Goal: Task Accomplishment & Management: Use online tool/utility

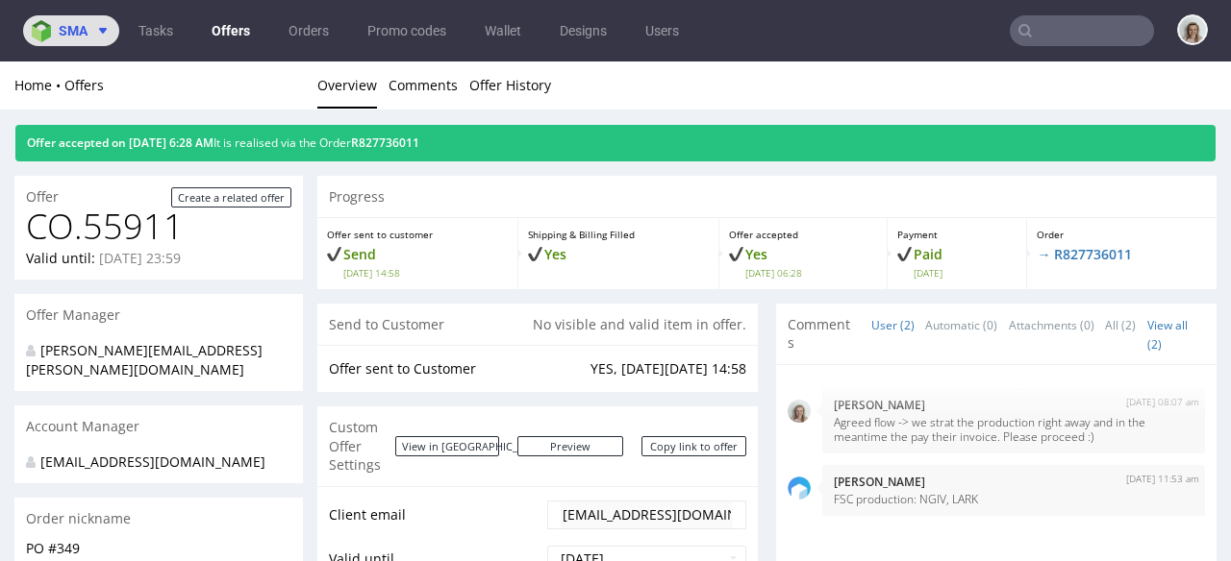
click at [96, 34] on icon at bounding box center [102, 30] width 15 height 15
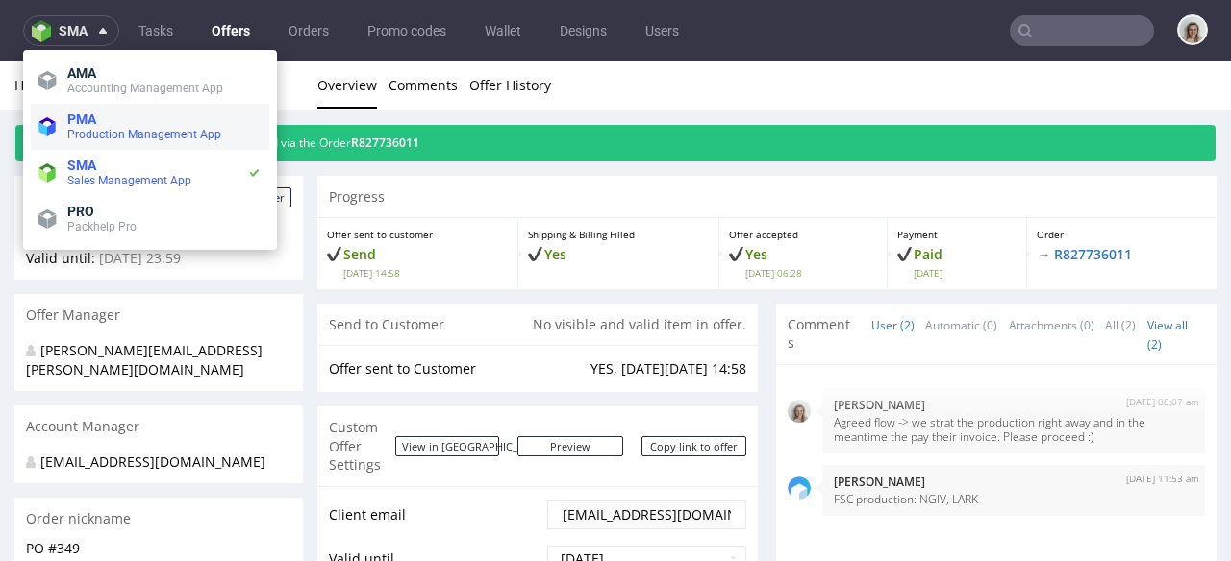
click at [85, 125] on span "PMA" at bounding box center [81, 119] width 29 height 15
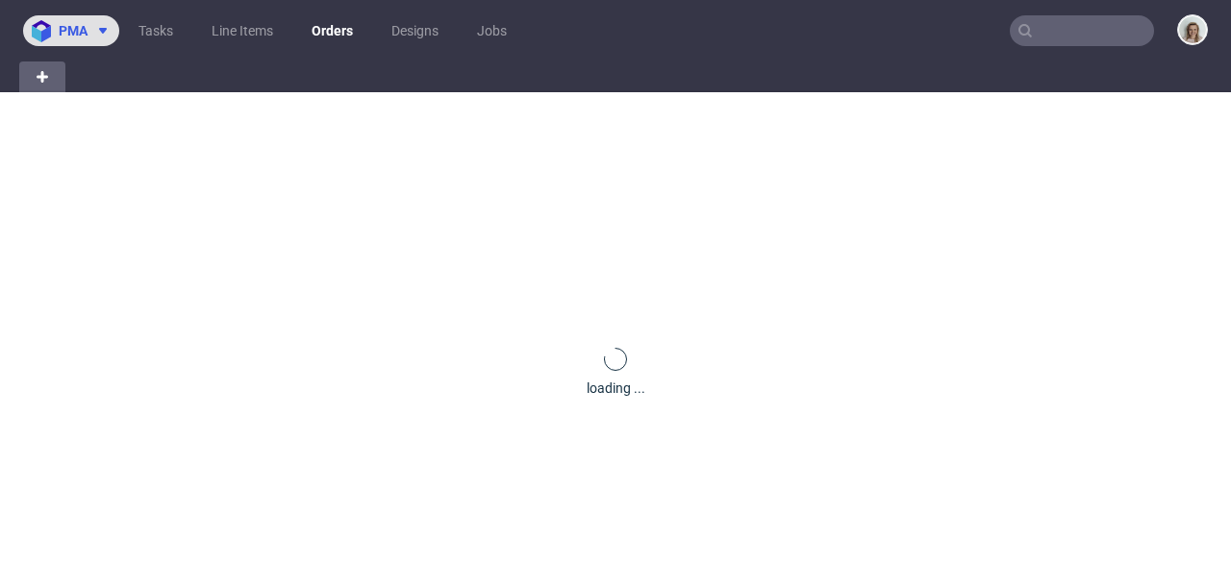
click at [94, 43] on button "pma" at bounding box center [71, 30] width 96 height 31
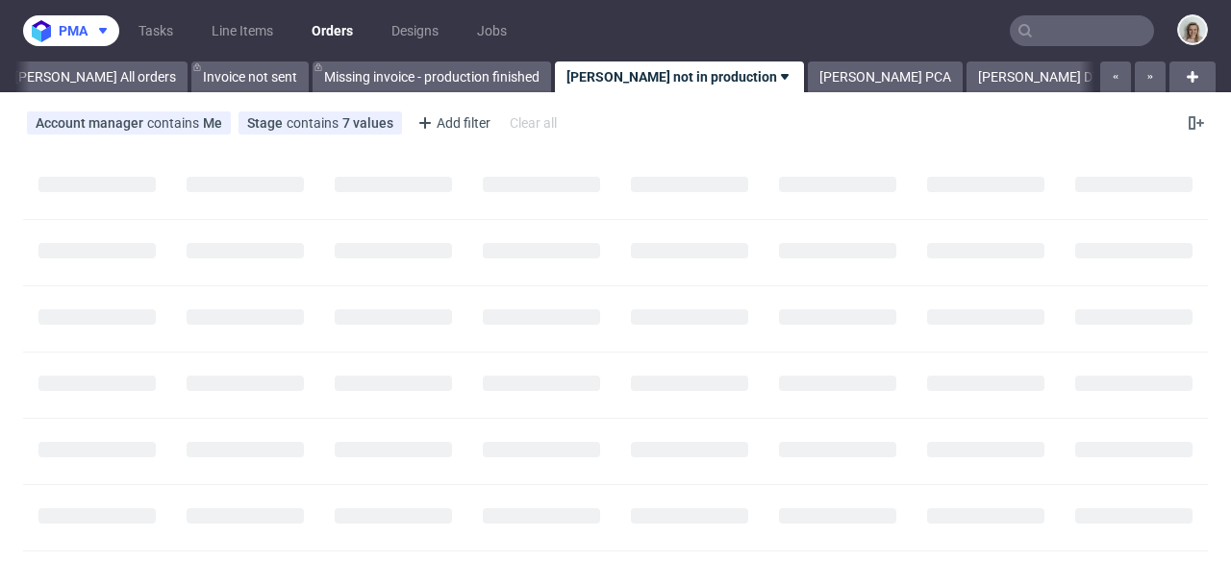
scroll to position [0, 107]
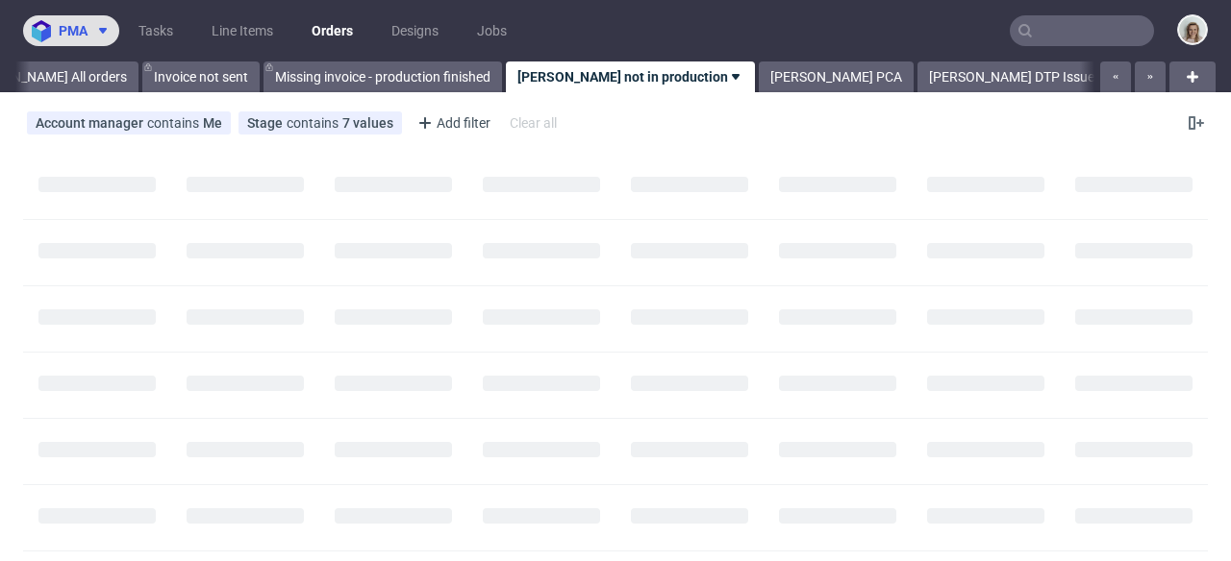
click at [97, 37] on icon at bounding box center [102, 30] width 15 height 15
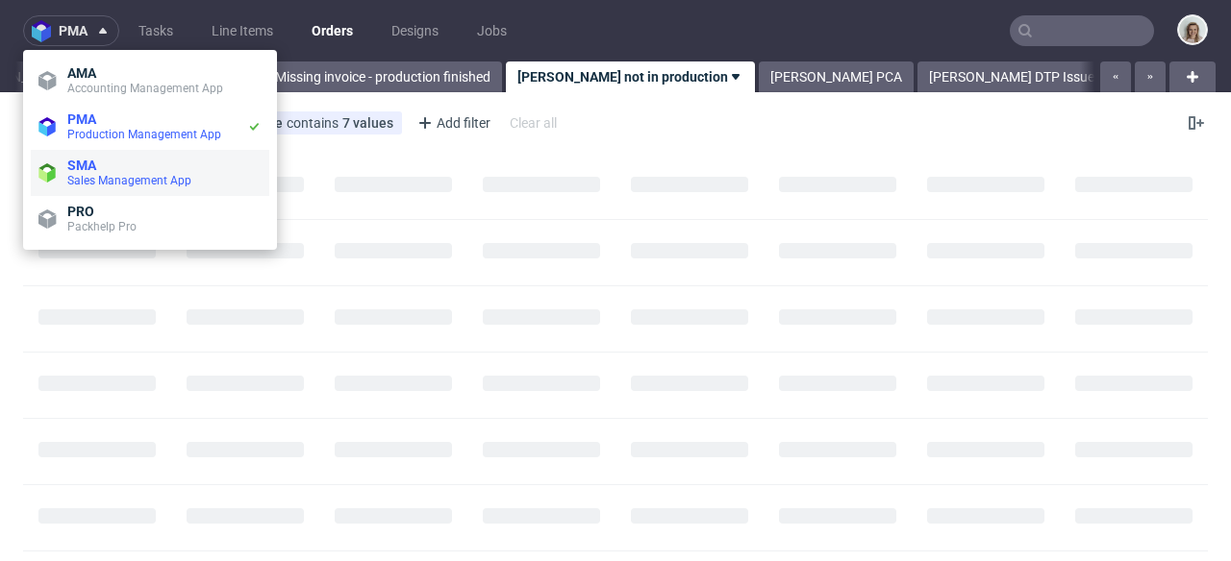
click at [88, 170] on span "SMA" at bounding box center [81, 165] width 29 height 15
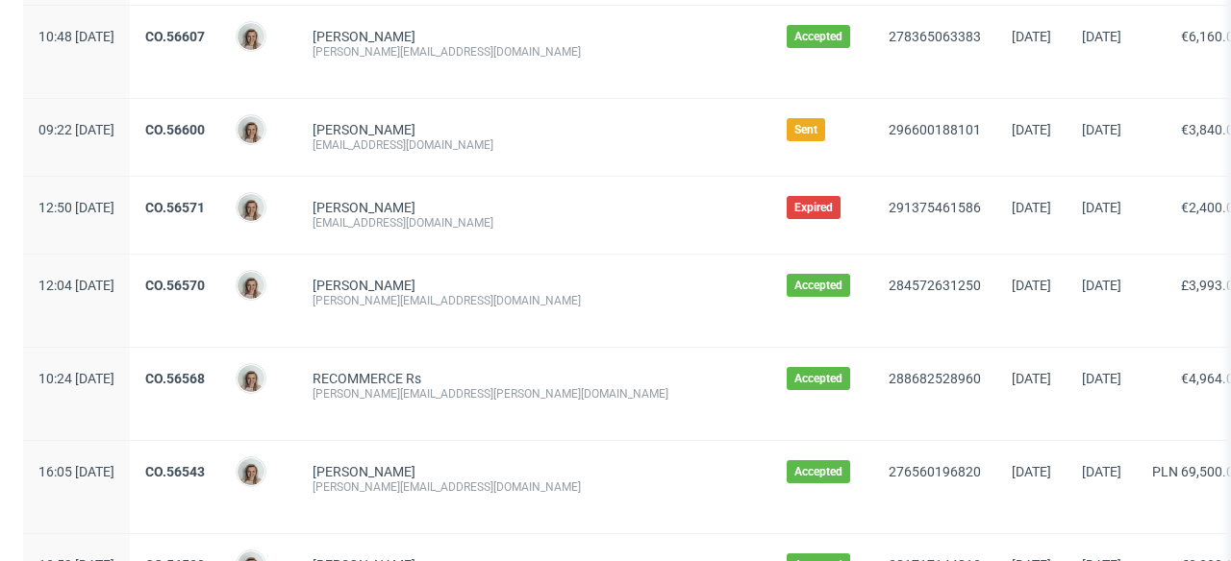
scroll to position [2292, 0]
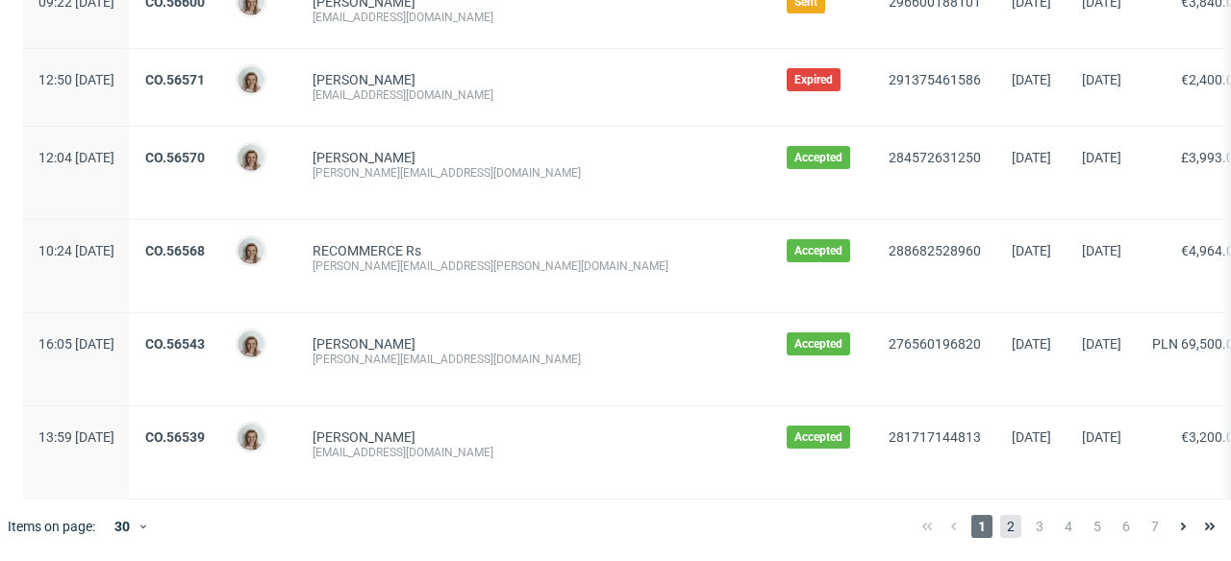
click at [1001, 525] on span "2" at bounding box center [1010, 526] width 21 height 23
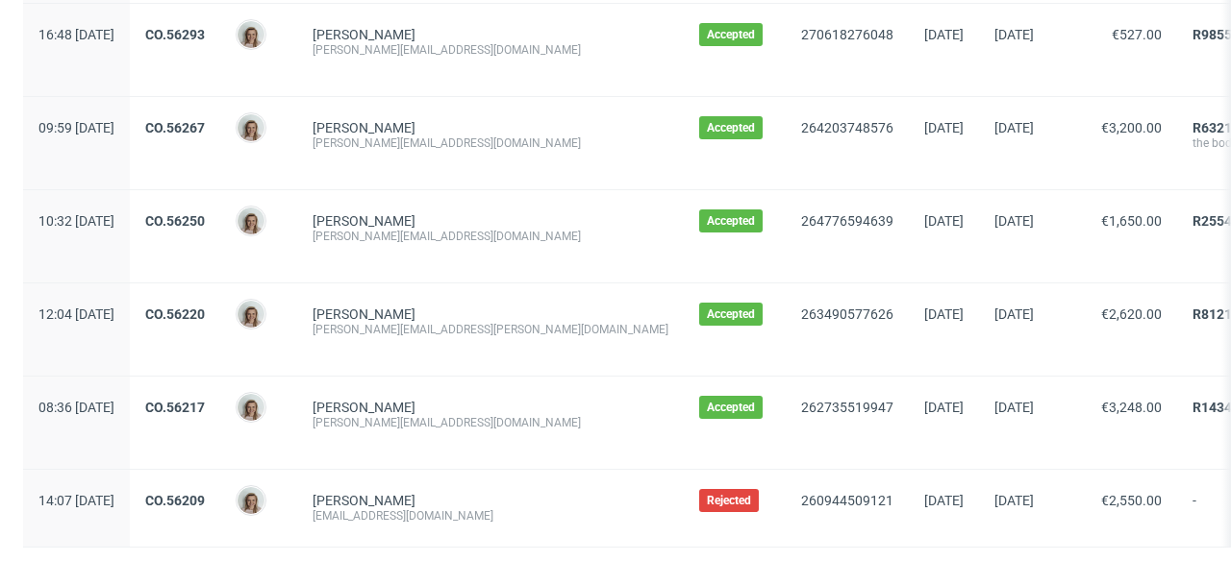
scroll to position [2430, 0]
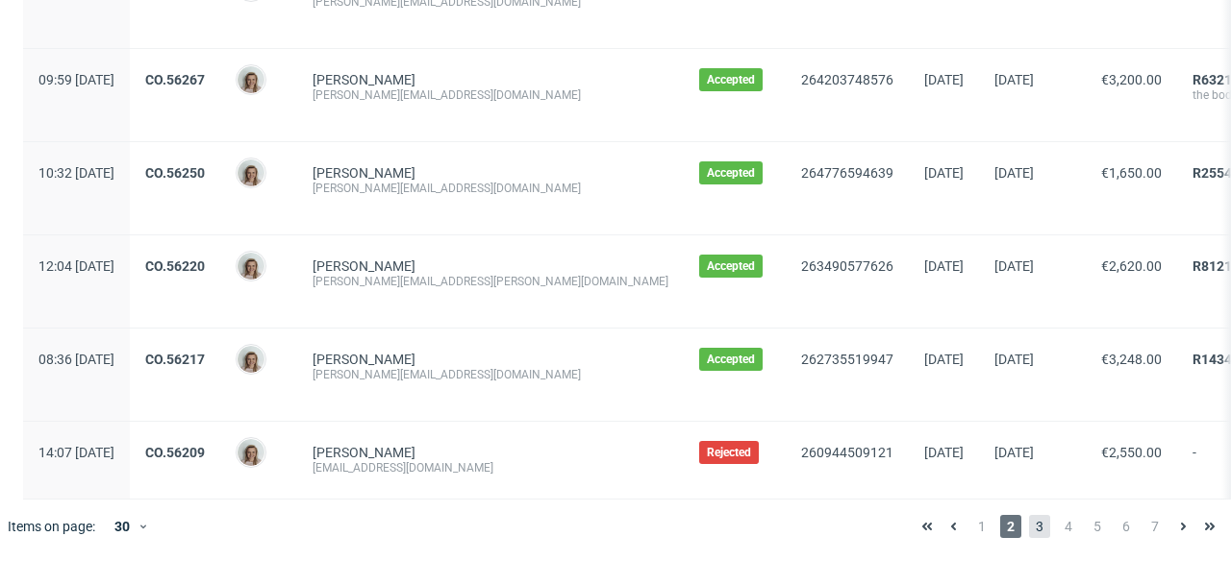
click at [1029, 531] on span "3" at bounding box center [1039, 526] width 21 height 23
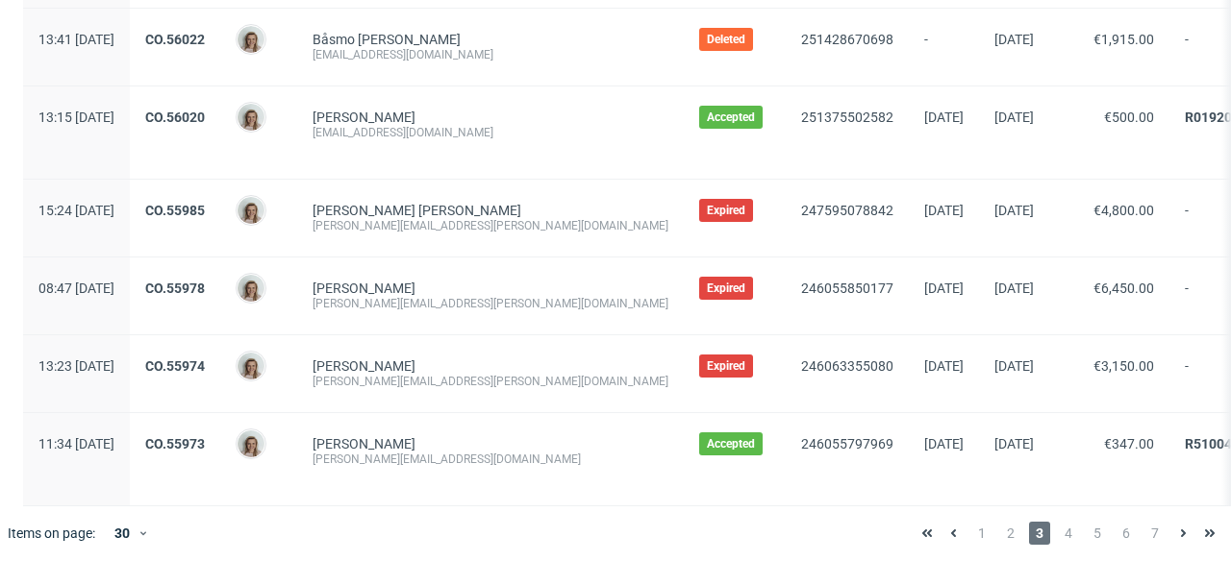
scroll to position [2340, 0]
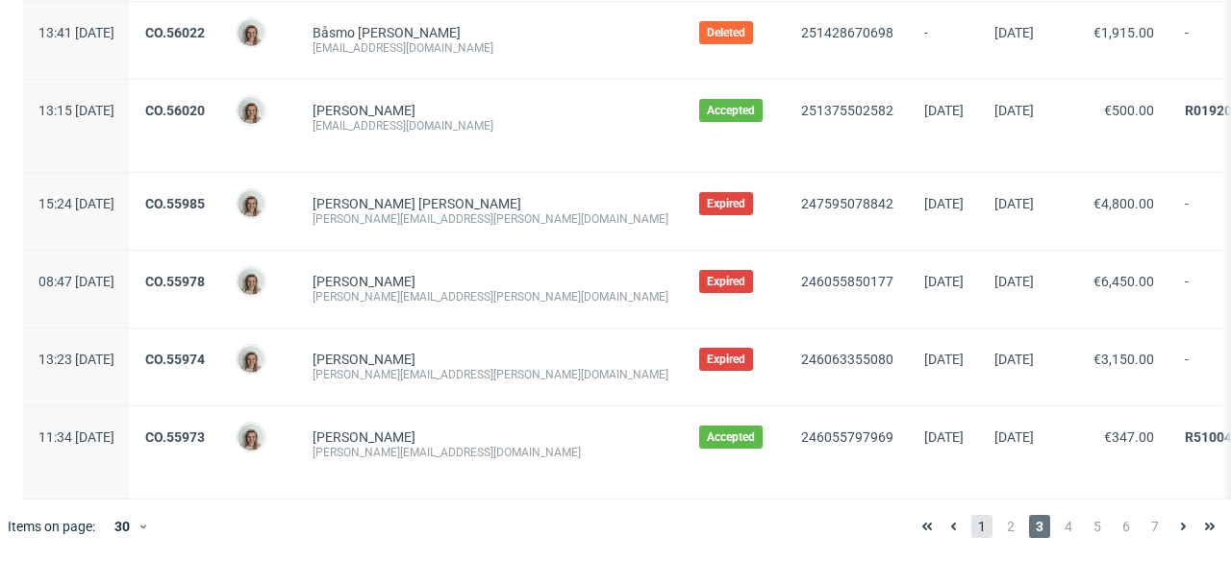
click at [971, 538] on span "1" at bounding box center [981, 526] width 21 height 23
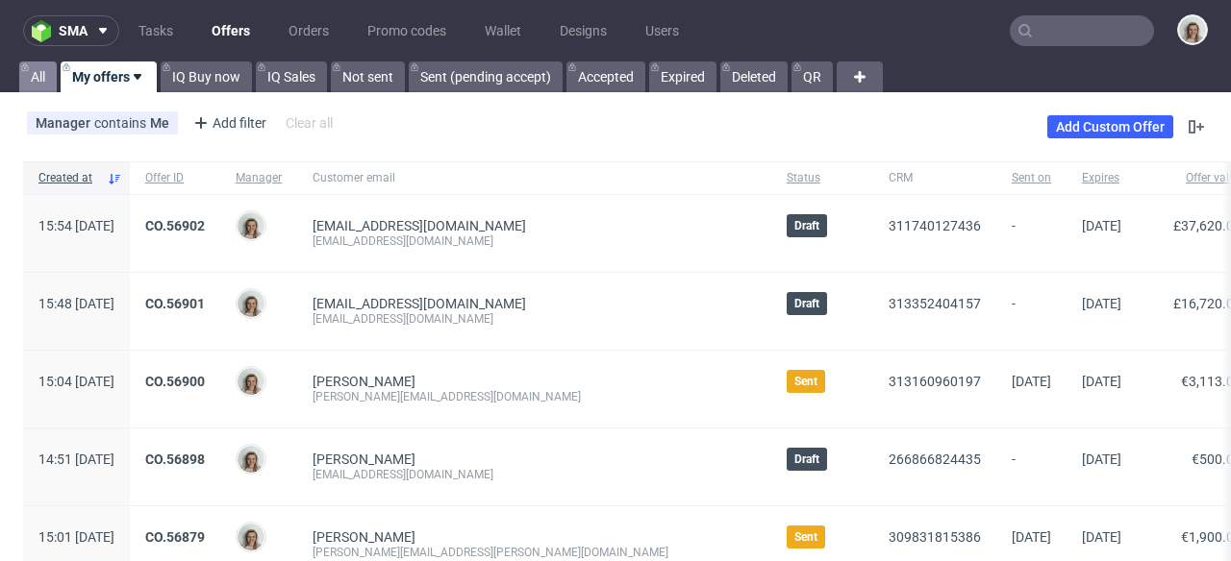
click at [37, 75] on link "All" at bounding box center [37, 77] width 37 height 31
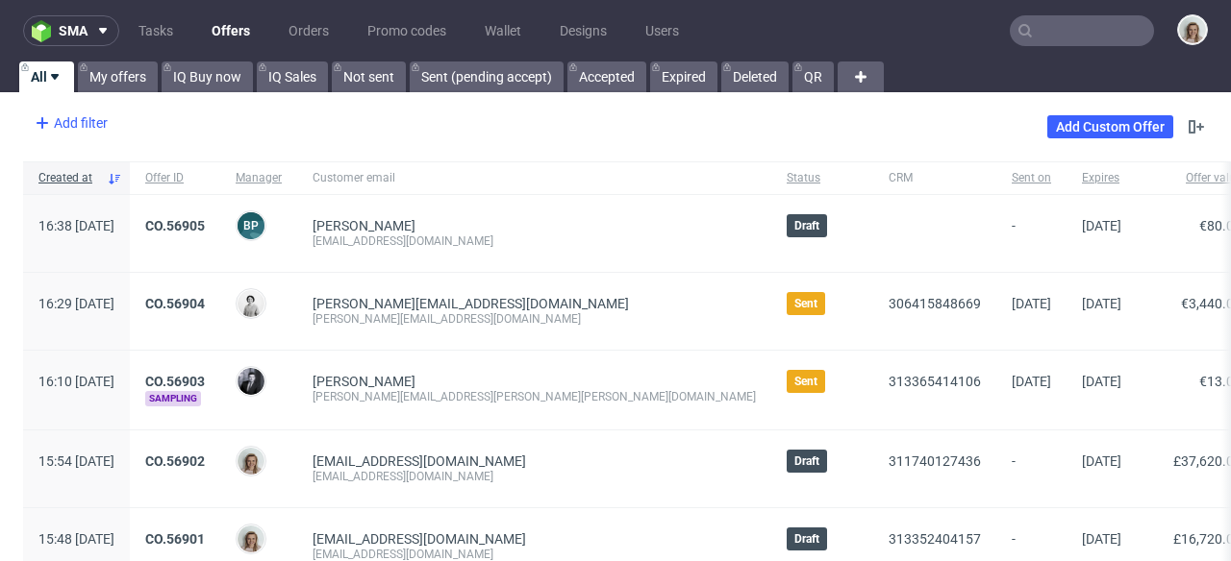
click at [85, 122] on div "Add filter" at bounding box center [69, 123] width 85 height 31
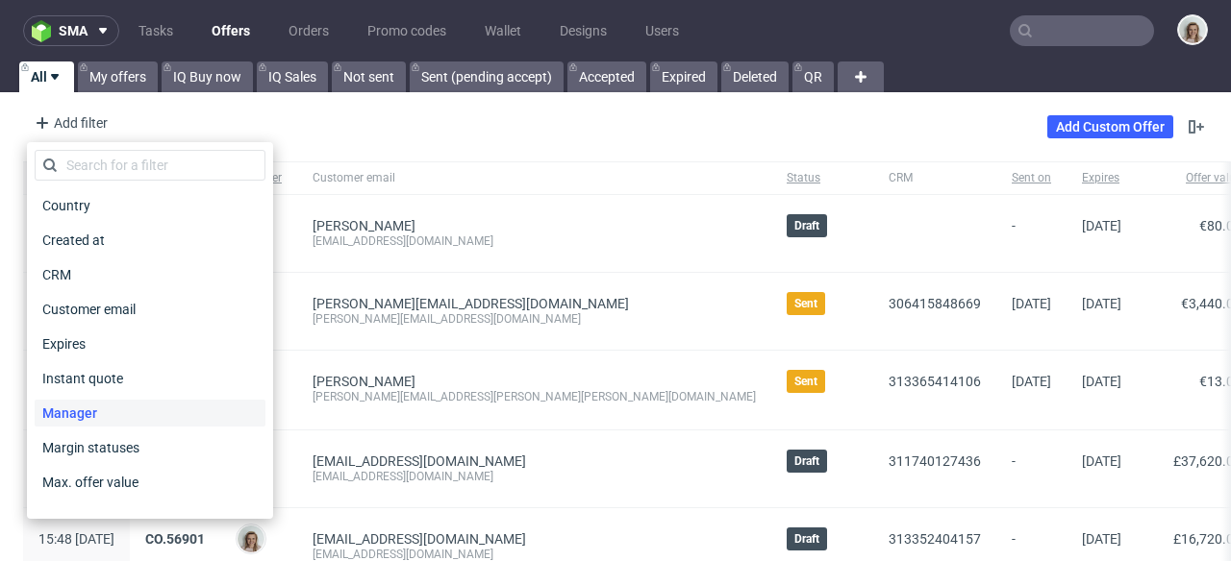
click at [75, 403] on span "Manager" at bounding box center [70, 413] width 70 height 27
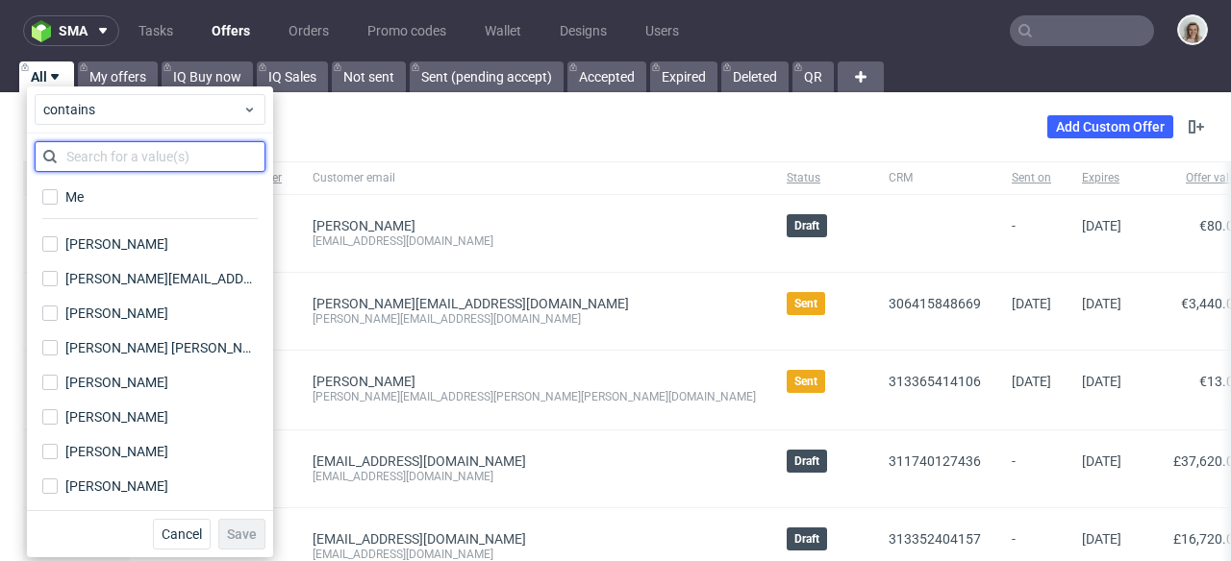
click at [99, 164] on input "text" at bounding box center [150, 156] width 231 height 31
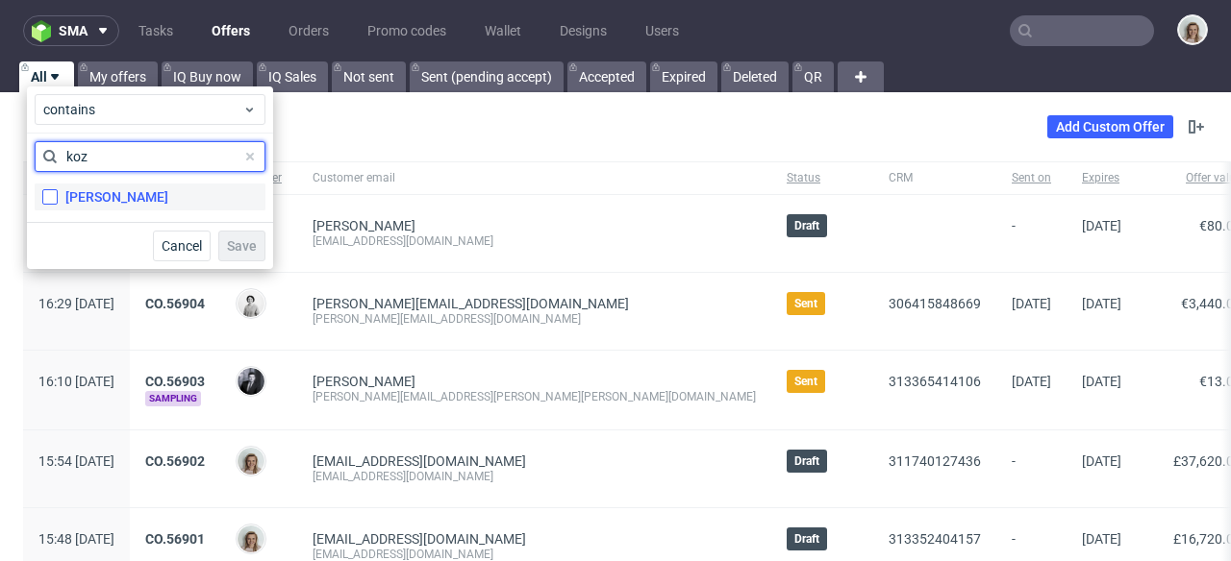
type input "koz"
click at [50, 193] on input "[PERSON_NAME]" at bounding box center [49, 196] width 15 height 15
checkbox input "true"
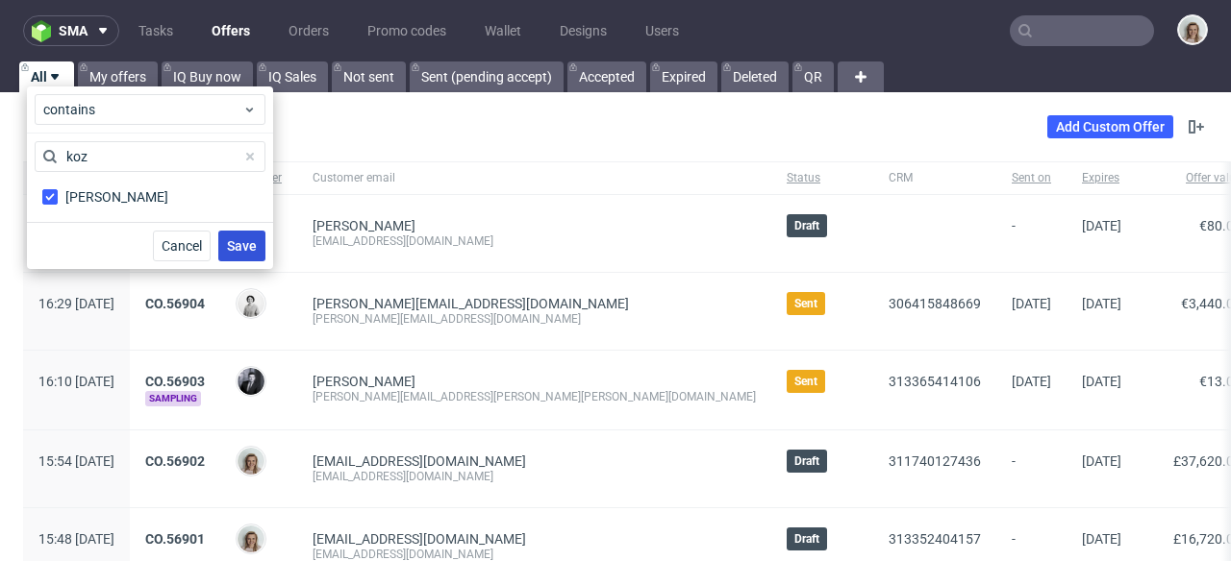
click at [240, 247] on span "Save" at bounding box center [242, 245] width 30 height 13
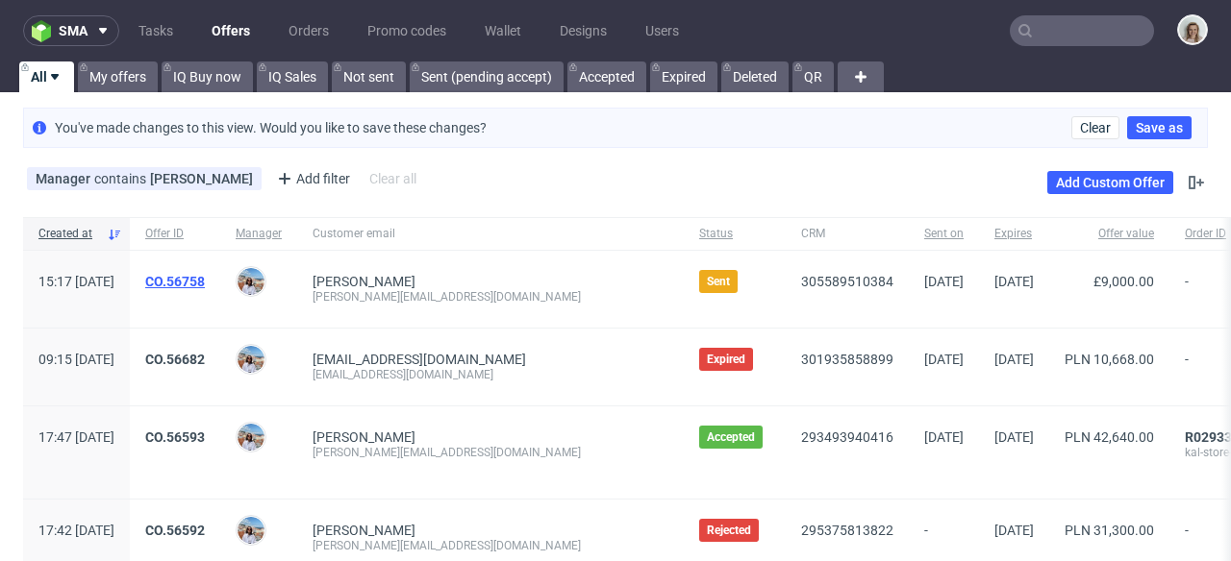
click at [205, 279] on link "CO.56758" at bounding box center [175, 281] width 60 height 15
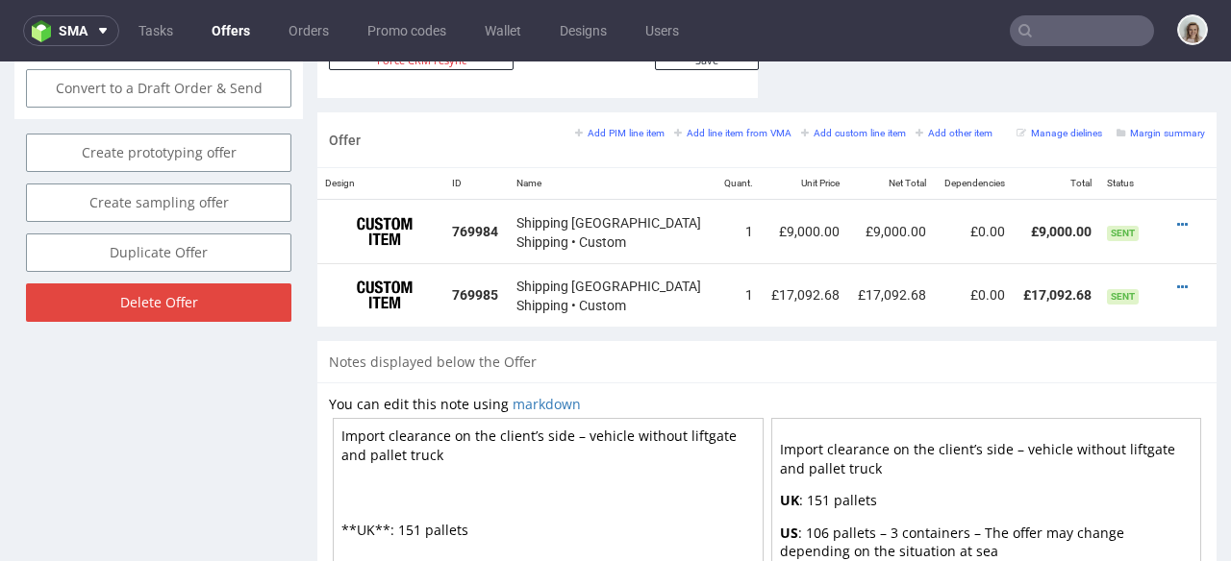
scroll to position [1134, 0]
click at [82, 38] on button "sma" at bounding box center [71, 30] width 96 height 31
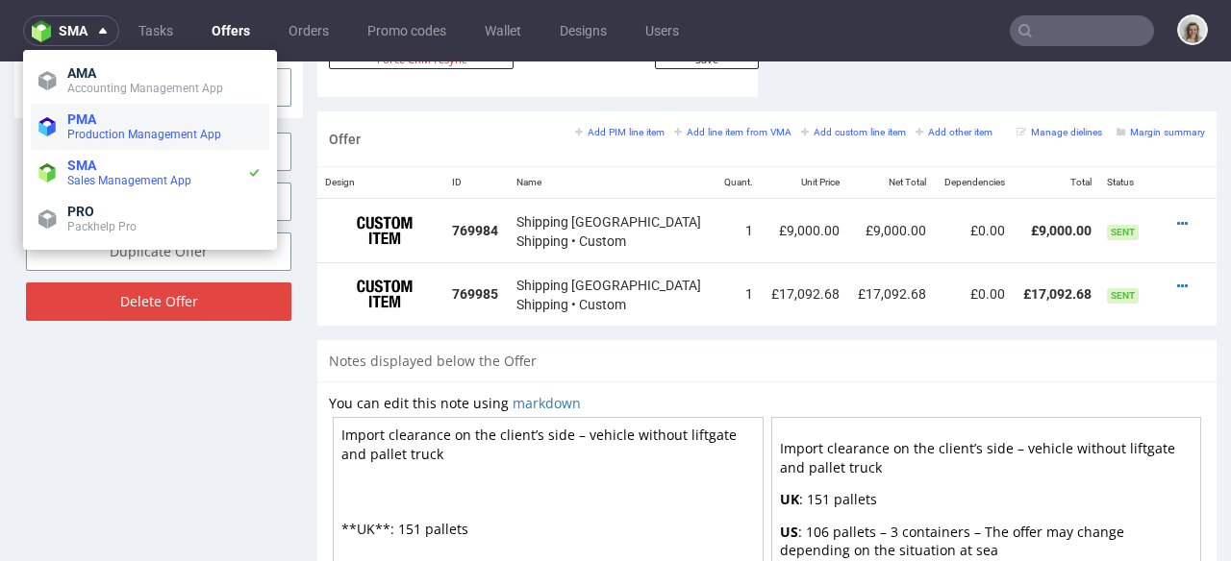
click at [86, 130] on span "Production Management App" at bounding box center [144, 134] width 154 height 13
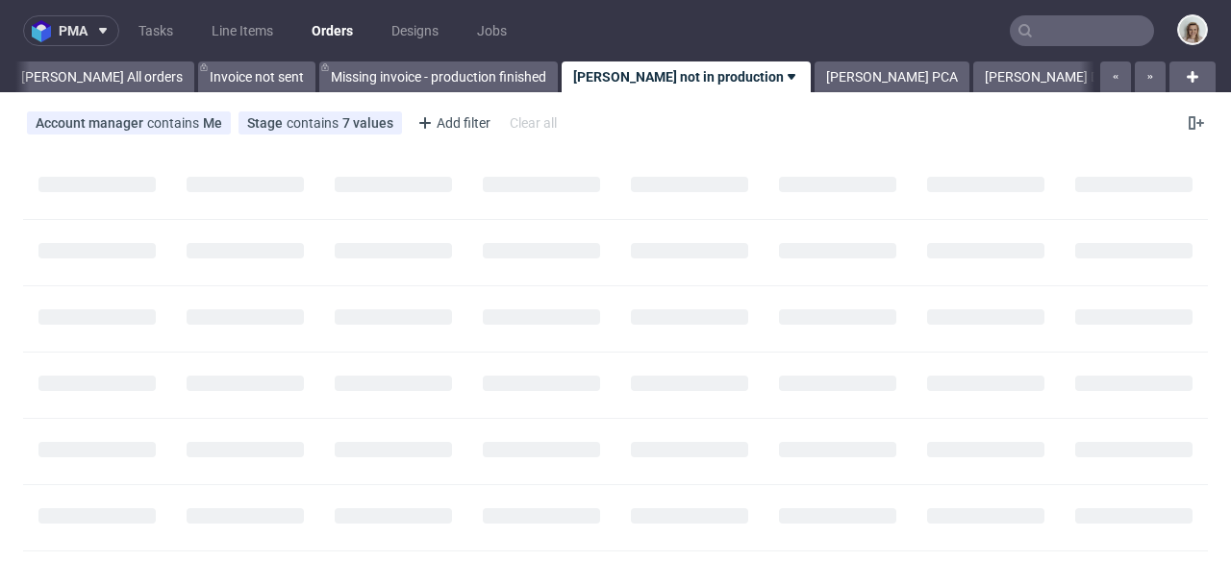
scroll to position [0, 107]
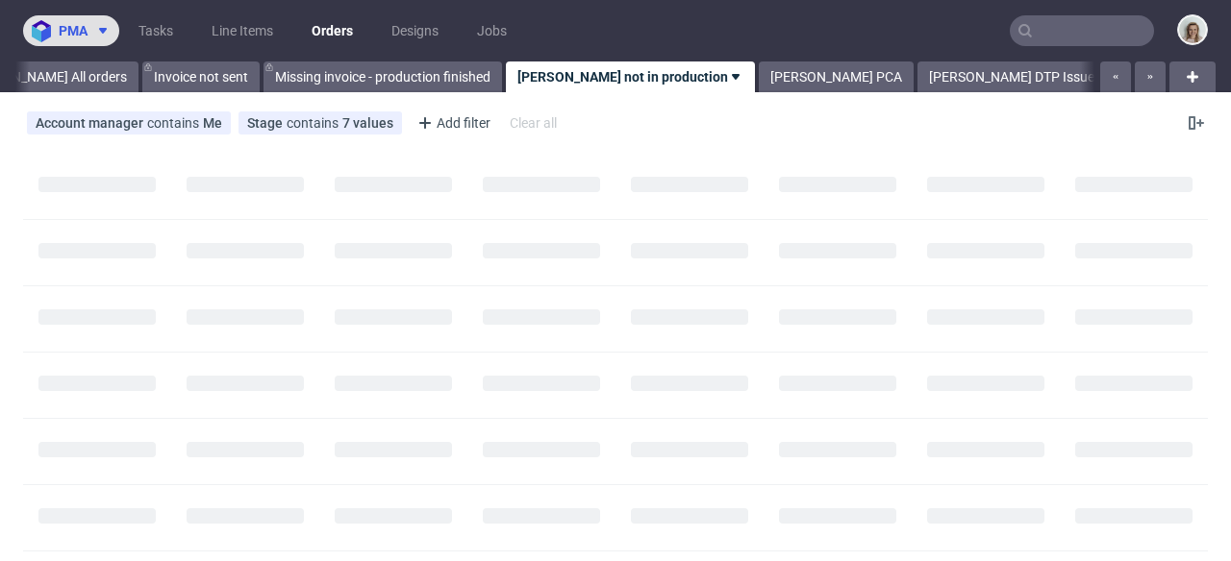
click at [92, 37] on span at bounding box center [98, 30] width 23 height 15
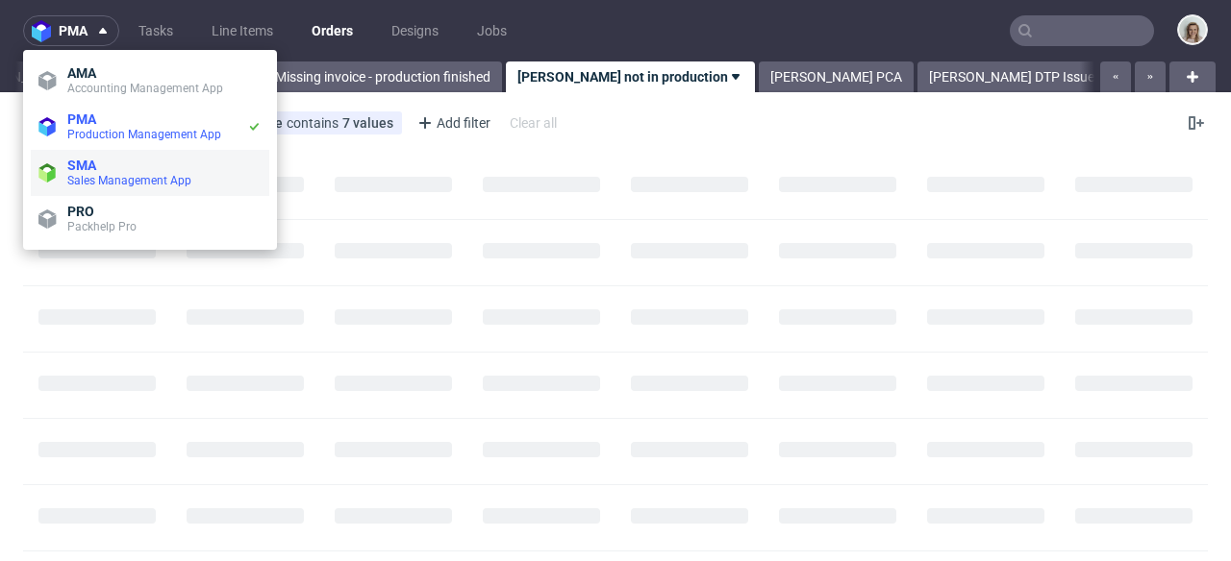
click at [103, 176] on span "Sales Management App" at bounding box center [129, 180] width 124 height 13
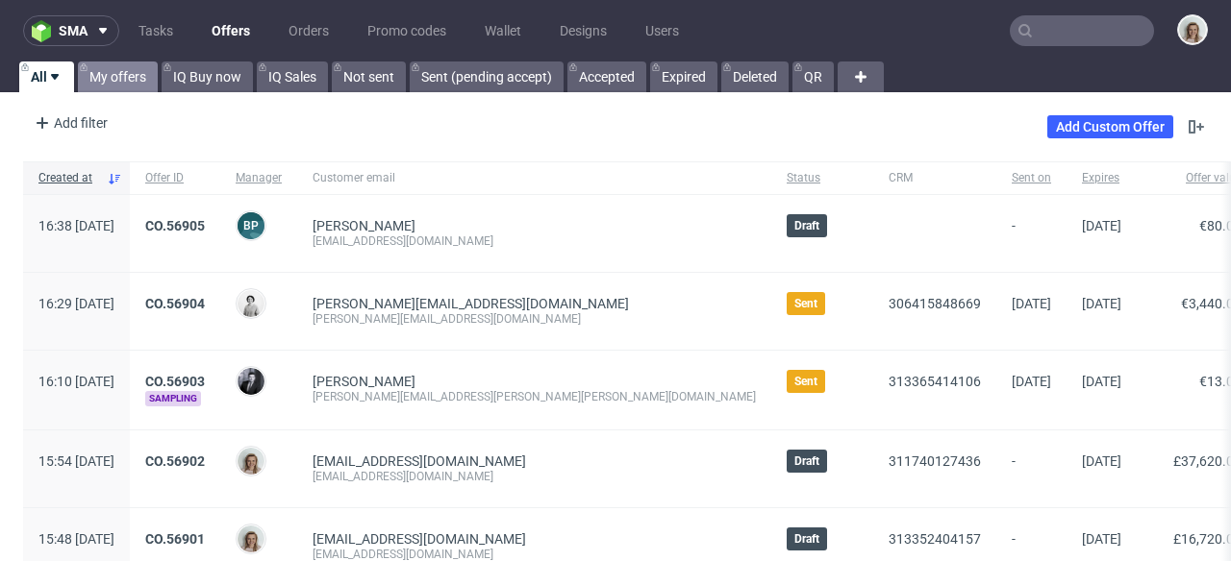
click at [118, 81] on link "My offers" at bounding box center [118, 77] width 80 height 31
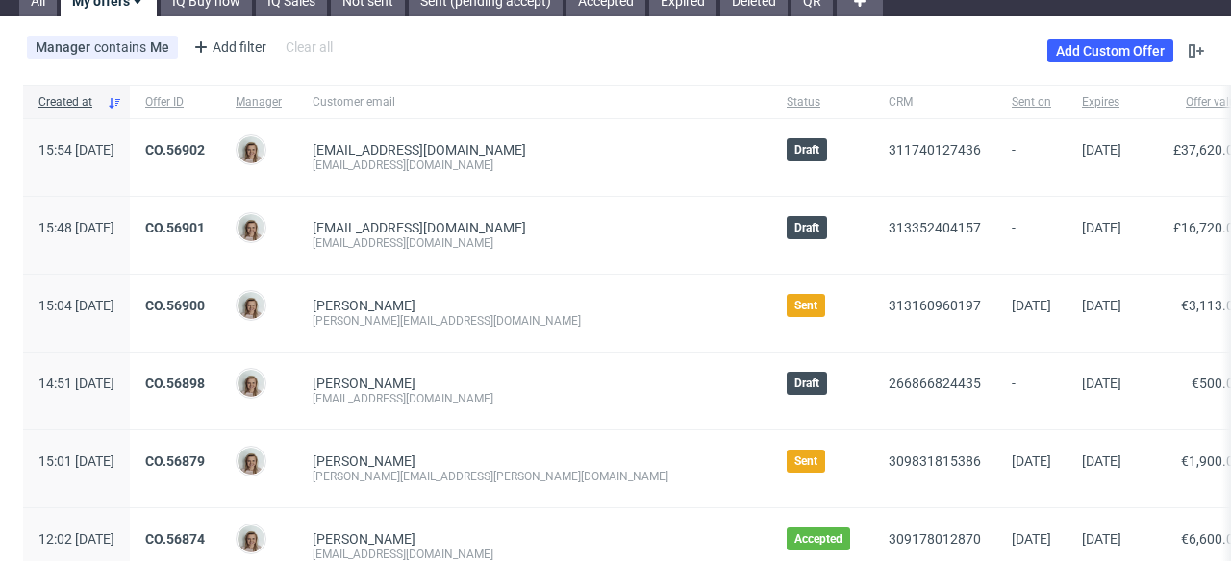
scroll to position [87, 0]
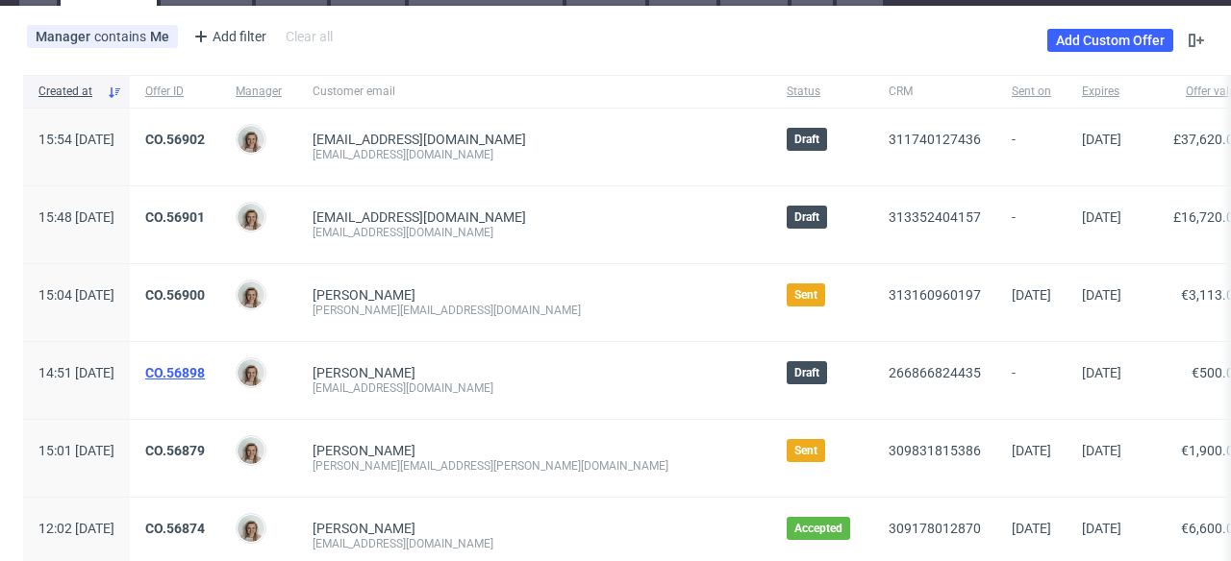
click at [205, 372] on link "CO.56898" at bounding box center [175, 372] width 60 height 15
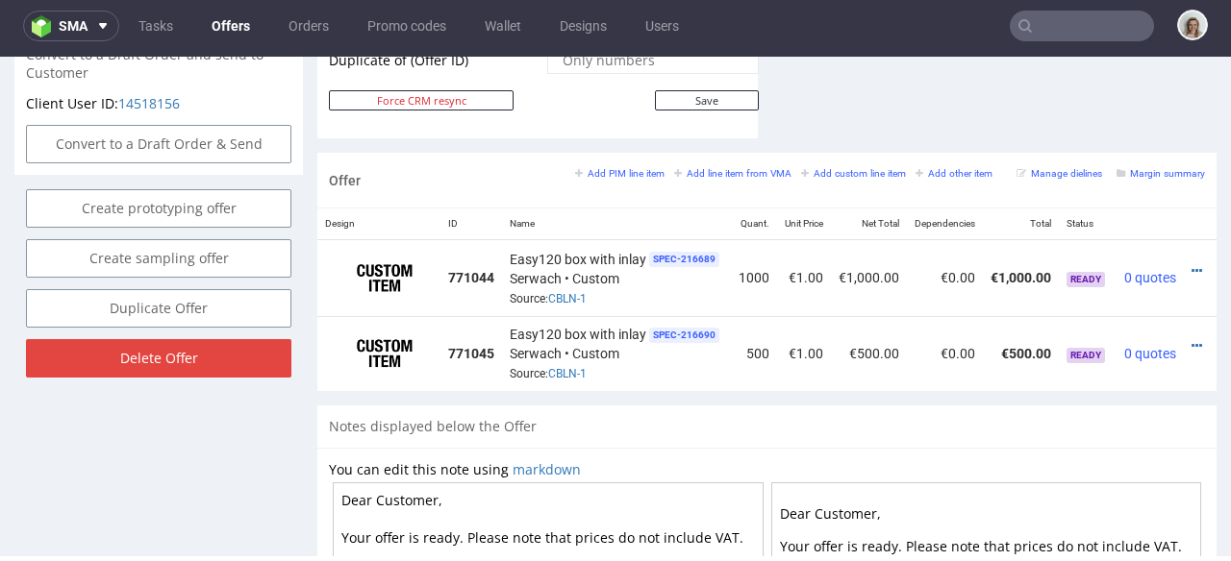
scroll to position [0, 42]
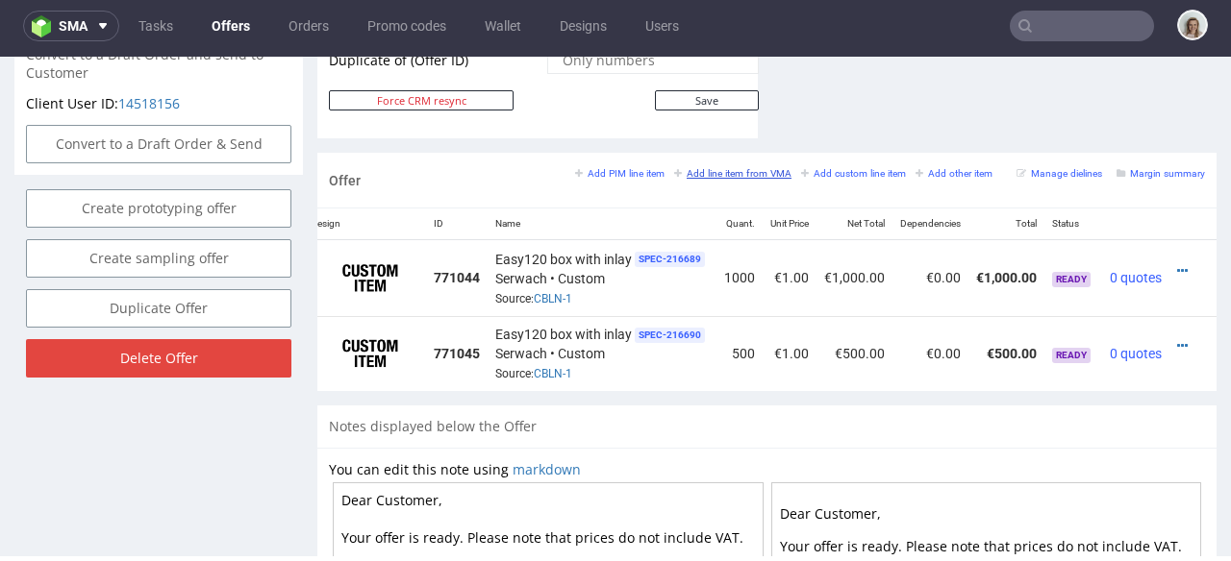
click at [741, 168] on small "Add line item from VMA" at bounding box center [732, 173] width 117 height 11
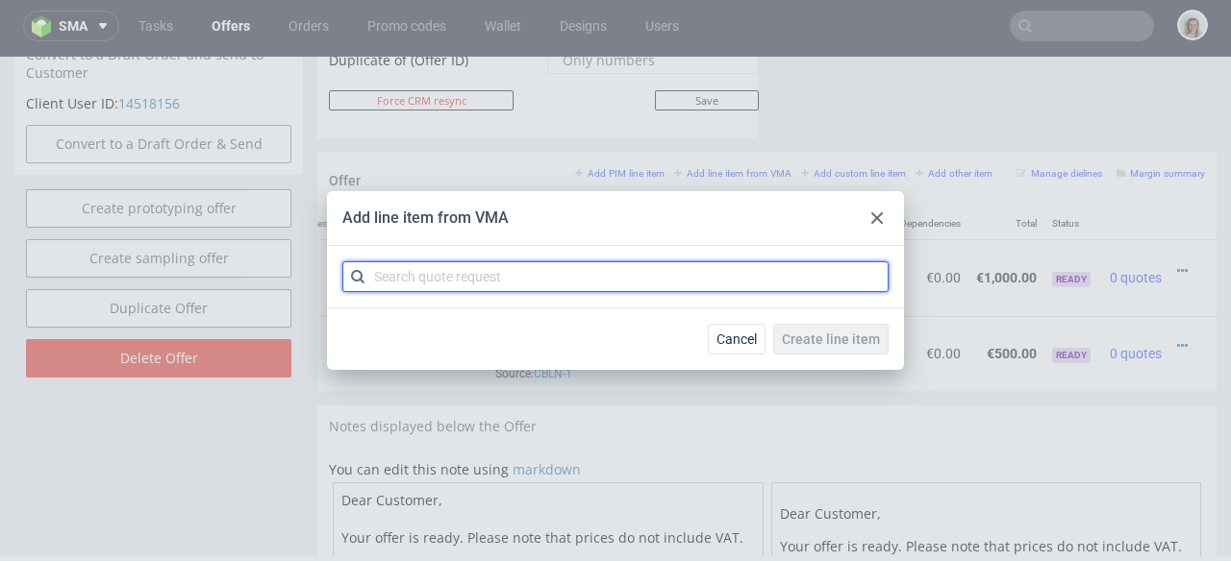
click at [538, 271] on input "text" at bounding box center [615, 276] width 546 height 31
paste input "CBLO"
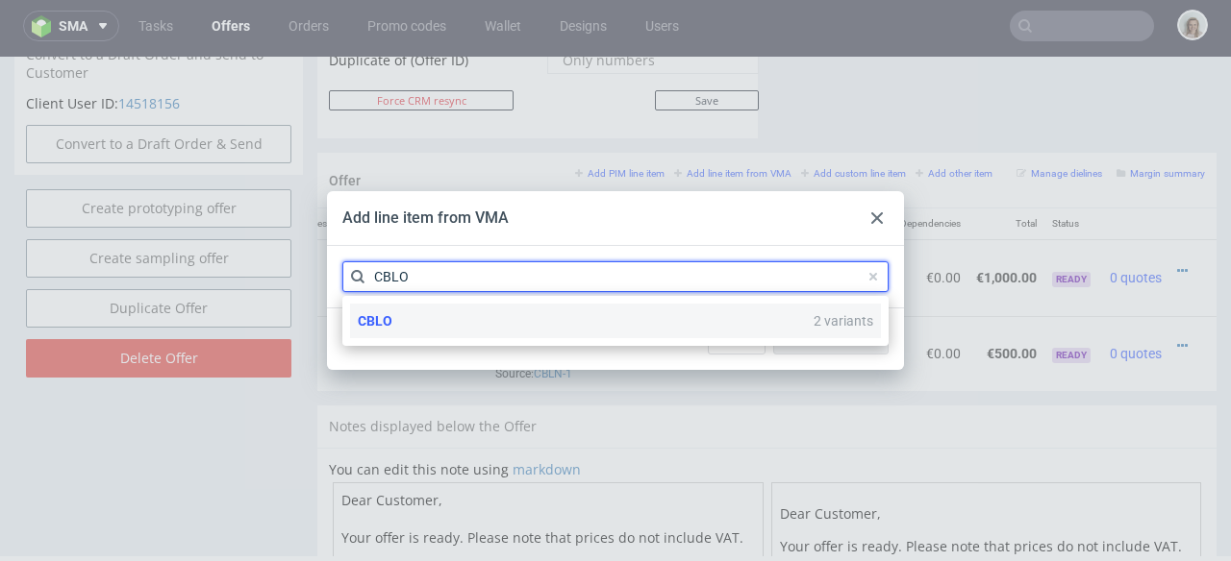
type input "CBLO"
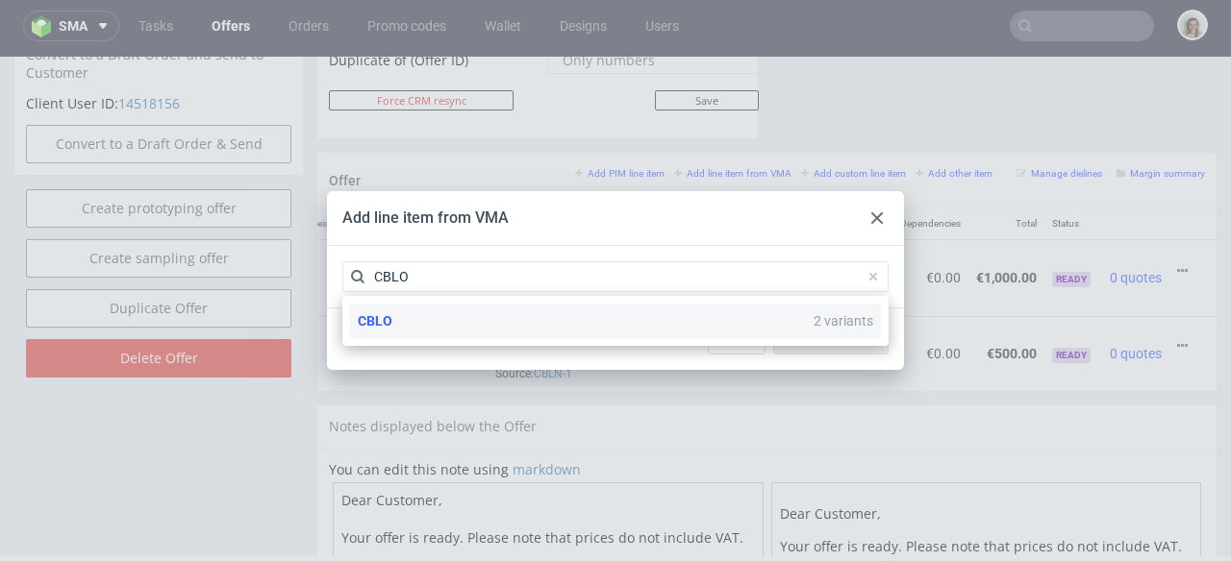
click at [517, 311] on div "CBLO 2 variants" at bounding box center [615, 321] width 531 height 35
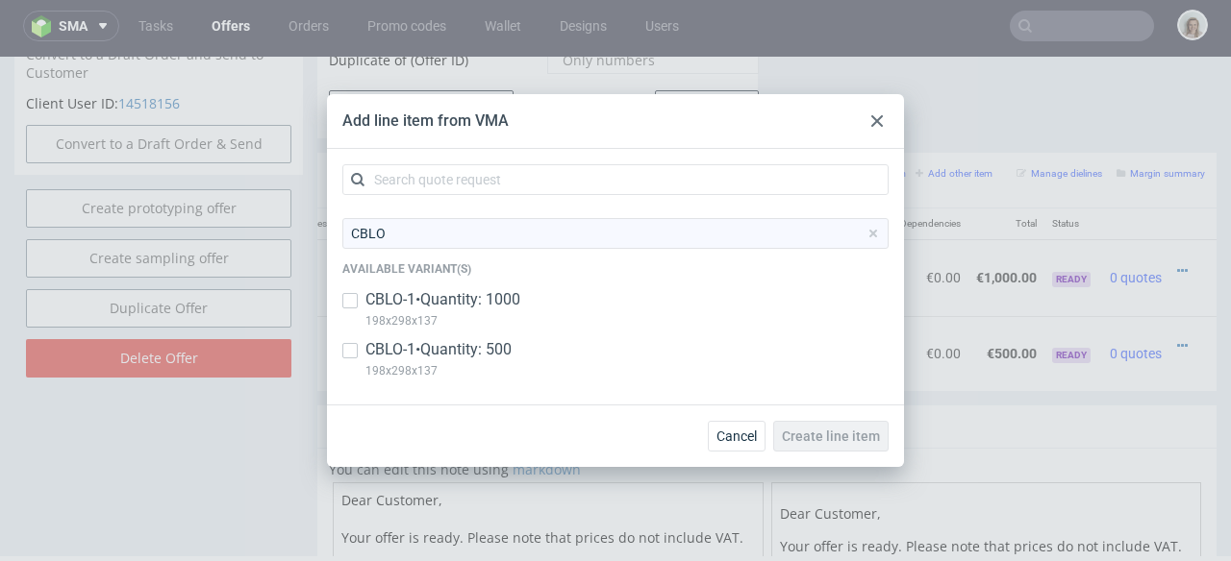
click at [513, 300] on p "CBLO-1 • Quantity: 1000" at bounding box center [442, 299] width 155 height 21
checkbox input "true"
click at [509, 340] on p "CBLO-1 • Quantity: 500" at bounding box center [438, 349] width 146 height 21
checkbox input "true"
click at [797, 427] on button "Create line item" at bounding box center [830, 436] width 115 height 31
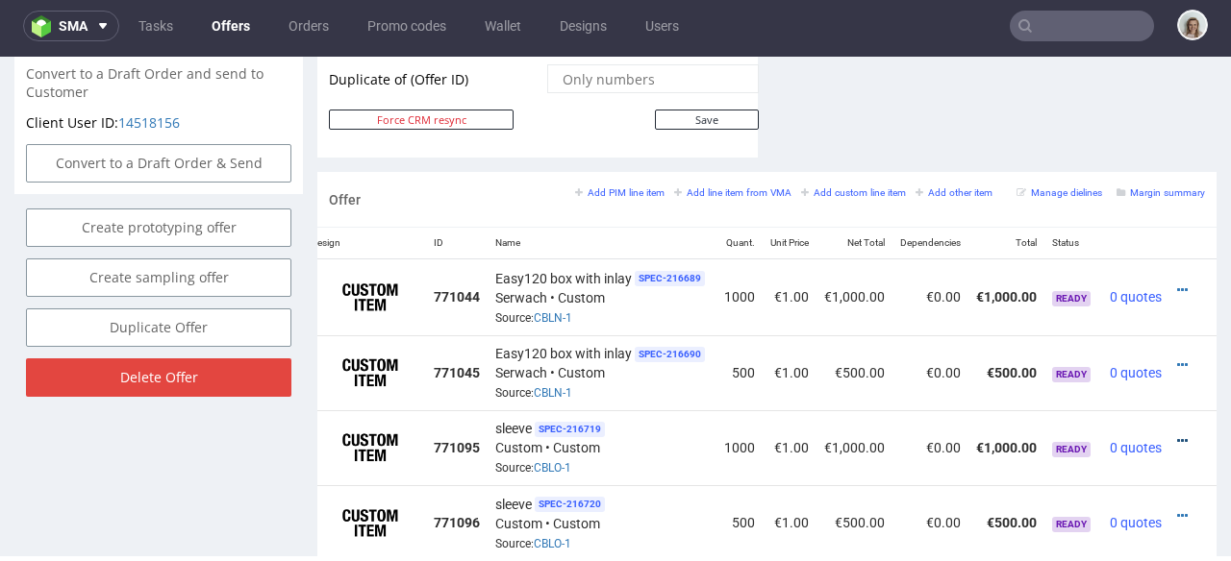
click at [1177, 435] on icon at bounding box center [1182, 441] width 11 height 13
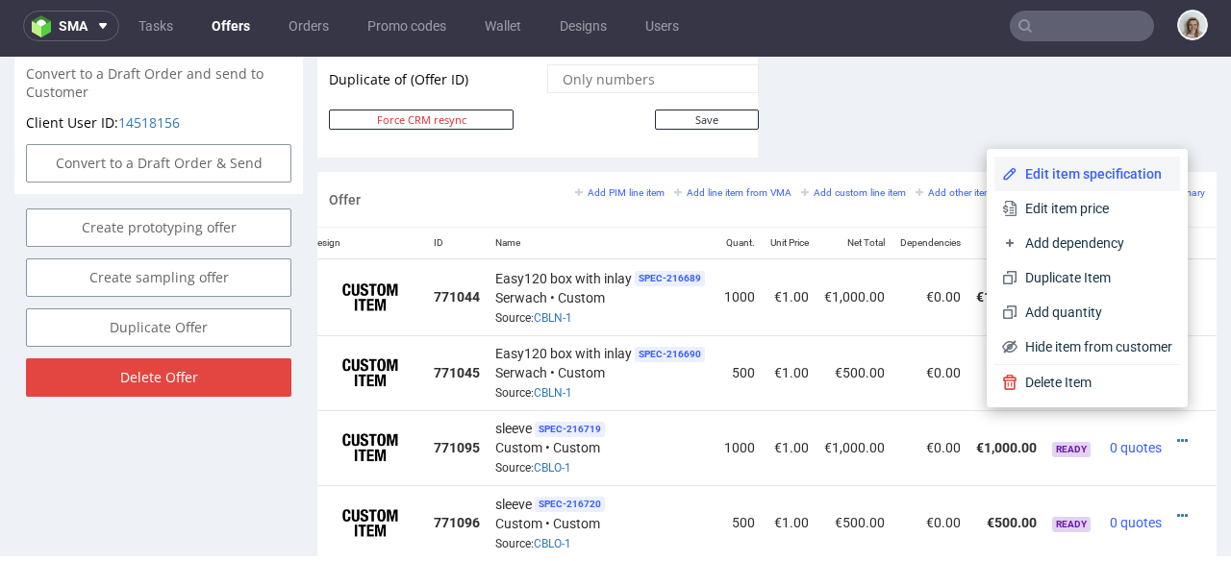
click at [1097, 167] on span "Edit item specification" at bounding box center [1094, 173] width 155 height 19
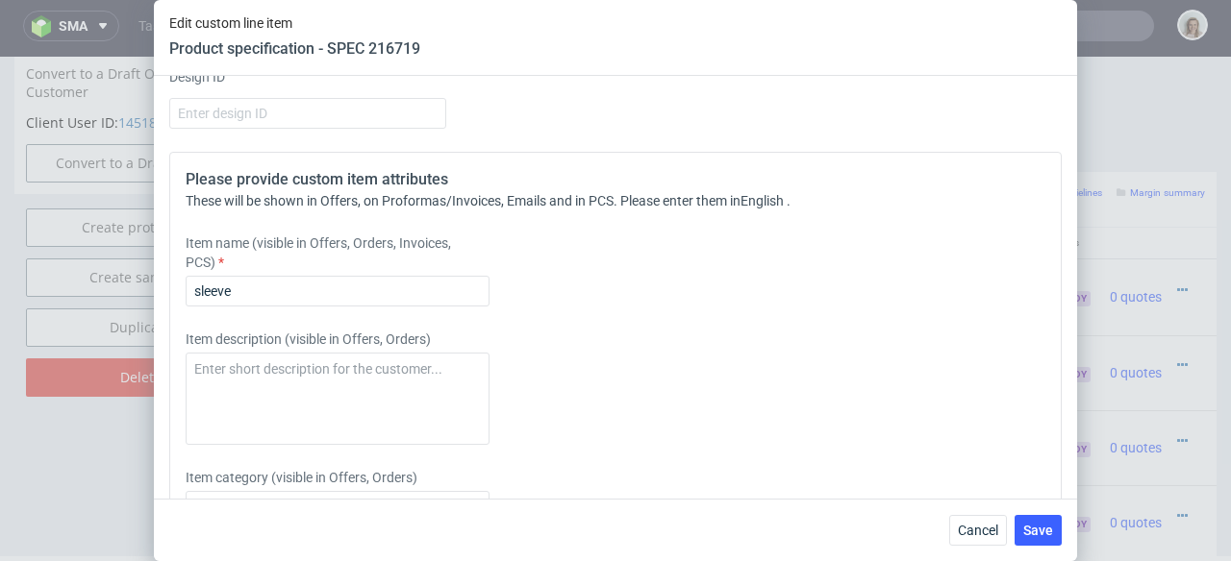
scroll to position [2885, 0]
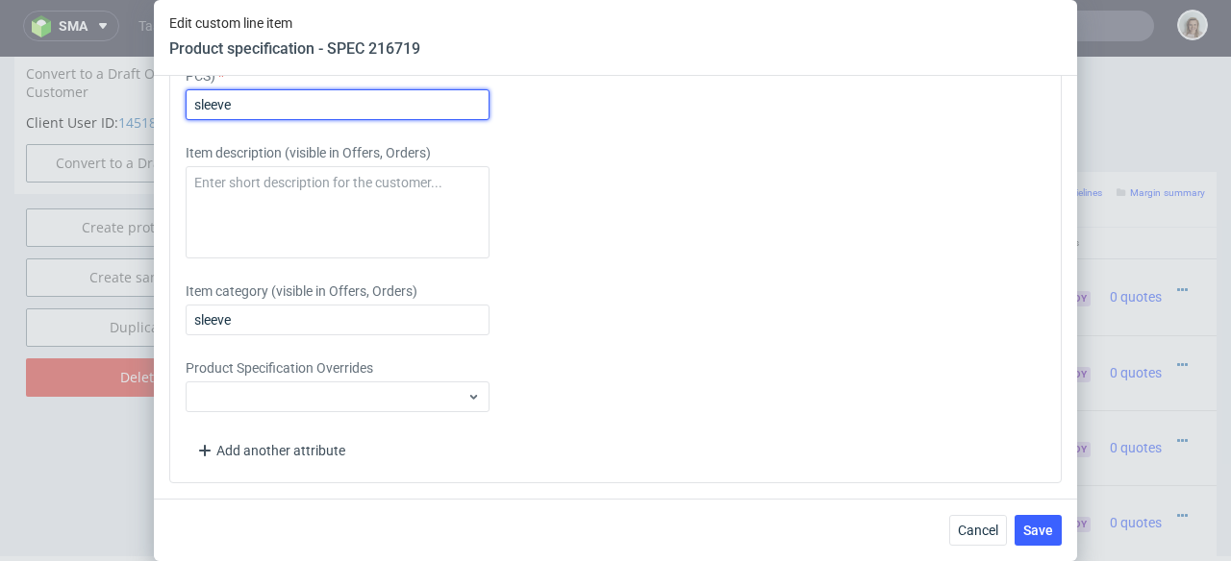
click at [192, 107] on input "sleeve" at bounding box center [338, 104] width 304 height 31
type input "Easy120 sleeve"
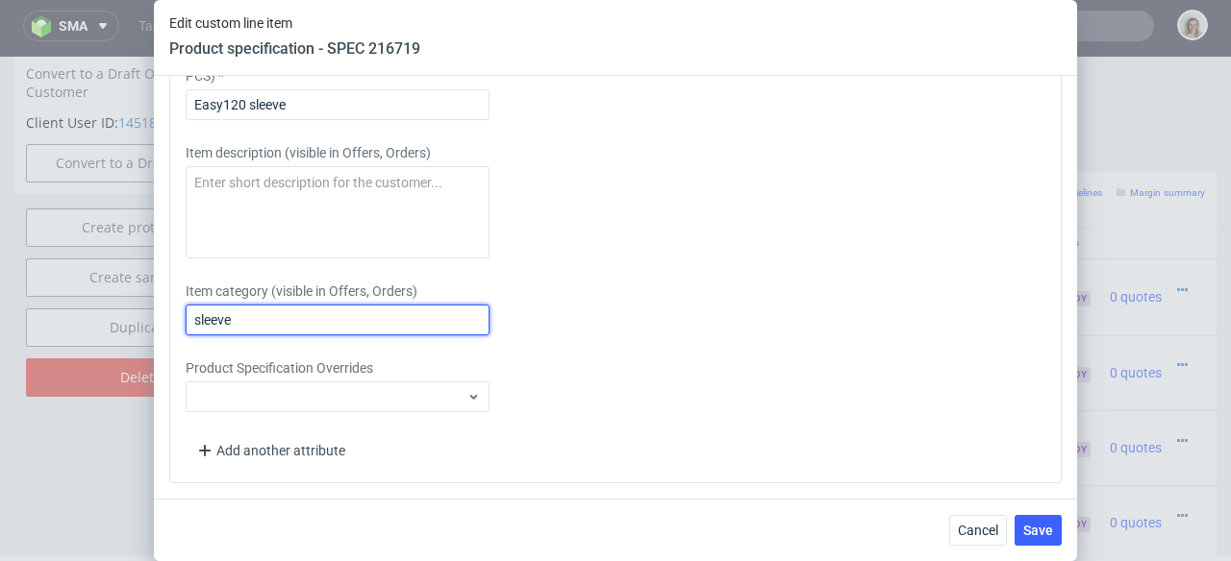
click at [193, 314] on input "sleeve" at bounding box center [338, 320] width 304 height 31
drag, startPoint x: 322, startPoint y: 321, endPoint x: 172, endPoint y: 316, distance: 150.1
click at [172, 316] on div "Please provide custom item attributes These will be shown in Offers, on Proform…" at bounding box center [615, 224] width 892 height 518
type input "Easy 120 sleeve"
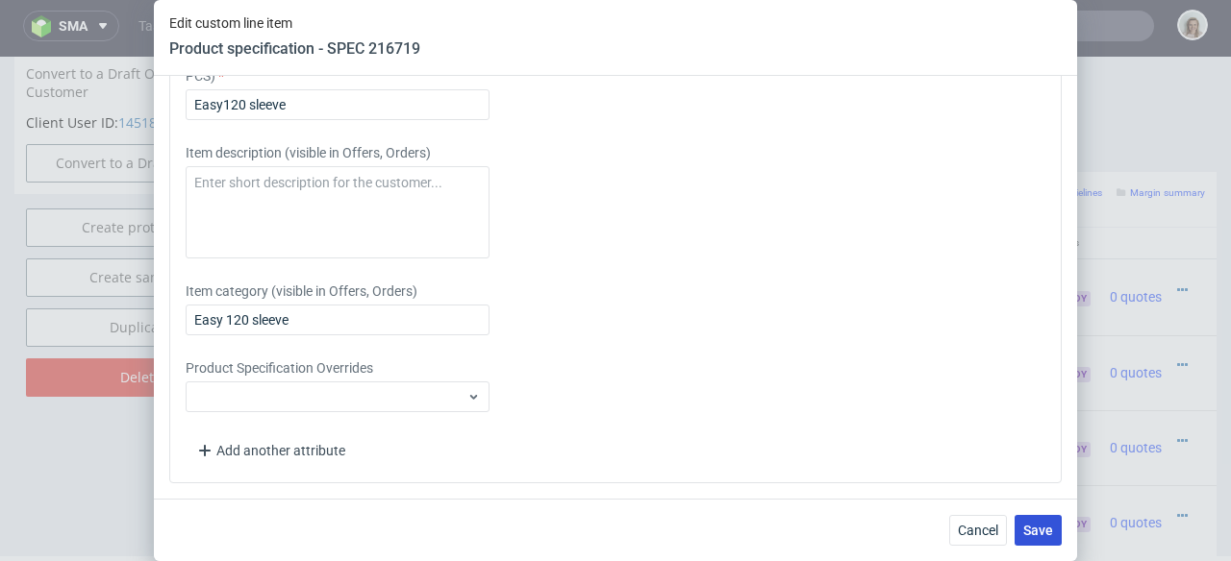
click at [1058, 538] on button "Save" at bounding box center [1037, 530] width 47 height 31
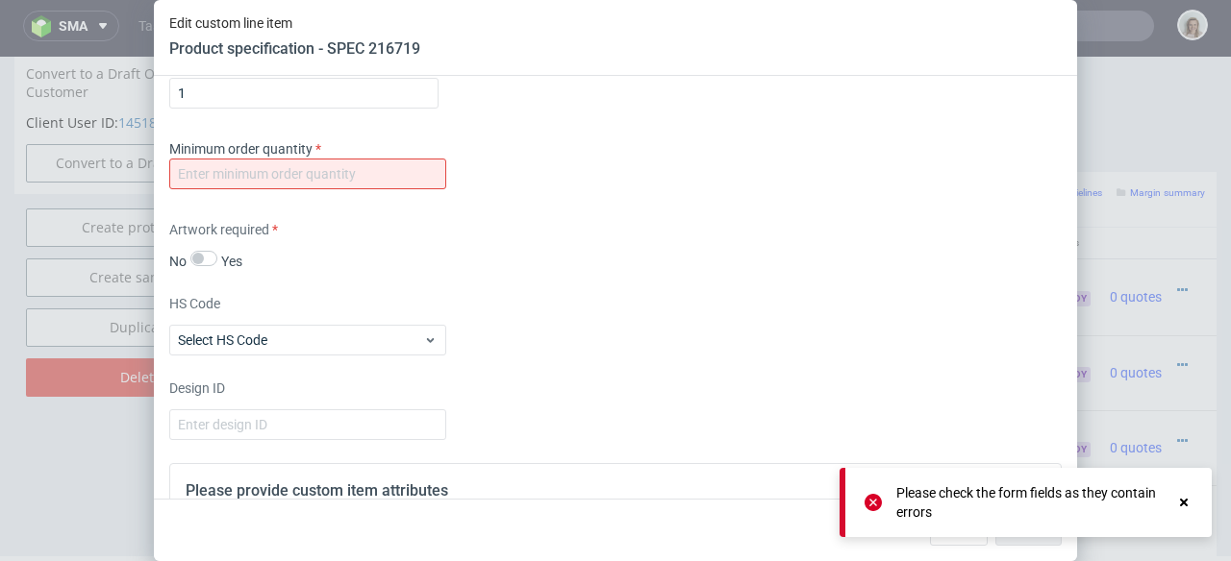
scroll to position [2363, 0]
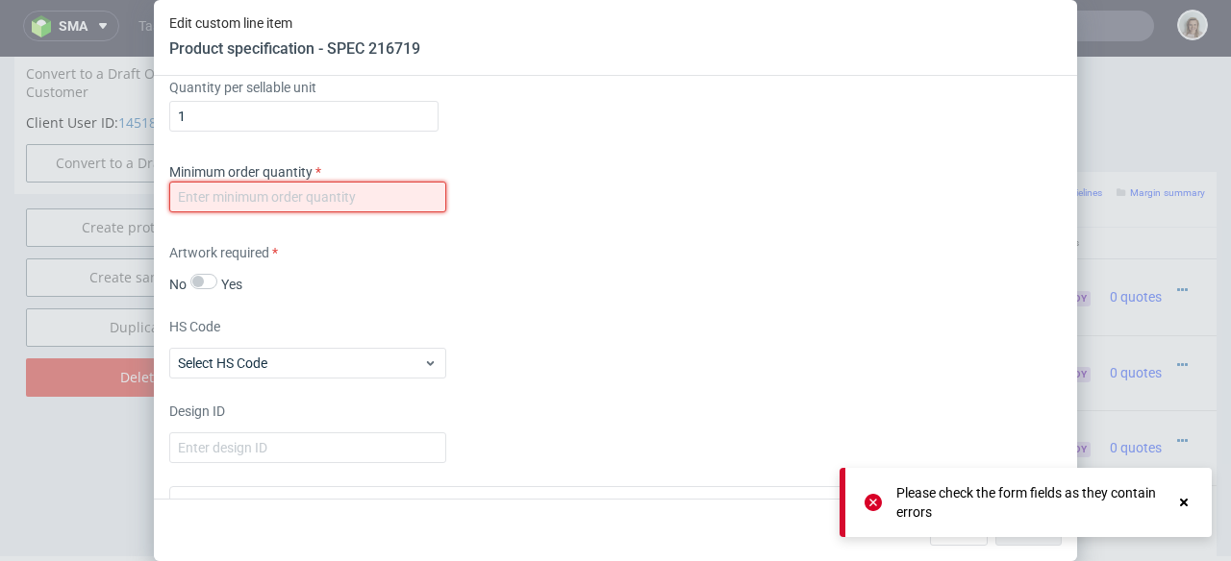
click at [400, 199] on input "number" at bounding box center [307, 197] width 277 height 31
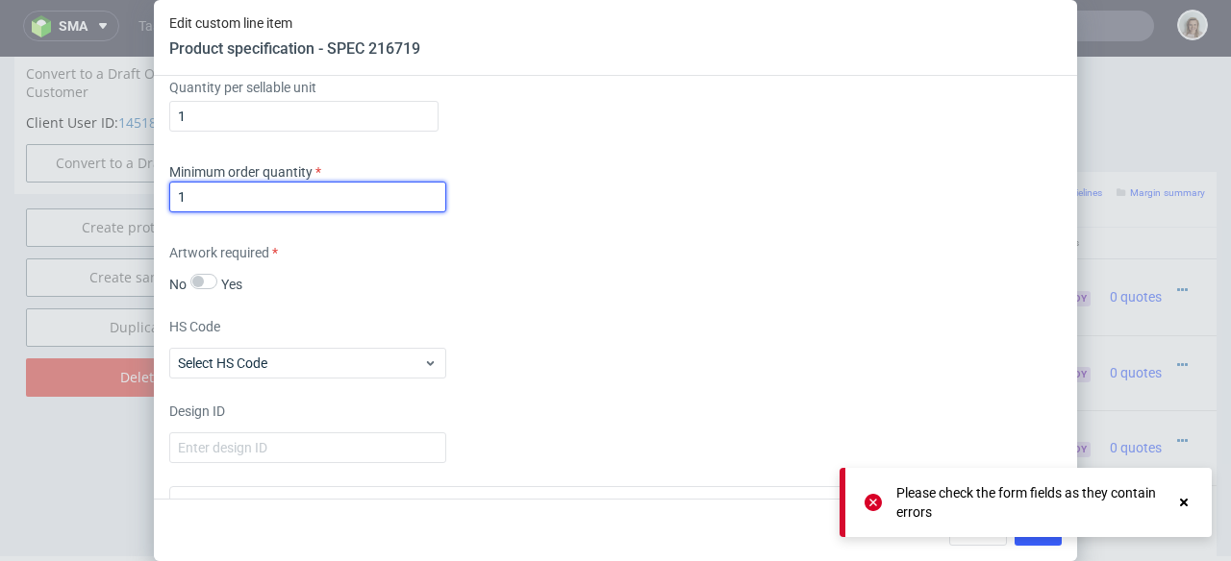
type input "1"
click at [869, 500] on icon at bounding box center [872, 502] width 17 height 17
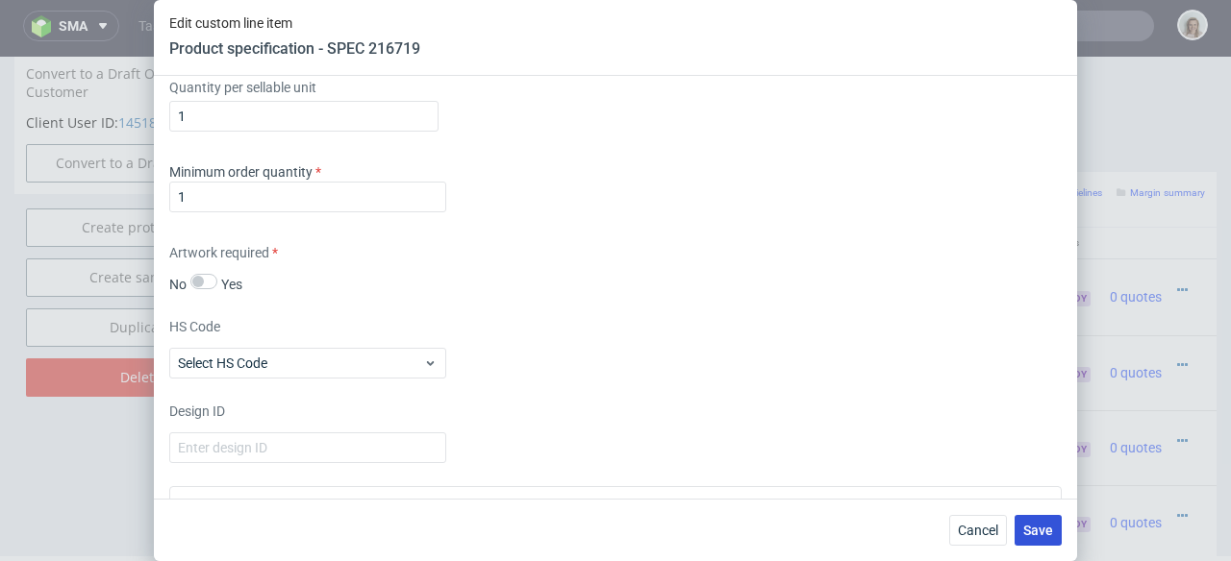
click at [1049, 542] on body "sma Tasks Offers Orders Promo codes Wallet Designs Users Edit custom line item …" at bounding box center [615, 280] width 1231 height 561
click at [1044, 534] on span "Save" at bounding box center [1038, 530] width 30 height 13
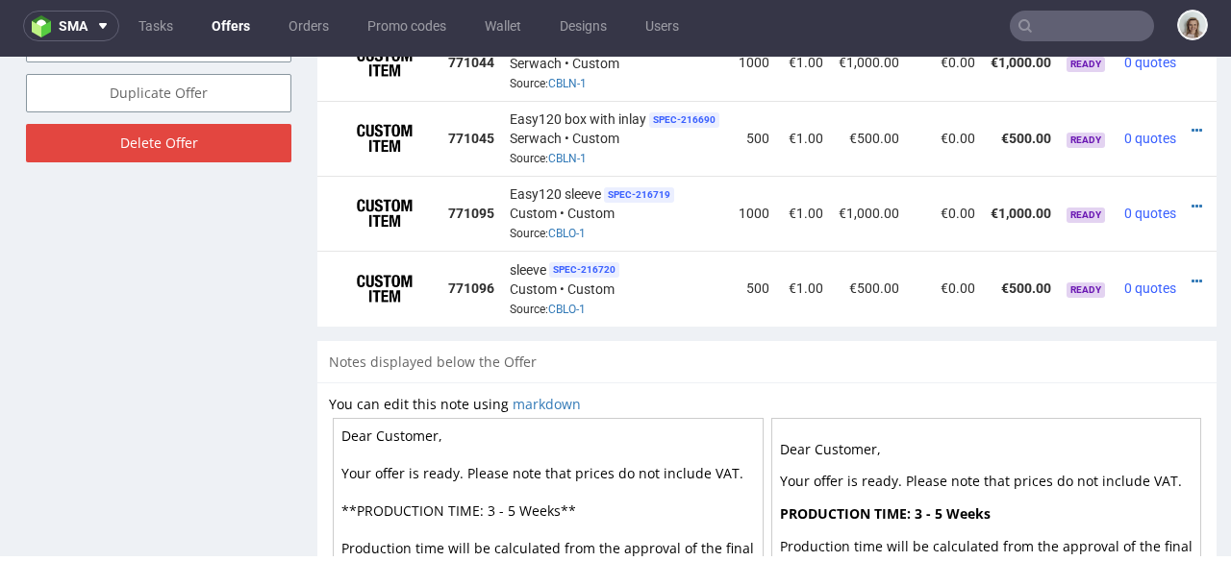
scroll to position [0, 42]
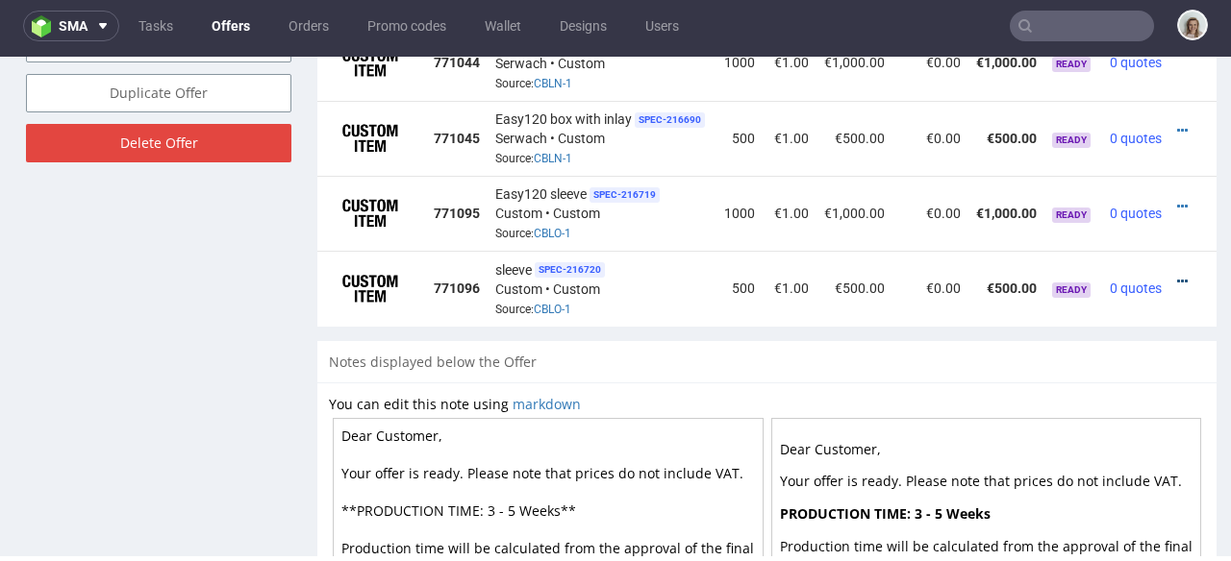
click at [1177, 275] on icon at bounding box center [1182, 281] width 11 height 13
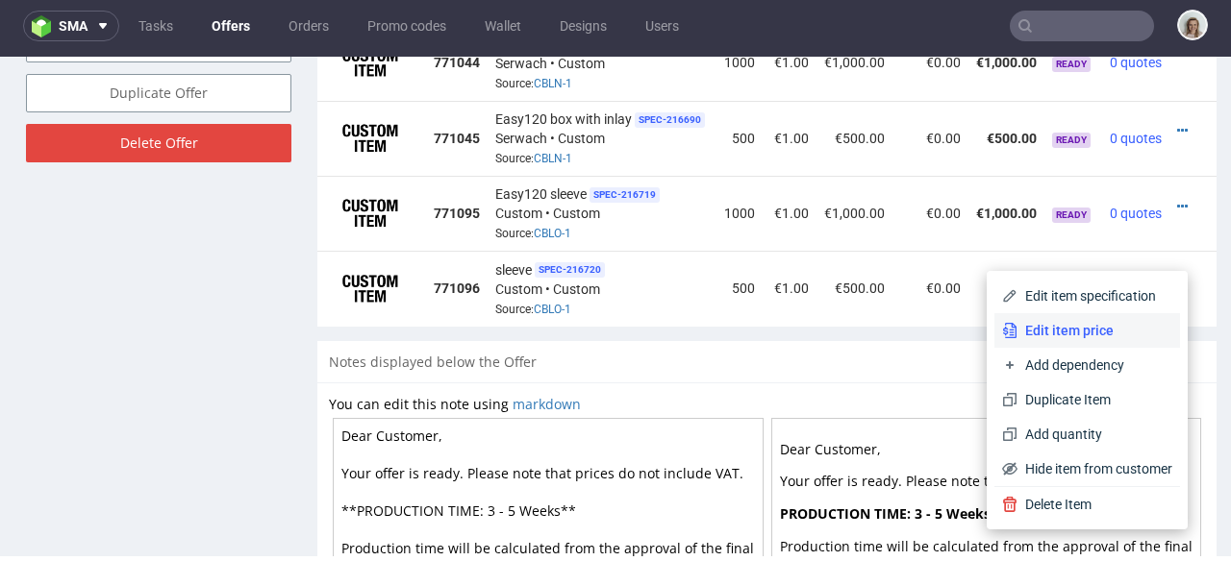
click at [1098, 321] on span "Edit item price" at bounding box center [1094, 330] width 155 height 19
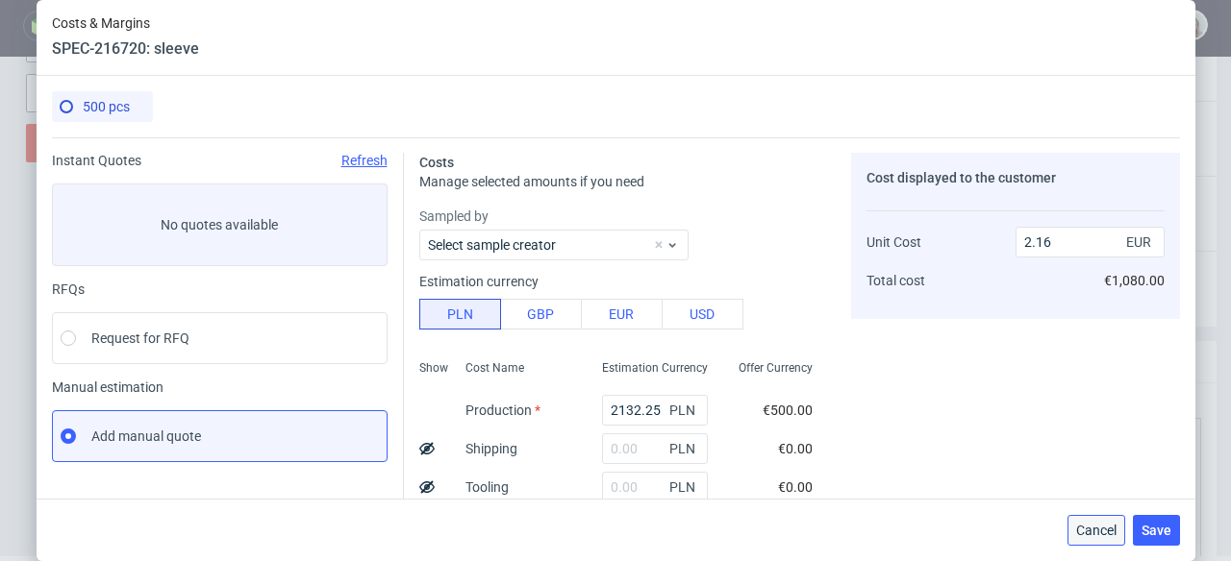
click at [1086, 533] on span "Cancel" at bounding box center [1096, 530] width 40 height 13
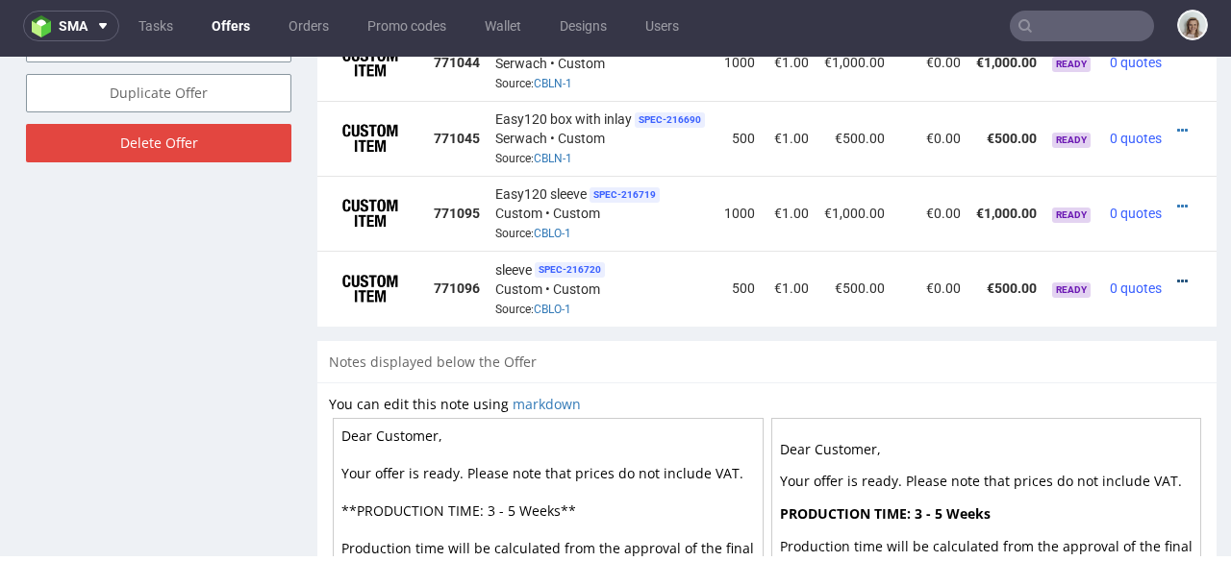
click at [1177, 275] on icon at bounding box center [1182, 281] width 11 height 13
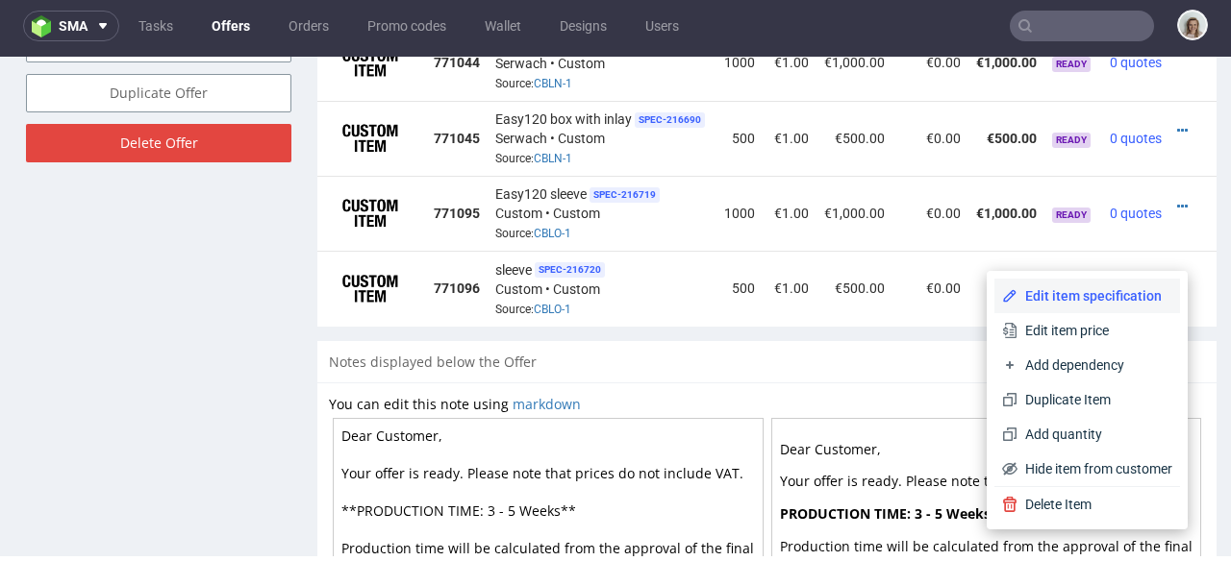
click at [1102, 281] on li "Edit item specification" at bounding box center [1087, 296] width 186 height 35
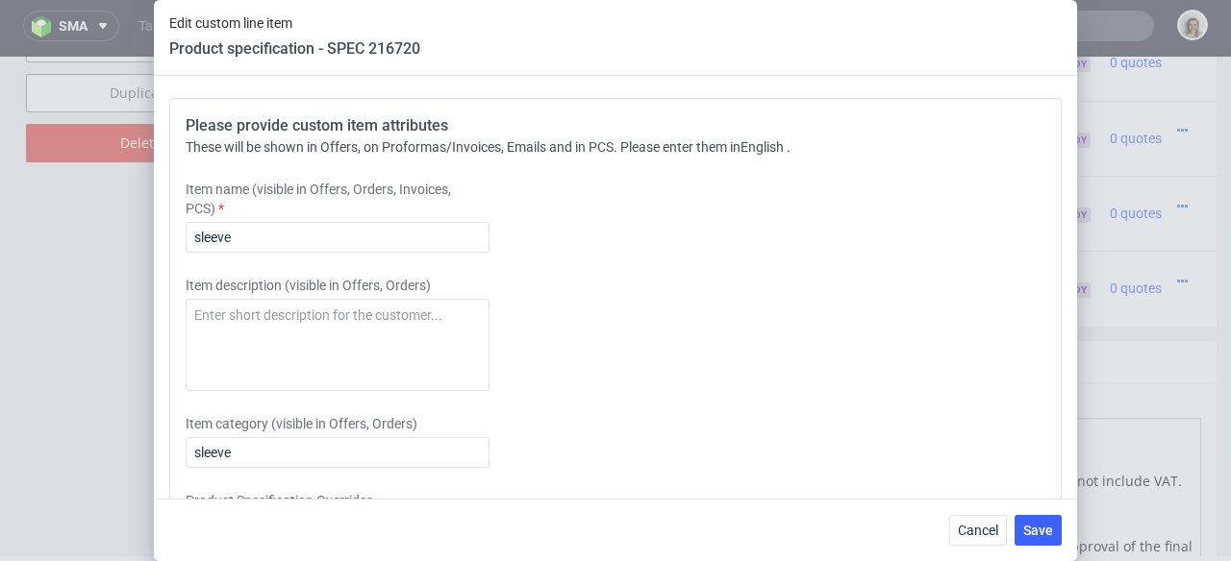
scroll to position [2885, 0]
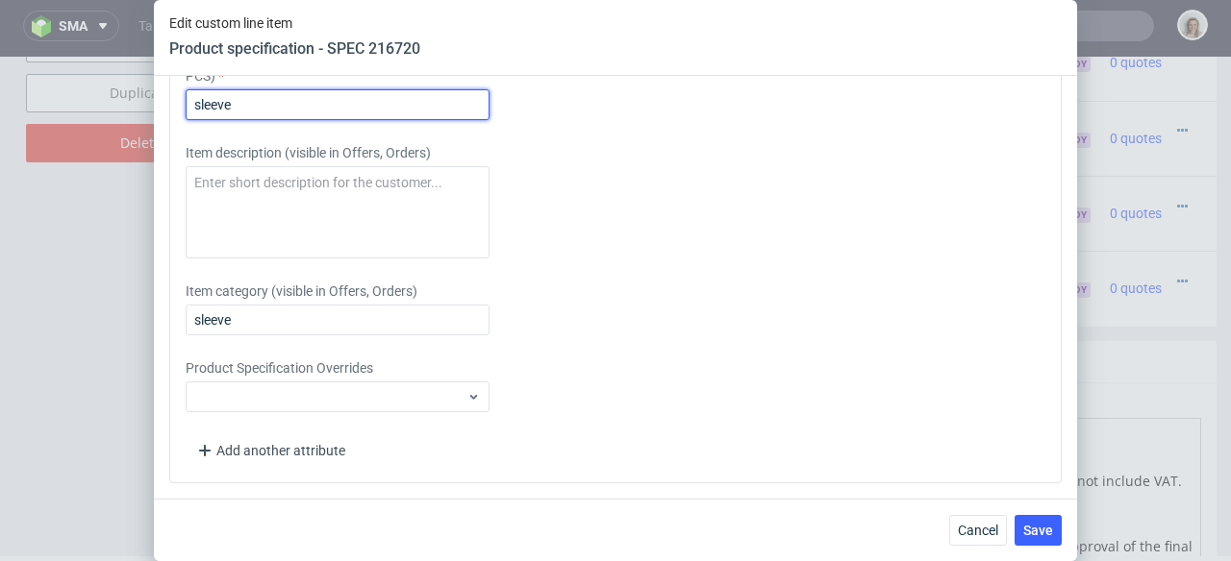
drag, startPoint x: 260, startPoint y: 103, endPoint x: 146, endPoint y: 98, distance: 113.5
click at [146, 98] on div "Edit custom line item Product specification - SPEC 216720 Supplier Comgraph Tec…" at bounding box center [615, 280] width 1231 height 561
paste input "Easy 120"
type input "Easy 120 sleeve"
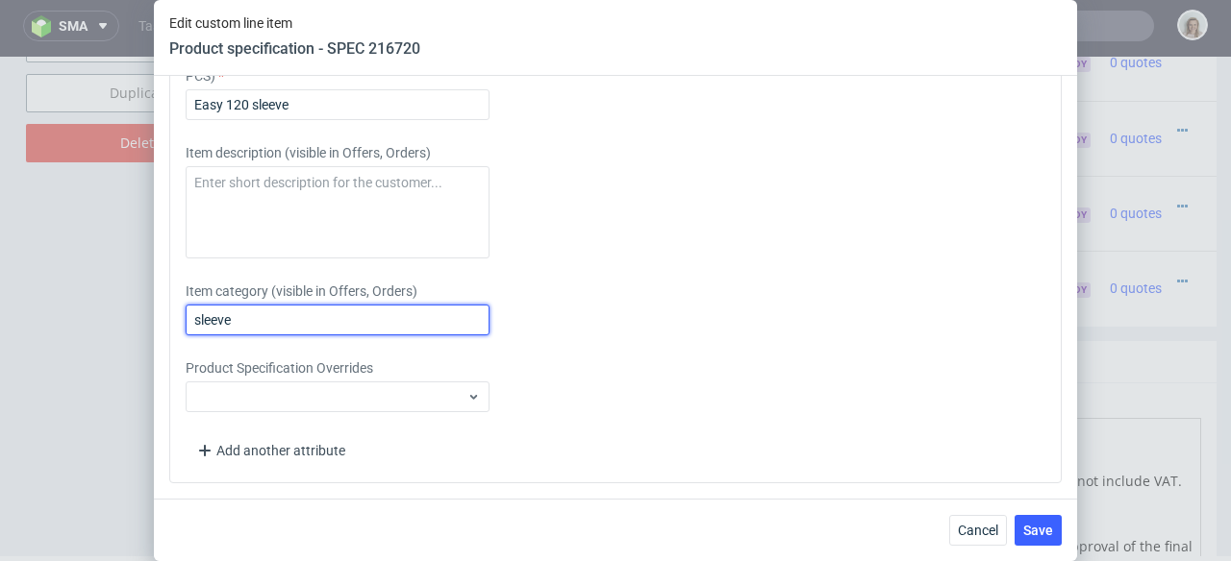
drag, startPoint x: 287, startPoint y: 310, endPoint x: 162, endPoint y: 311, distance: 125.0
click at [162, 311] on div "Supplier Comgraph Technical specification Instant price RFQ type name cartonboa…" at bounding box center [615, 287] width 923 height 423
drag, startPoint x: 293, startPoint y: 335, endPoint x: 164, endPoint y: 317, distance: 130.0
click at [164, 317] on div "Supplier Comgraph Technical specification Instant price RFQ type name cartonboa…" at bounding box center [615, 287] width 923 height 423
paste input "Easy 120"
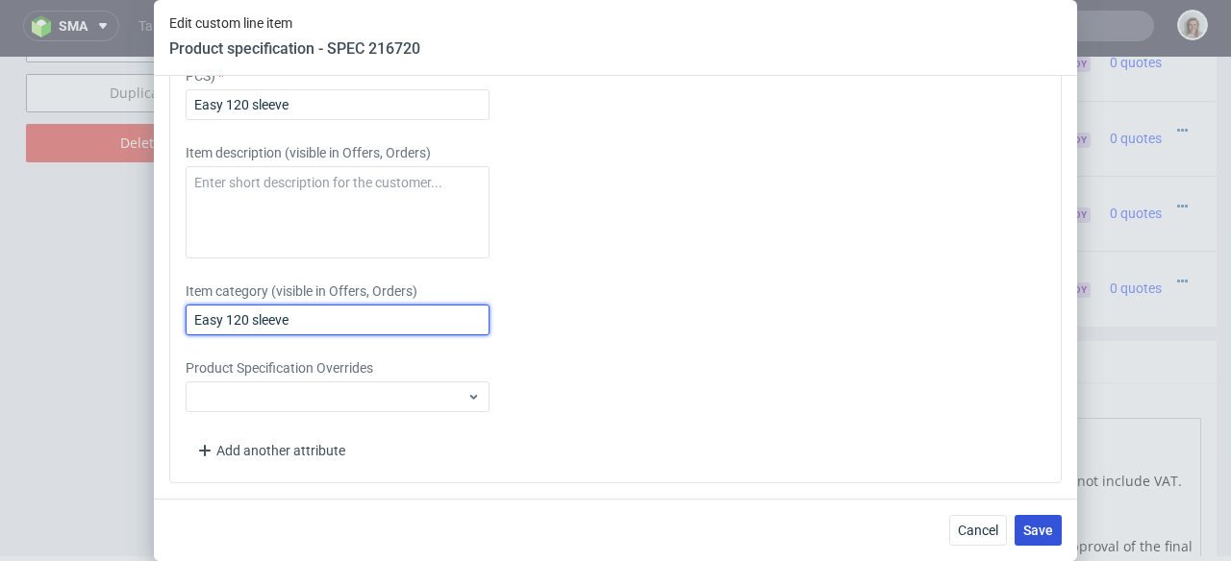
type input "Easy 120 sleeve"
click at [1029, 532] on span "Save" at bounding box center [1038, 530] width 30 height 13
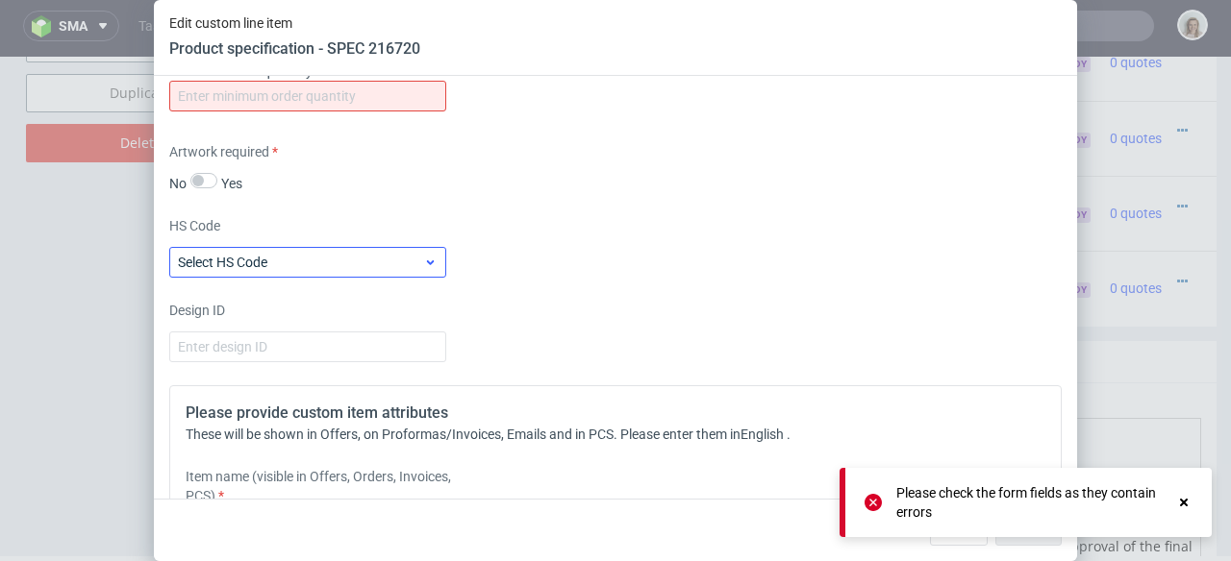
scroll to position [2460, 0]
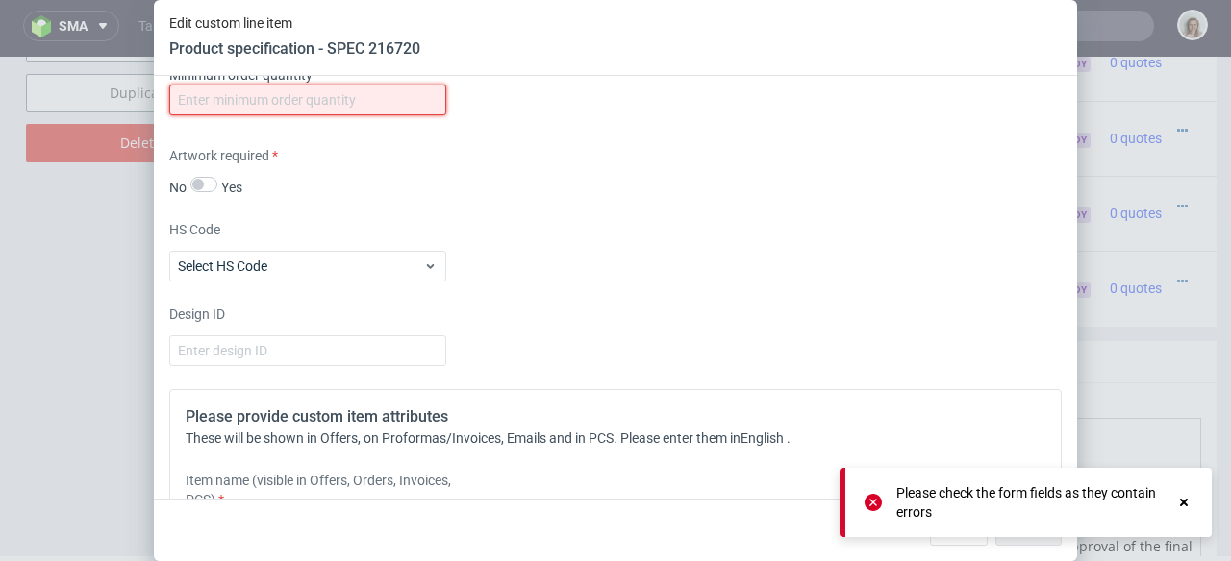
click at [250, 104] on input "number" at bounding box center [307, 100] width 277 height 31
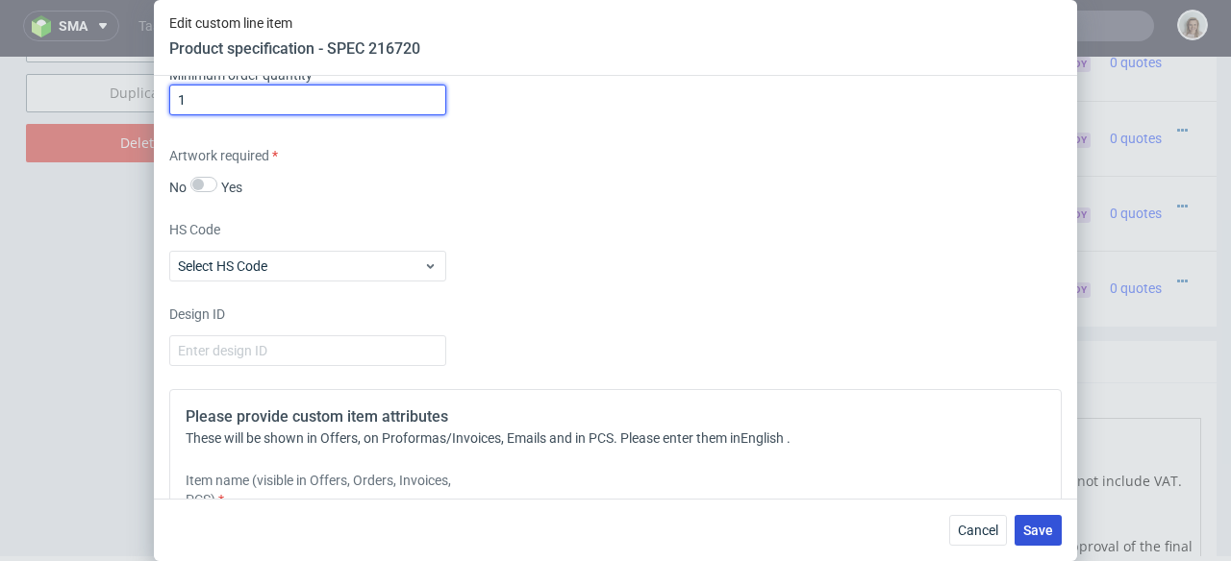
type input "1"
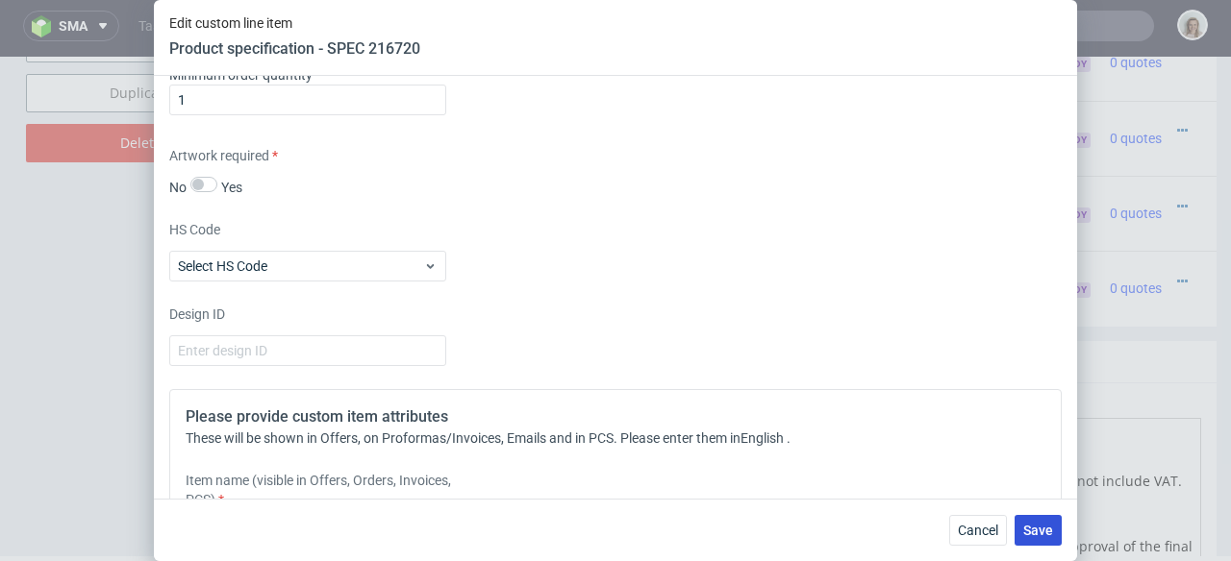
click at [1037, 524] on span "Save" at bounding box center [1038, 530] width 30 height 13
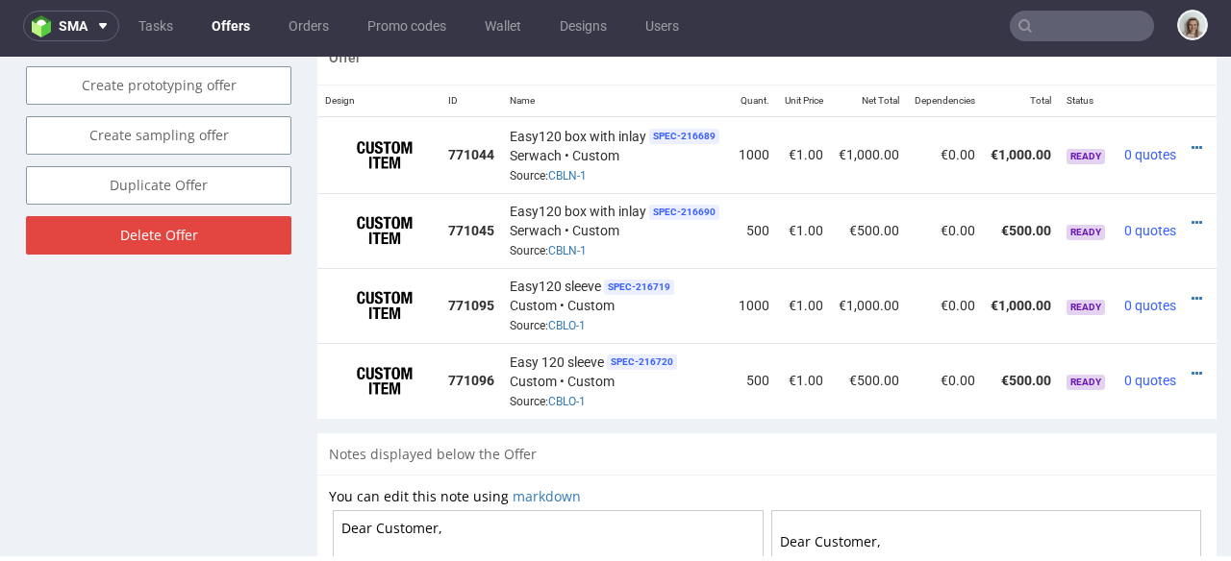
scroll to position [0, 42]
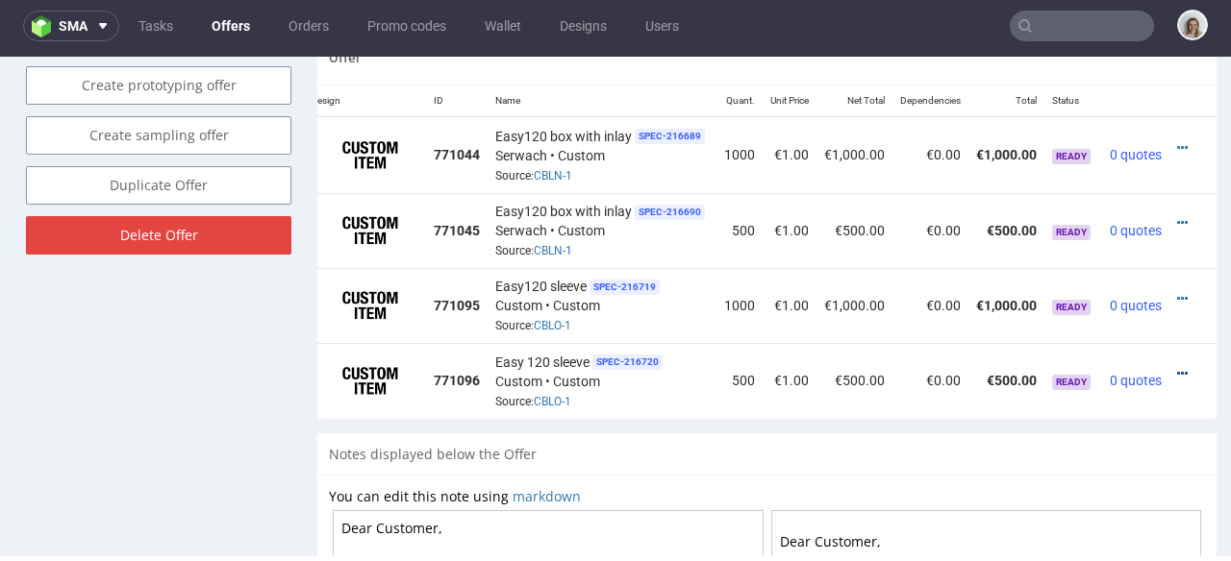
click at [1177, 367] on icon at bounding box center [1182, 373] width 11 height 13
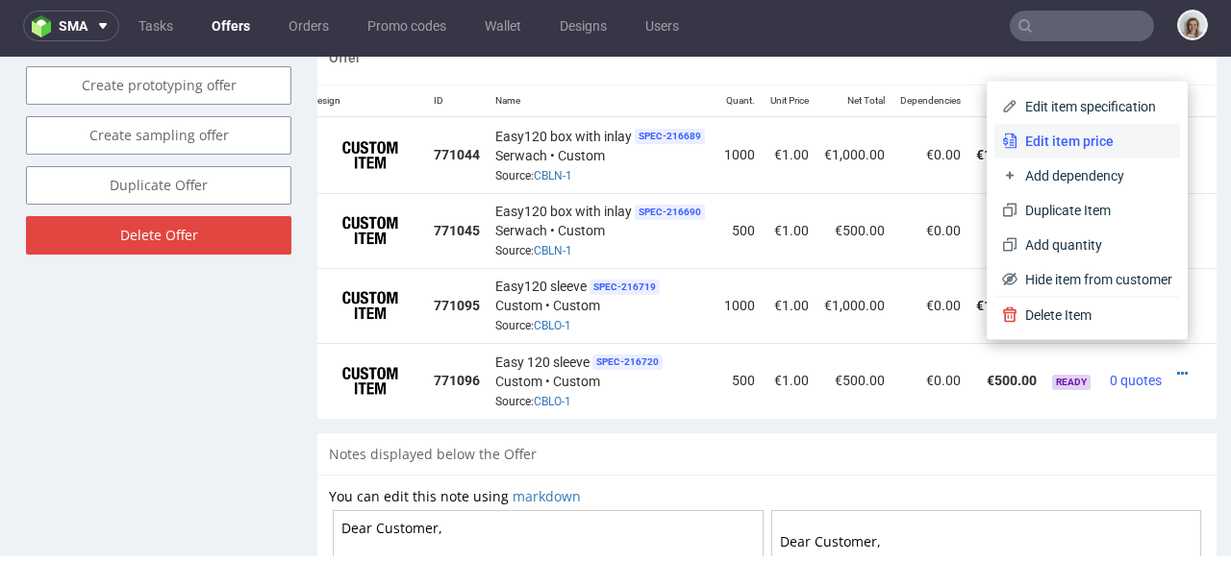
click at [1060, 144] on span "Edit item price" at bounding box center [1094, 141] width 155 height 19
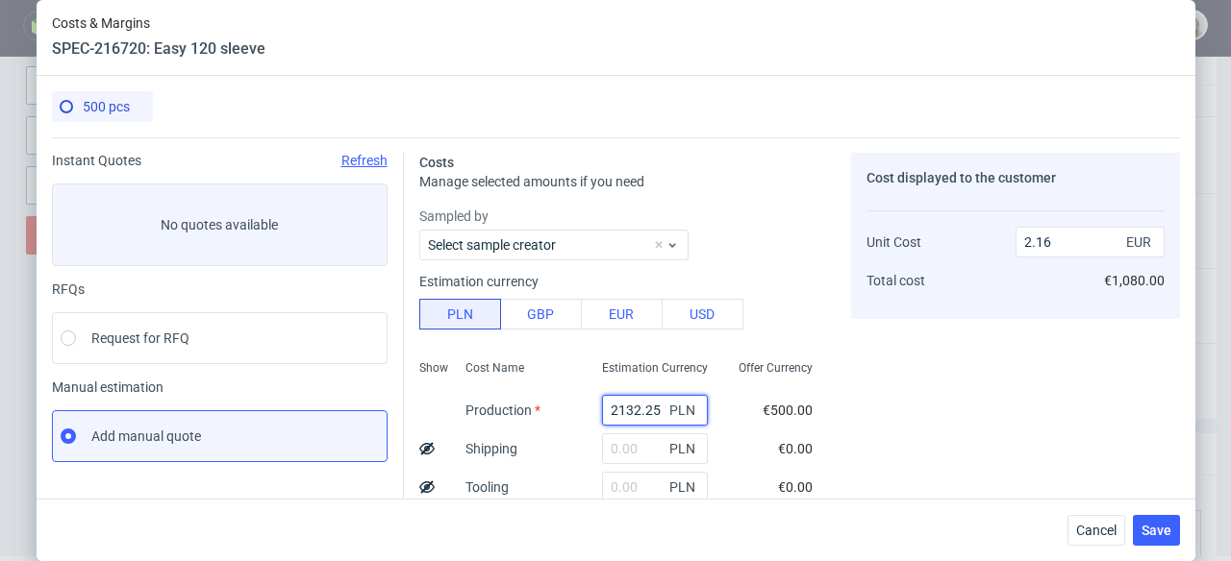
drag, startPoint x: 637, startPoint y: 411, endPoint x: 575, endPoint y: 409, distance: 62.6
click at [586, 409] on div "2132.25 PLN" at bounding box center [654, 410] width 137 height 38
paste input "230"
type input "2230"
type input "2.25"
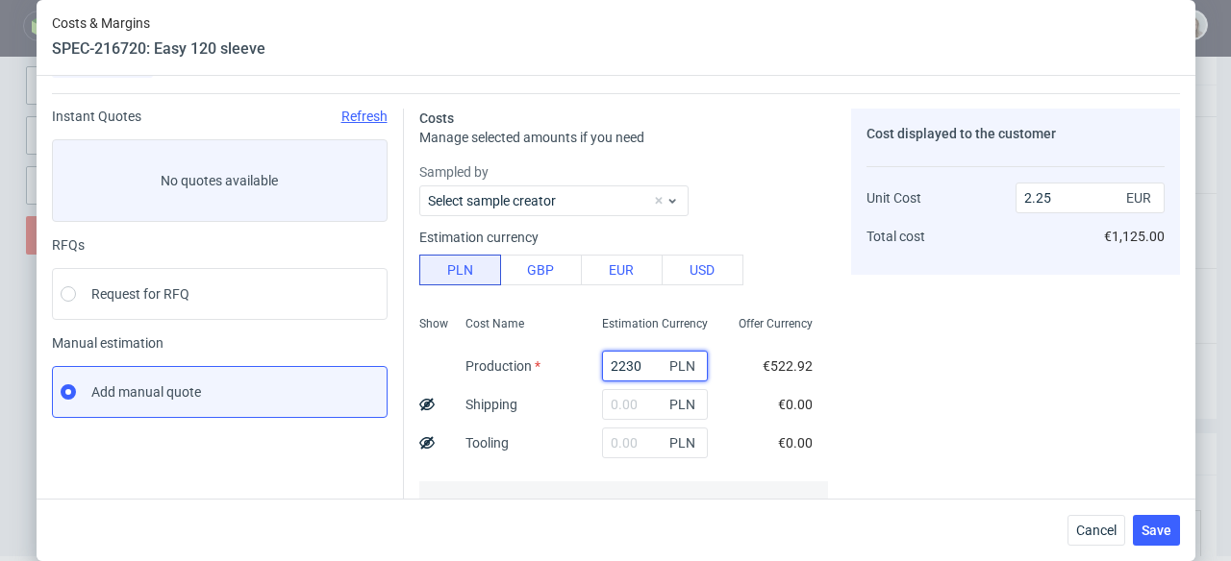
scroll to position [45, 0]
type input "2230"
click at [602, 442] on input "text" at bounding box center [655, 442] width 106 height 31
type input "9"
type input "2.26"
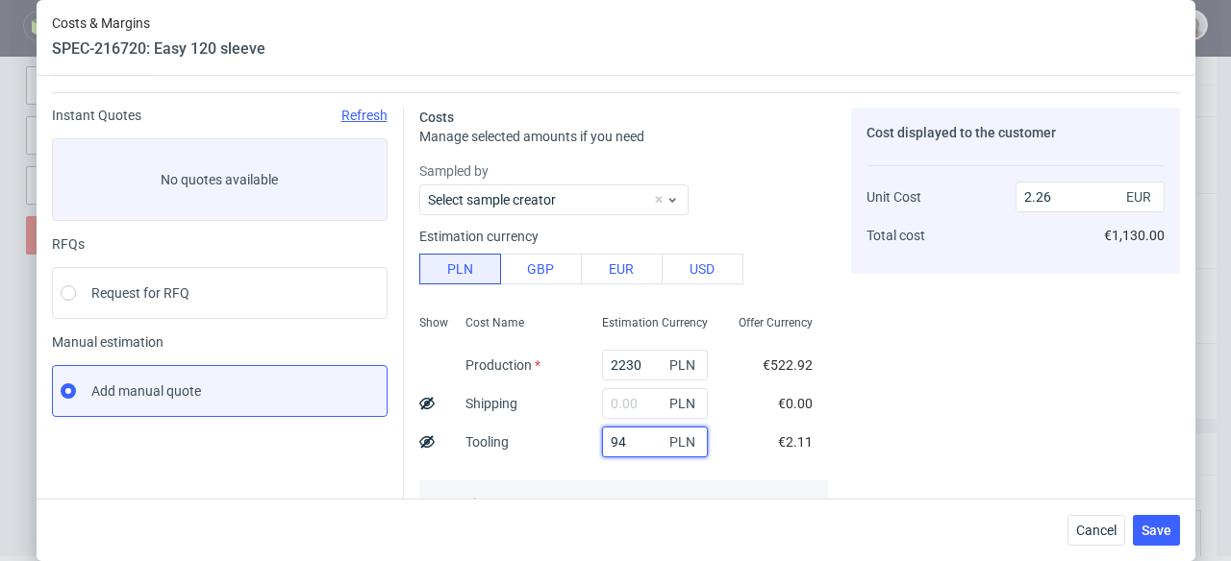
type input "940"
type input "3.2"
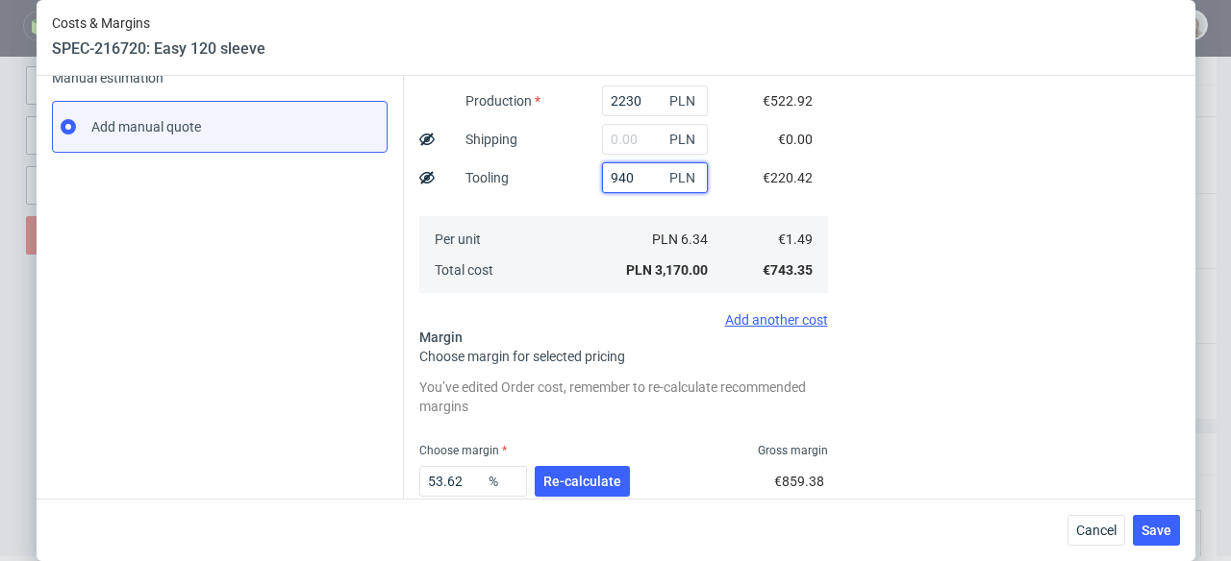
scroll to position [382, 0]
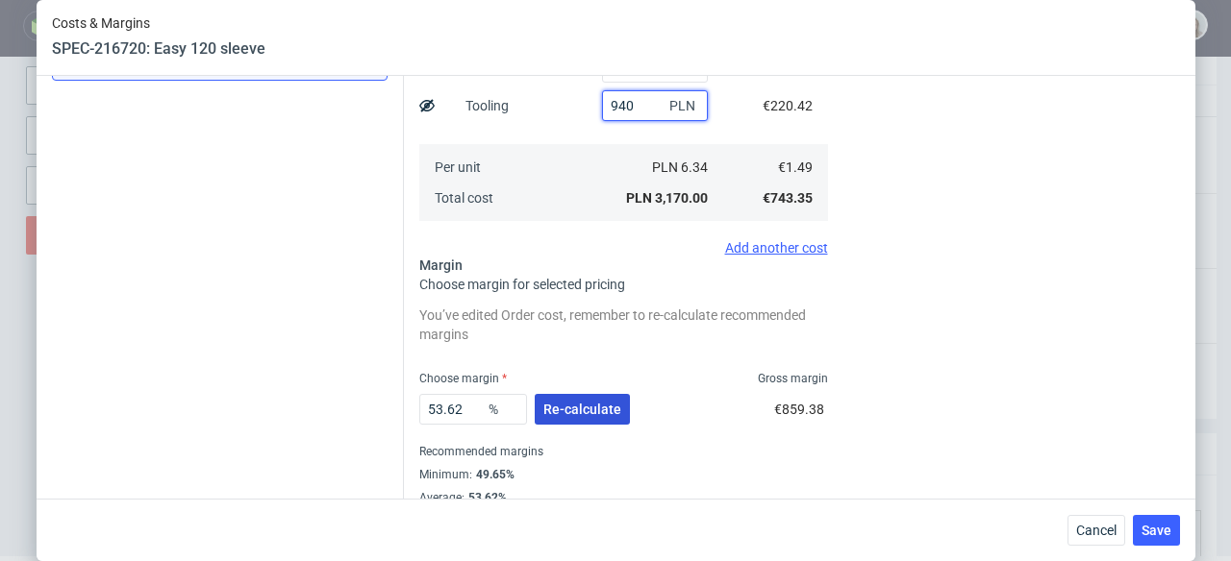
type input "940"
click at [574, 411] on span "Re-calculate" at bounding box center [582, 409] width 78 height 13
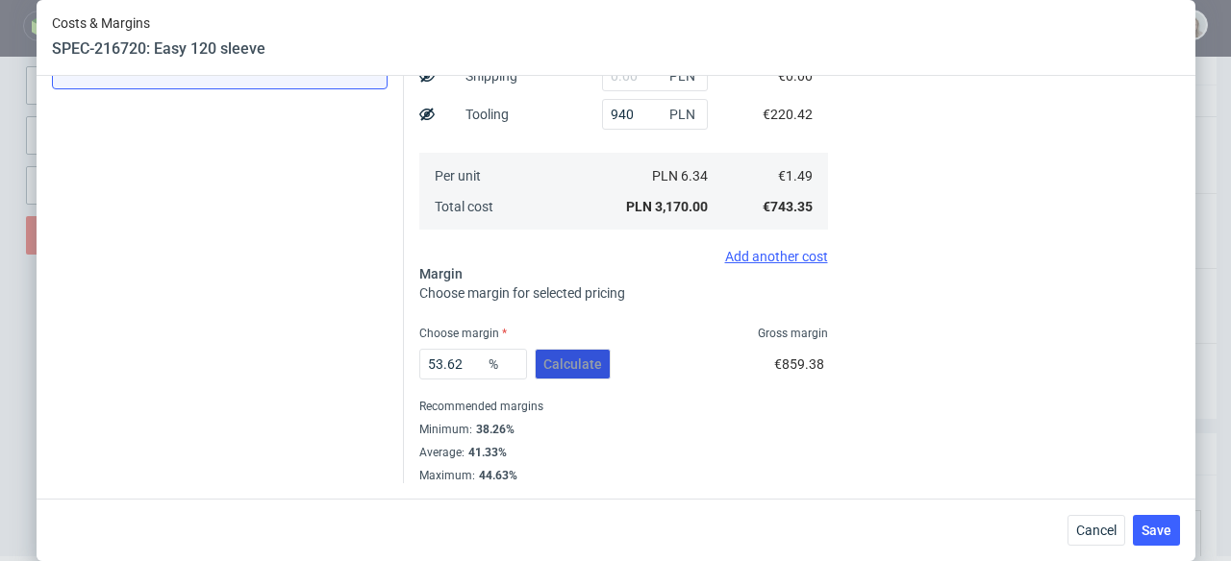
scroll to position [373, 0]
drag, startPoint x: 457, startPoint y: 356, endPoint x: 377, endPoint y: 354, distance: 79.8
click at [377, 354] on div "Instant Quotes Refresh No quotes available RFQs Request for RFQ Manual estimati…" at bounding box center [616, 123] width 1128 height 719
drag, startPoint x: 486, startPoint y: 360, endPoint x: 396, endPoint y: 359, distance: 89.4
click at [404, 360] on div "Costs Manage selected amounts if you need Sampled by Select sample creator Esti…" at bounding box center [792, 123] width 776 height 719
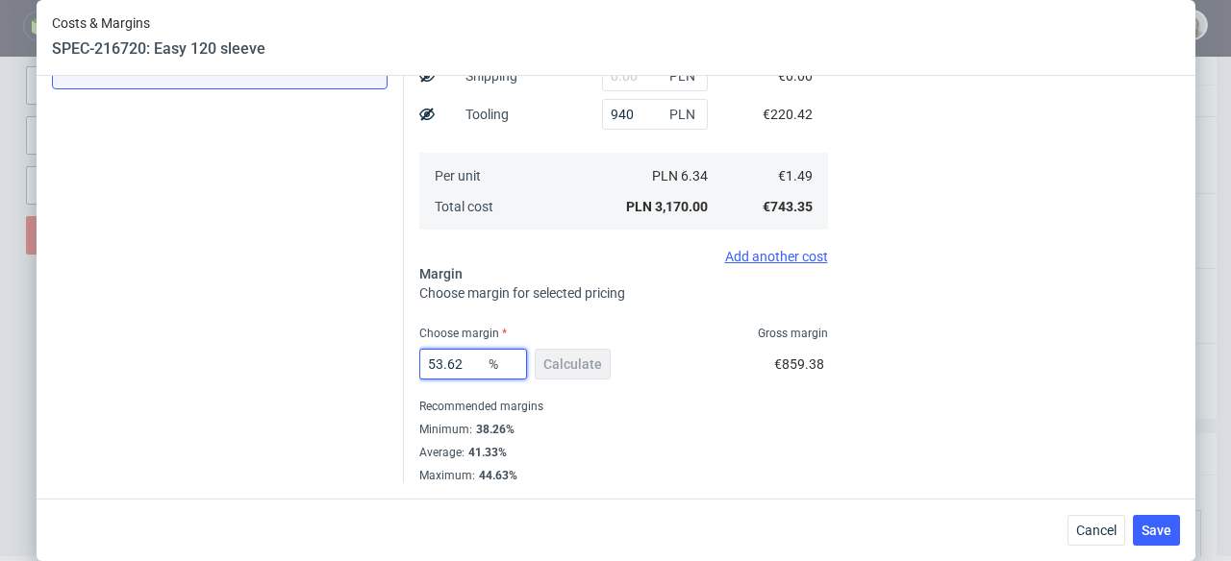
click at [464, 367] on input "53.62" at bounding box center [473, 364] width 108 height 31
drag, startPoint x: 464, startPoint y: 367, endPoint x: 411, endPoint y: 367, distance: 53.8
click at [411, 367] on div "Costs Manage selected amounts if you need Sampled by Select sample creator Esti…" at bounding box center [792, 123] width 776 height 719
type input "31"
type input "2.15"
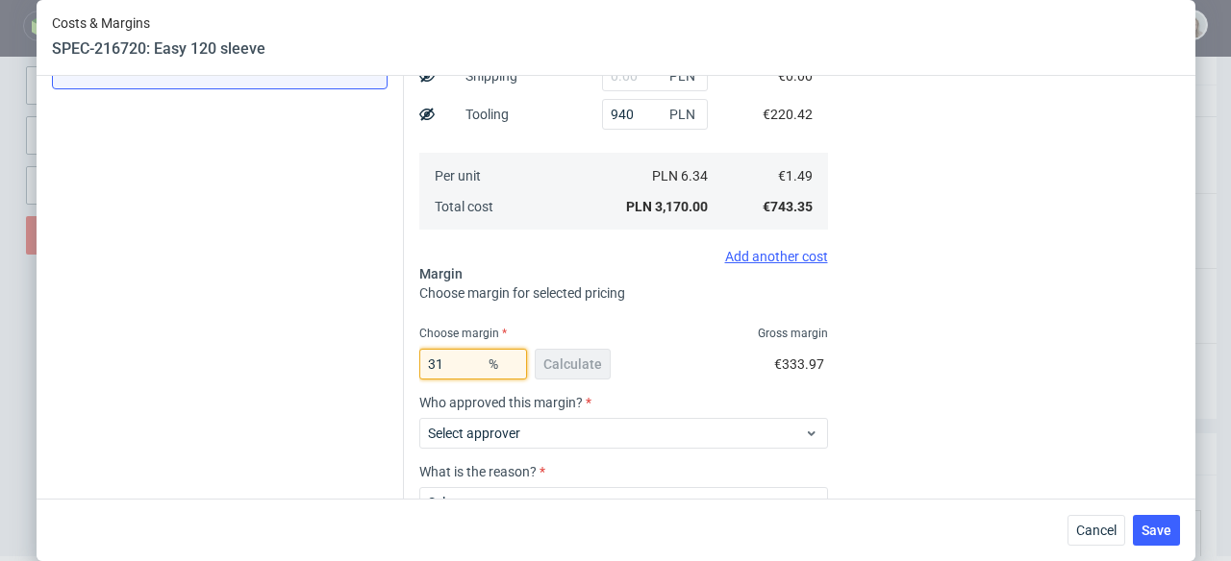
type input "31"
click at [1024, 433] on div "Cost displayed to the customer Unit Cost Total cost 2.15 EUR €1,075.00" at bounding box center [1015, 201] width 329 height 842
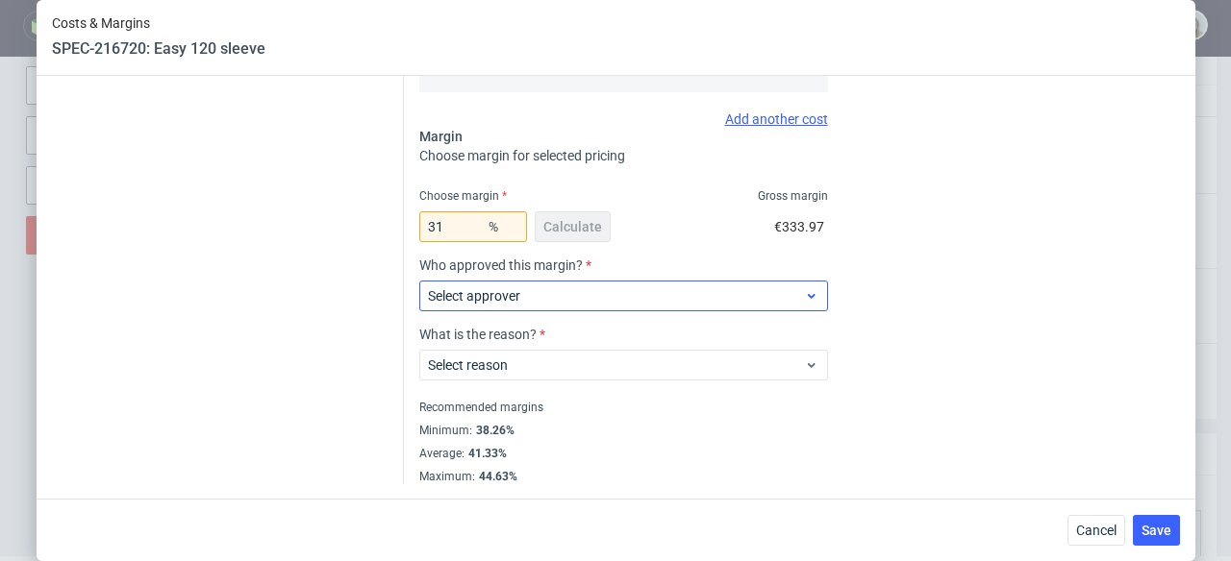
scroll to position [511, 0]
click at [804, 287] on icon at bounding box center [811, 294] width 14 height 15
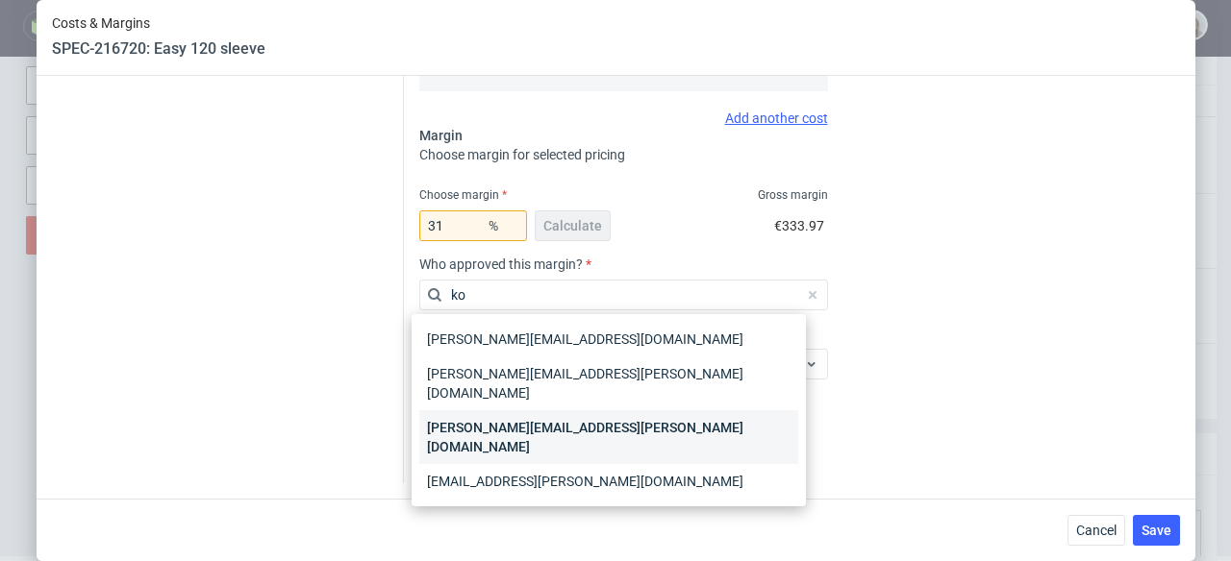
type input "ko"
click at [623, 411] on div "[PERSON_NAME][EMAIL_ADDRESS][PERSON_NAME][DOMAIN_NAME]" at bounding box center [608, 438] width 379 height 54
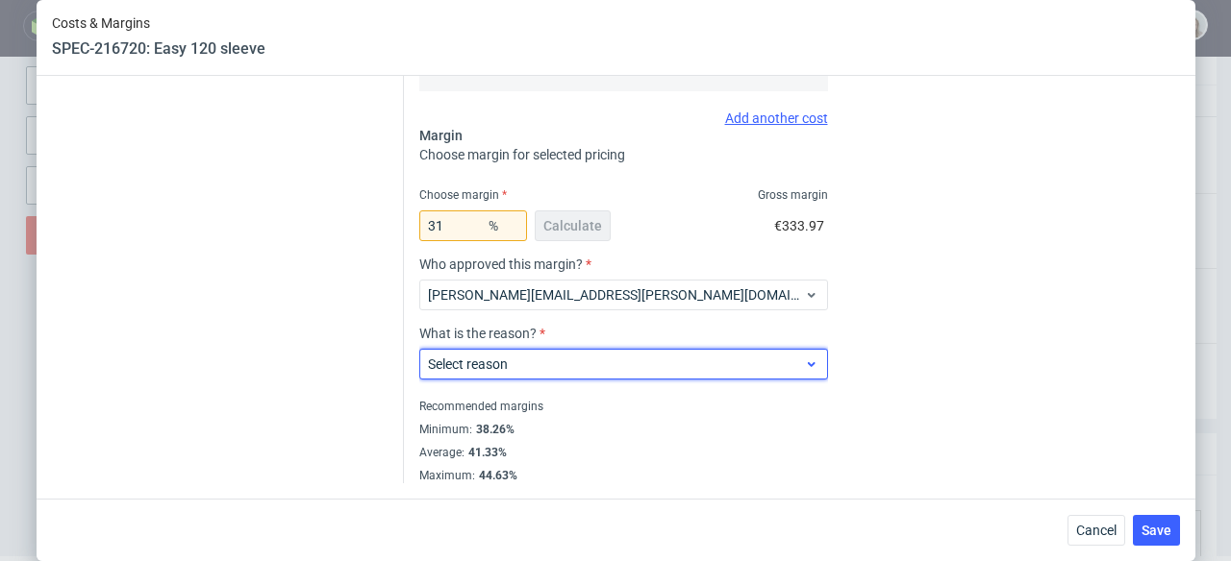
click at [624, 368] on span "Select reason" at bounding box center [616, 364] width 377 height 19
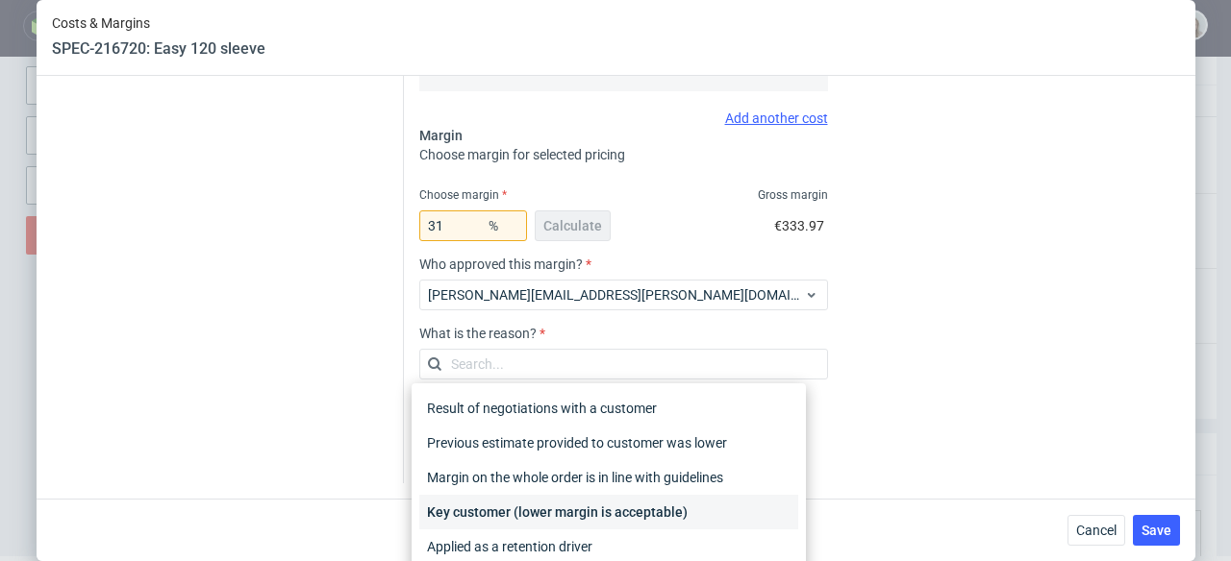
click at [647, 506] on div "Key customer (lower margin is acceptable)" at bounding box center [608, 512] width 379 height 35
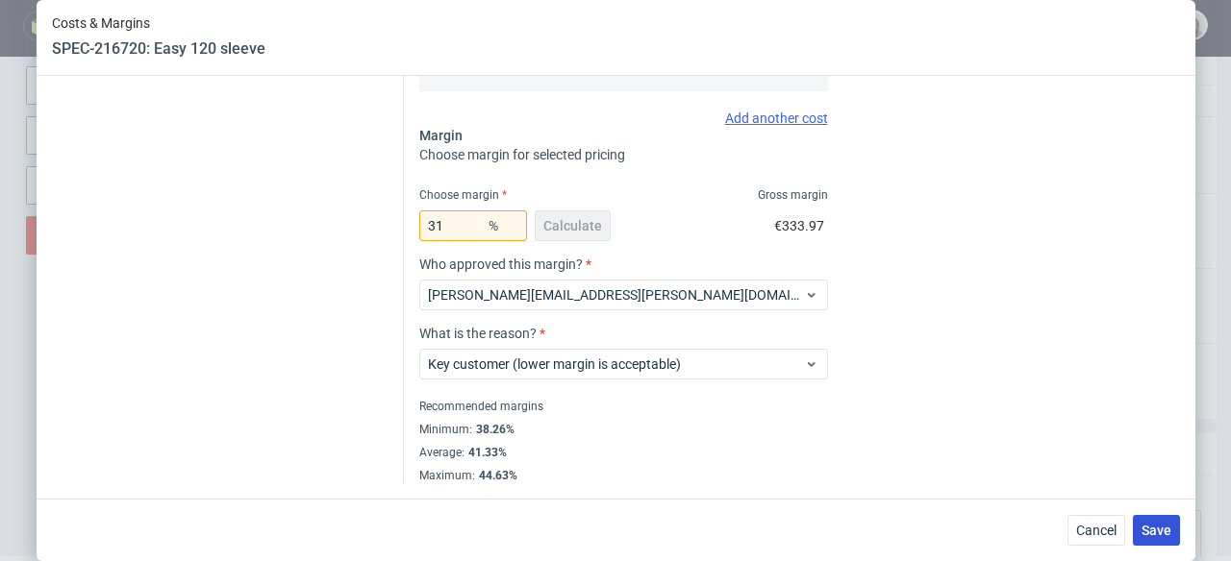
click at [1151, 535] on span "Save" at bounding box center [1156, 530] width 30 height 13
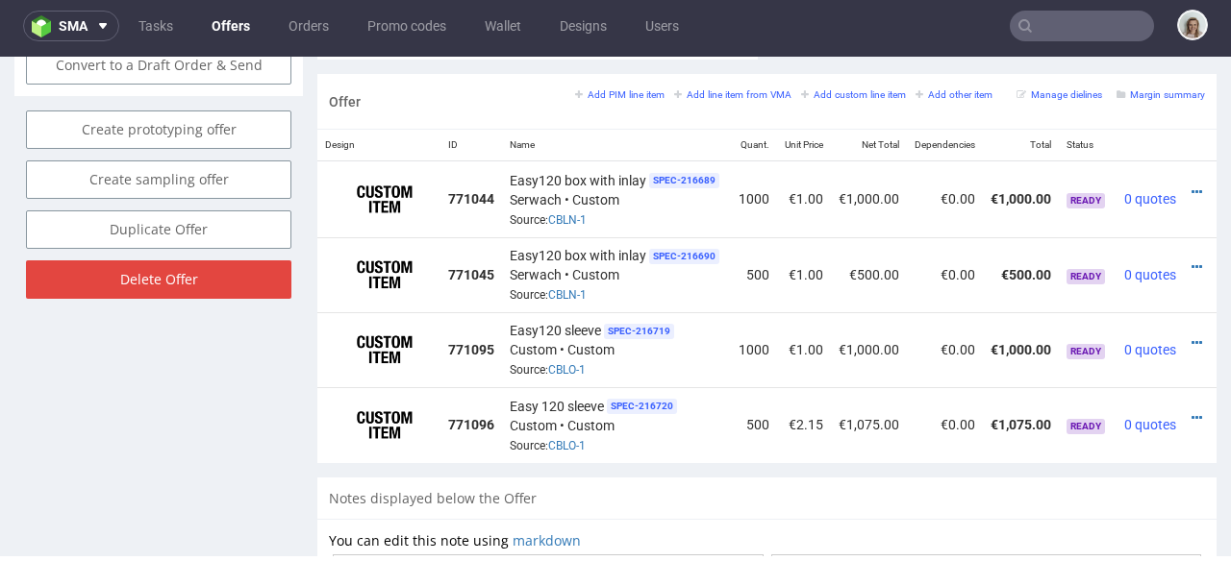
scroll to position [0, 42]
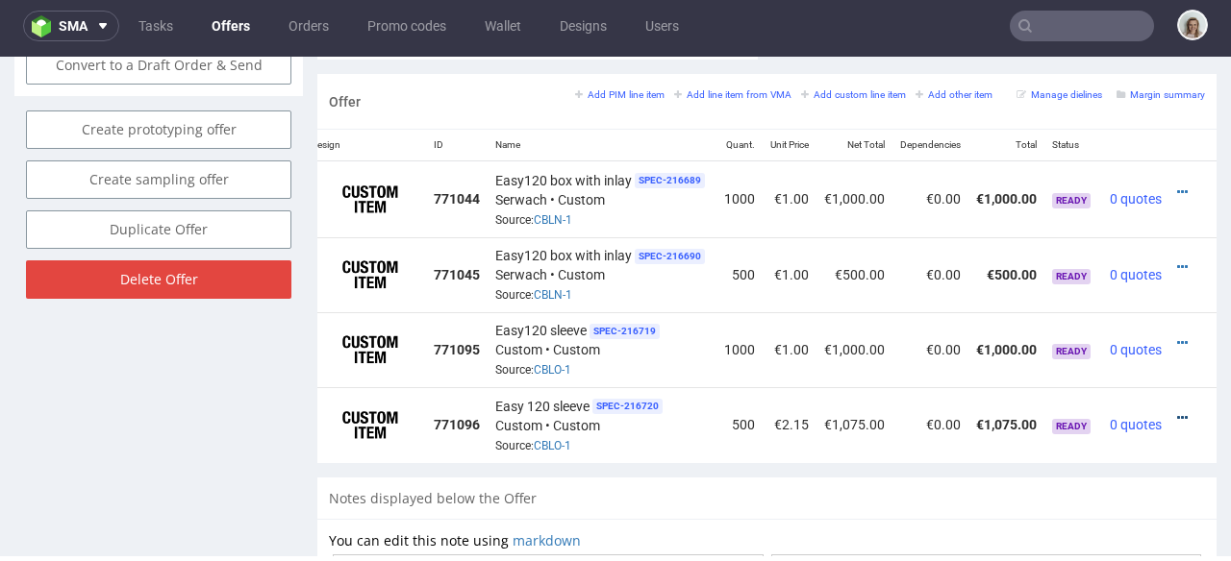
click at [1177, 411] on icon at bounding box center [1182, 417] width 11 height 13
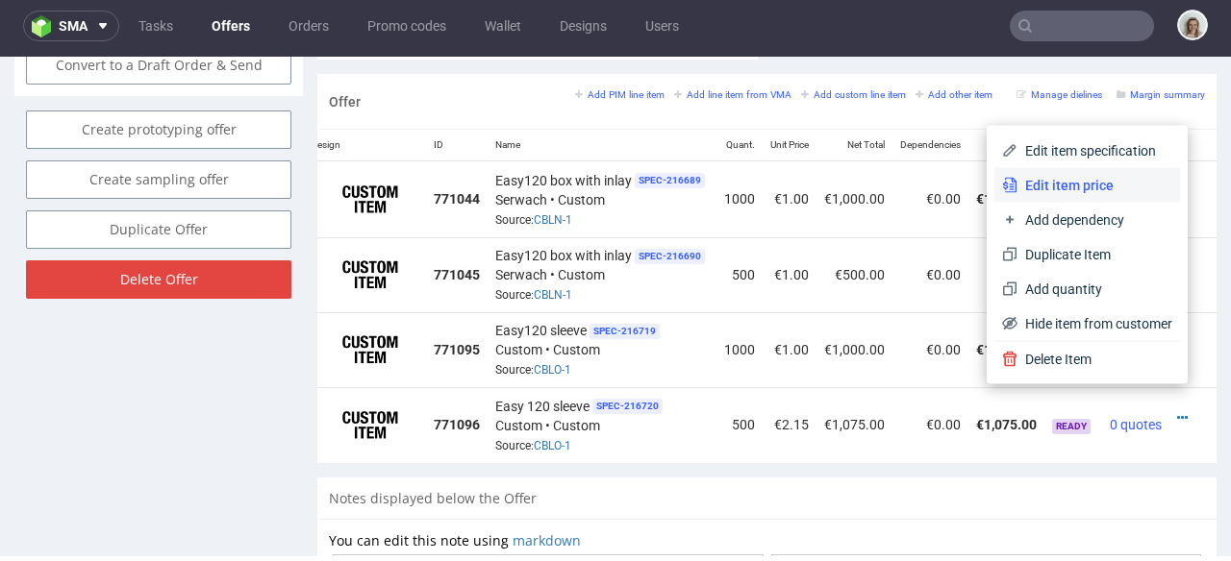
click at [1051, 195] on li "Edit item price" at bounding box center [1087, 185] width 186 height 35
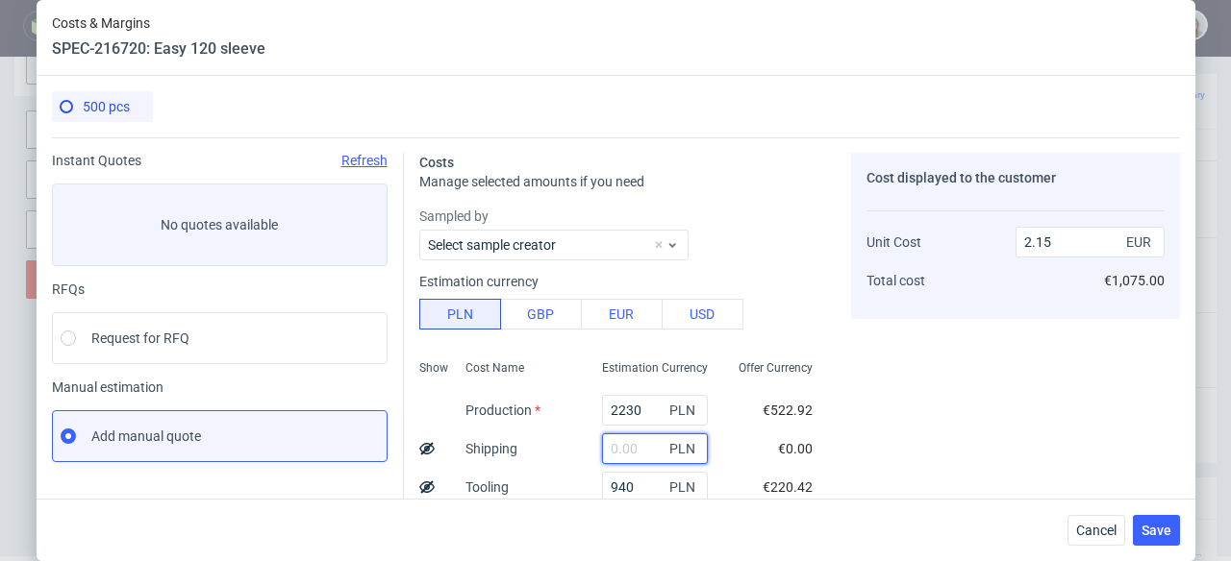
click at [612, 442] on input "text" at bounding box center [655, 449] width 106 height 31
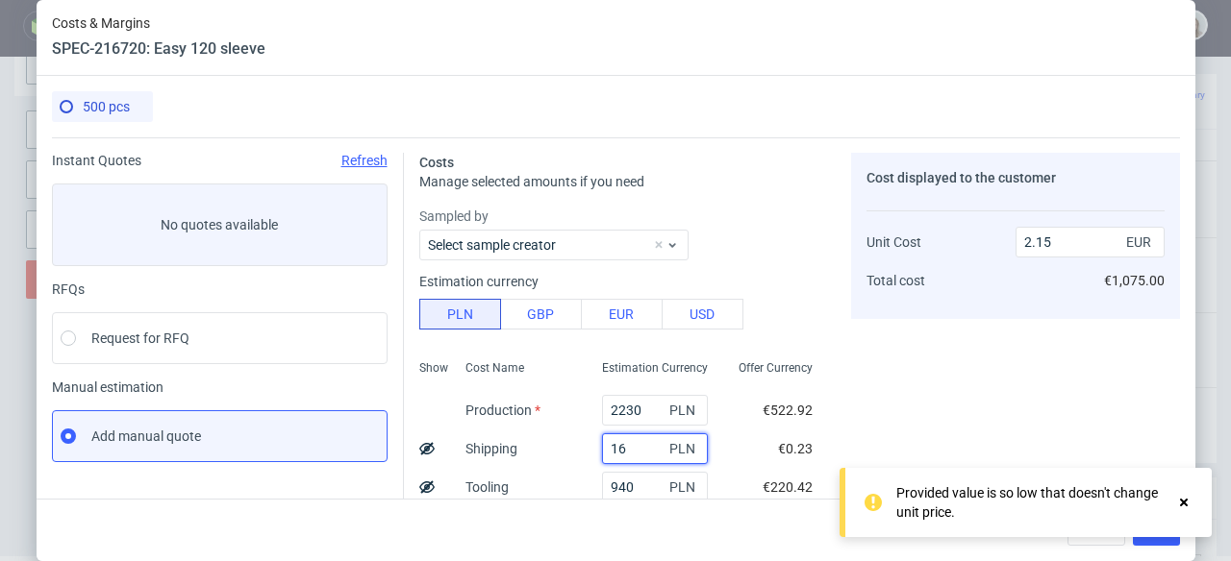
type input "160"
type input "2.27"
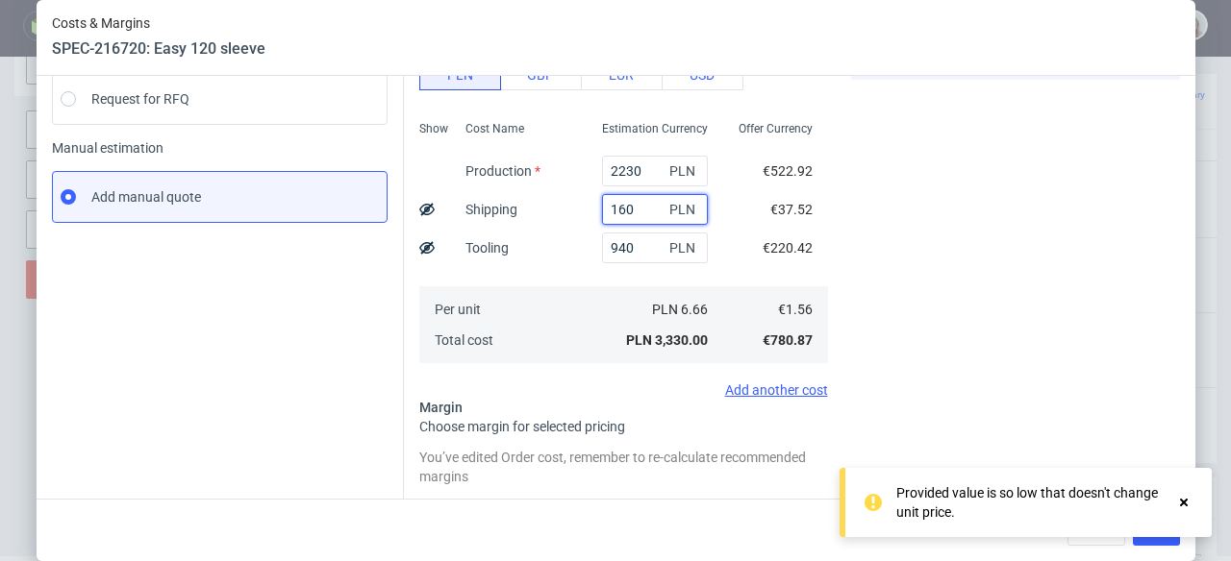
scroll to position [378, 0]
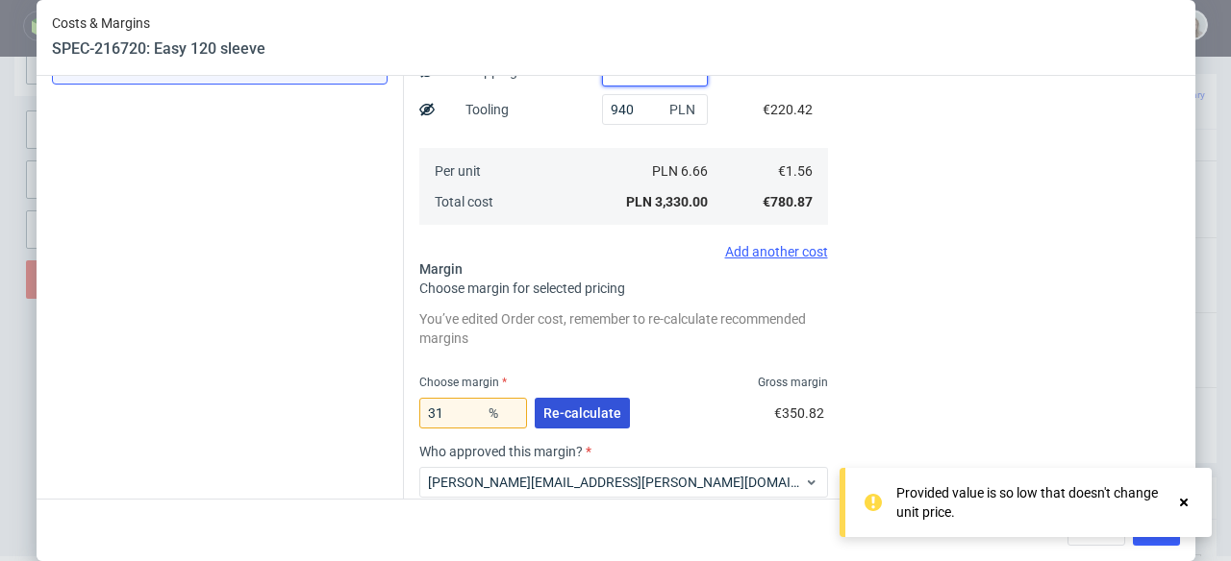
type input "160"
click at [585, 412] on span "Re-calculate" at bounding box center [582, 413] width 78 height 13
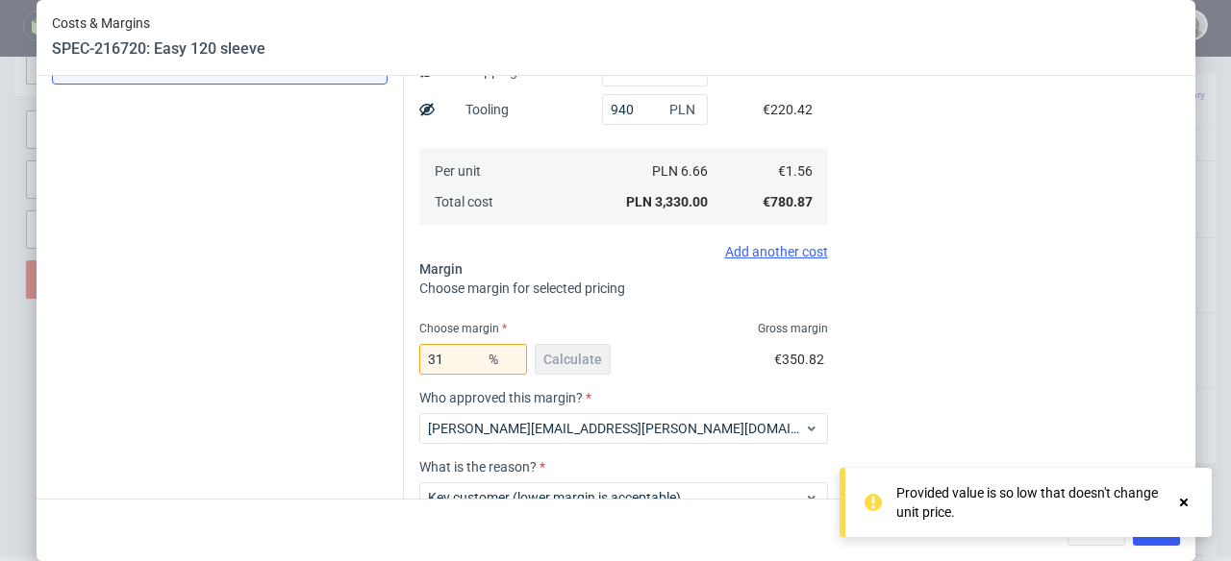
click at [1187, 497] on icon at bounding box center [1183, 502] width 17 height 15
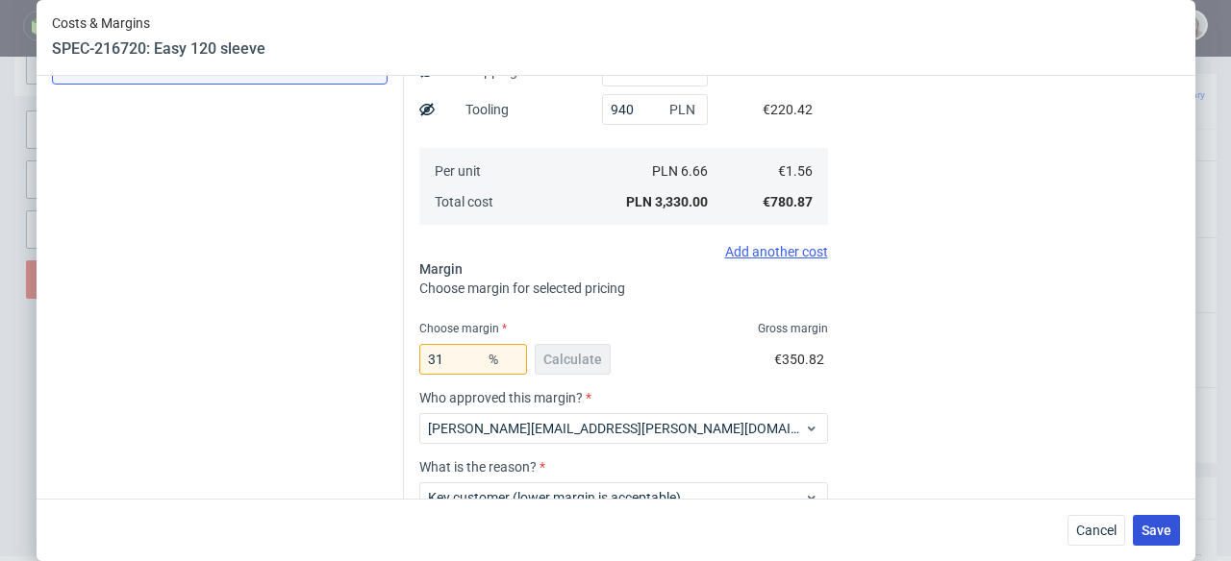
click at [1154, 528] on span "Save" at bounding box center [1156, 530] width 30 height 13
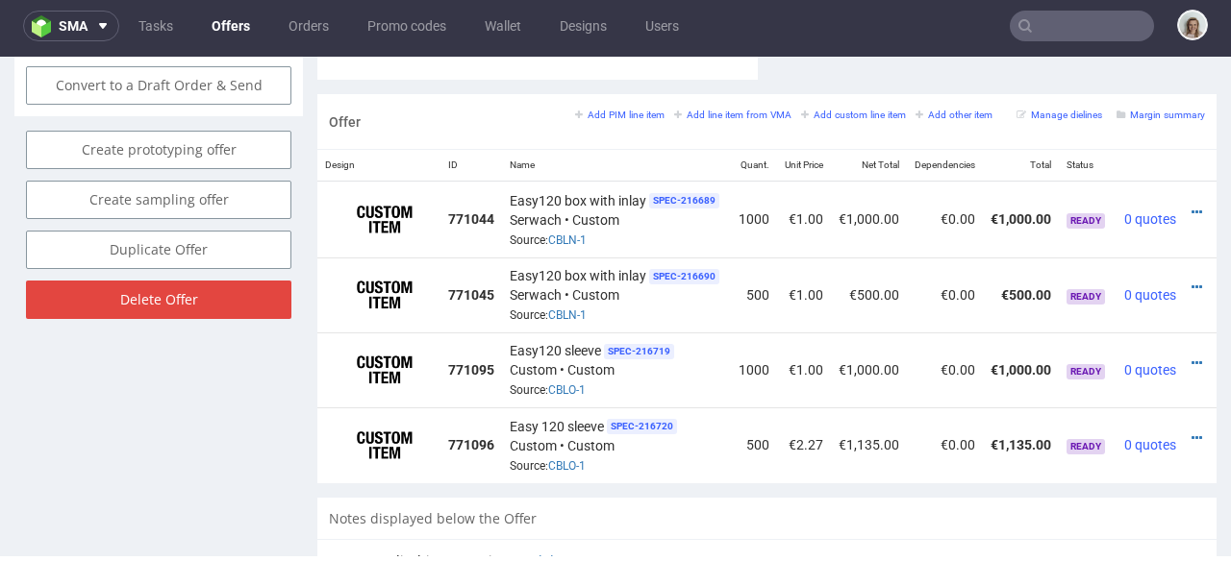
scroll to position [0, 42]
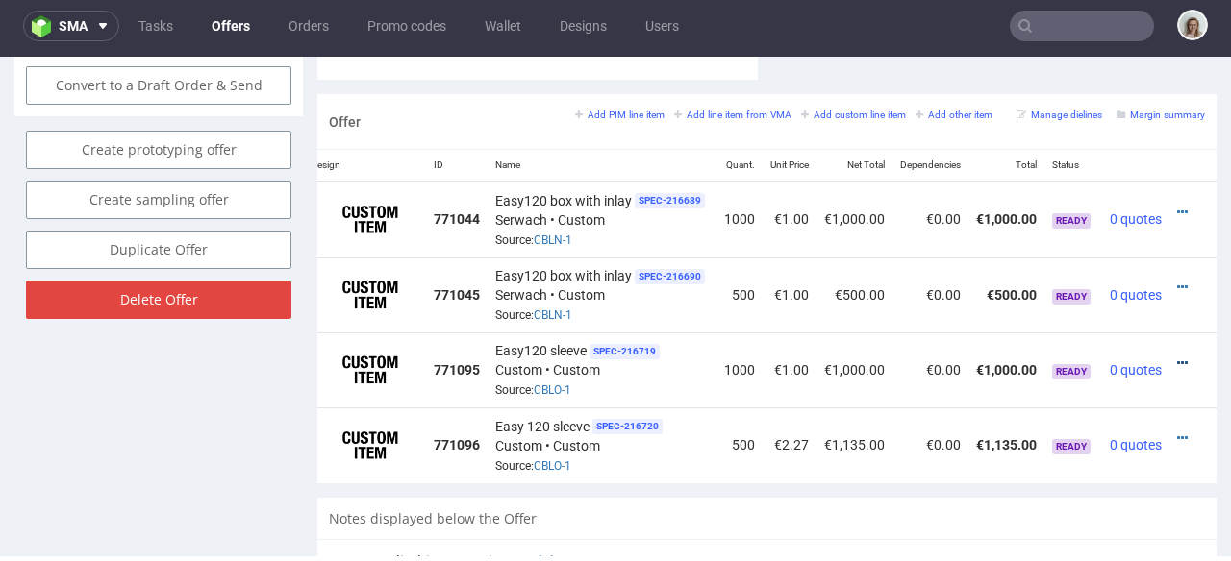
click at [1177, 357] on icon at bounding box center [1182, 363] width 11 height 13
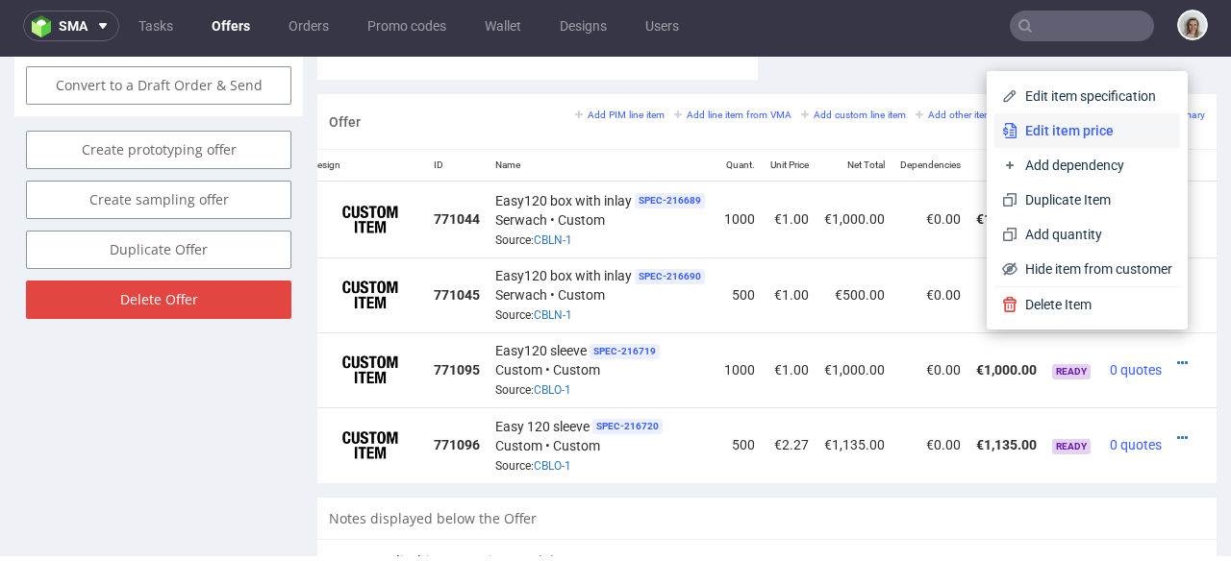
click at [1085, 137] on span "Edit item price" at bounding box center [1094, 130] width 155 height 19
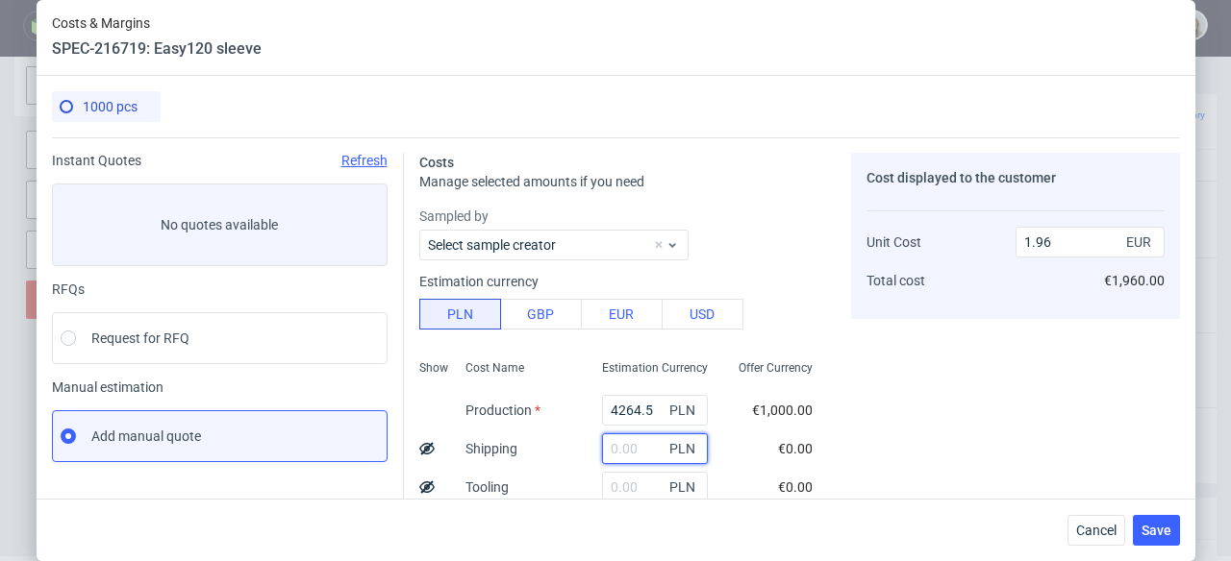
click at [612, 447] on input "text" at bounding box center [655, 449] width 106 height 31
type input "260"
type input "2.08"
type input "260"
click at [602, 486] on input "text" at bounding box center [655, 487] width 106 height 31
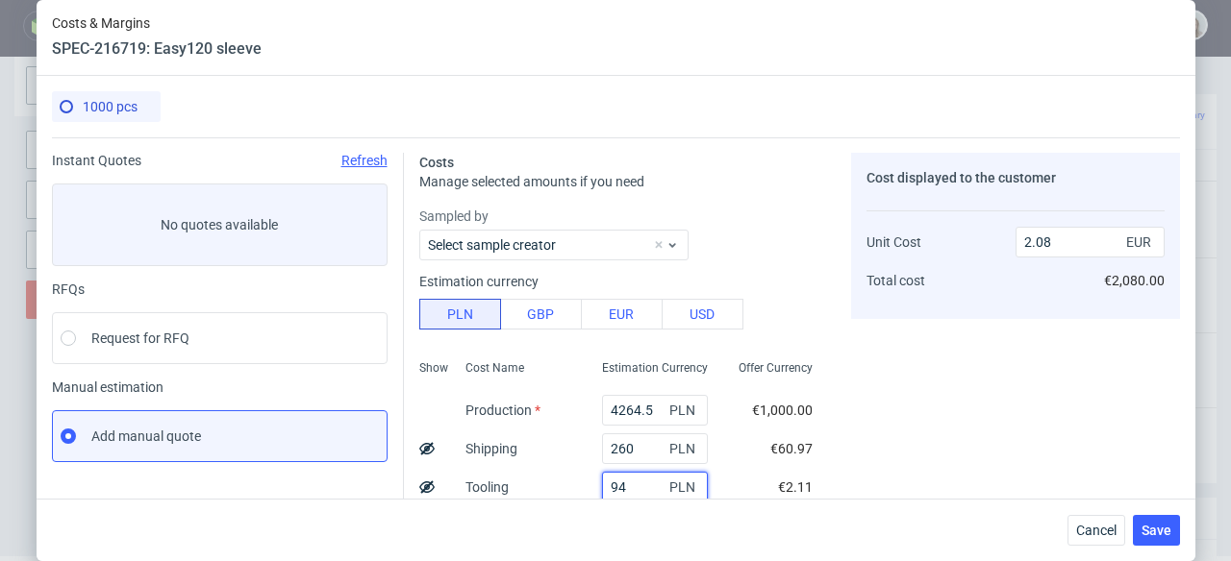
type input "940"
type input "2.51"
type input "940"
drag, startPoint x: 636, startPoint y: 406, endPoint x: 565, endPoint y: 406, distance: 71.1
click at [565, 406] on div "Show Cost Name Production Shipping Tooling Per unit Total cost Estimation Curre…" at bounding box center [623, 480] width 409 height 254
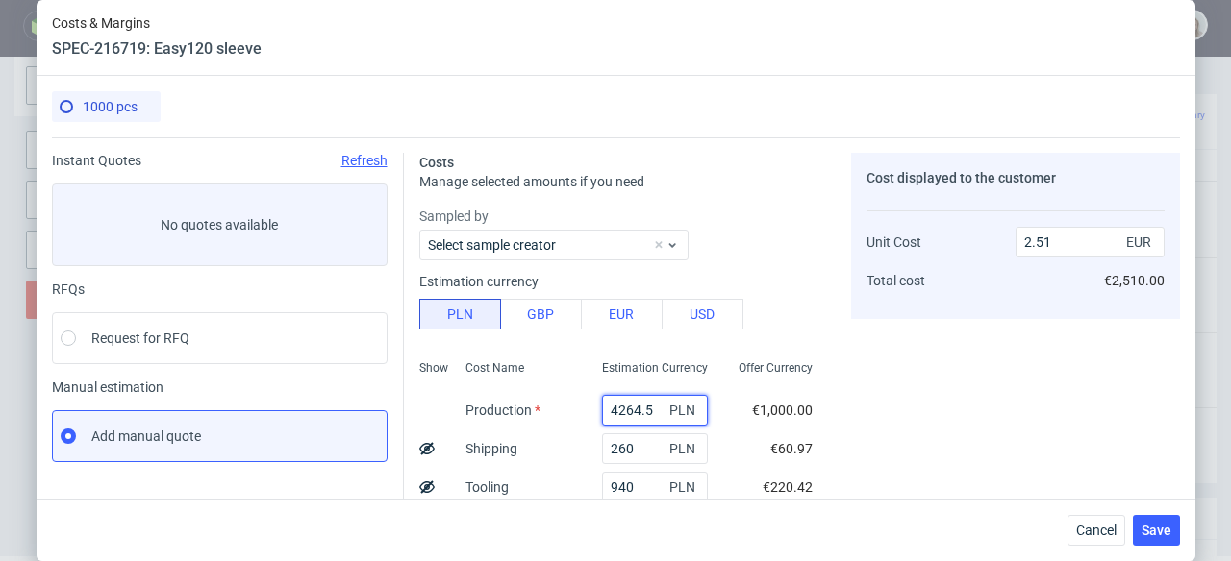
paste input "2550"
type input "2550"
type input "1.72"
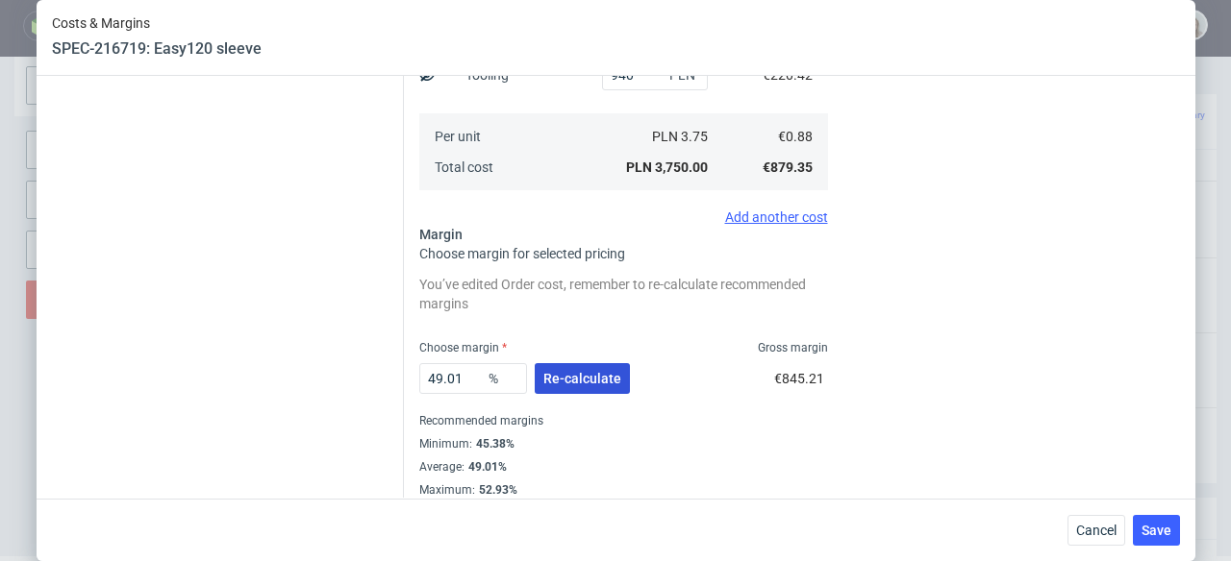
type input "2550"
click at [561, 381] on span "Re-calculate" at bounding box center [582, 378] width 78 height 13
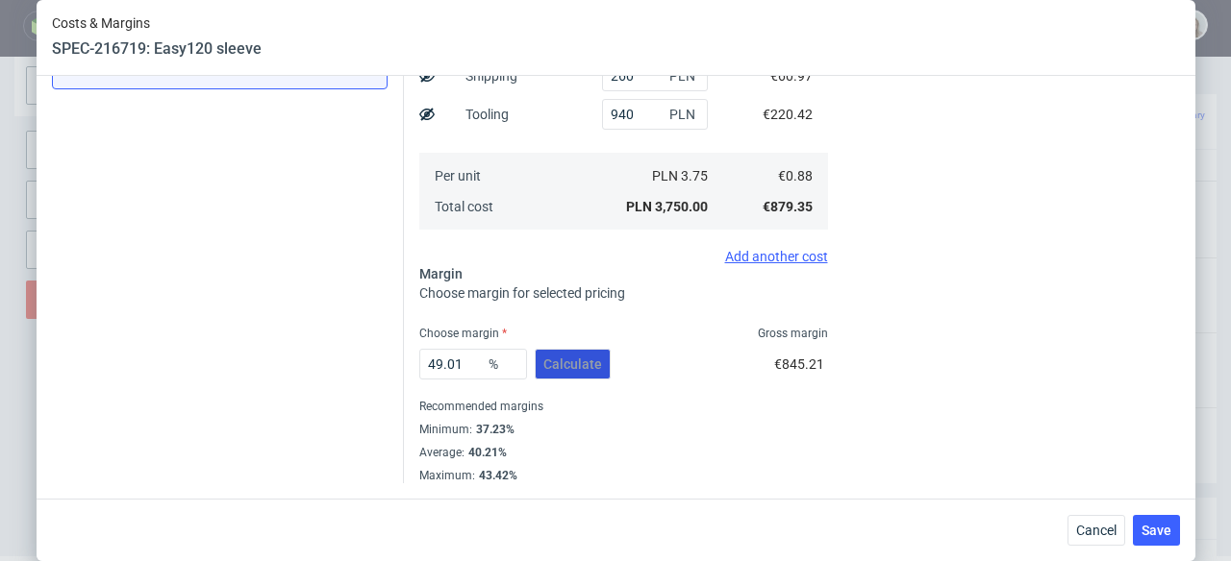
scroll to position [373, 0]
drag, startPoint x: 460, startPoint y: 361, endPoint x: 411, endPoint y: 361, distance: 49.0
click at [419, 361] on input "49.01" at bounding box center [473, 364] width 108 height 31
type input "31"
type input "1.27"
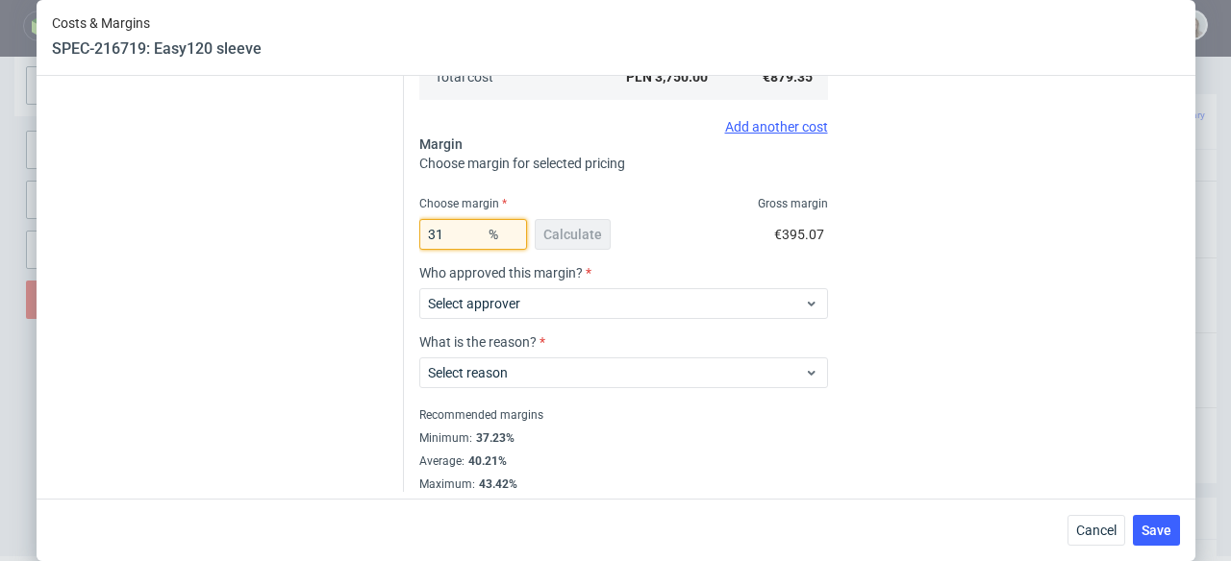
scroll to position [511, 0]
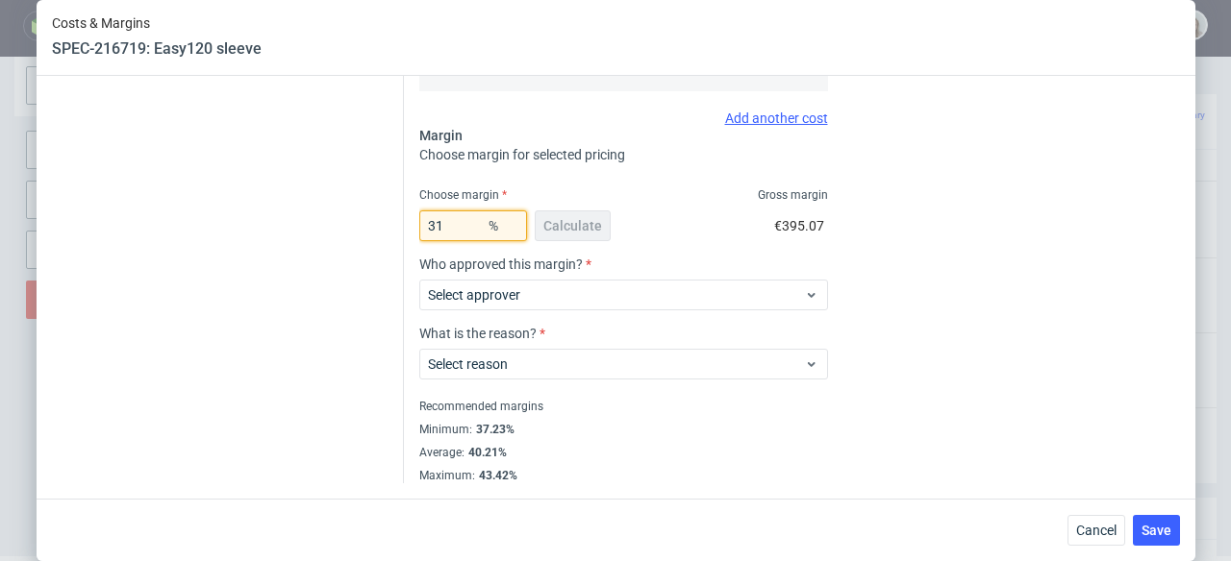
type input "31"
click at [687, 395] on div "Recommended margins" at bounding box center [623, 406] width 409 height 23
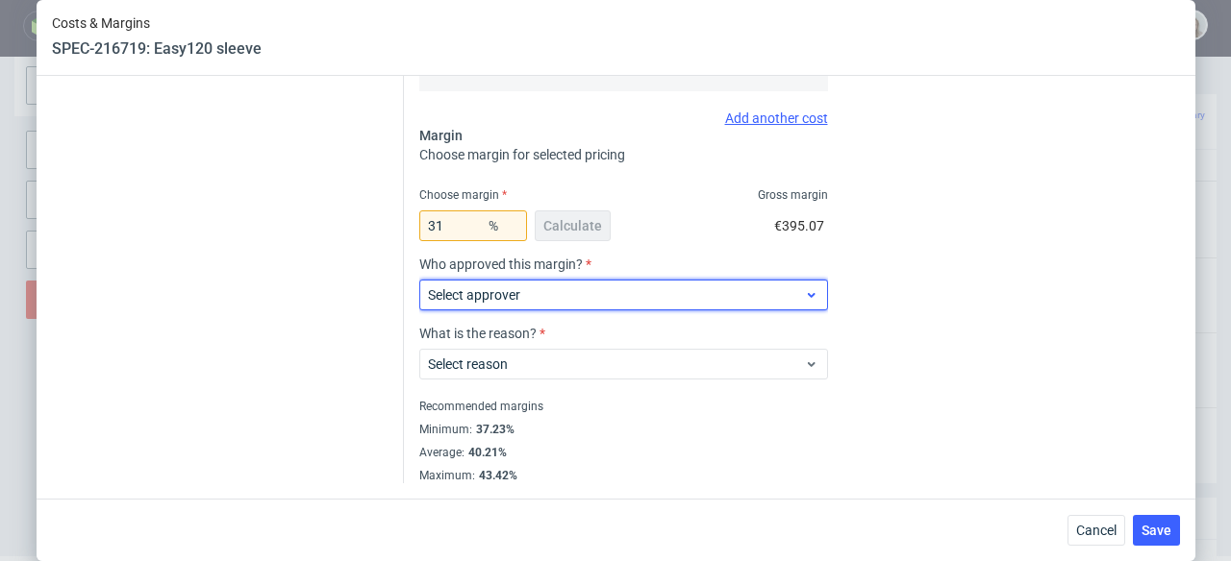
click at [582, 287] on span "Select approver" at bounding box center [616, 295] width 377 height 19
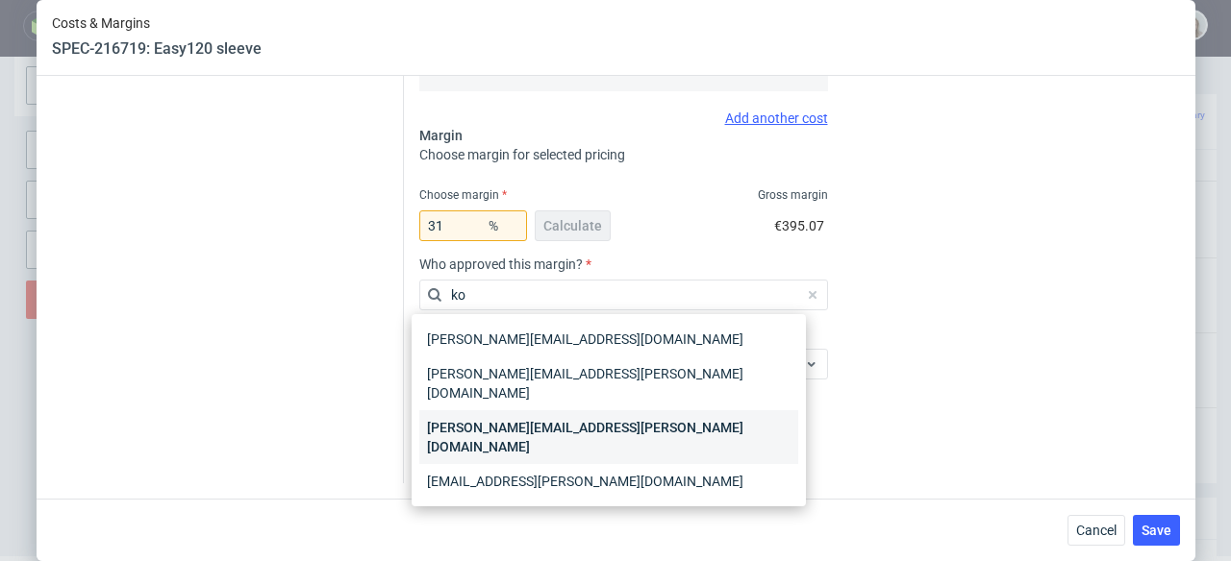
type input "ko"
click at [574, 413] on div "[PERSON_NAME][EMAIL_ADDRESS][PERSON_NAME][DOMAIN_NAME]" at bounding box center [608, 438] width 379 height 54
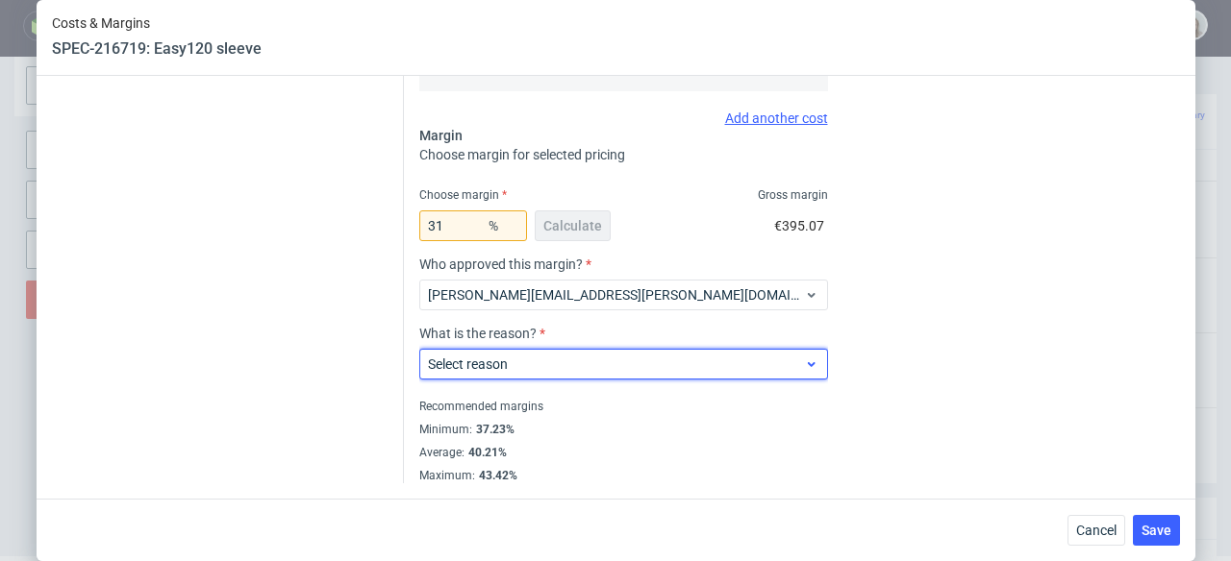
click at [584, 365] on span "Select reason" at bounding box center [616, 364] width 377 height 19
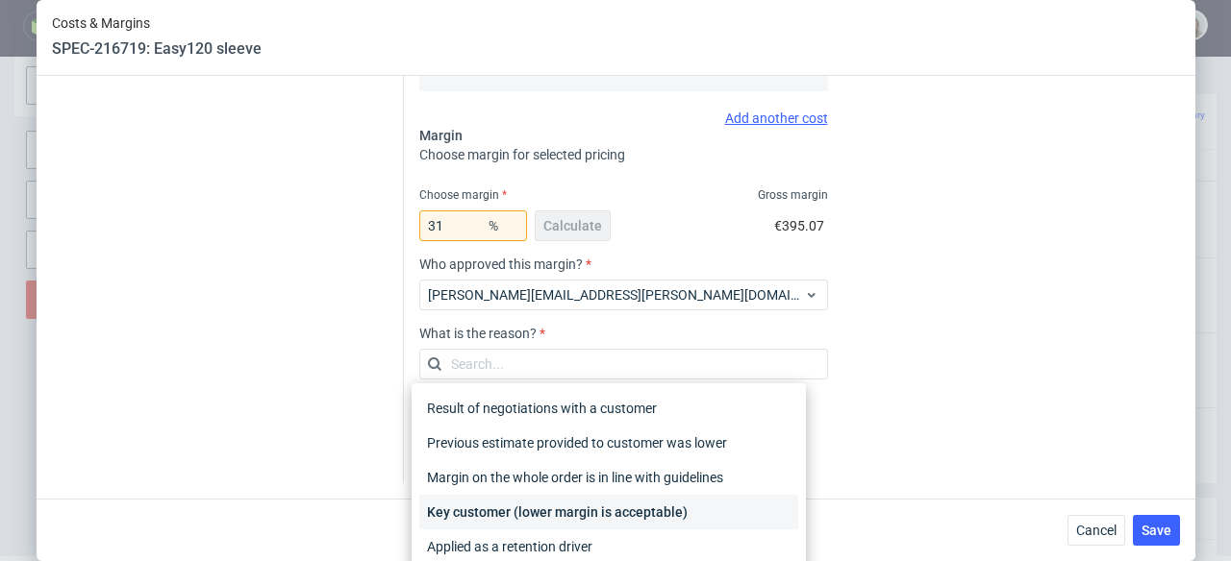
click at [613, 511] on div "Key customer (lower margin is acceptable)" at bounding box center [608, 512] width 379 height 35
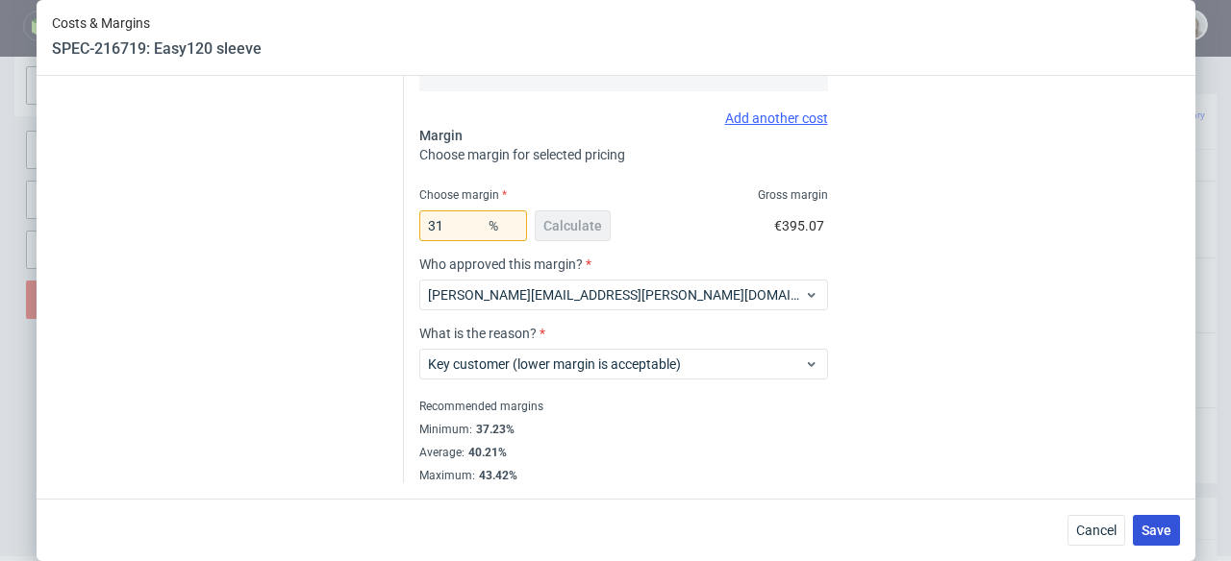
click at [1159, 524] on span "Save" at bounding box center [1156, 530] width 30 height 13
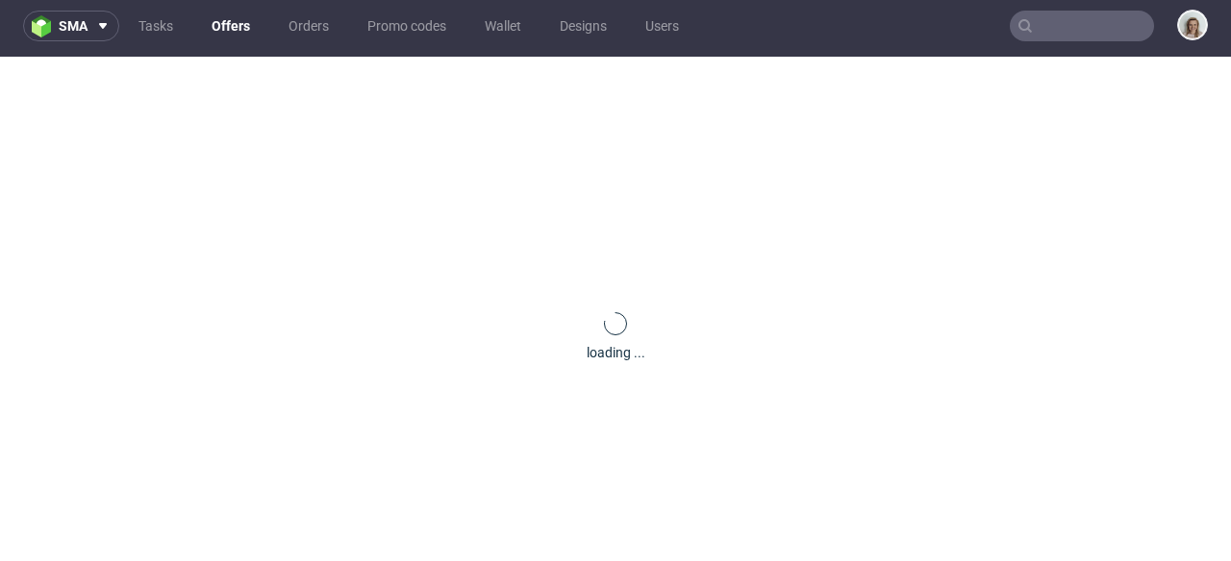
scroll to position [0, 0]
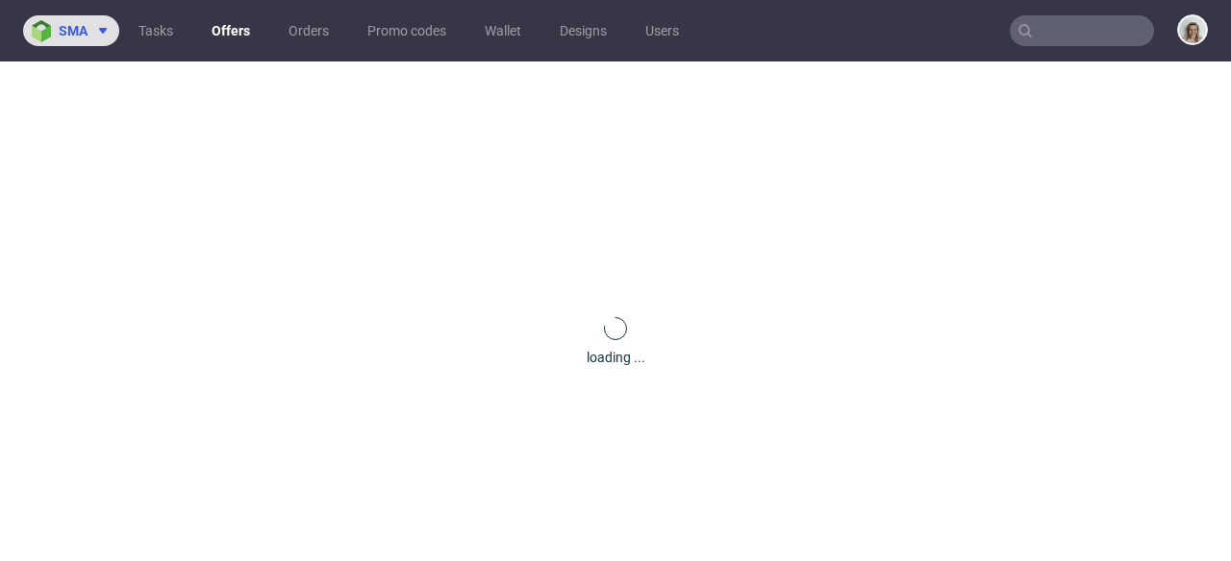
click at [96, 36] on icon at bounding box center [102, 30] width 15 height 15
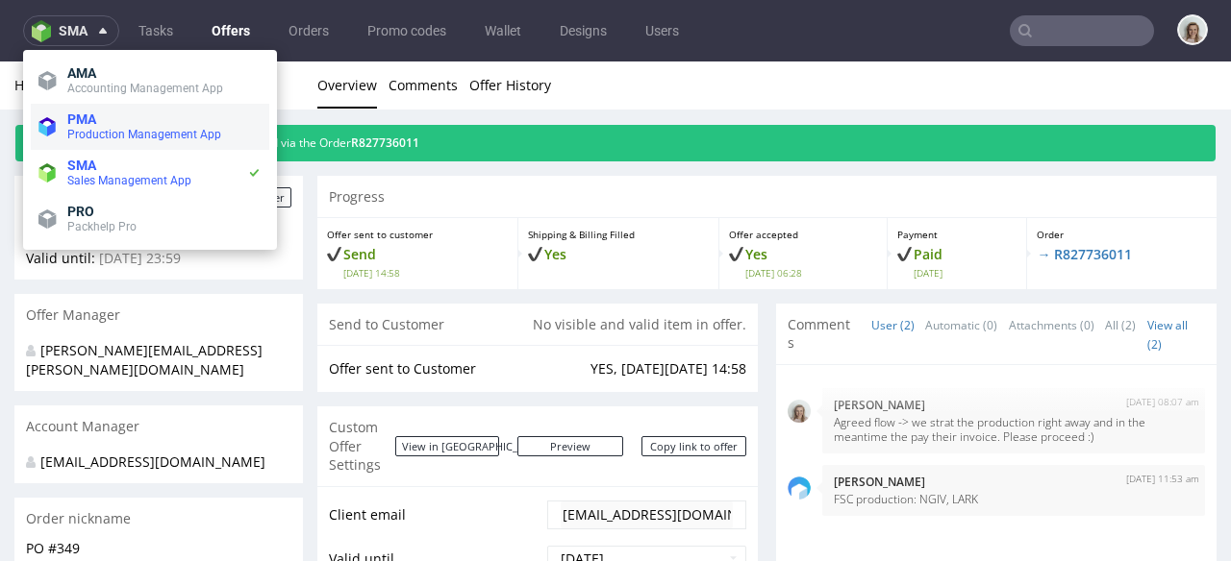
click at [98, 116] on span "PMA" at bounding box center [164, 119] width 194 height 15
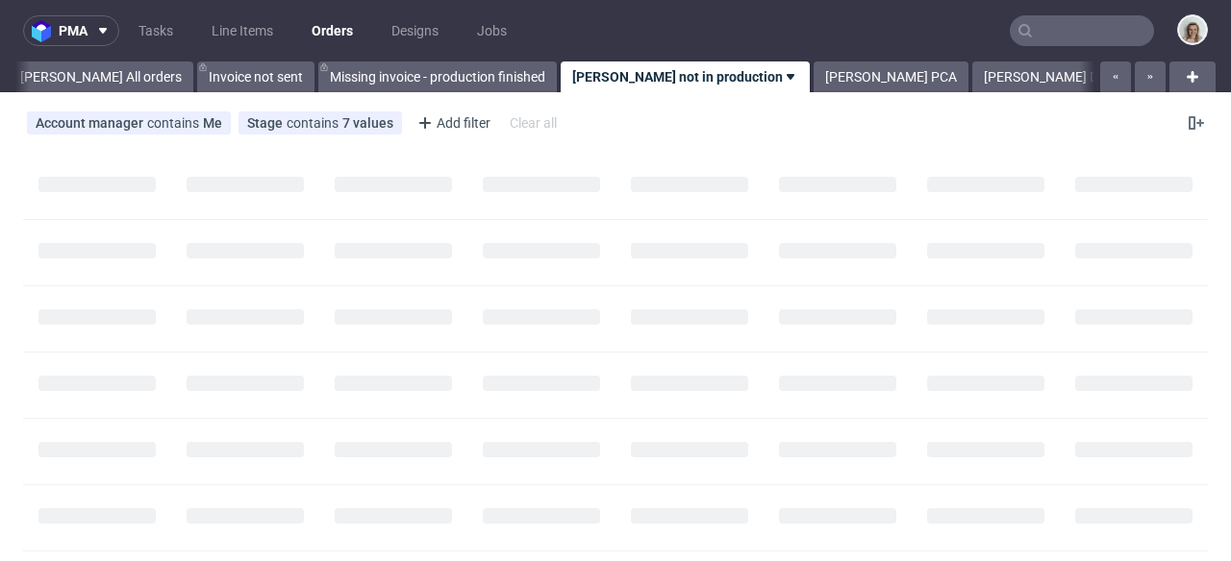
scroll to position [0, 107]
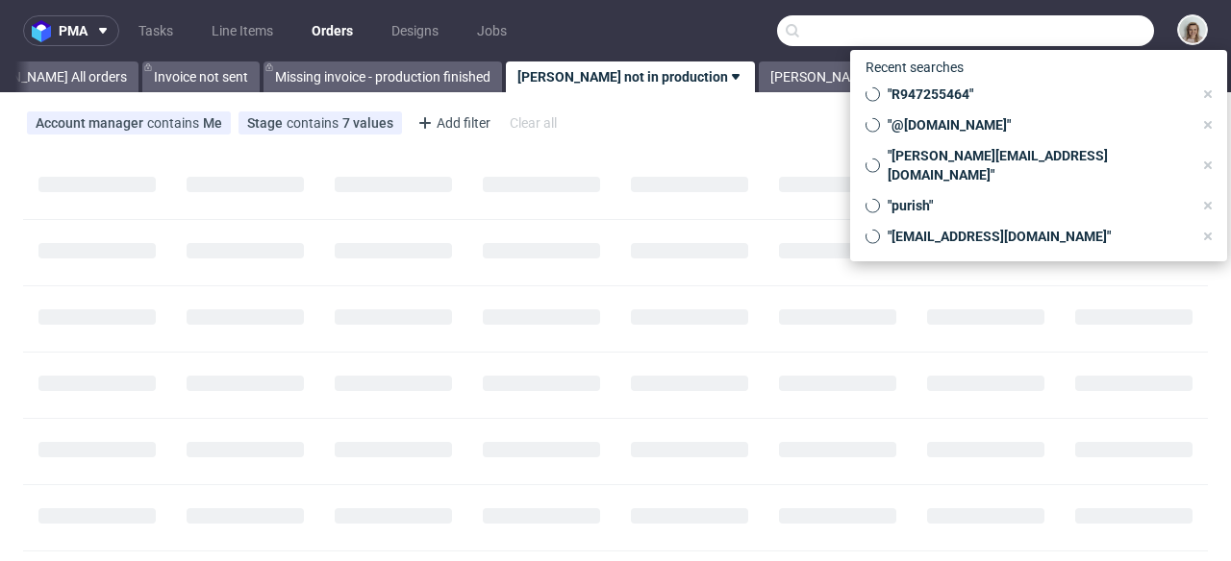
click at [1034, 33] on input "text" at bounding box center [965, 30] width 377 height 31
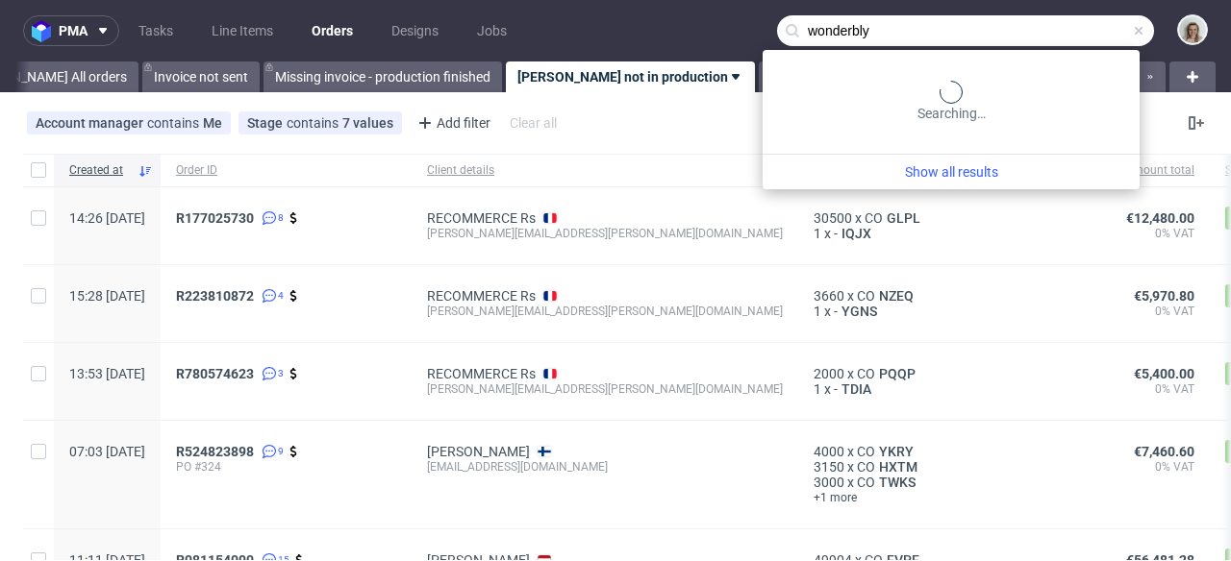
type input "wonderbly"
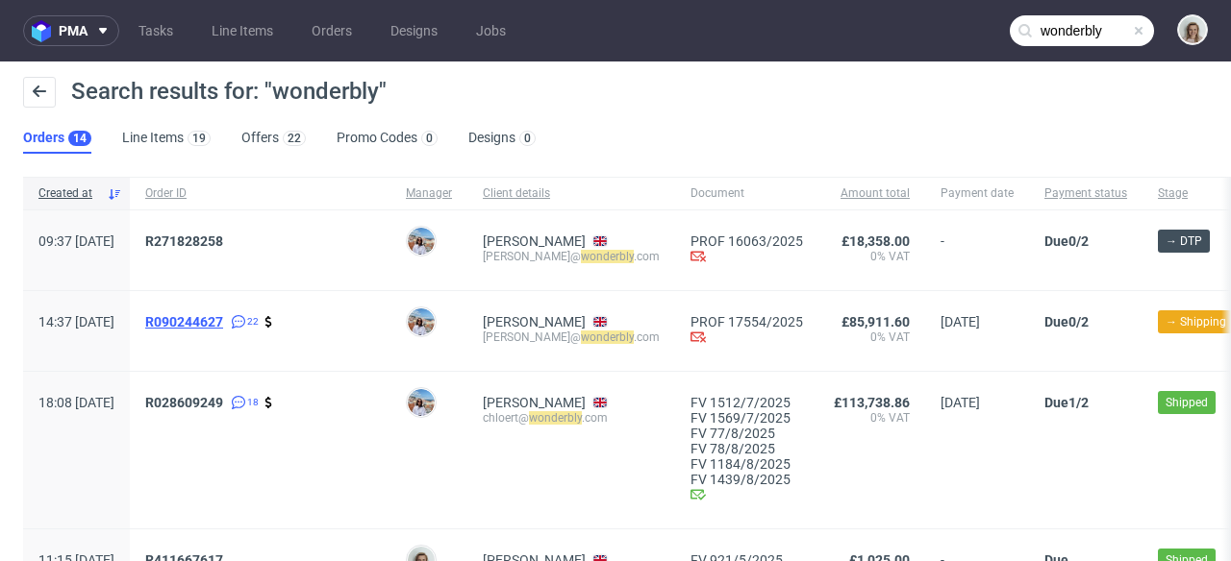
click at [223, 329] on span "R090244627" at bounding box center [184, 321] width 78 height 15
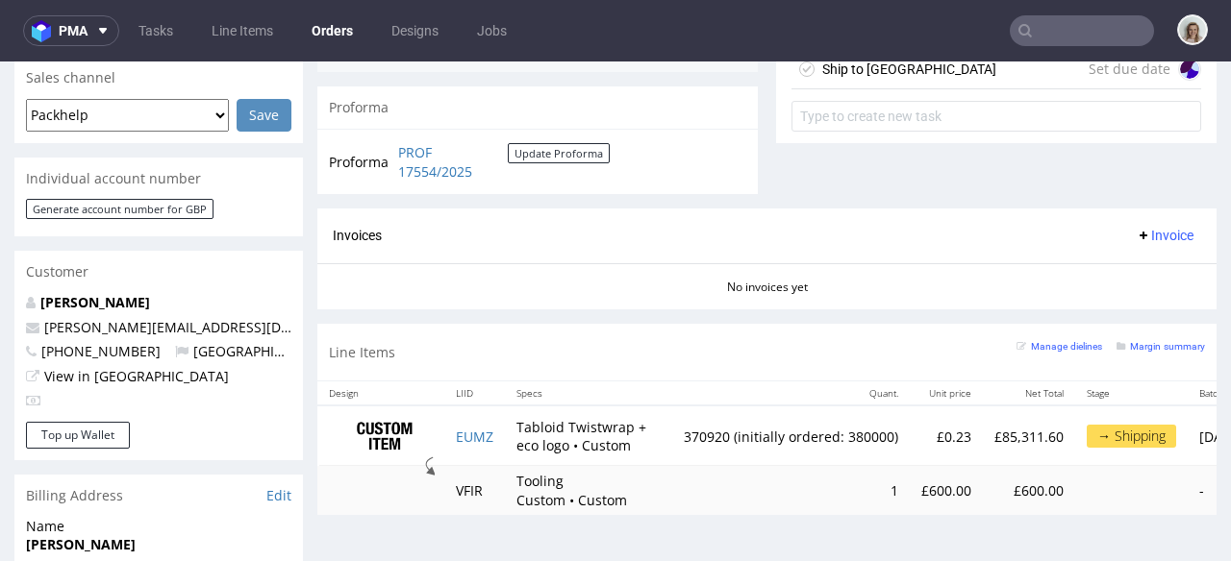
scroll to position [877, 0]
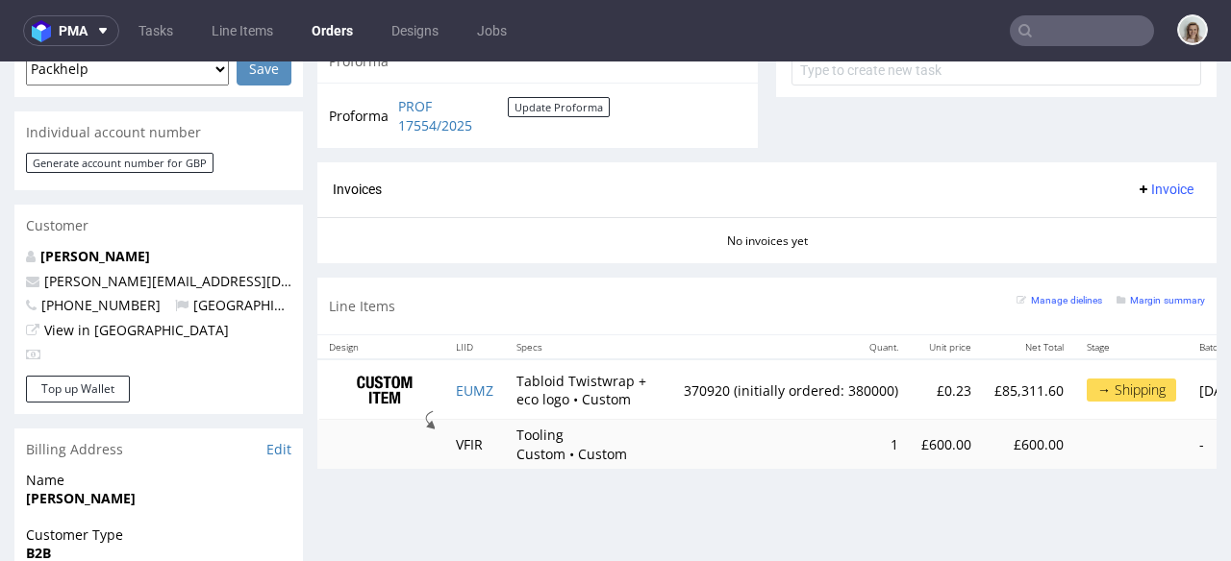
click at [1039, 30] on input "text" at bounding box center [1081, 30] width 144 height 31
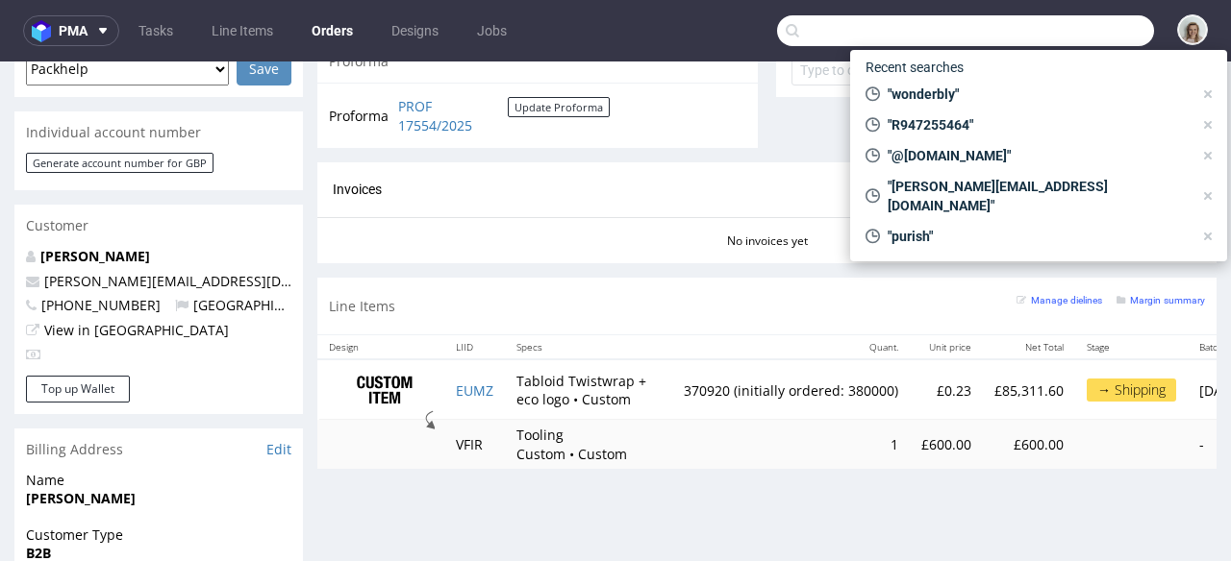
paste input "export@inserbo.com"
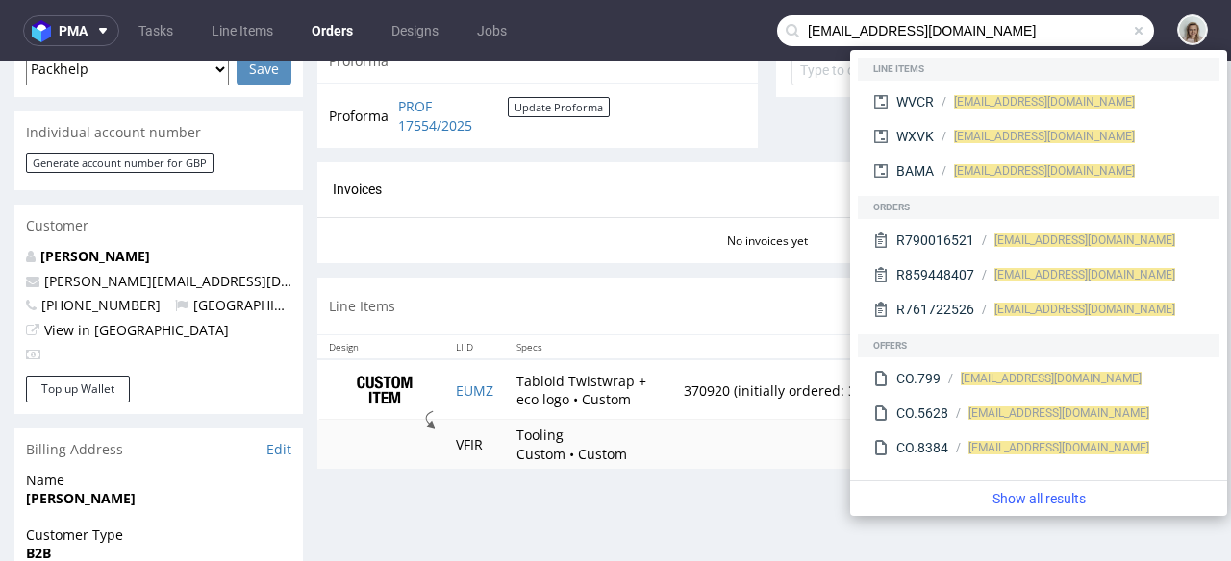
drag, startPoint x: 838, startPoint y: 24, endPoint x: 788, endPoint y: 24, distance: 50.0
click at [788, 24] on input "export@inserbo.com" at bounding box center [965, 30] width 377 height 31
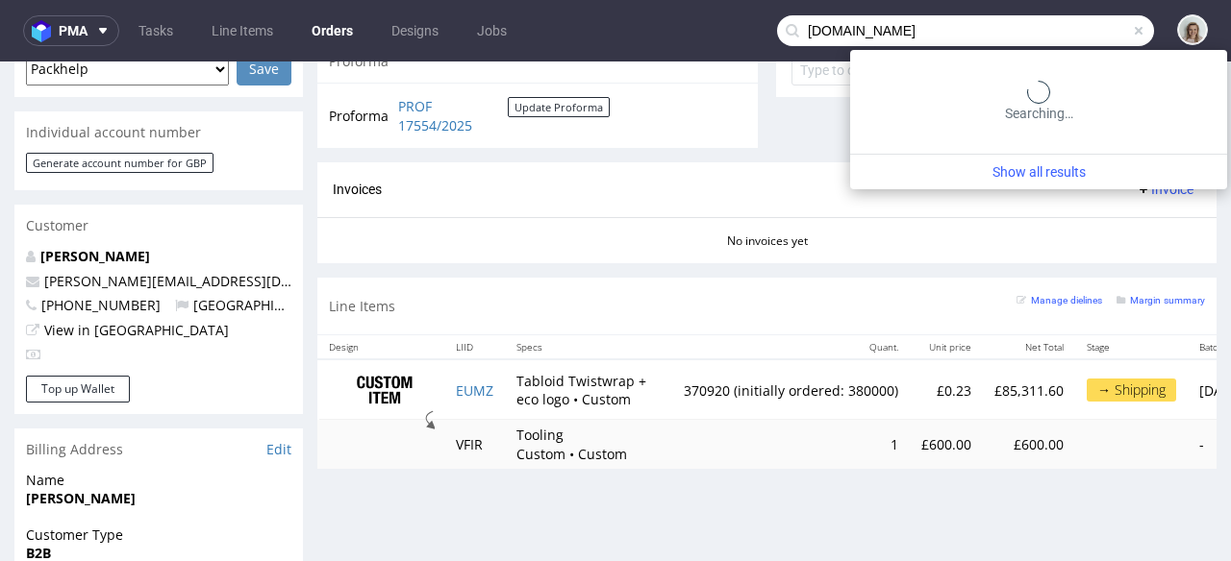
type input "inserbo.com"
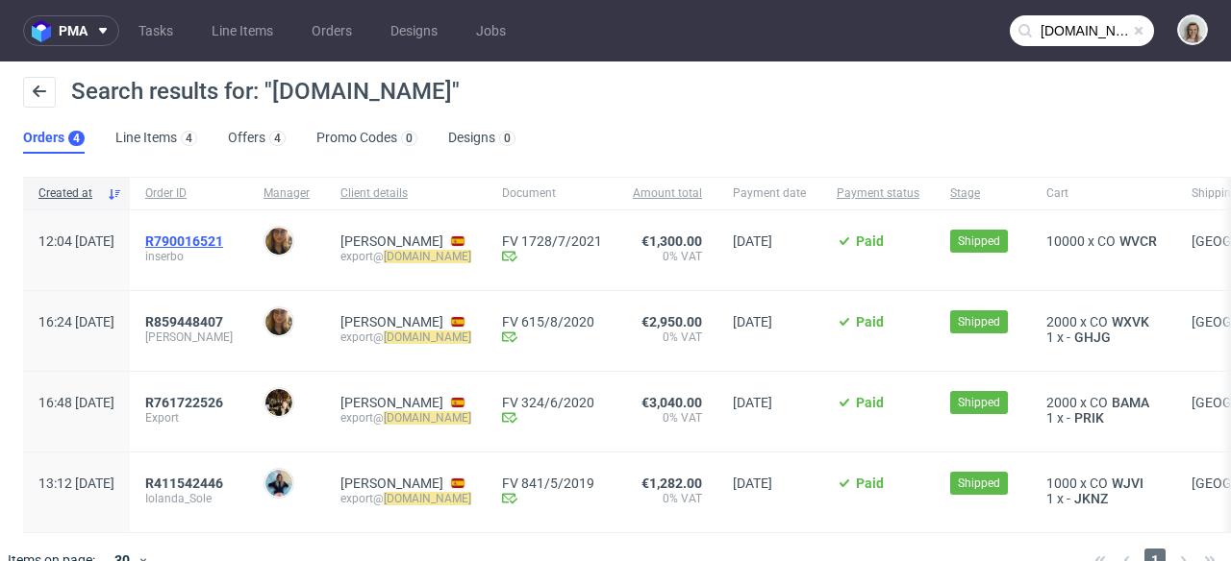
click at [223, 239] on span "R790016521" at bounding box center [184, 241] width 78 height 15
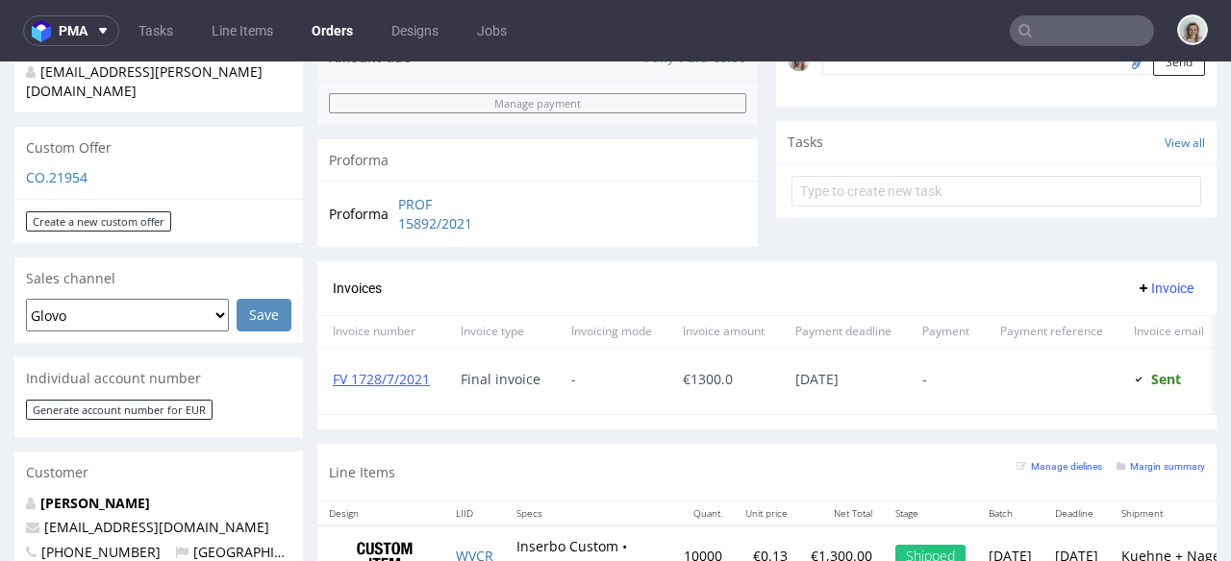
scroll to position [802, 0]
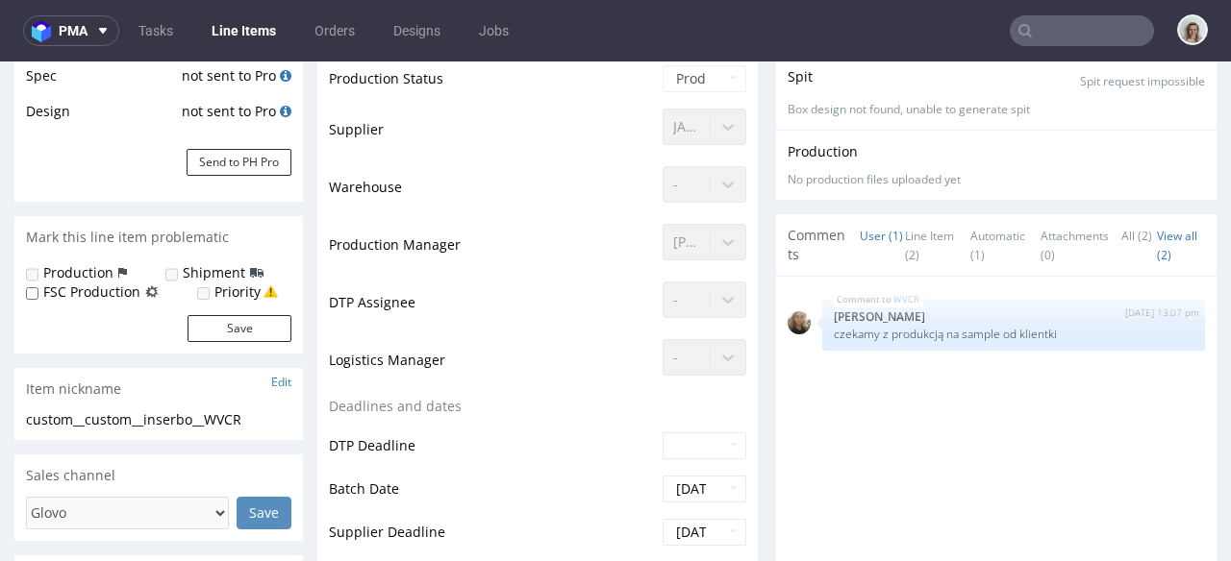
select select "done"
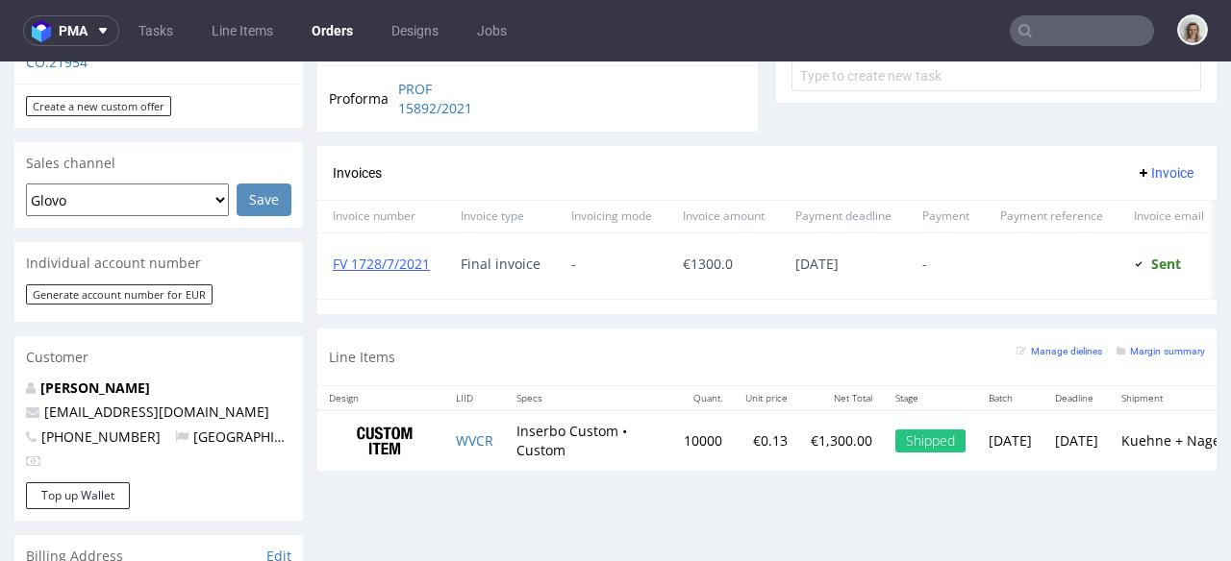
scroll to position [777, 0]
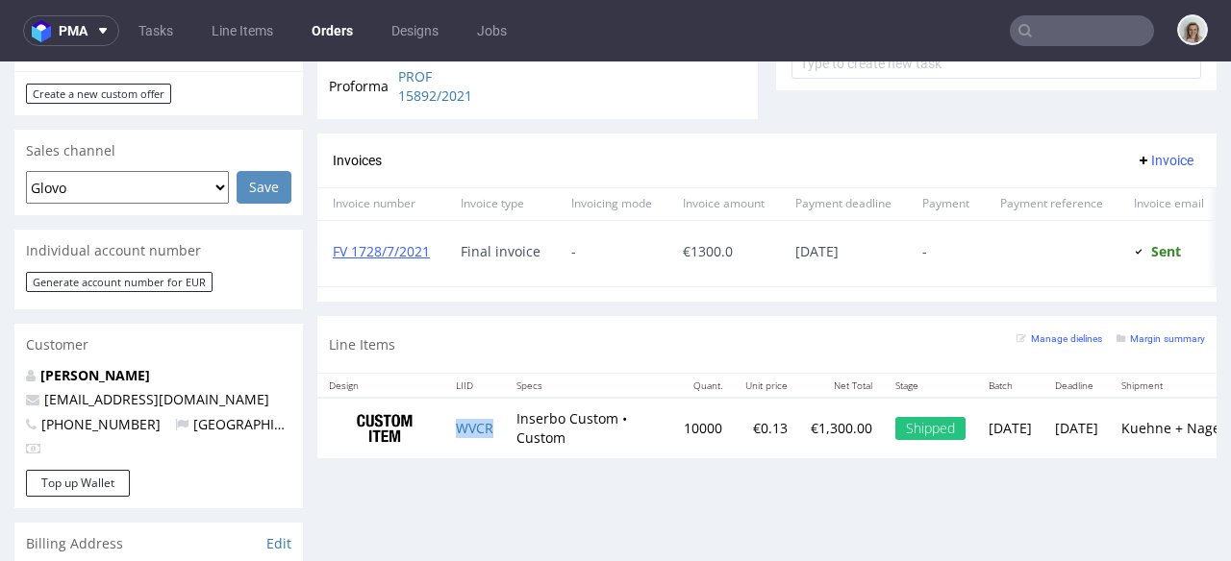
click at [502, 441] on td "WVCR" at bounding box center [474, 428] width 61 height 61
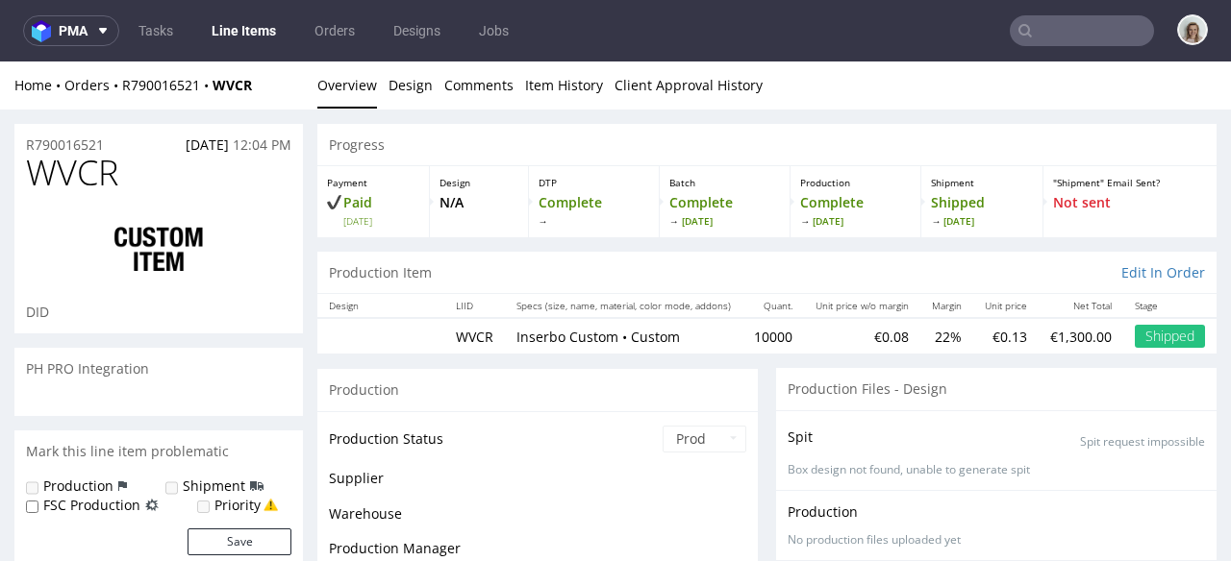
select select "done"
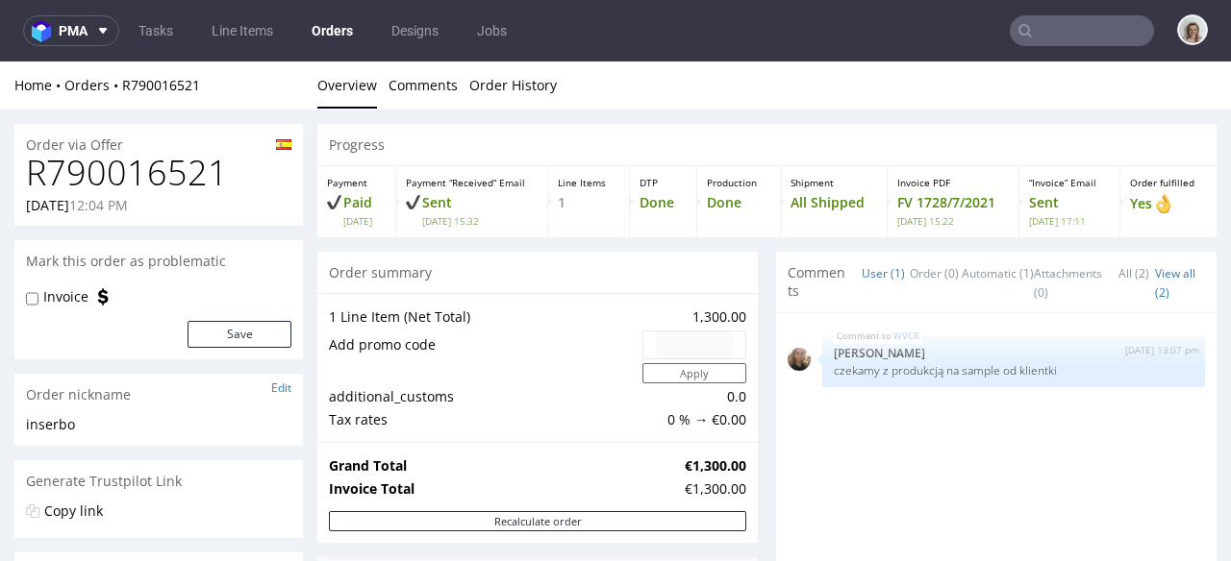
type input "inserbo.com"
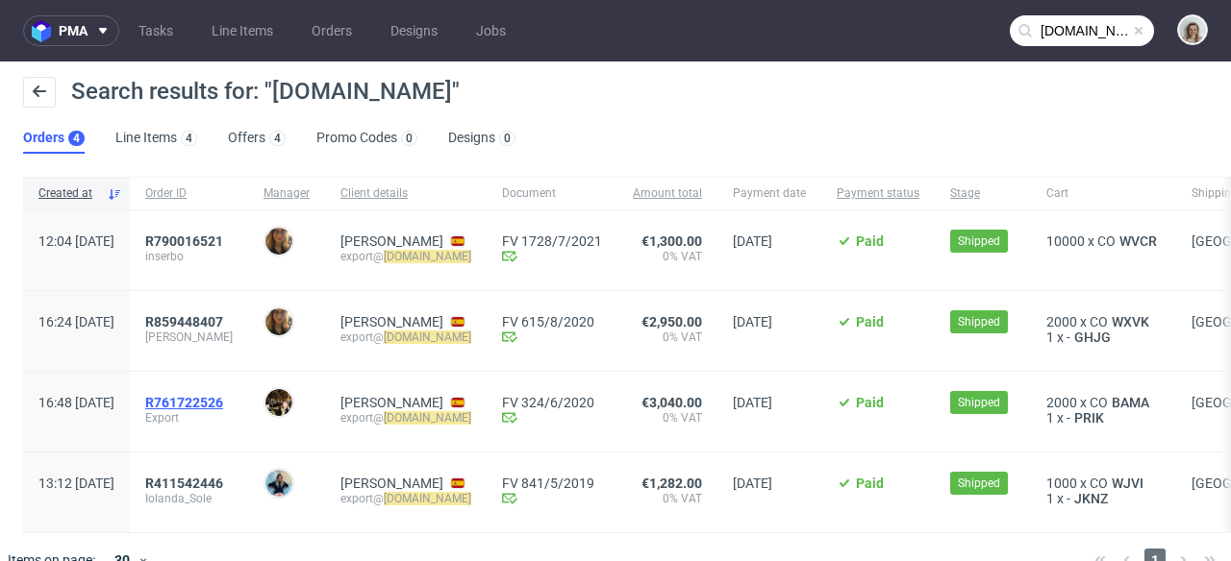
click at [223, 399] on span "R761722526" at bounding box center [184, 402] width 78 height 15
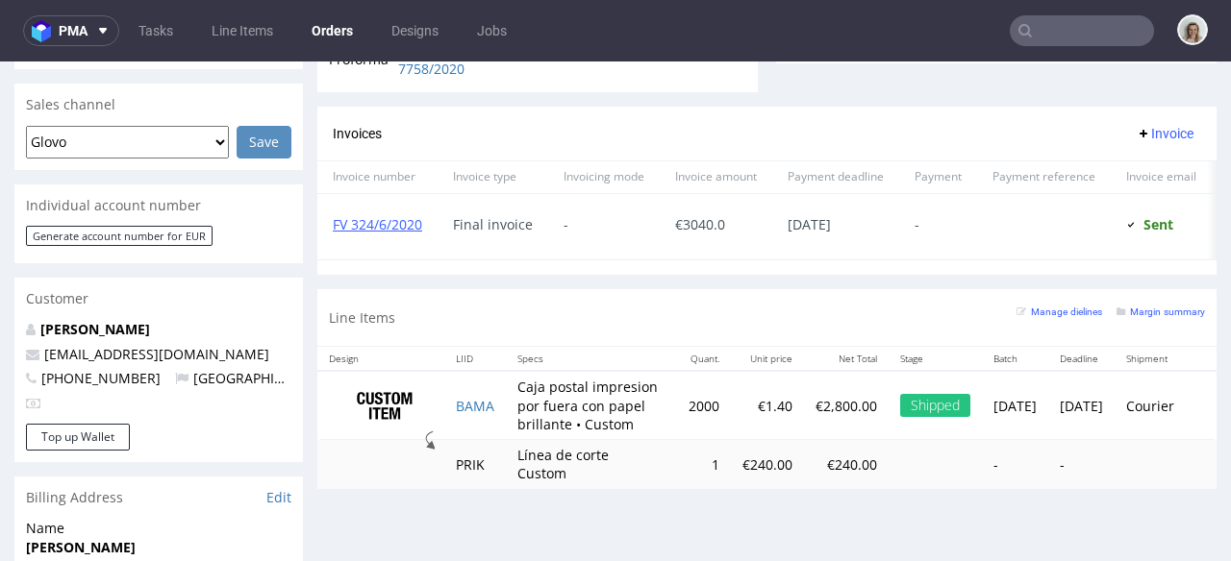
scroll to position [854, 0]
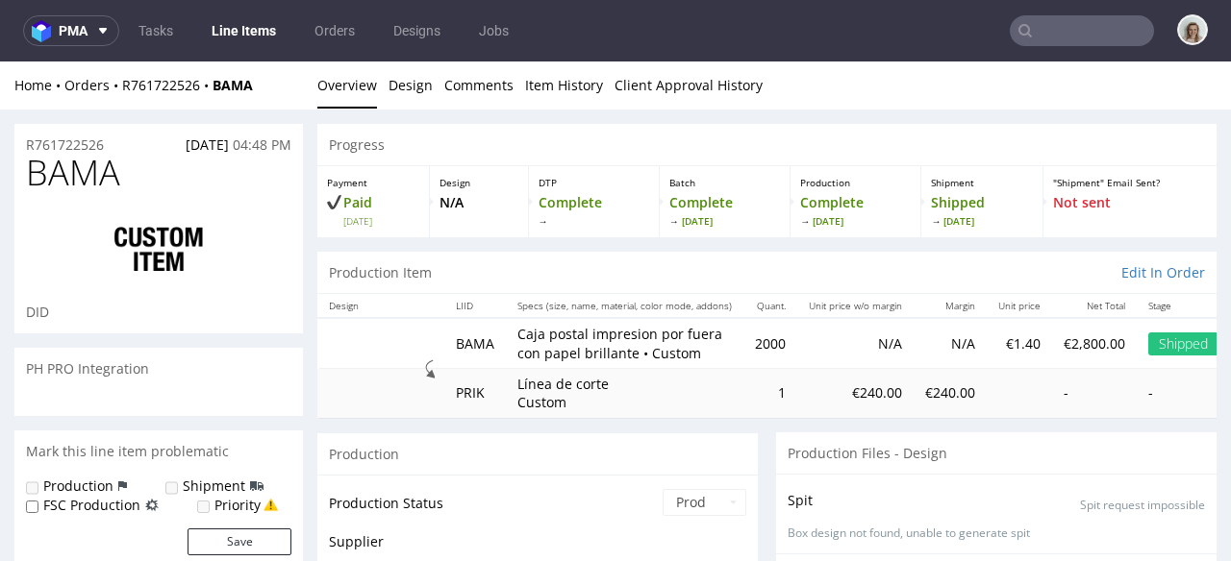
scroll to position [648, 0]
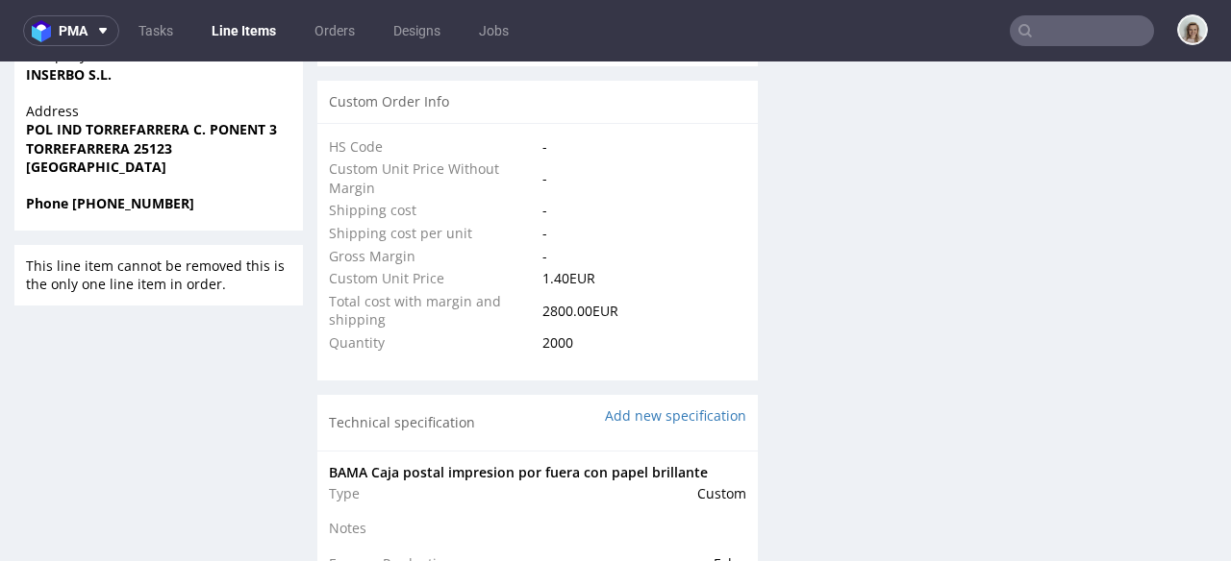
select select "done"
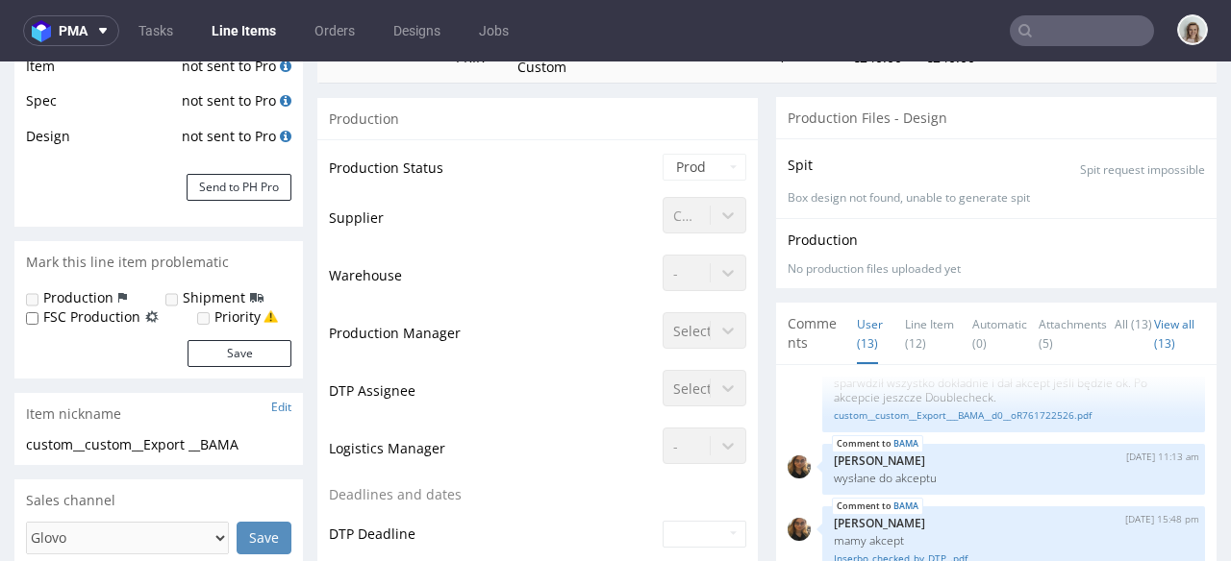
scroll to position [336, 0]
click at [909, 323] on link "Line Item (12)" at bounding box center [929, 333] width 49 height 61
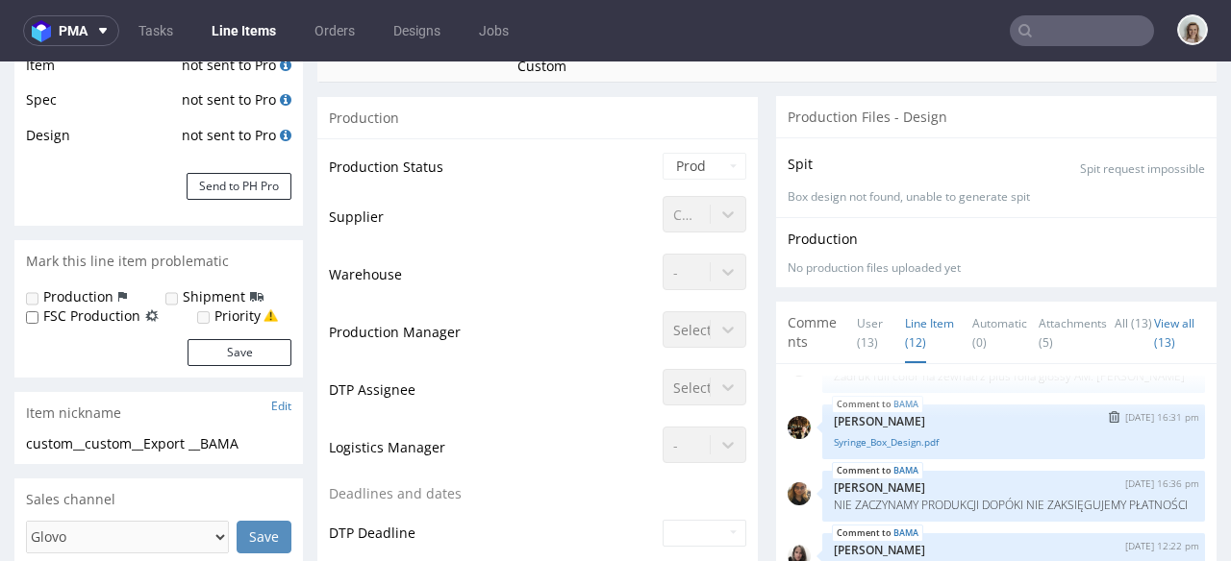
scroll to position [199, 0]
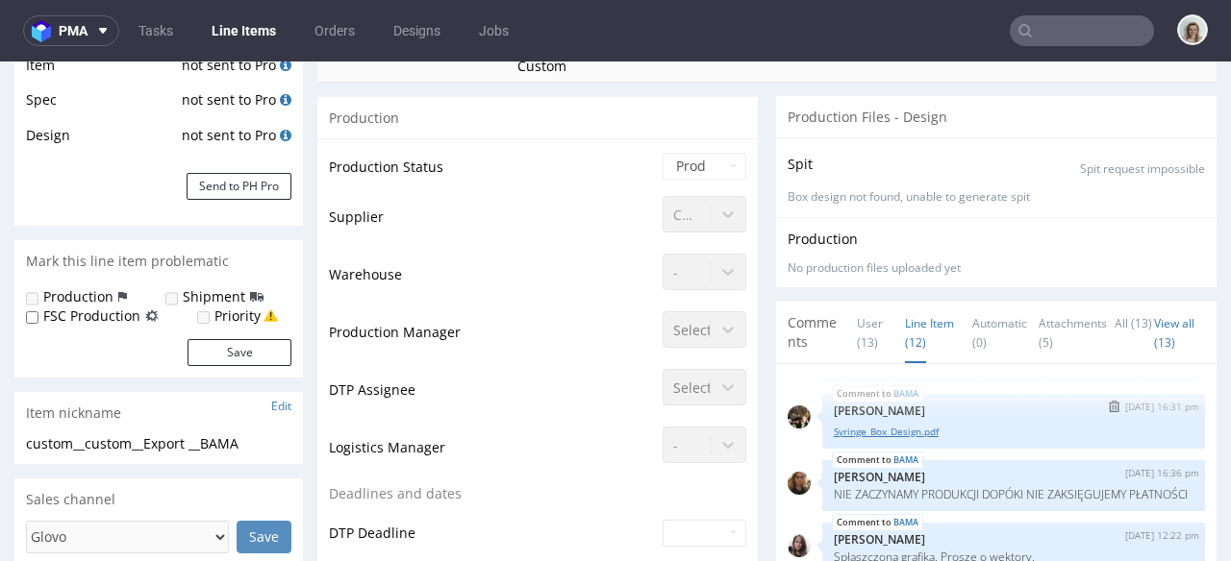
click at [902, 439] on link "Syringe_Box_Design.pdf" at bounding box center [1014, 432] width 360 height 14
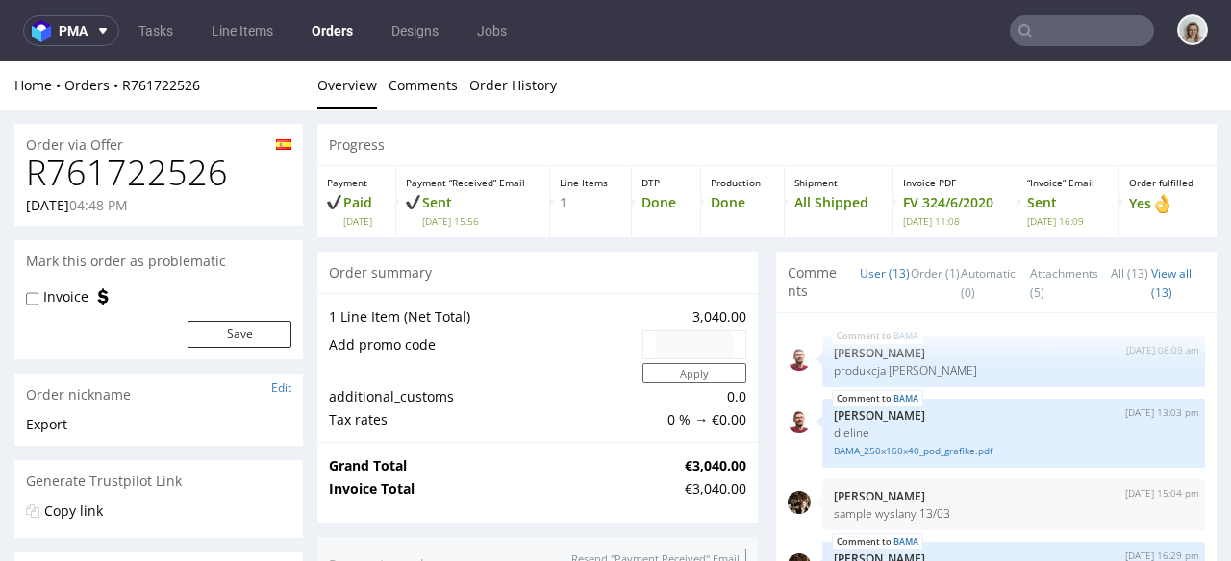
scroll to position [648, 0]
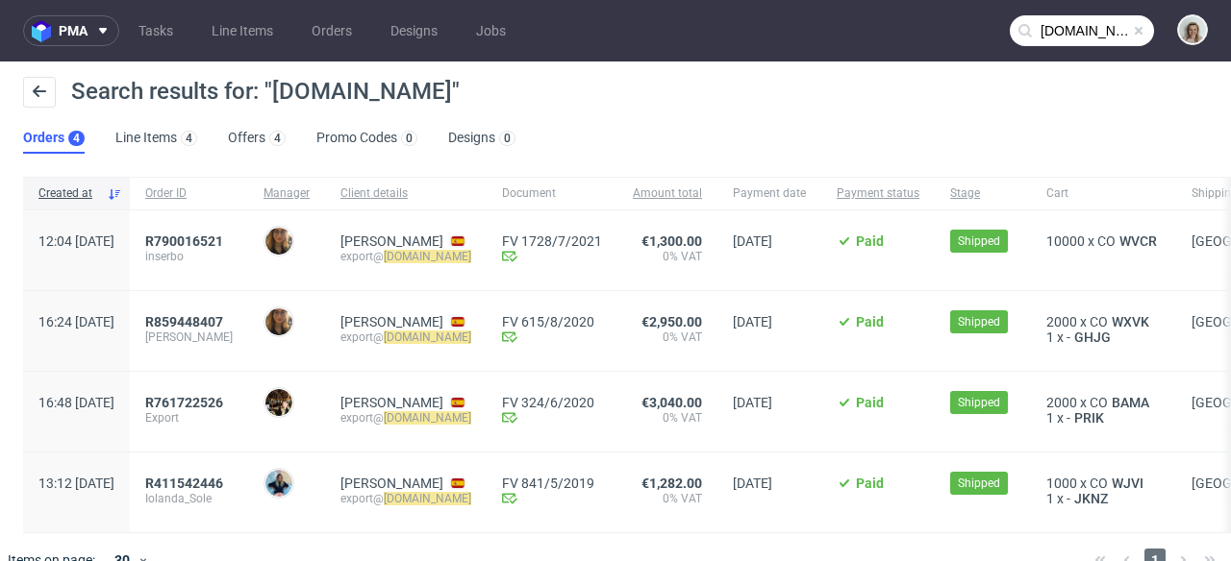
click at [1094, 33] on input "inserbo.com" at bounding box center [1081, 30] width 144 height 31
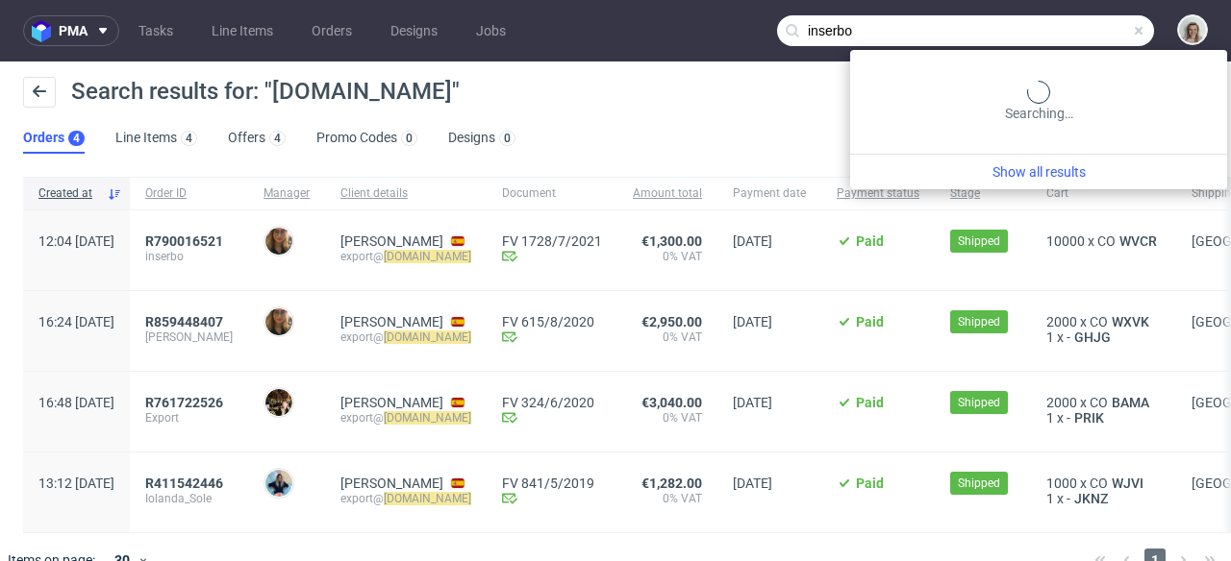
type input "inserbo"
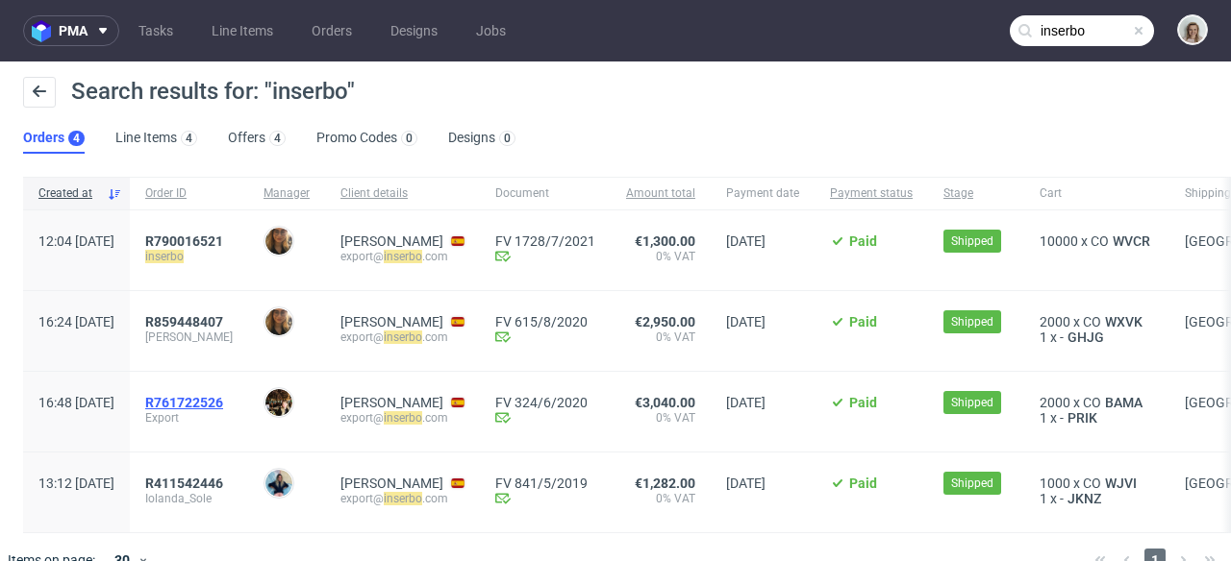
click at [223, 404] on span "R761722526" at bounding box center [184, 402] width 78 height 15
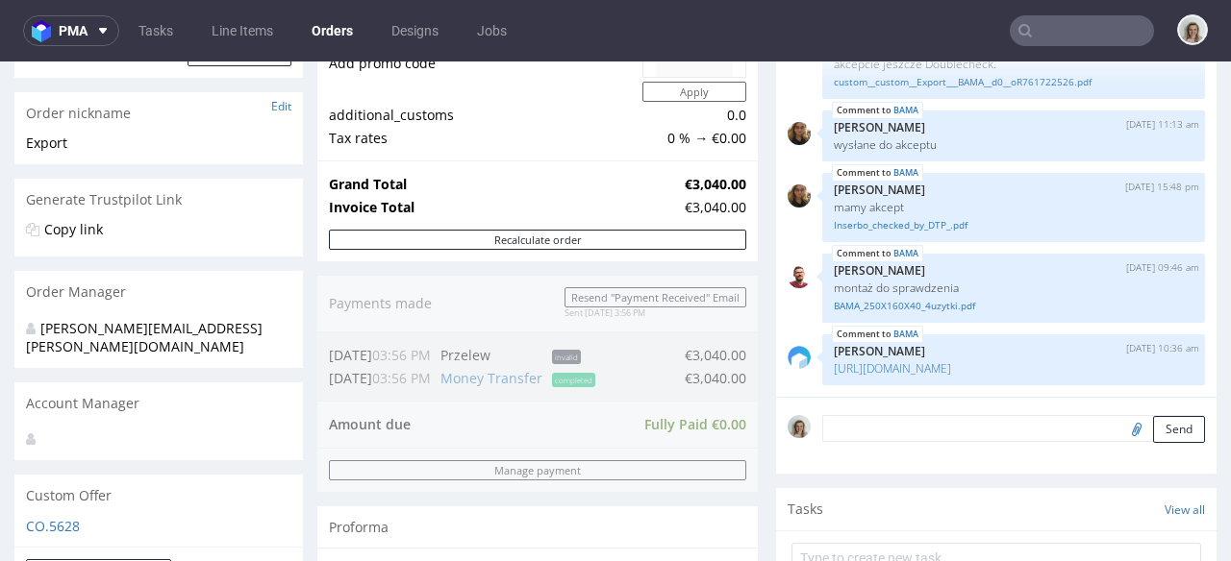
scroll to position [884, 0]
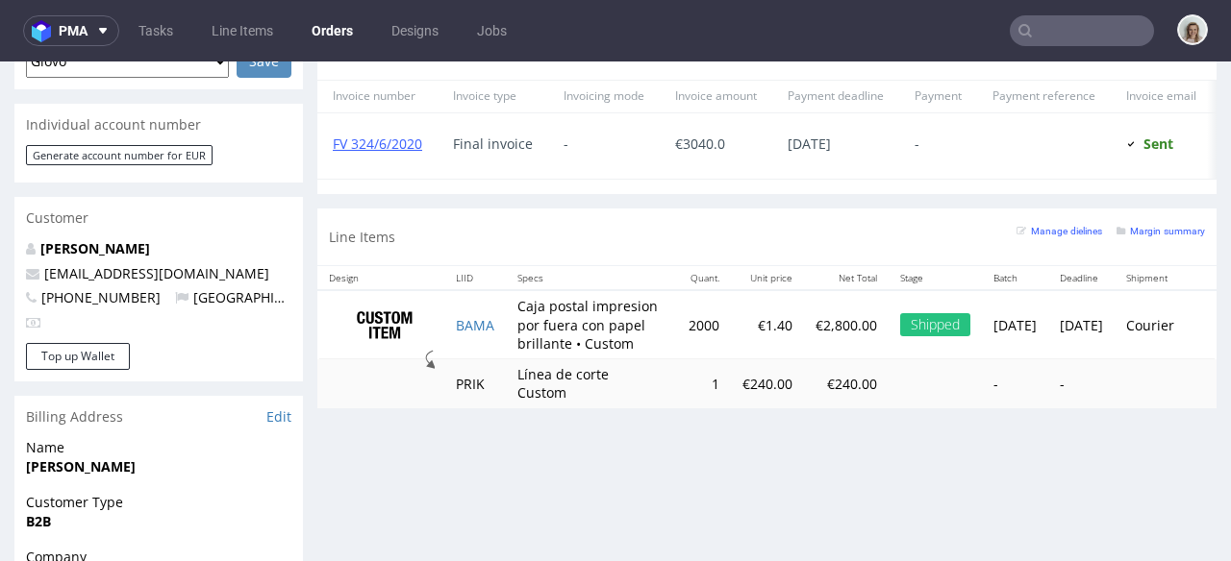
click at [506, 335] on td "Caja postal impresion por fuera con papel brillante • Custom" at bounding box center [591, 324] width 171 height 69
click at [497, 340] on td "BAMA" at bounding box center [475, 324] width 62 height 69
copy link "BAMA"
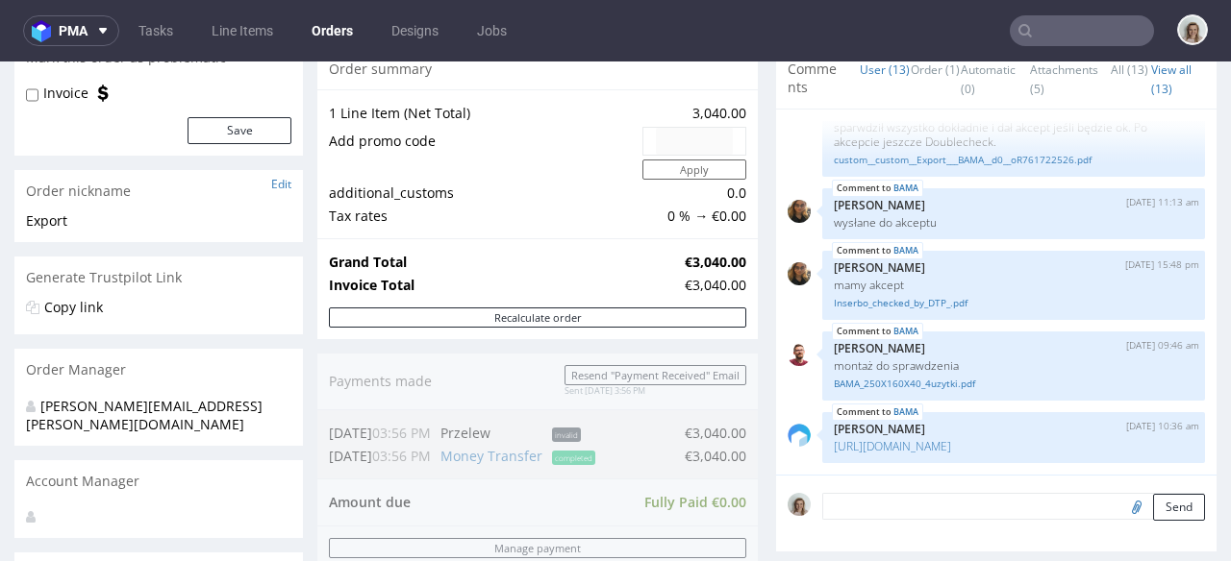
scroll to position [203, 0]
click at [834, 297] on link "Inserbo_checked_by_DTP_.pdf" at bounding box center [1014, 304] width 360 height 14
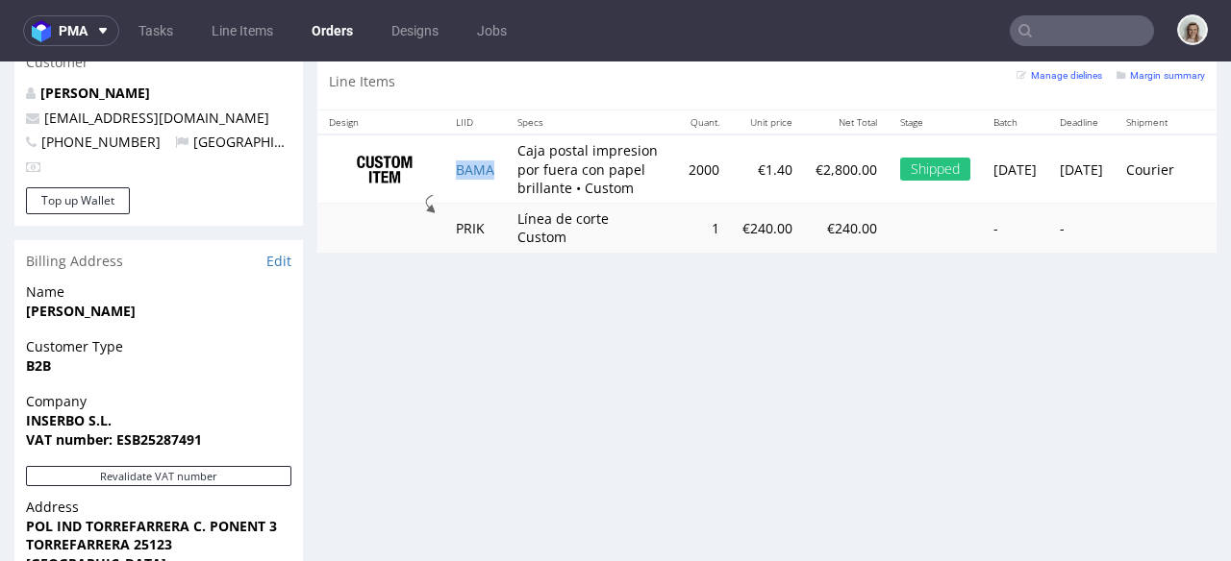
scroll to position [740, 0]
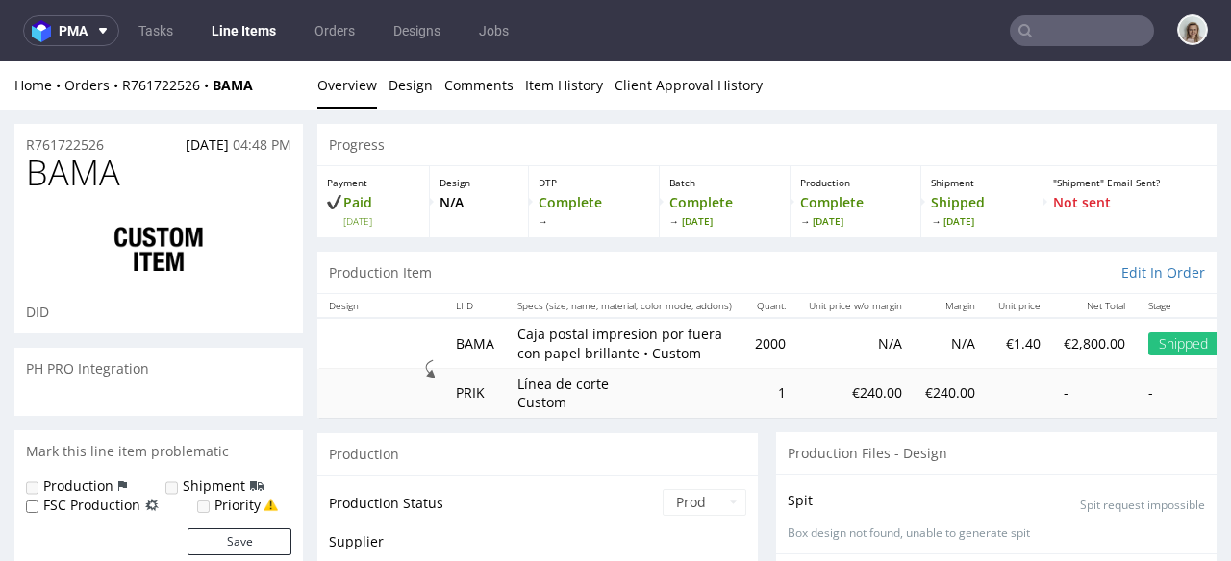
scroll to position [648, 0]
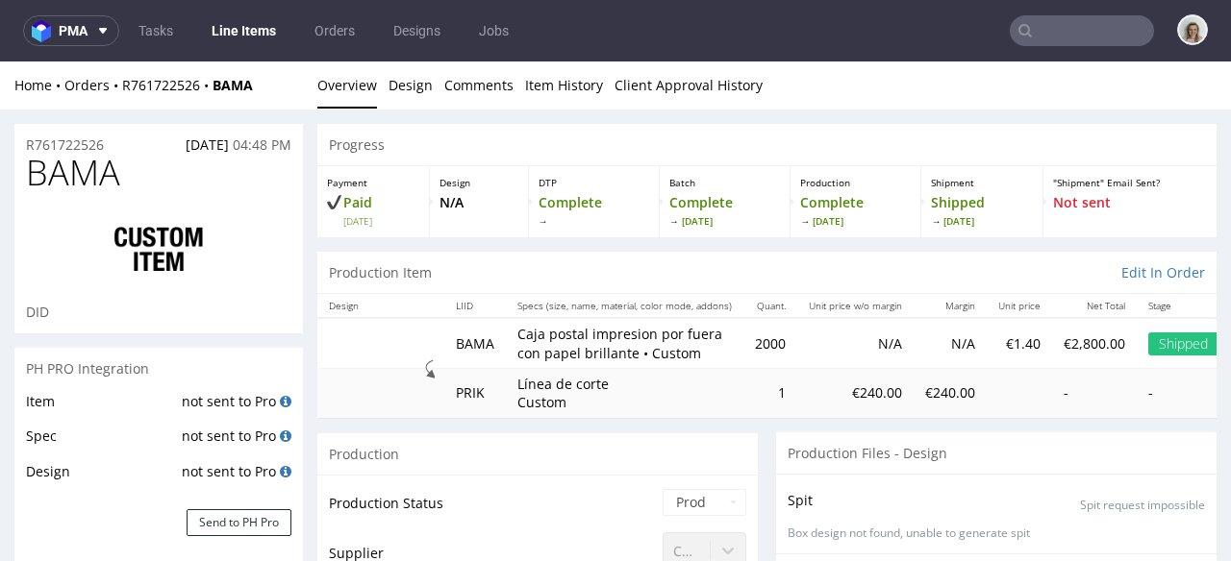
select select "done"
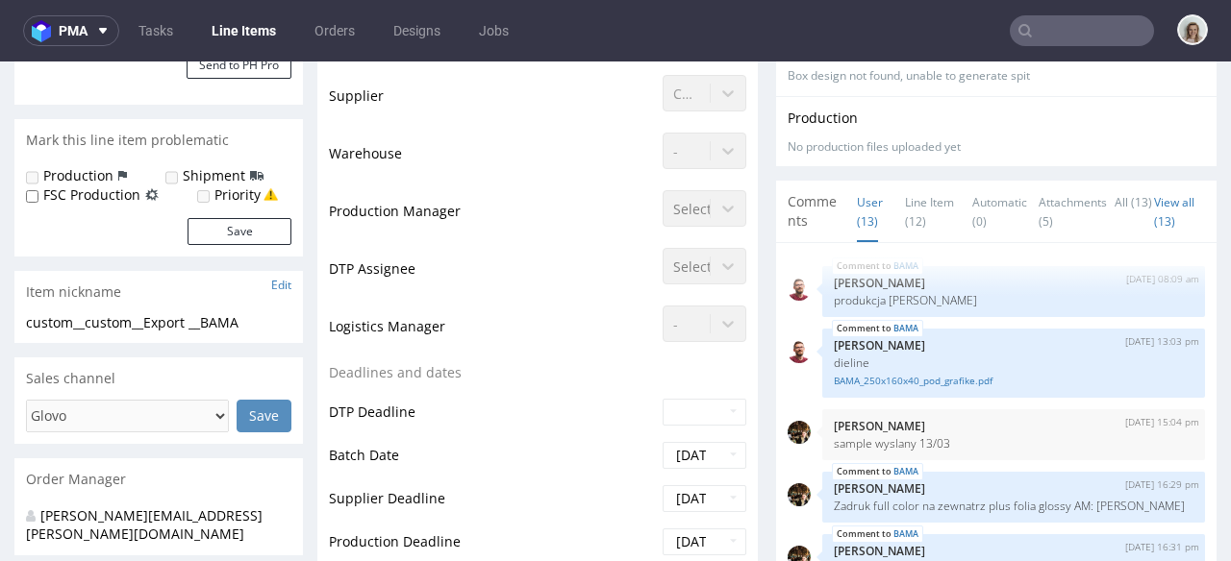
scroll to position [0, 0]
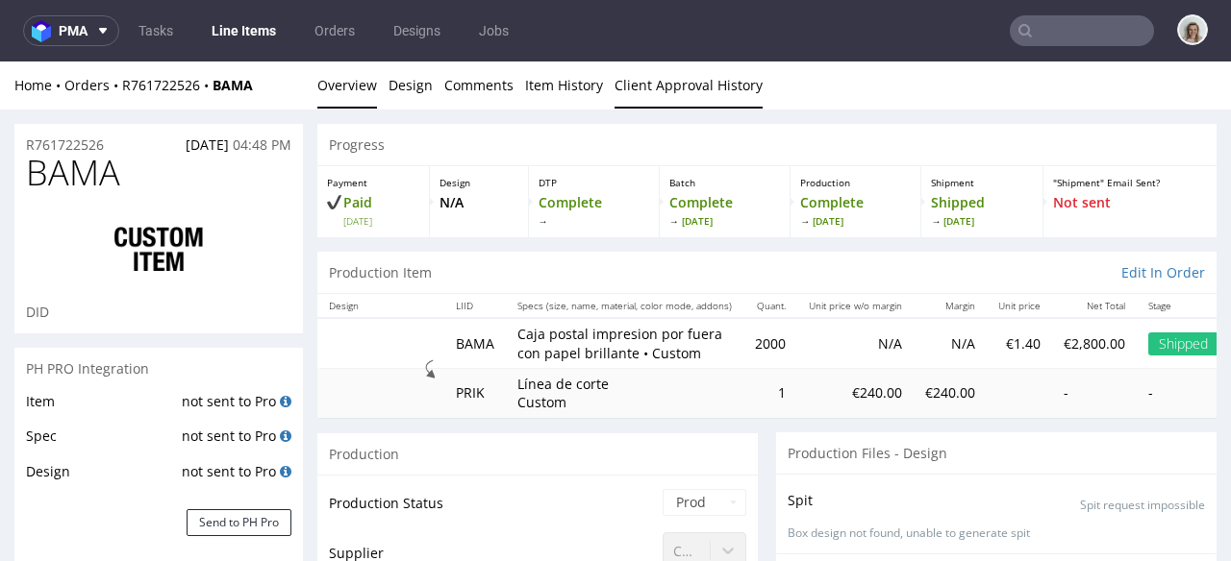
click at [666, 64] on link "Client Approval History" at bounding box center [688, 85] width 148 height 47
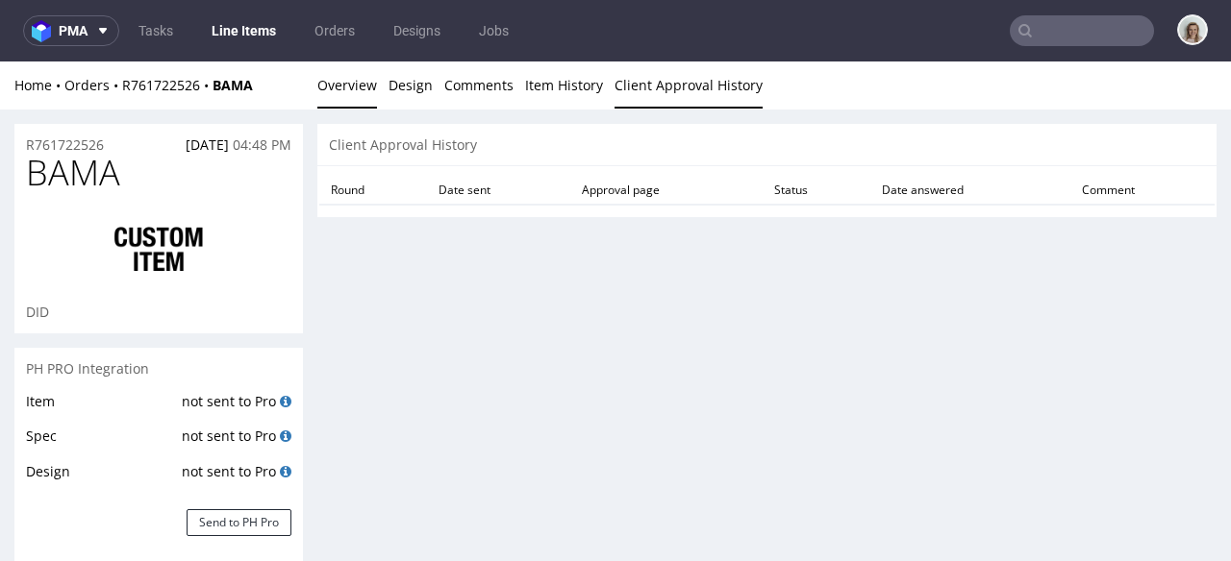
click at [348, 88] on link "Overview" at bounding box center [347, 85] width 60 height 47
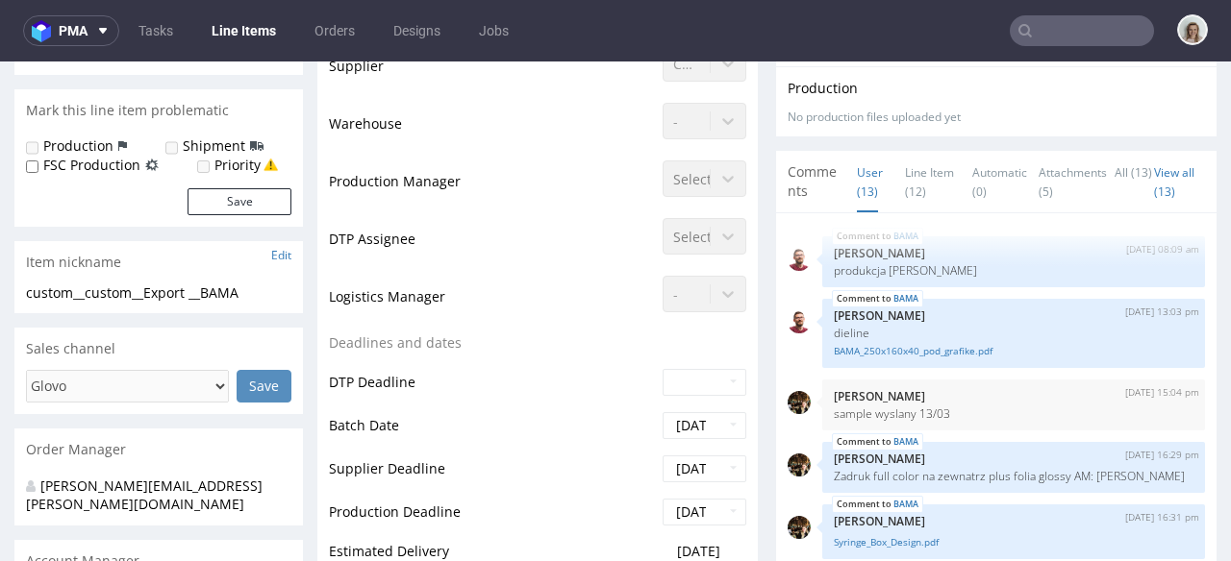
scroll to position [517, 0]
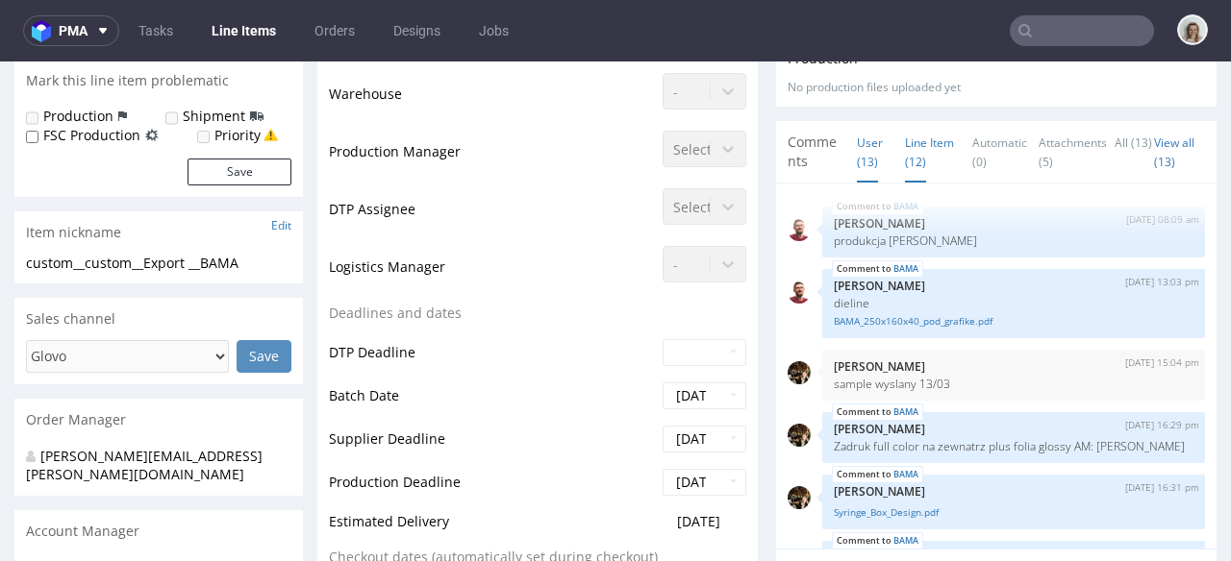
click at [920, 138] on link "Line Item (12)" at bounding box center [929, 152] width 49 height 61
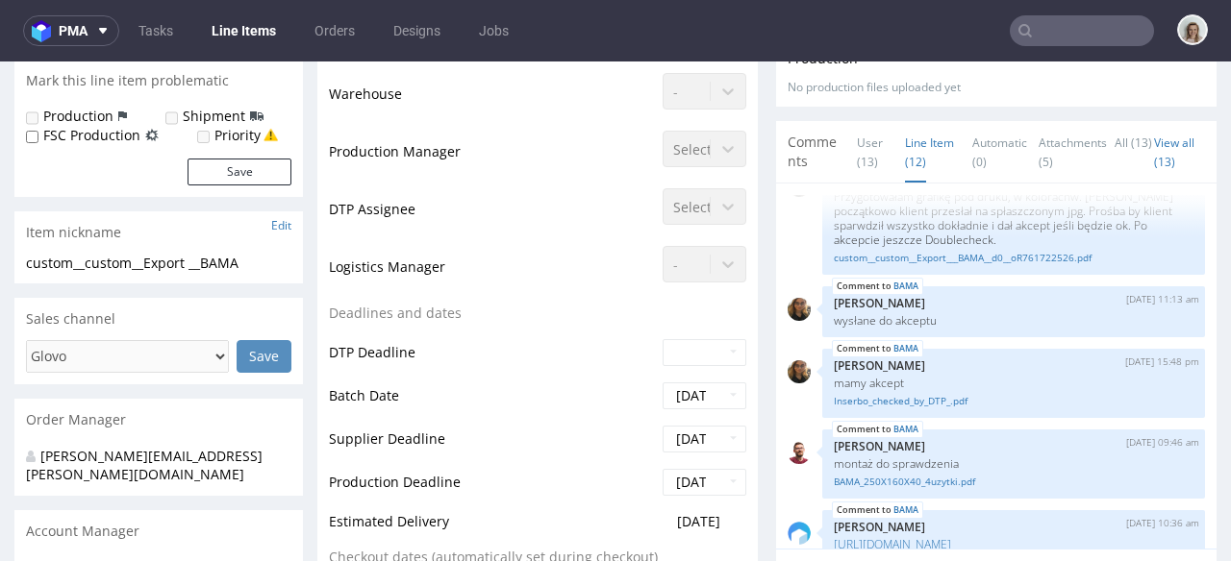
scroll to position [506, 0]
click at [864, 407] on link "Inserbo_checked_by_DTP_.pdf" at bounding box center [1014, 399] width 360 height 14
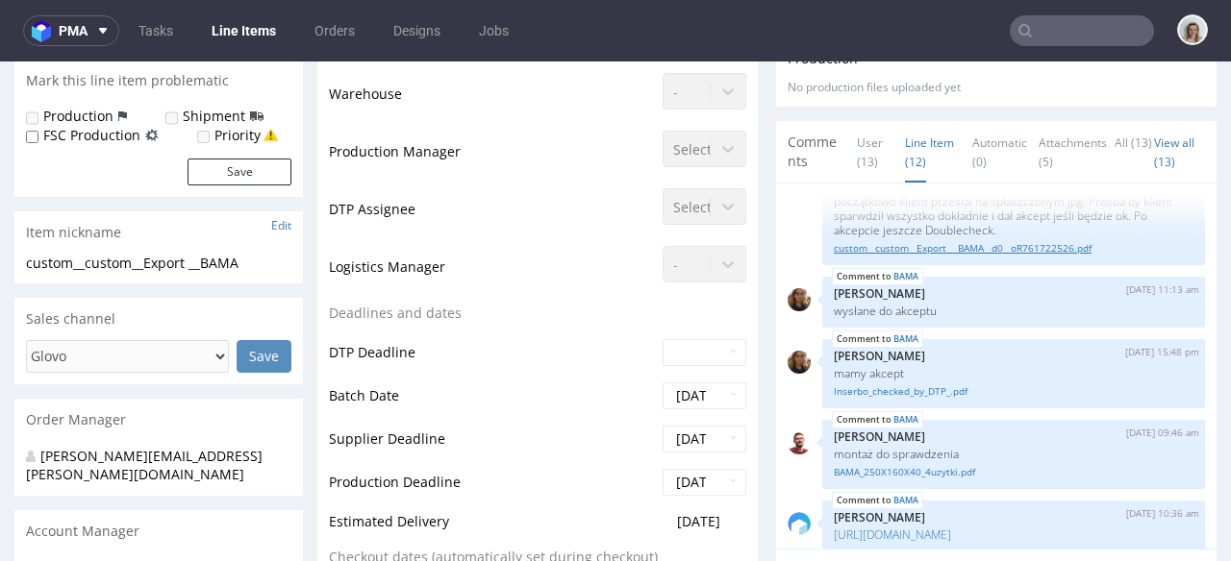
click at [911, 256] on link "custom__custom__Export___BAMA__d0__oR761722526.pdf" at bounding box center [1014, 248] width 360 height 14
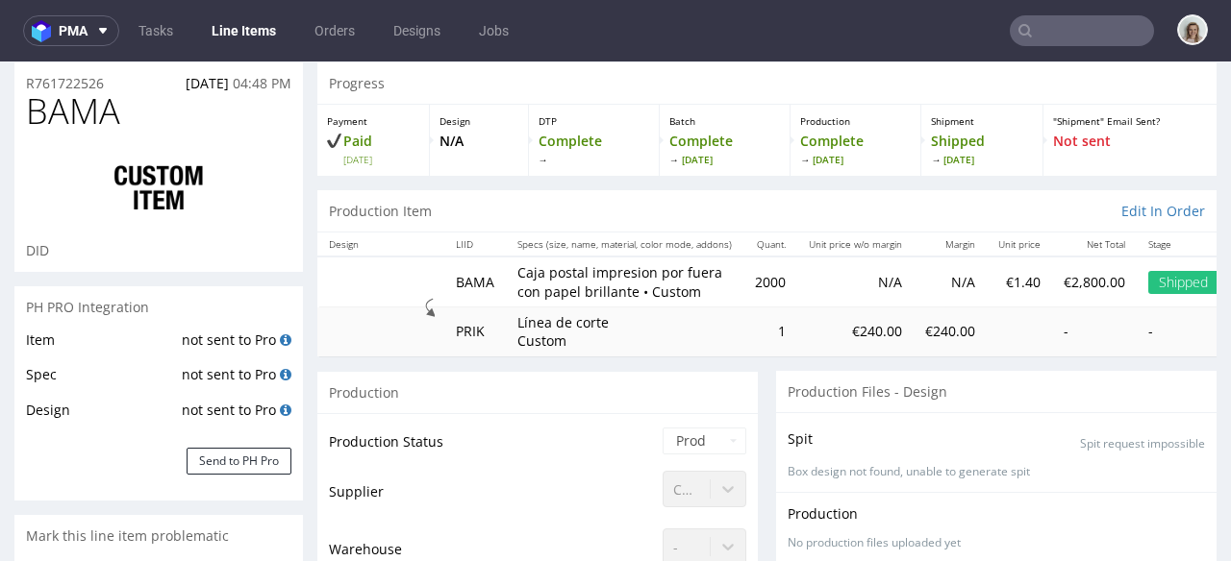
scroll to position [0, 0]
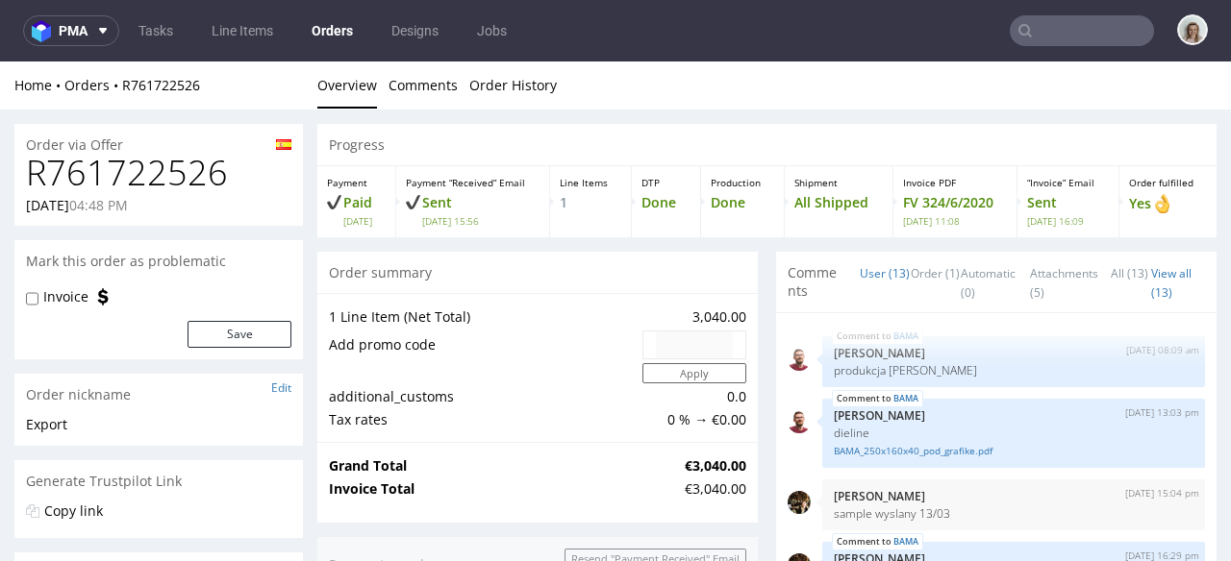
scroll to position [648, 0]
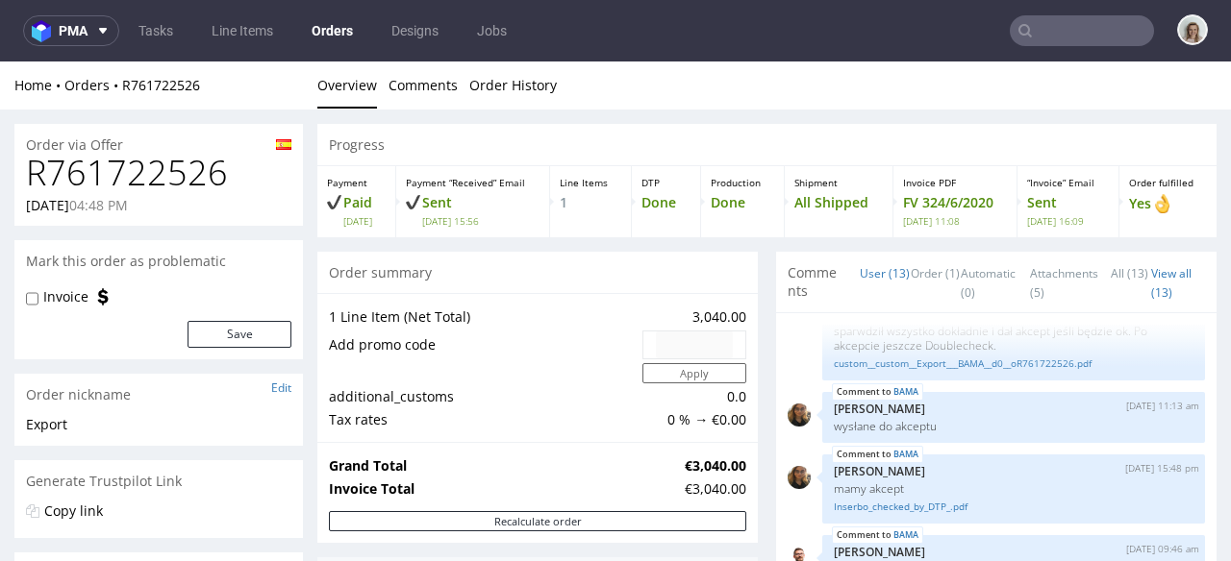
type input "inserbo"
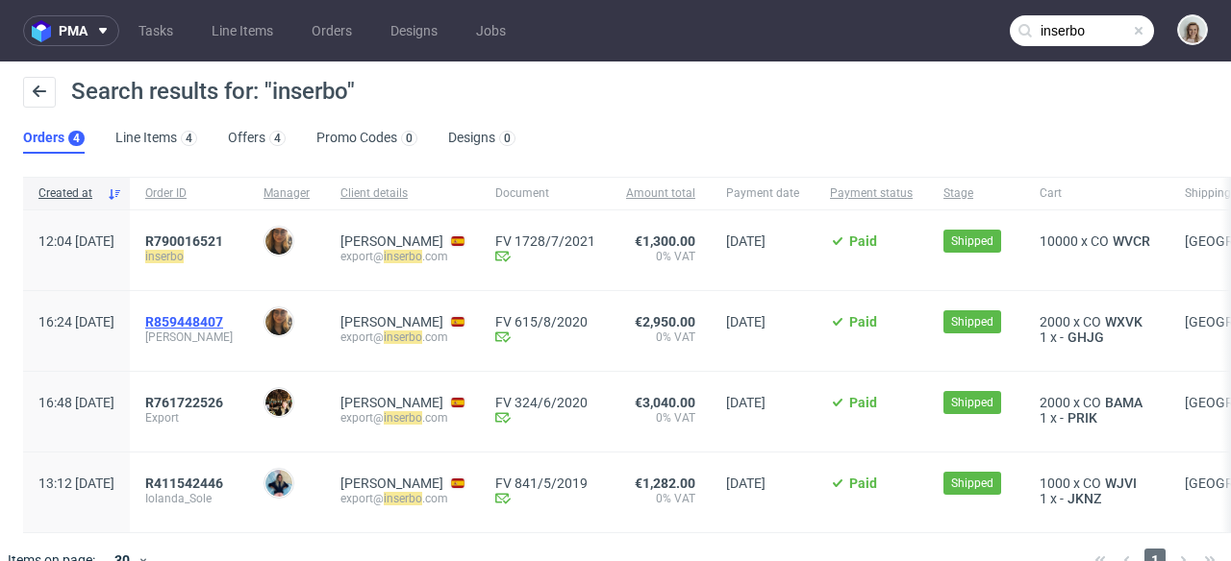
click at [223, 315] on span "R859448407" at bounding box center [184, 321] width 78 height 15
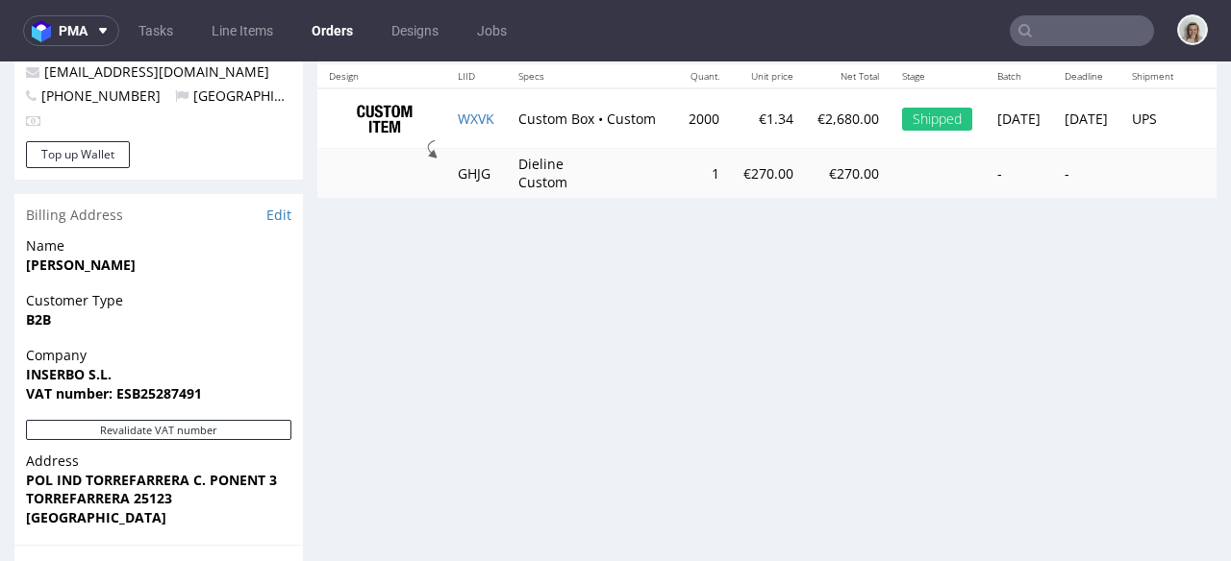
scroll to position [1102, 0]
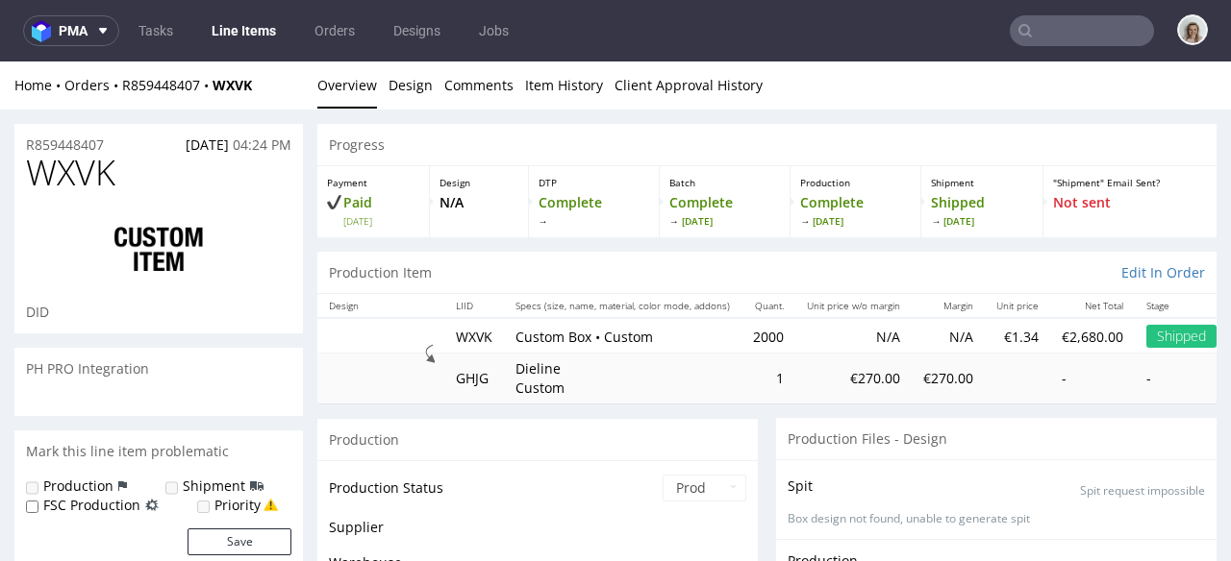
scroll to position [425, 0]
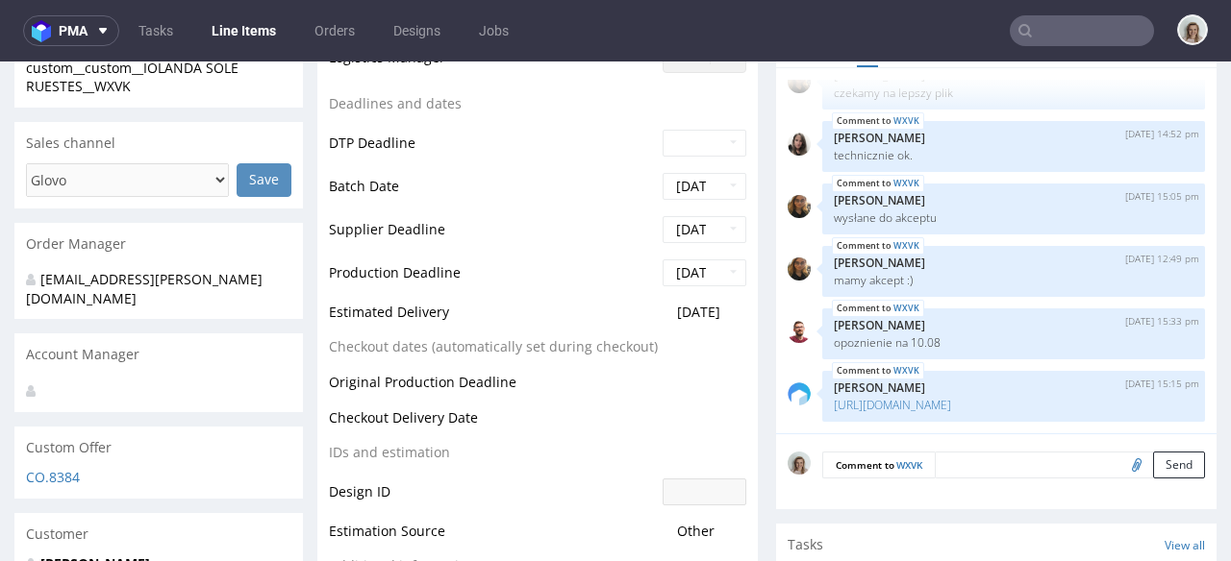
select select "done"
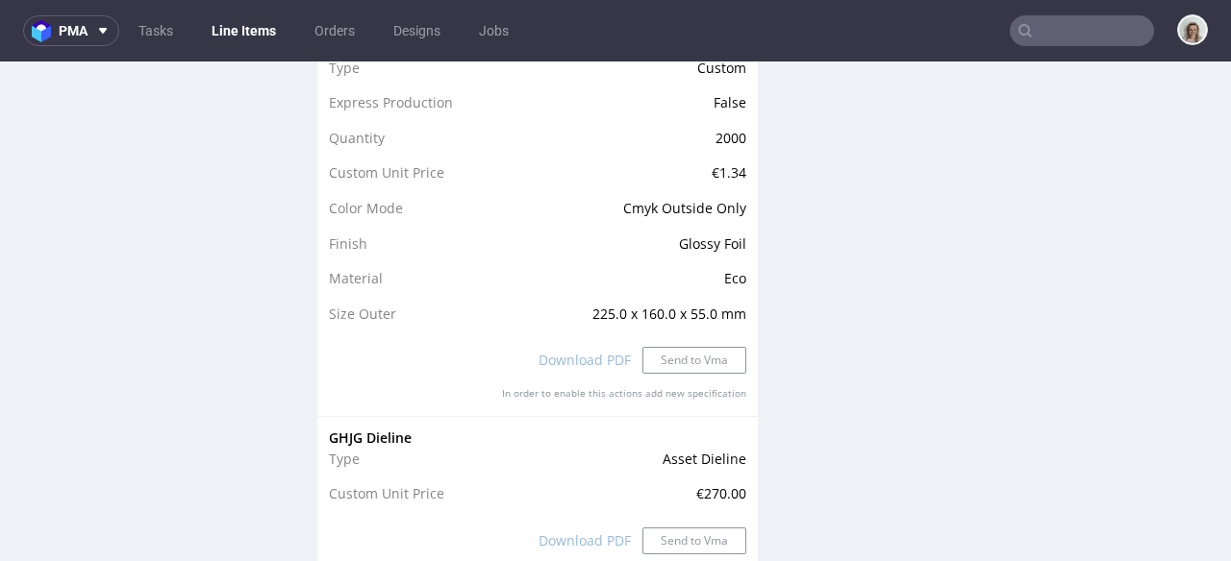
scroll to position [1970, 0]
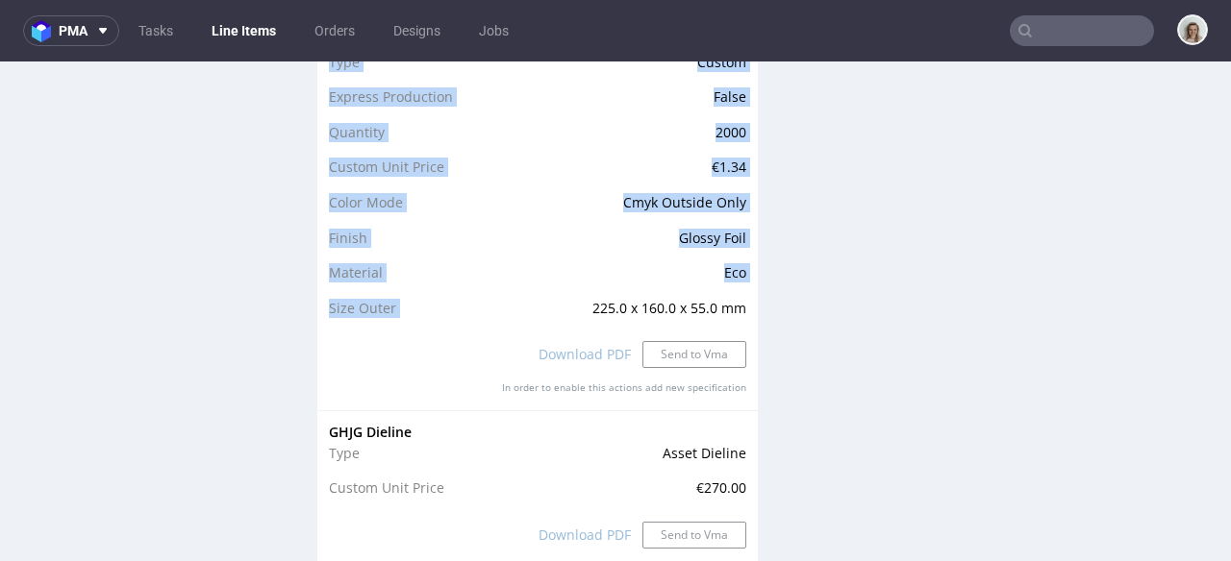
drag, startPoint x: 567, startPoint y: 304, endPoint x: 740, endPoint y: 303, distance: 173.1
click at [740, 303] on div "WXVK Custom Box Type Custom Express Production False Quantity 2000 Custom Unit …" at bounding box center [537, 214] width 440 height 391
copy tbody "Type Custom Express Production False Quantity 2000 Custom Unit Price €1.34 Colo…"
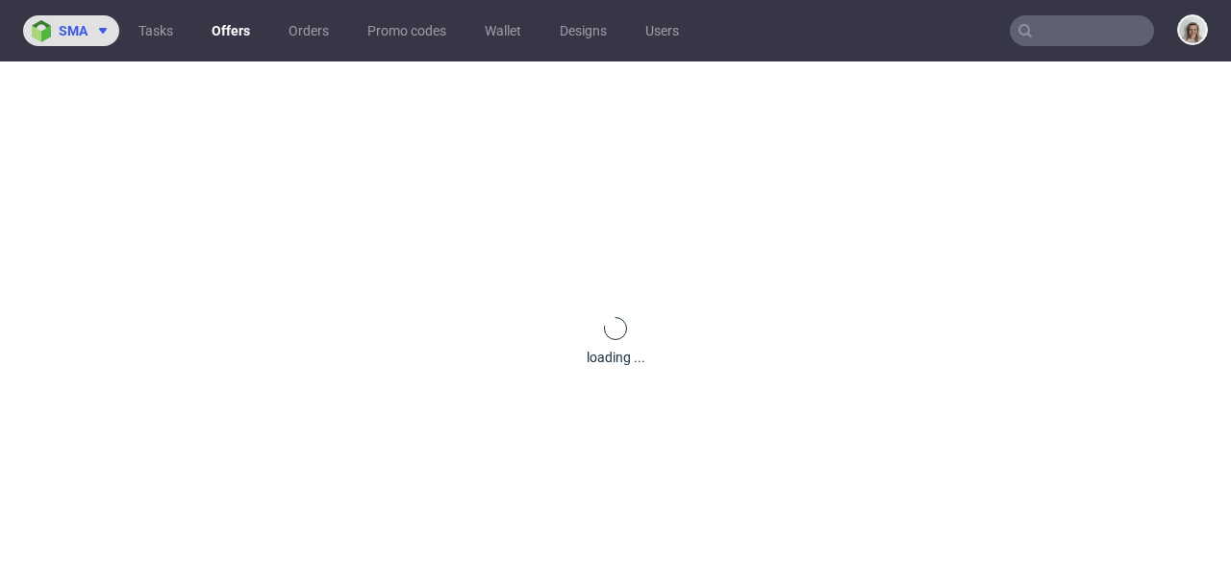
click at [69, 37] on span "sma" at bounding box center [73, 30] width 29 height 13
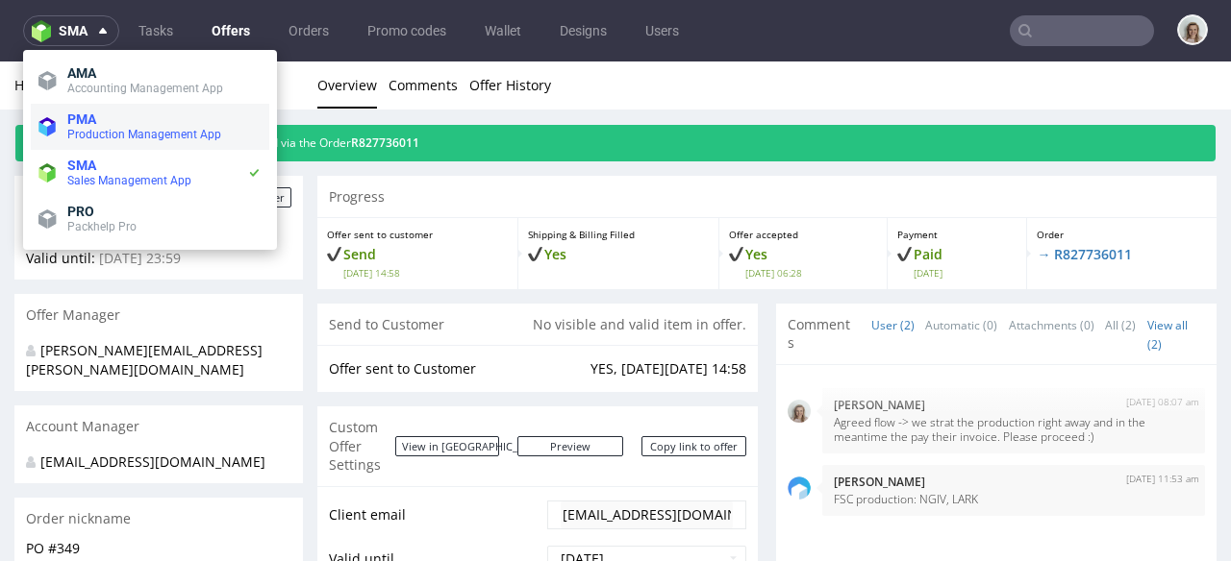
click at [70, 125] on span "PMA" at bounding box center [81, 119] width 29 height 15
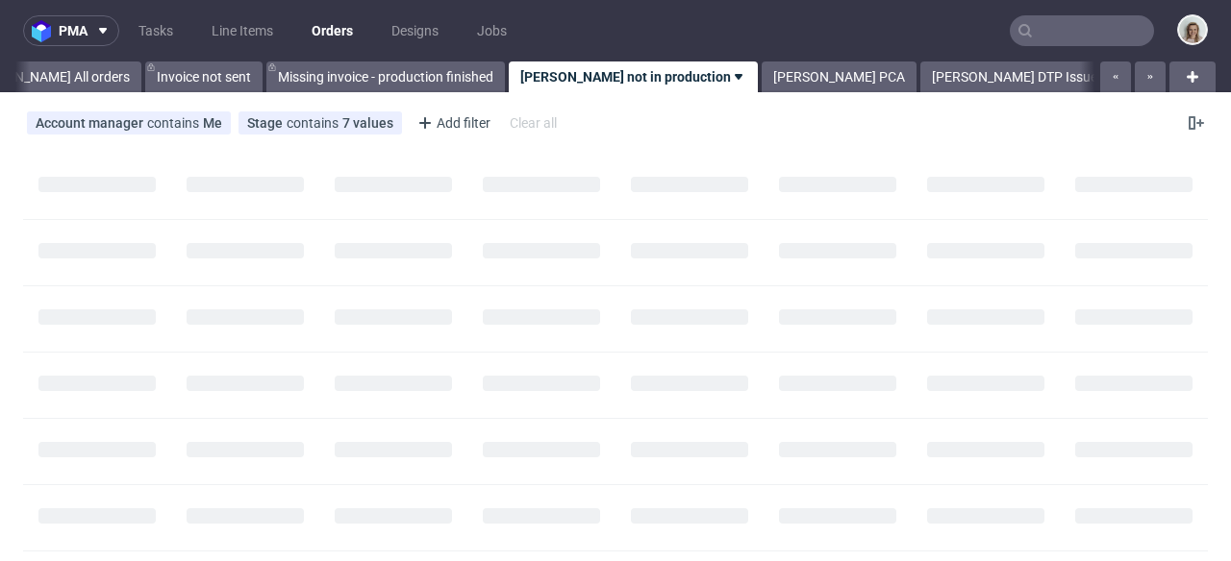
scroll to position [0, 107]
click at [1044, 30] on input "text" at bounding box center [1081, 30] width 144 height 31
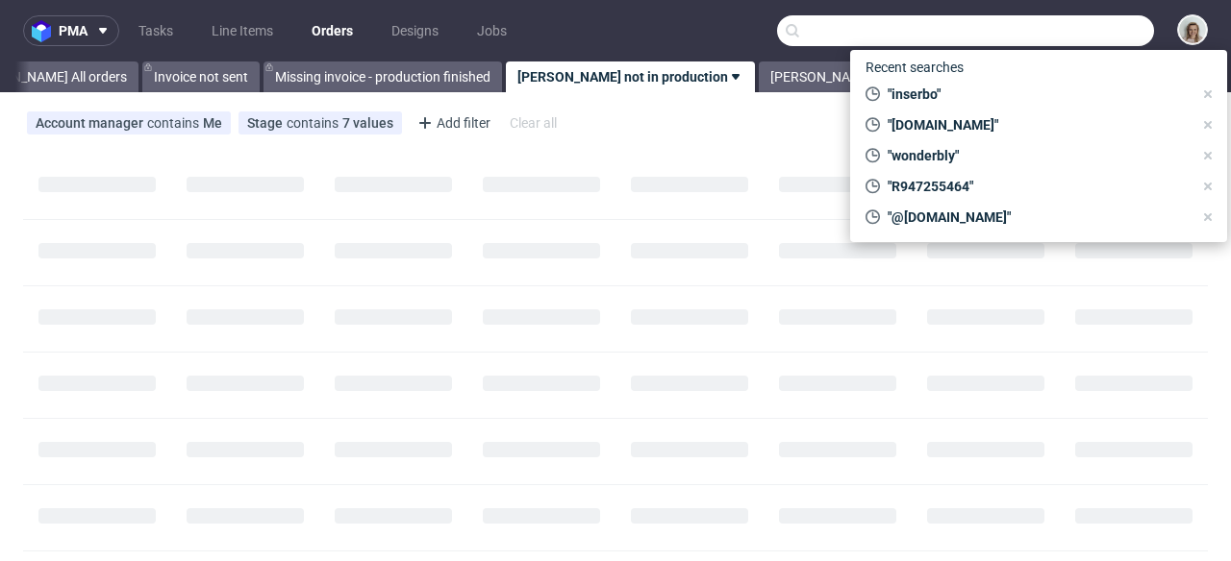
paste input "R414726087"
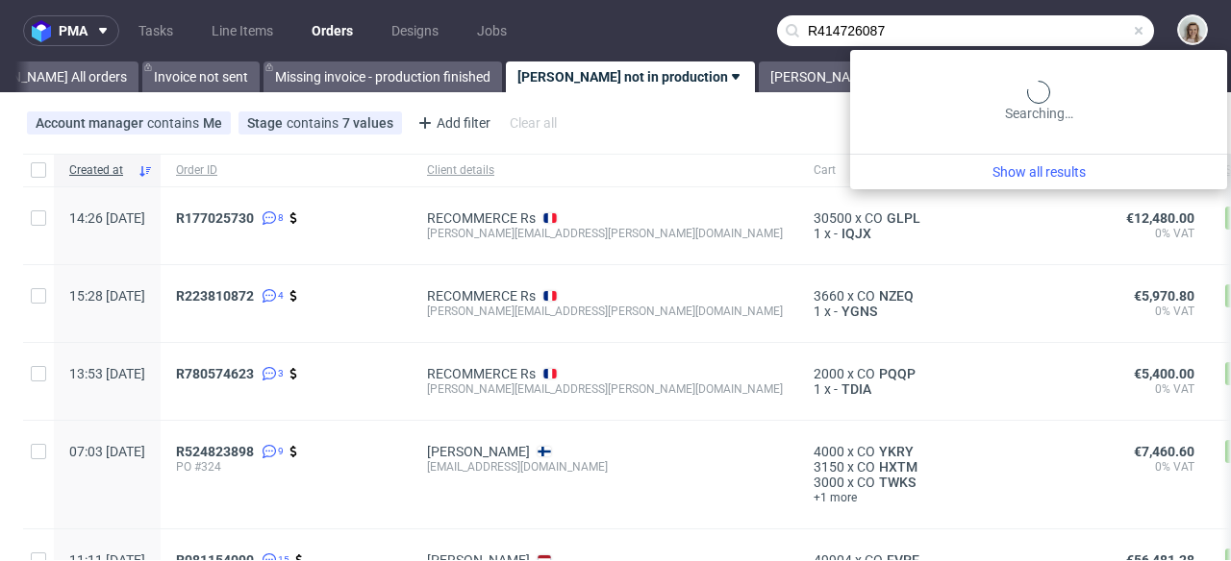
type input "R414726087"
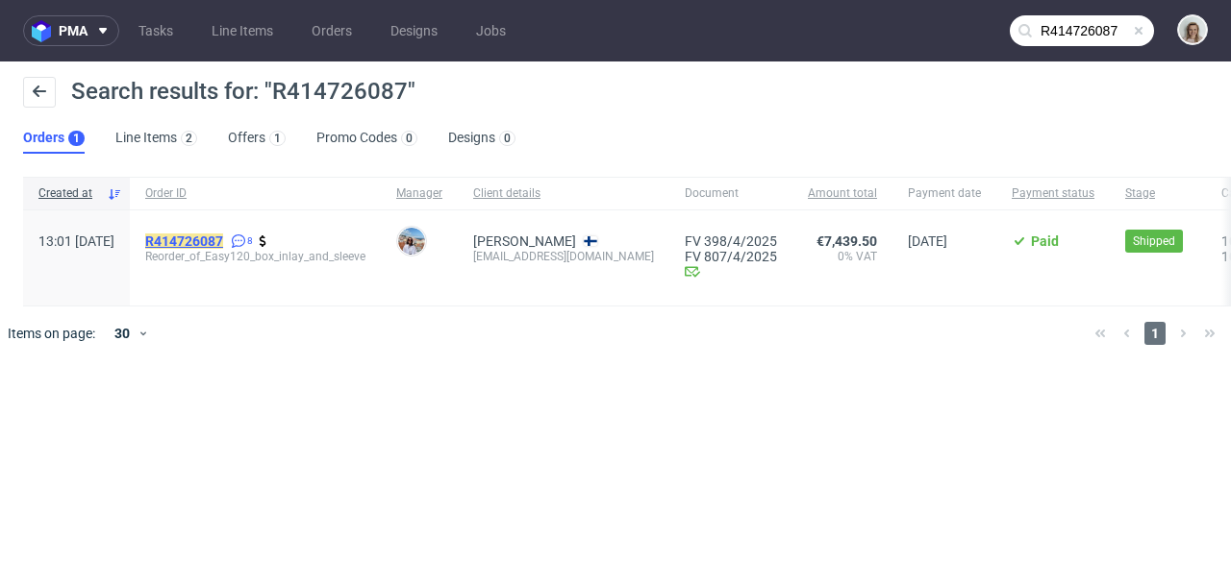
click at [223, 239] on mark "R414726087" at bounding box center [184, 241] width 78 height 15
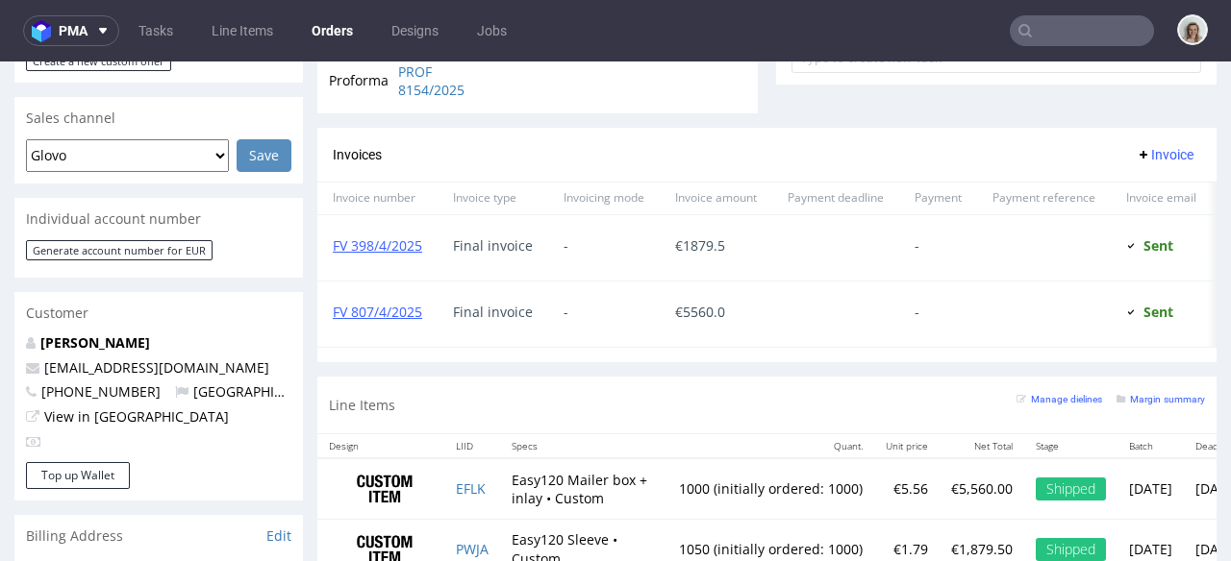
scroll to position [874, 0]
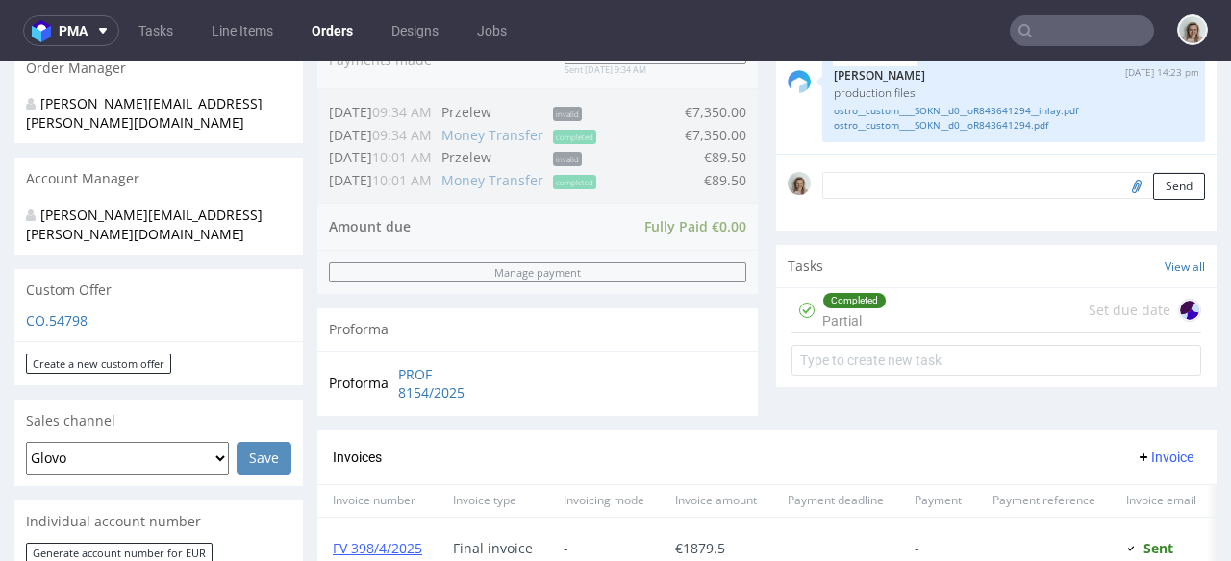
scroll to position [599, 0]
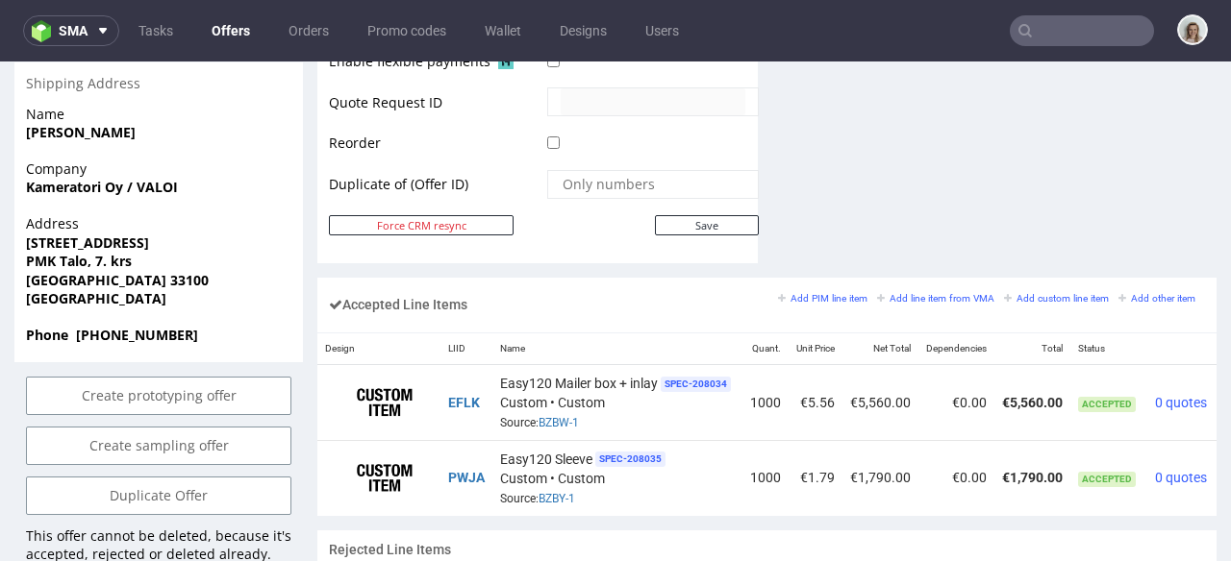
scroll to position [0, 74]
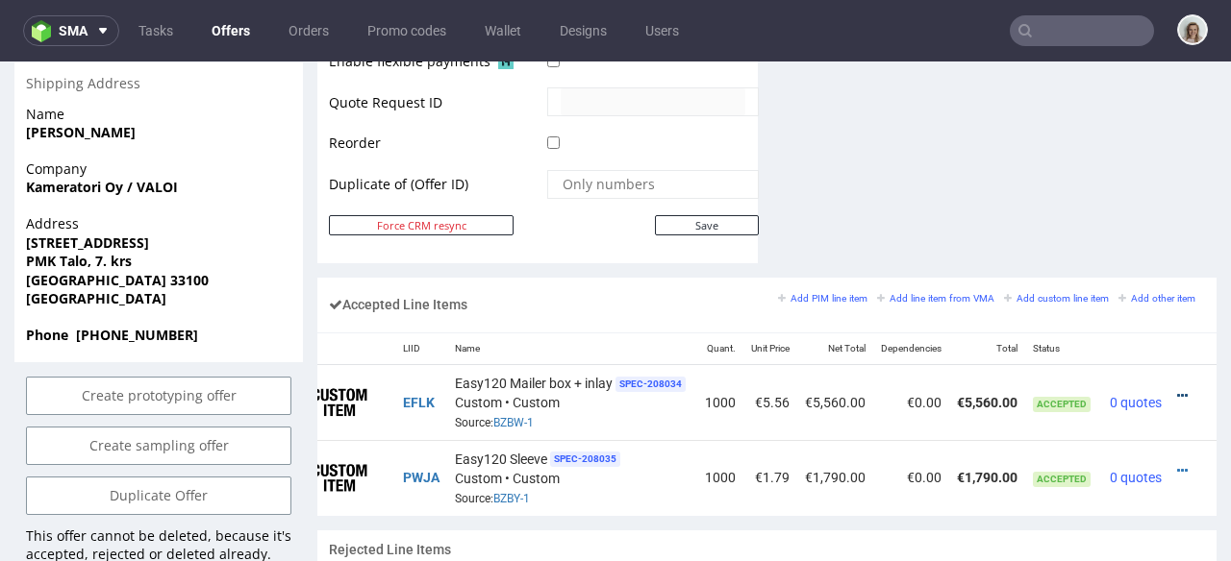
click at [1177, 388] on link at bounding box center [1182, 395] width 11 height 15
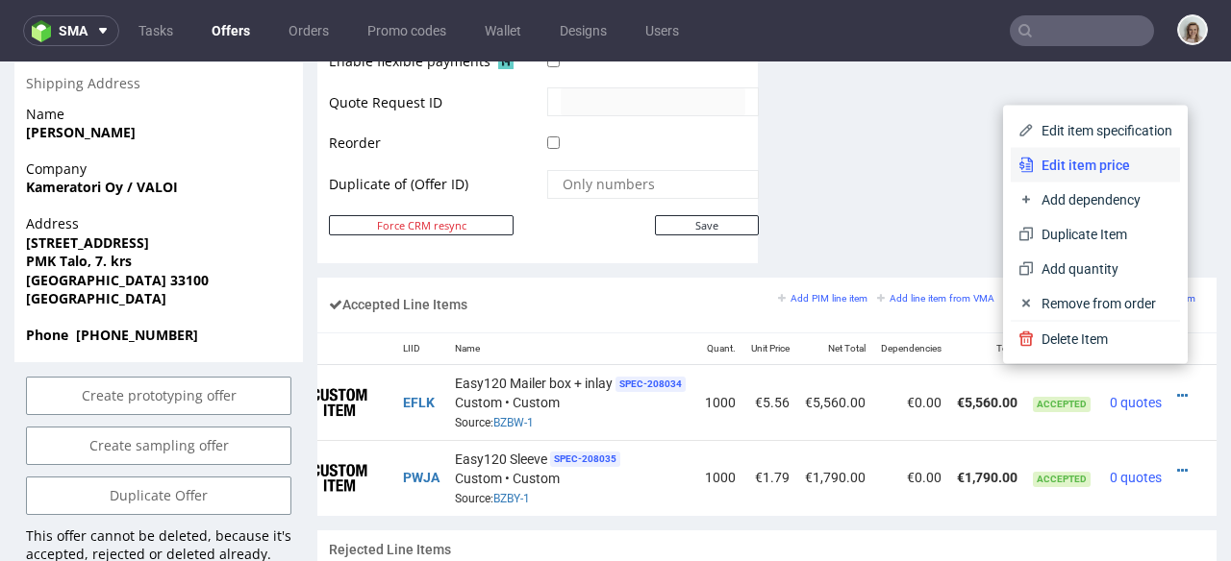
click at [1081, 168] on span "Edit item price" at bounding box center [1102, 165] width 138 height 19
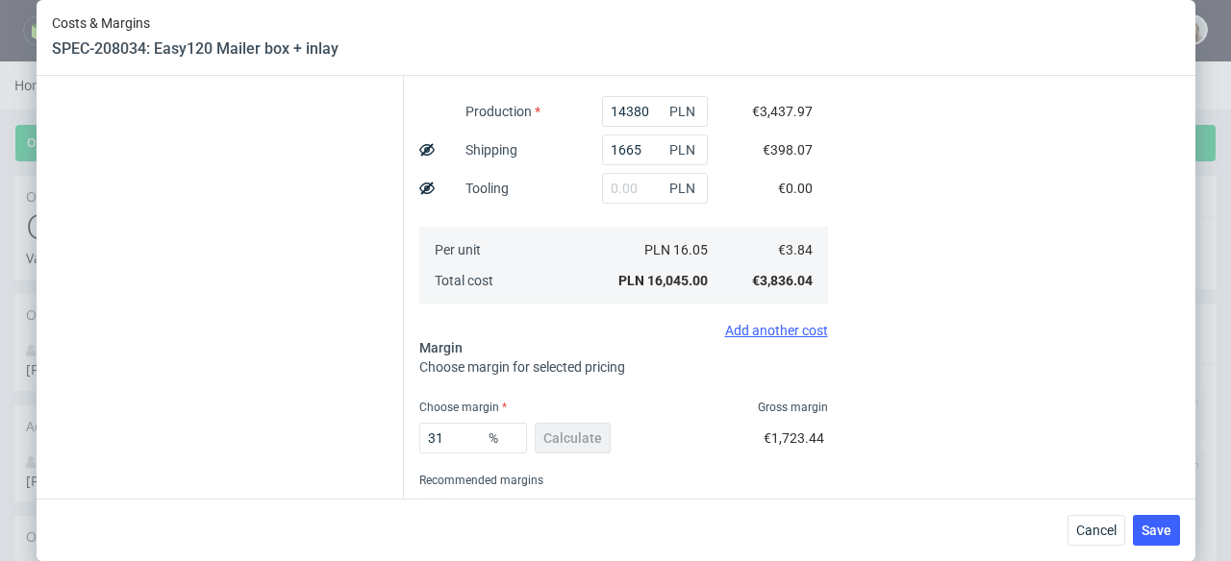
scroll to position [533, 0]
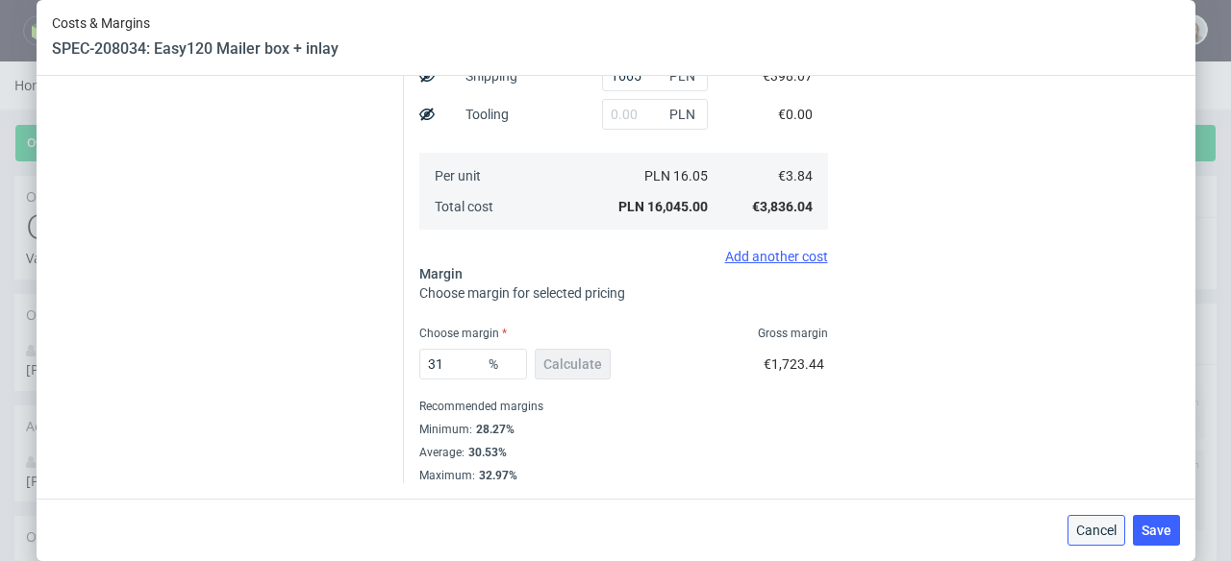
click at [1100, 537] on span "Cancel" at bounding box center [1096, 530] width 40 height 13
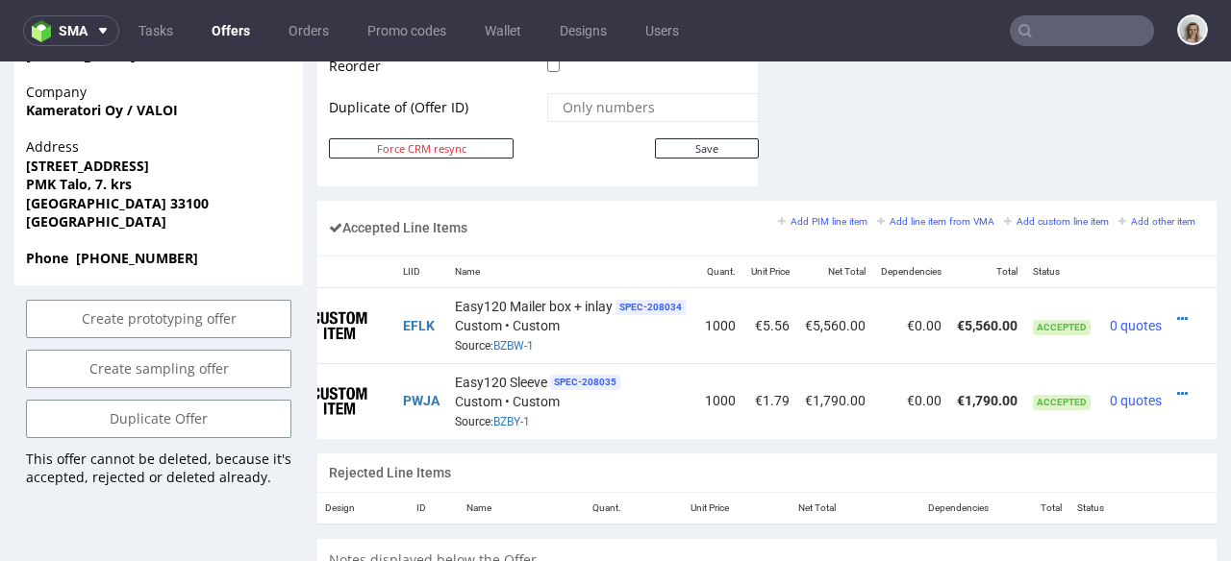
scroll to position [1094, 0]
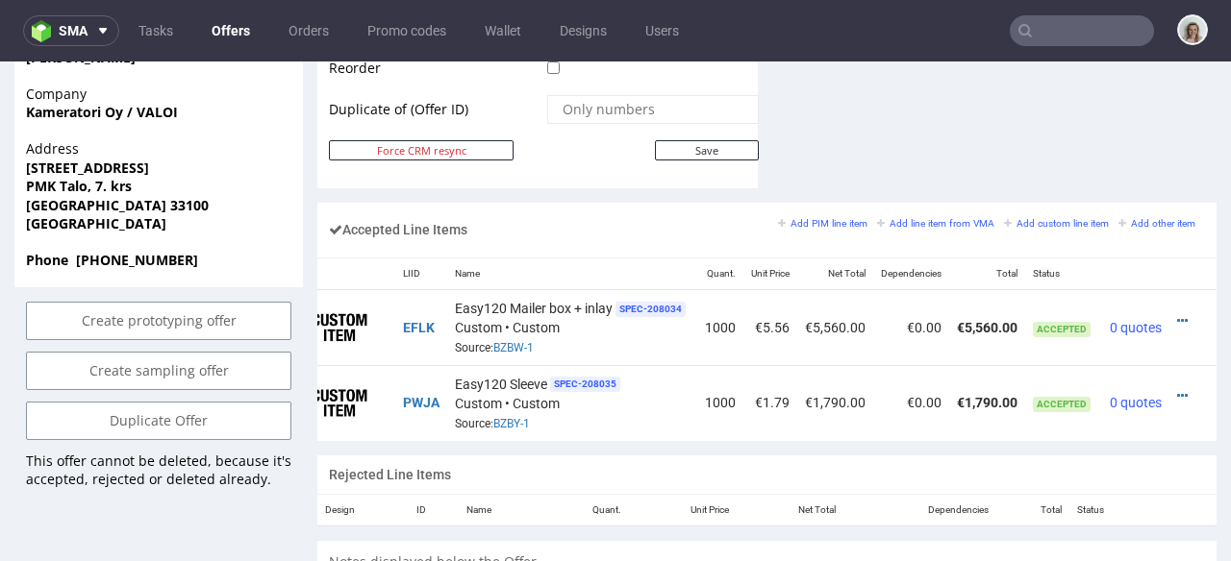
click at [1177, 386] on div at bounding box center [1187, 395] width 20 height 19
click at [1177, 389] on icon at bounding box center [1182, 395] width 11 height 13
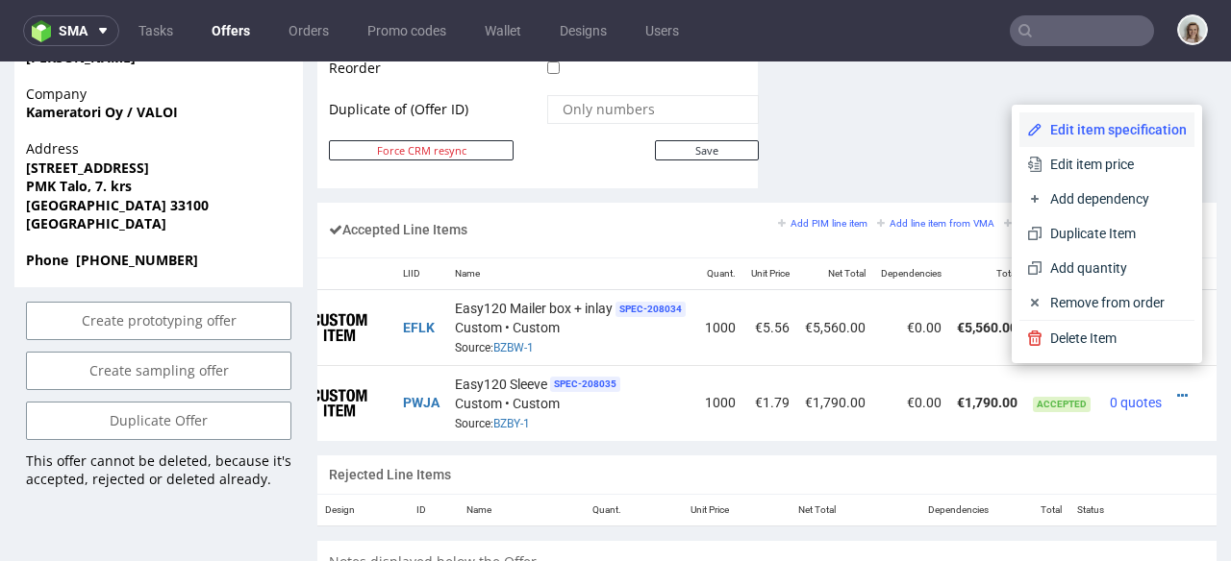
click at [1079, 119] on li "Edit item specification" at bounding box center [1106, 129] width 175 height 35
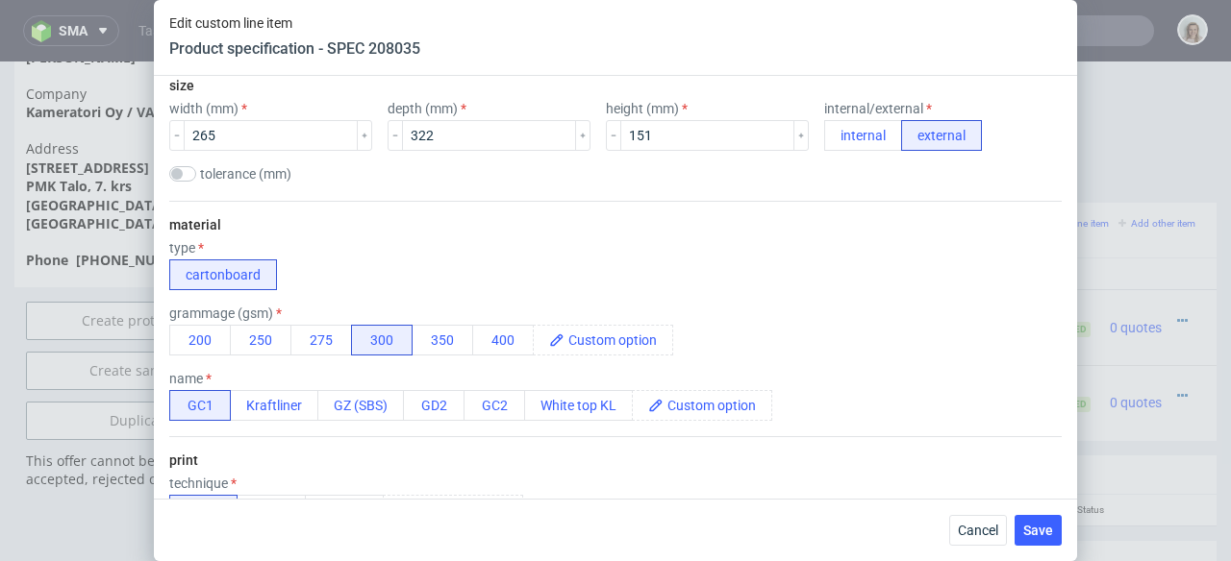
scroll to position [409, 0]
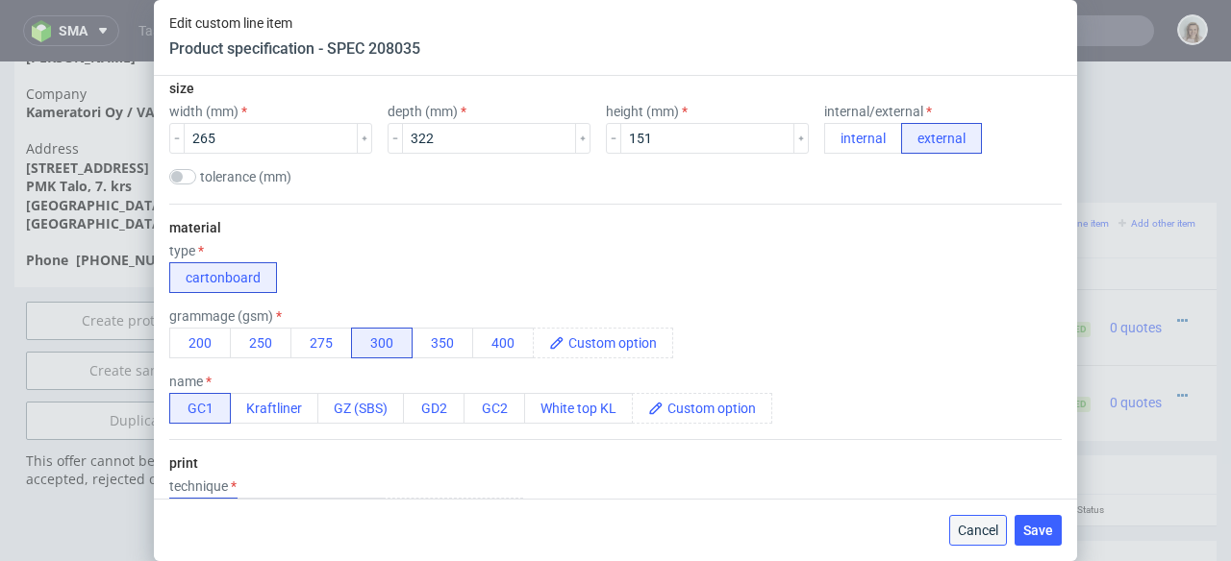
click at [987, 524] on span "Cancel" at bounding box center [978, 530] width 40 height 13
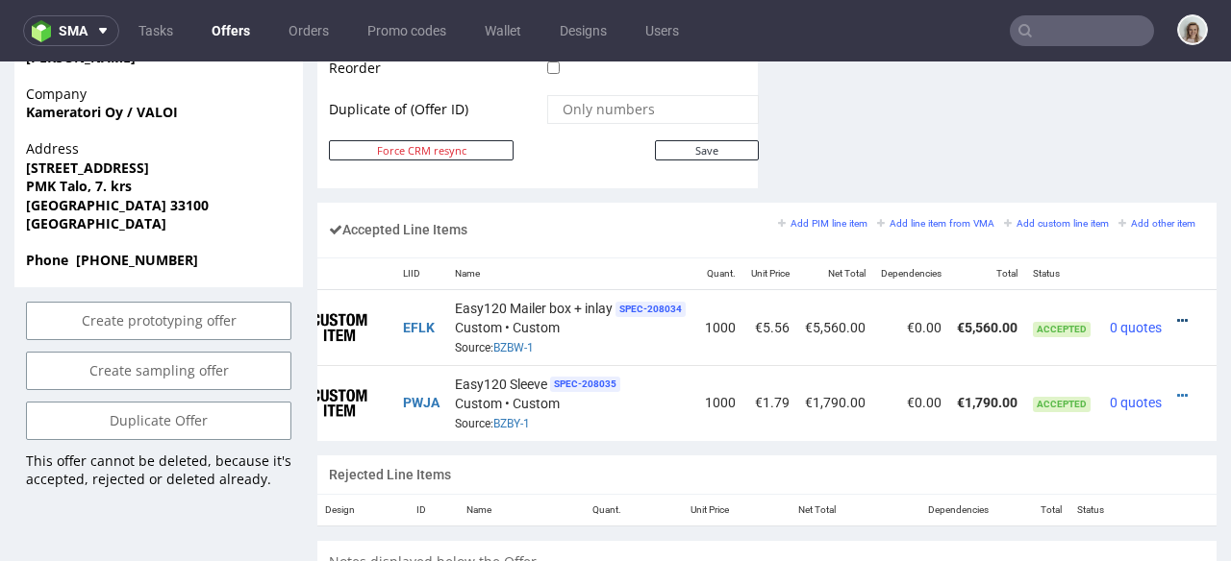
click at [1177, 314] on icon at bounding box center [1182, 320] width 11 height 13
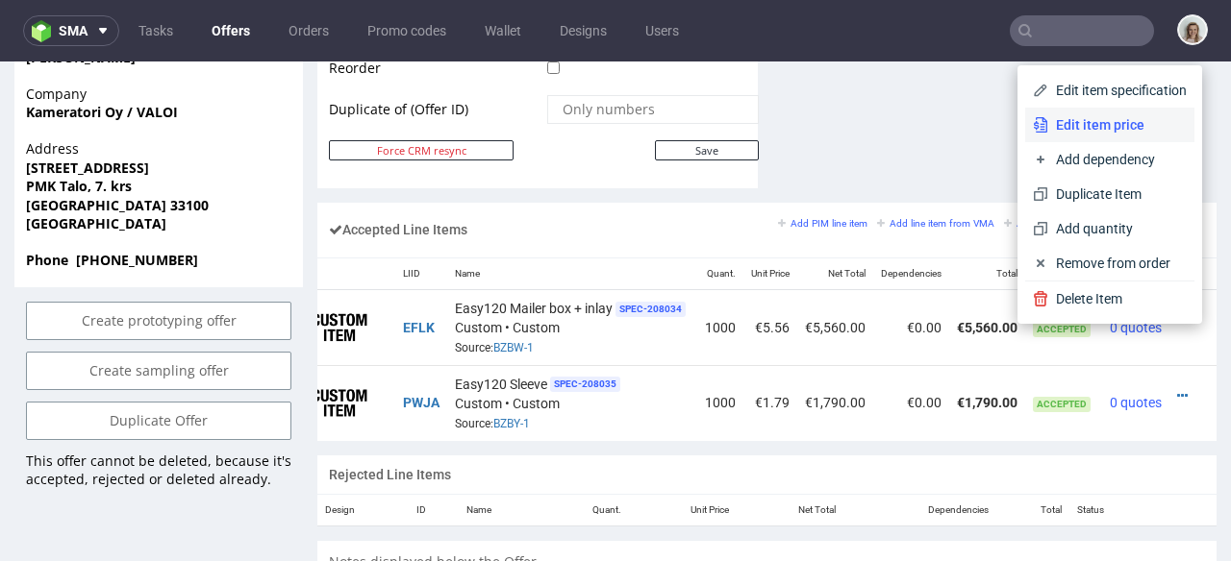
click at [1091, 130] on span "Edit item price" at bounding box center [1117, 124] width 138 height 19
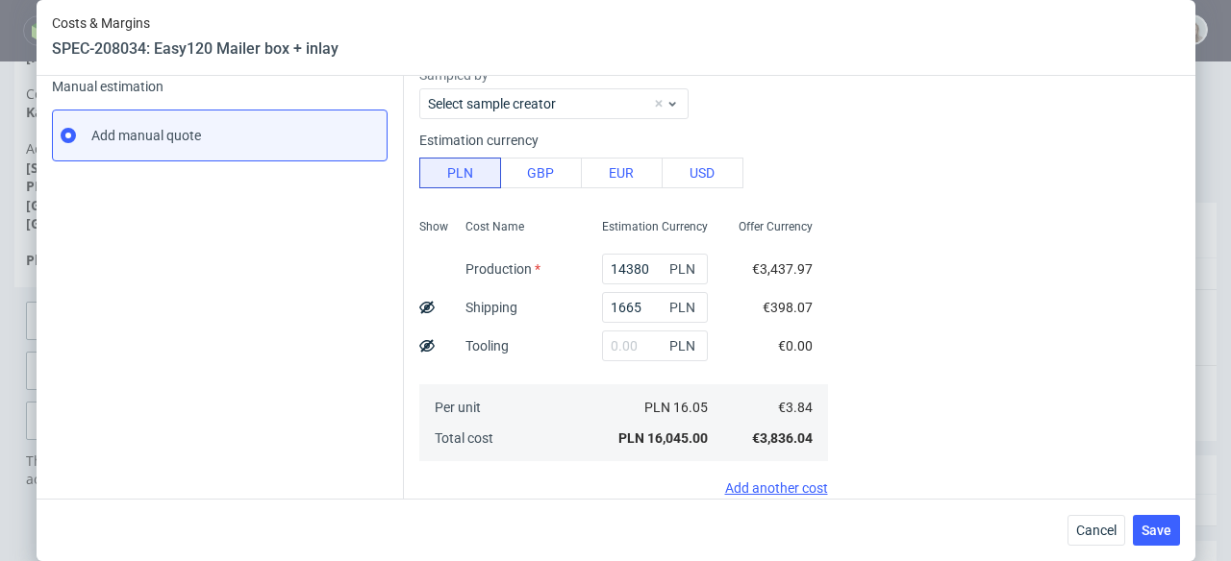
scroll to position [302, 0]
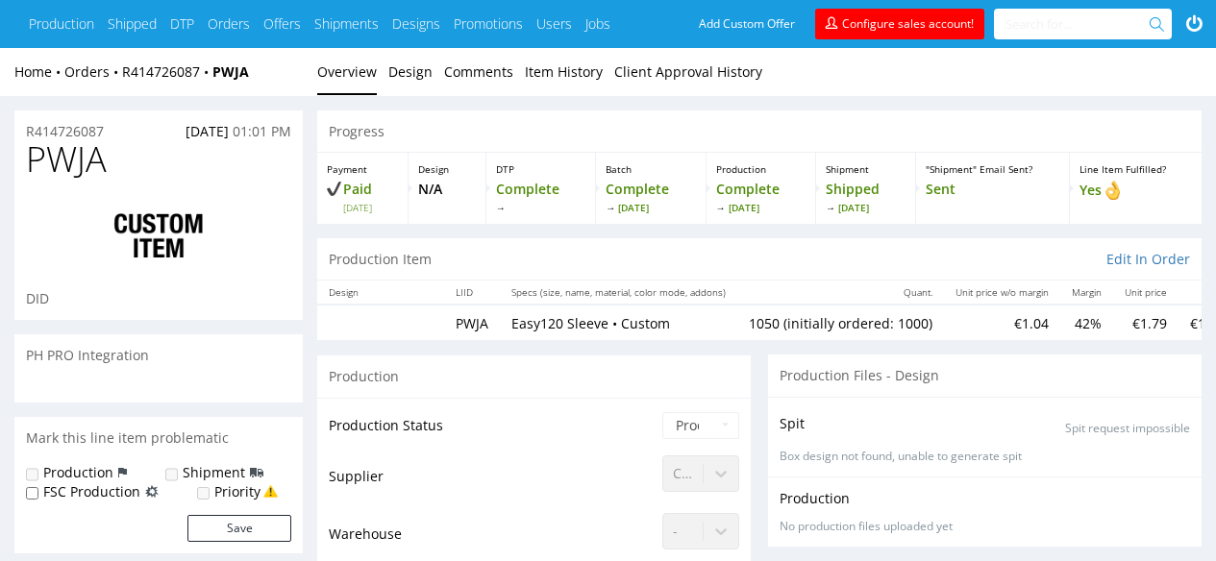
scroll to position [256, 0]
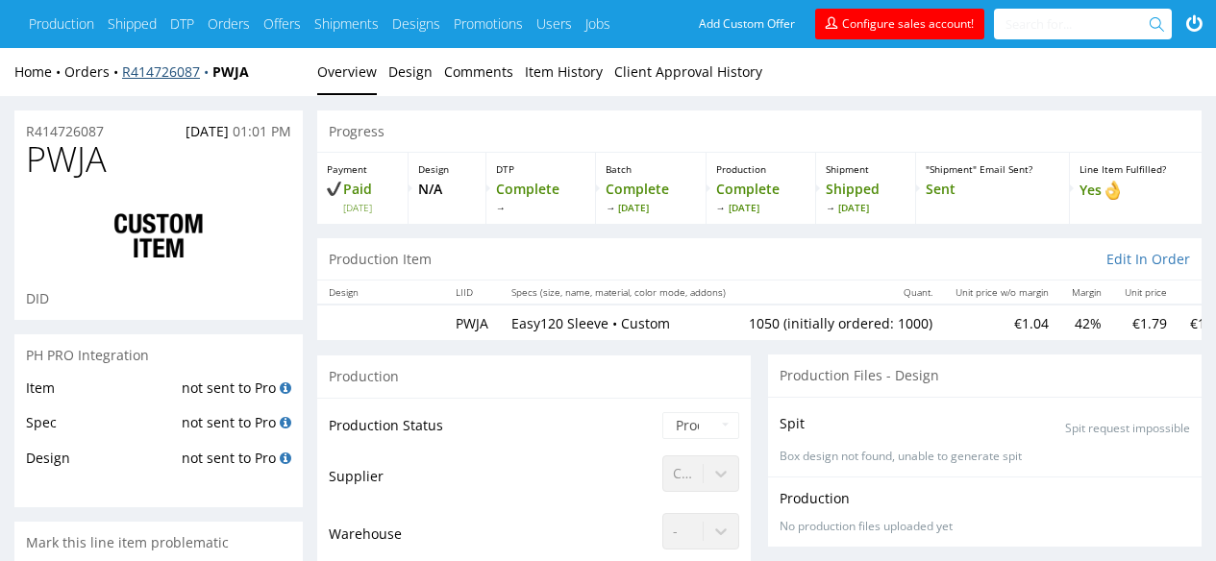
click at [181, 77] on link "R414726087" at bounding box center [167, 71] width 90 height 18
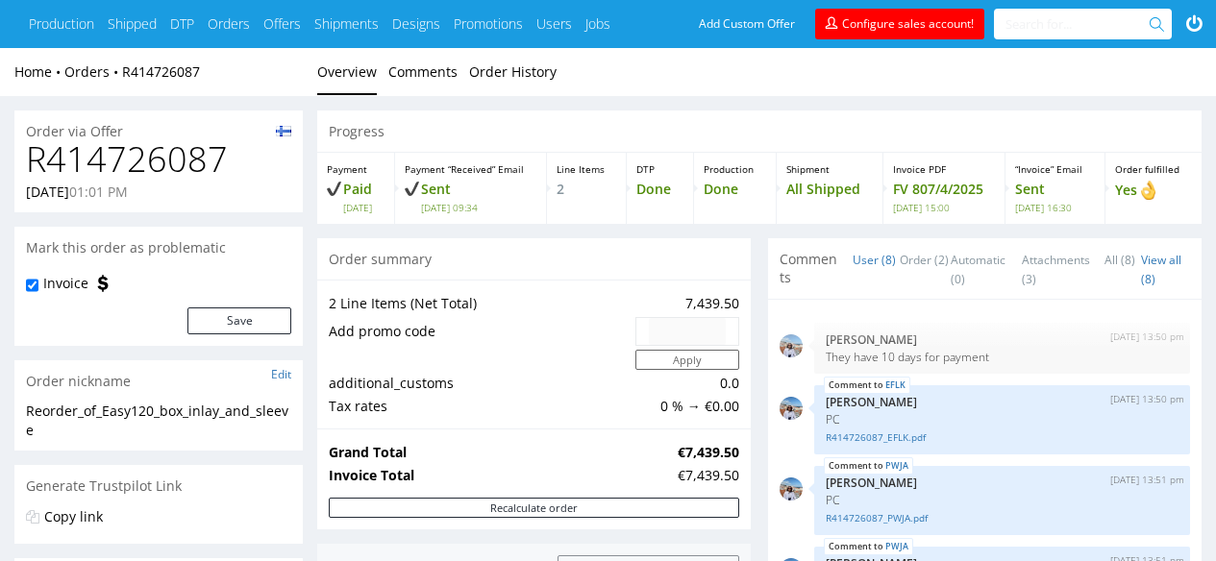
scroll to position [256, 0]
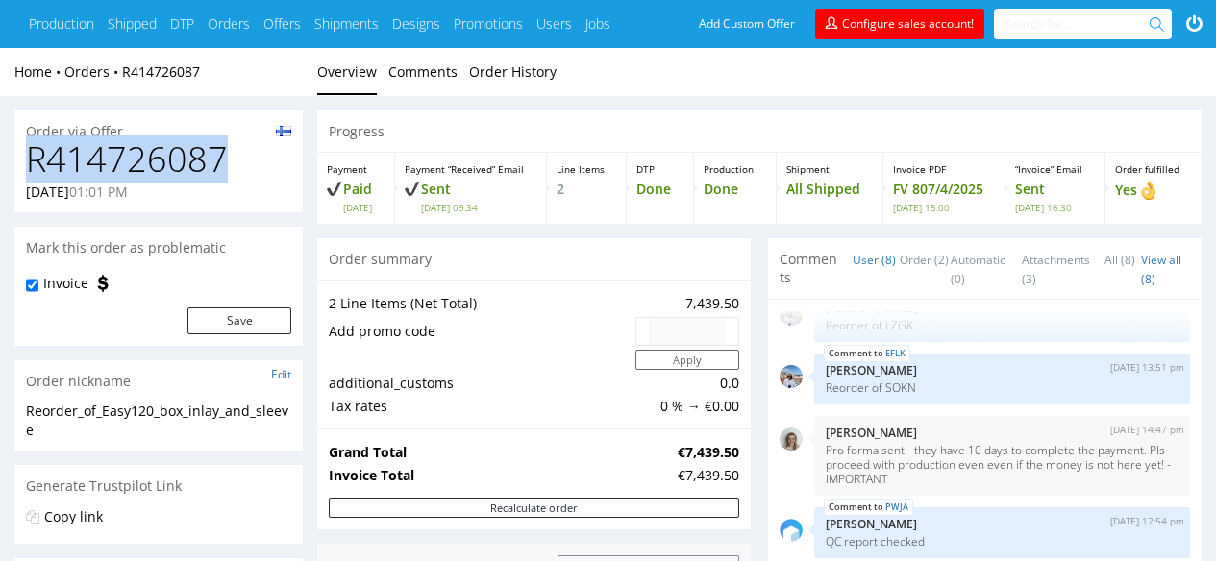
drag, startPoint x: 243, startPoint y: 166, endPoint x: 14, endPoint y: 140, distance: 230.3
click at [14, 140] on div "R414726087 [DATE] 01:01 PM" at bounding box center [158, 176] width 288 height 72
copy h1 "R414726087"
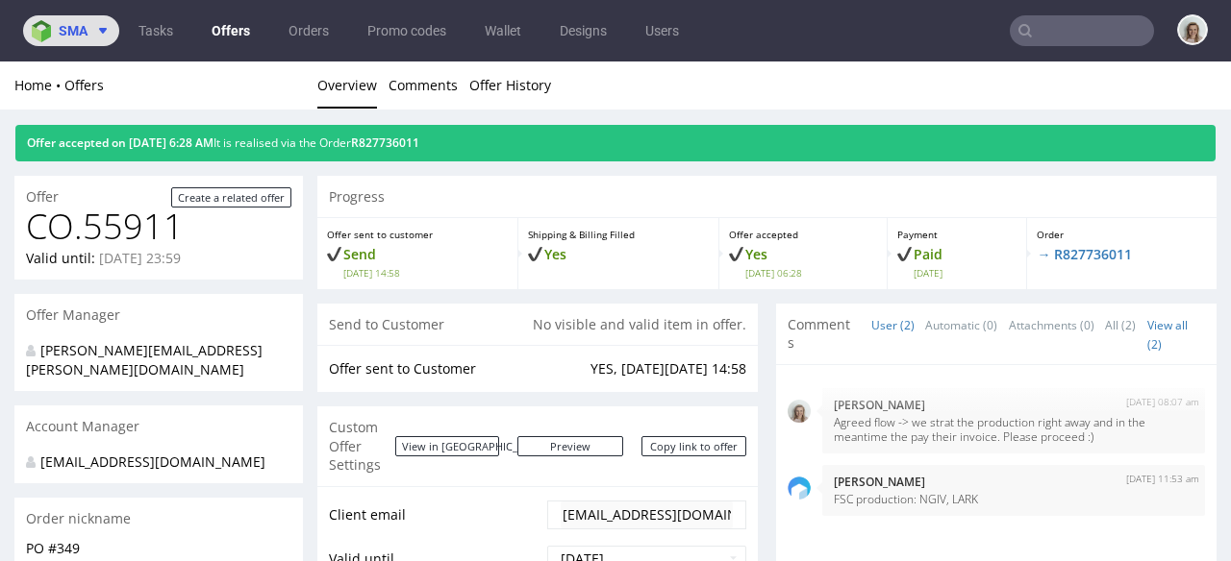
click at [37, 20] on img at bounding box center [45, 31] width 27 height 22
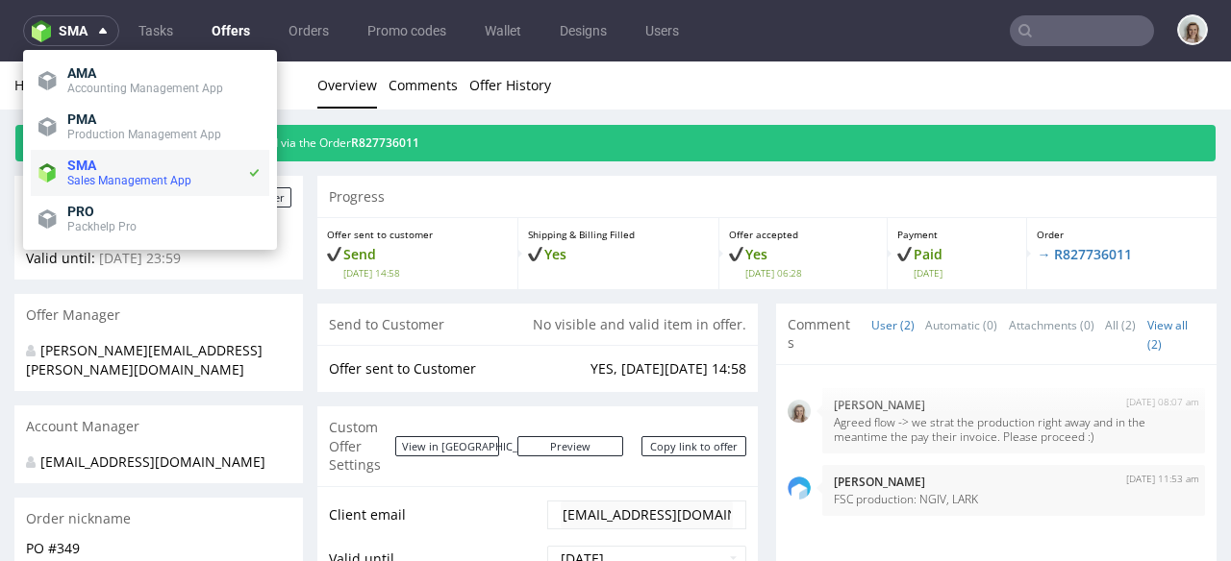
click at [101, 150] on li "SMA Sales Management App" at bounding box center [150, 173] width 238 height 46
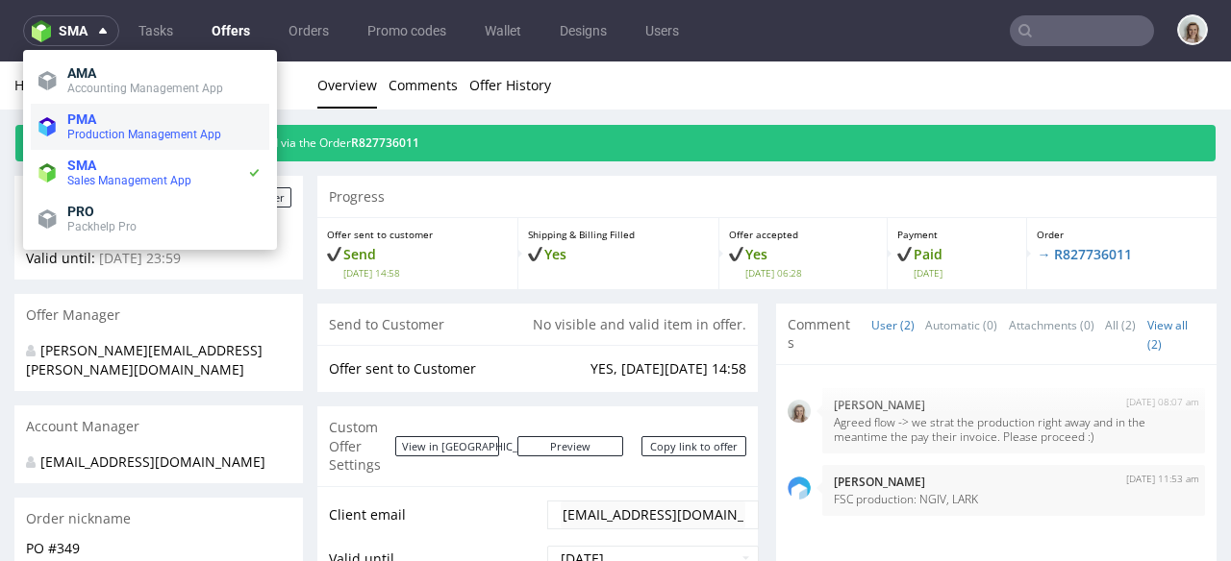
click at [102, 135] on span "Production Management App" at bounding box center [144, 134] width 154 height 13
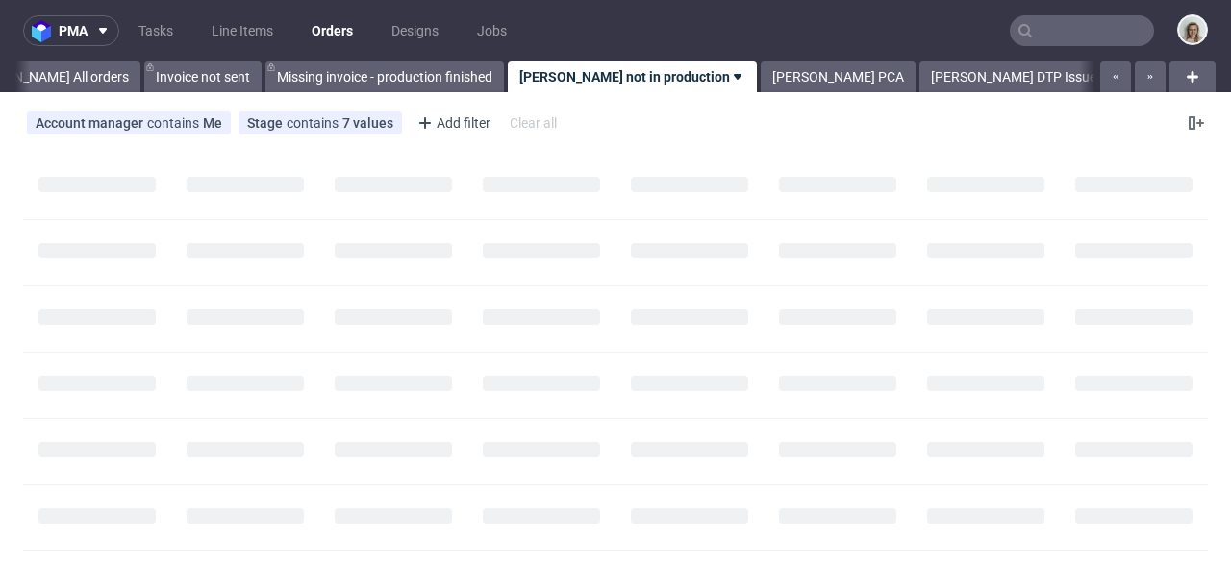
scroll to position [0, 107]
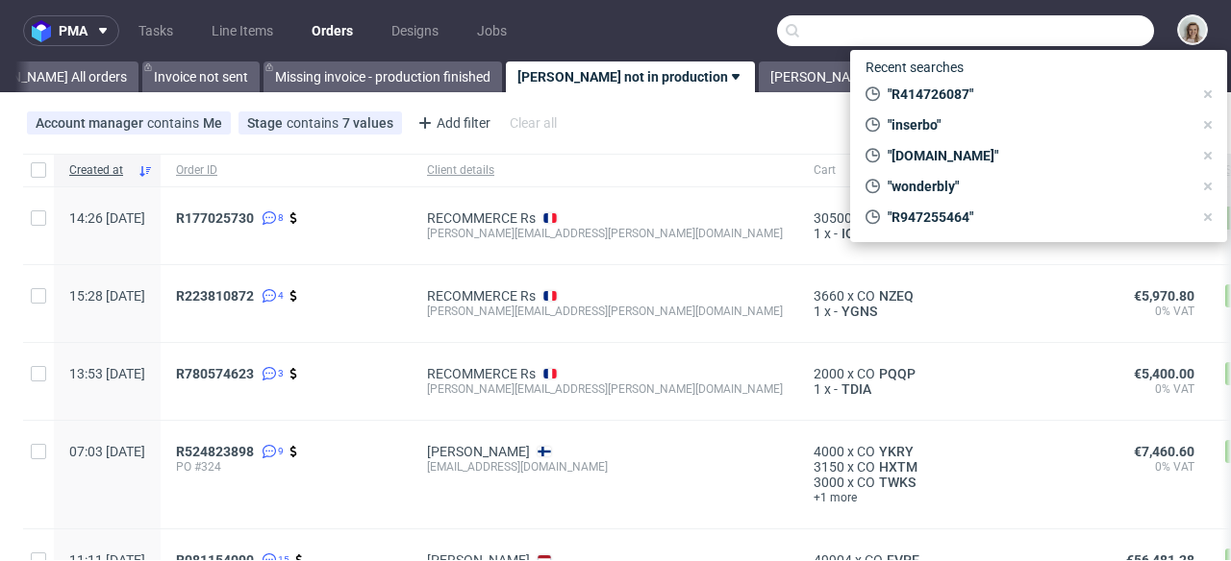
click at [1100, 21] on input "text" at bounding box center [965, 30] width 377 height 31
paste input "R414726087"
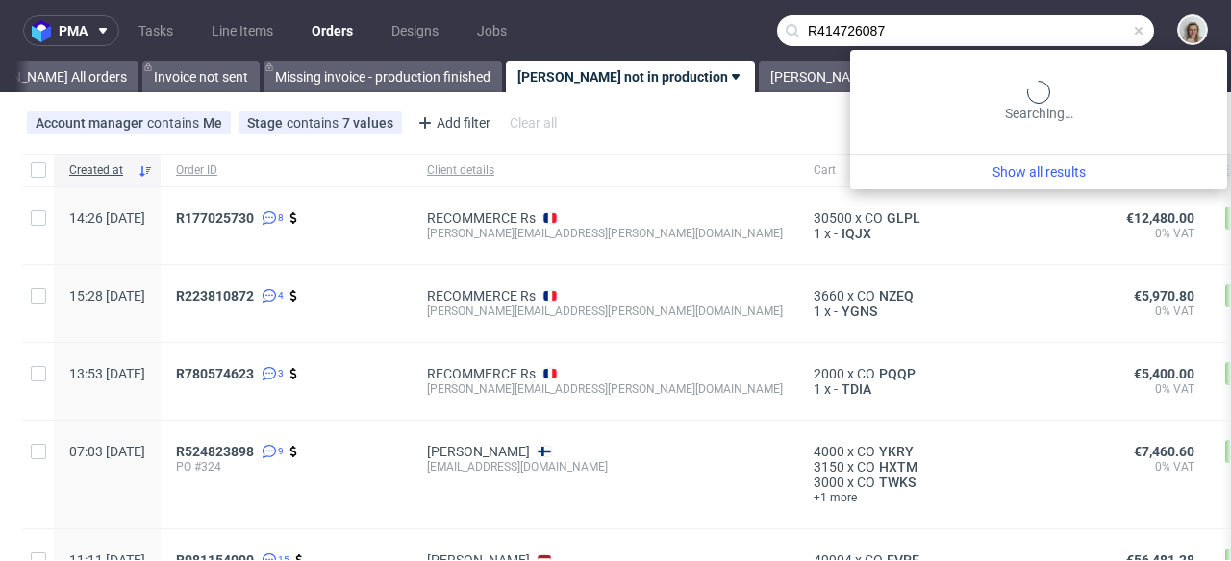
type input "R414726087"
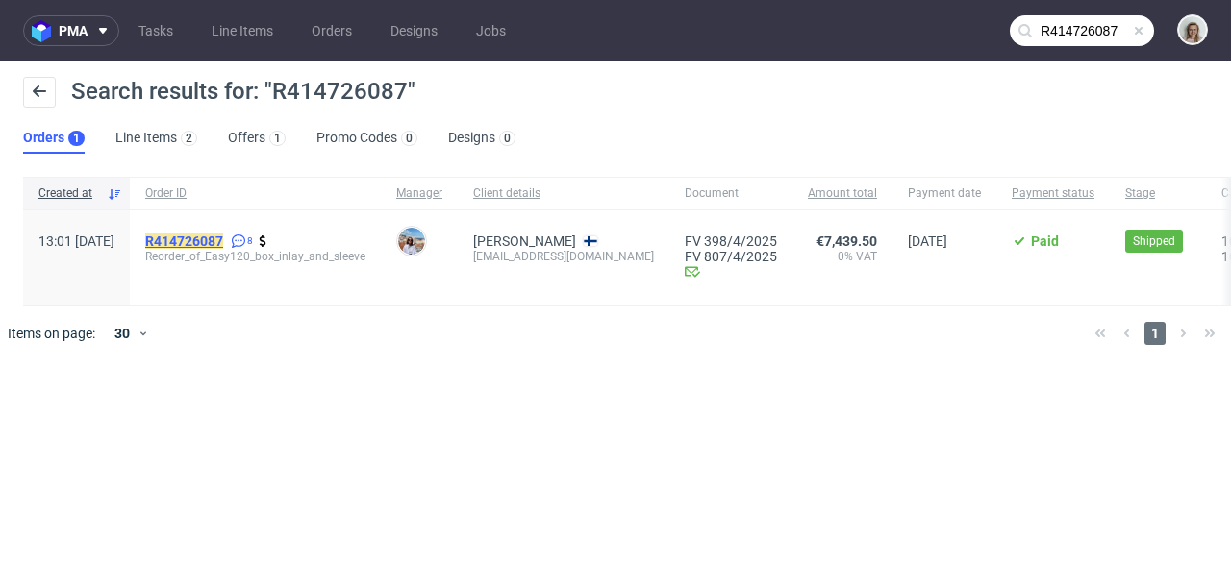
click at [223, 248] on mark "R414726087" at bounding box center [184, 241] width 78 height 15
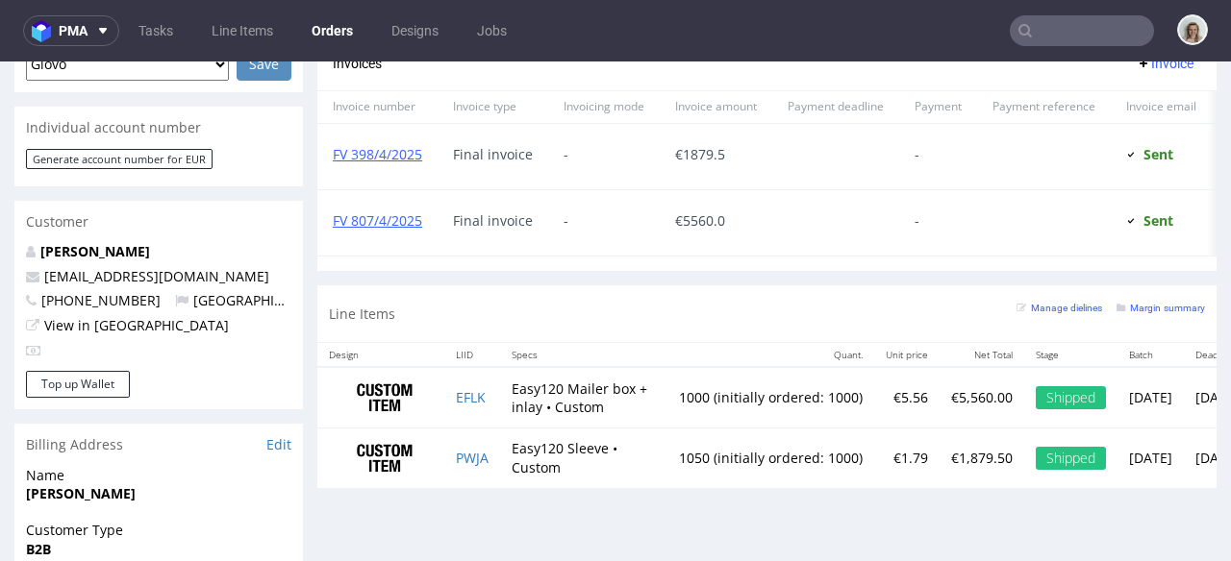
scroll to position [923, 0]
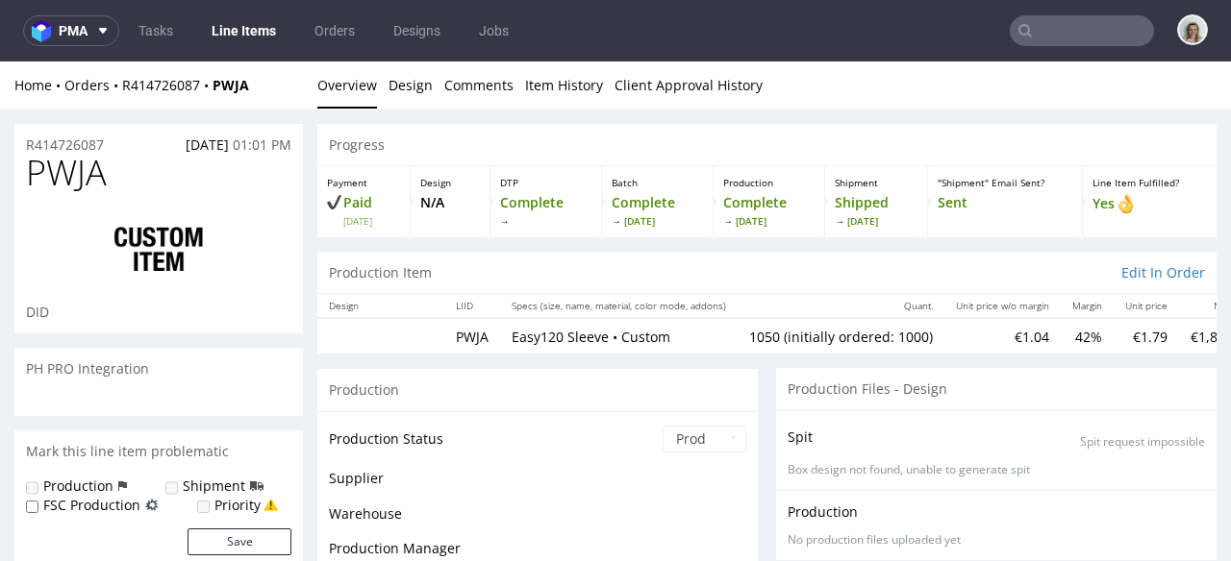
scroll to position [256, 0]
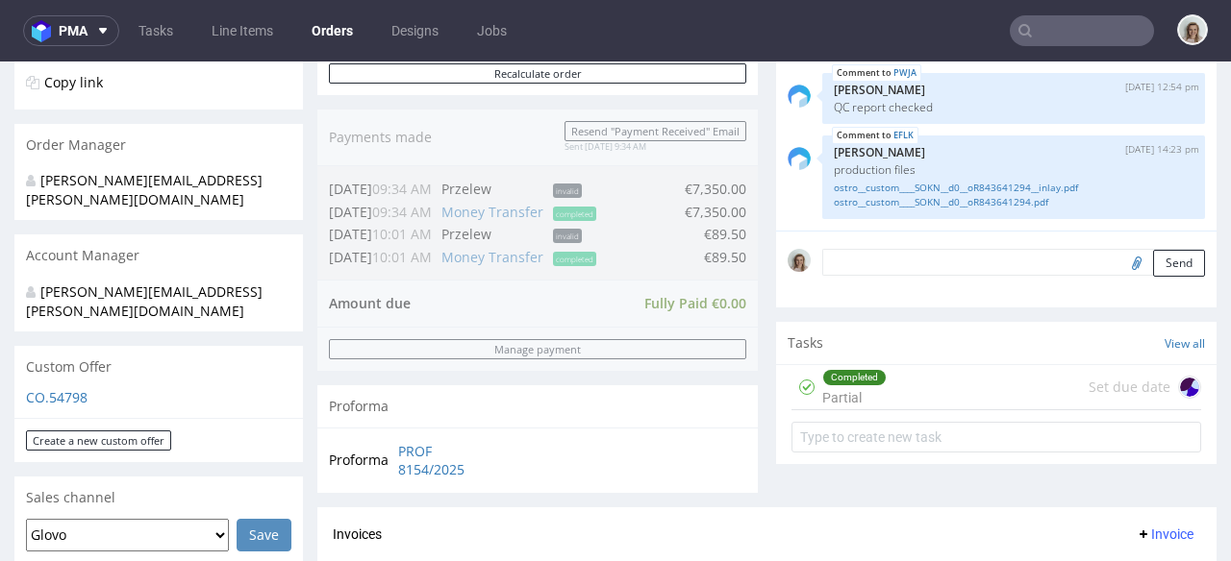
scroll to position [463, 0]
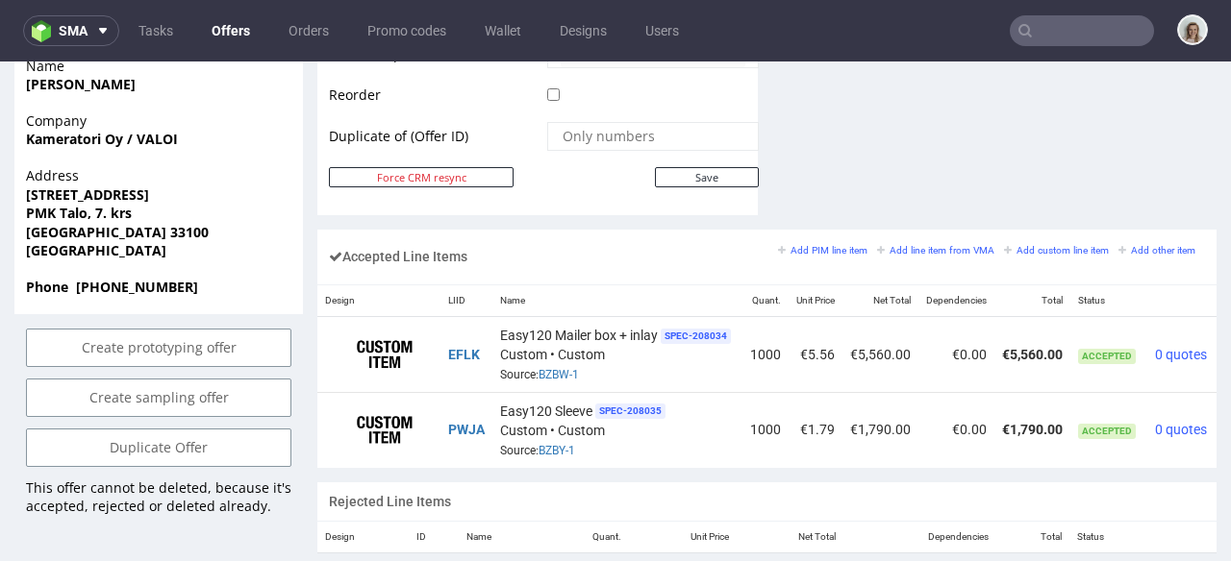
scroll to position [0, 74]
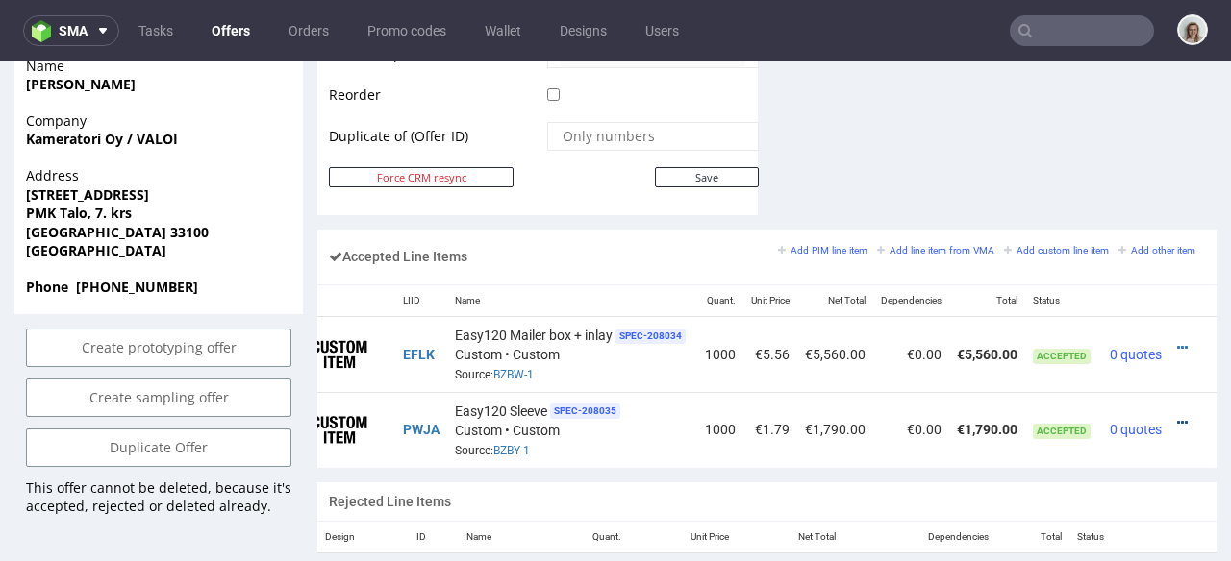
click at [1177, 416] on icon at bounding box center [1182, 422] width 11 height 13
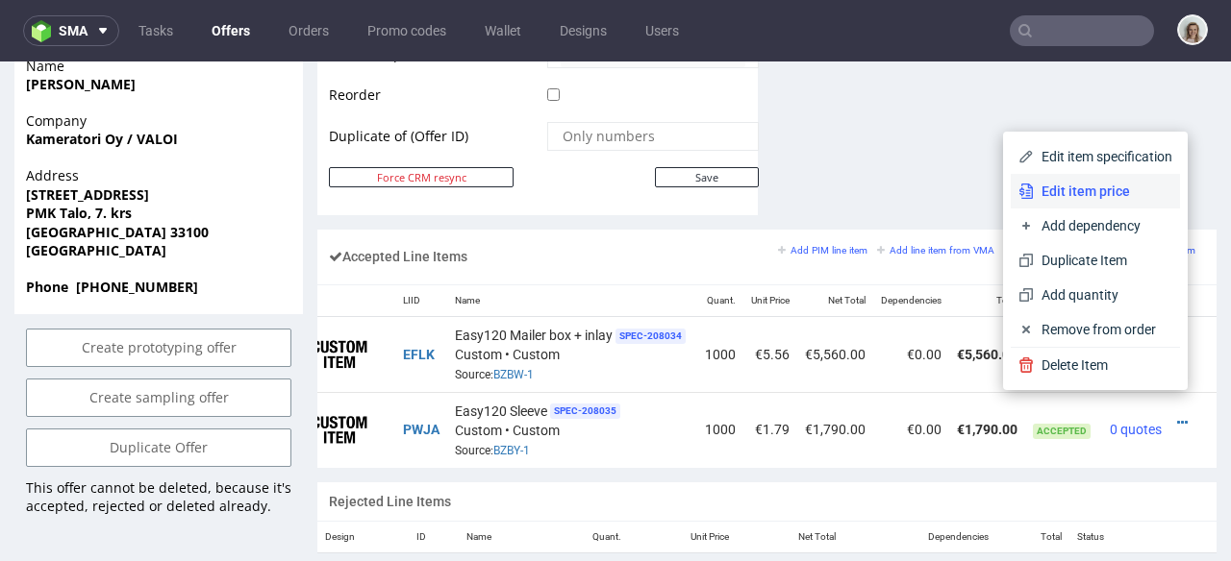
click at [1090, 198] on span "Edit item price" at bounding box center [1102, 191] width 138 height 19
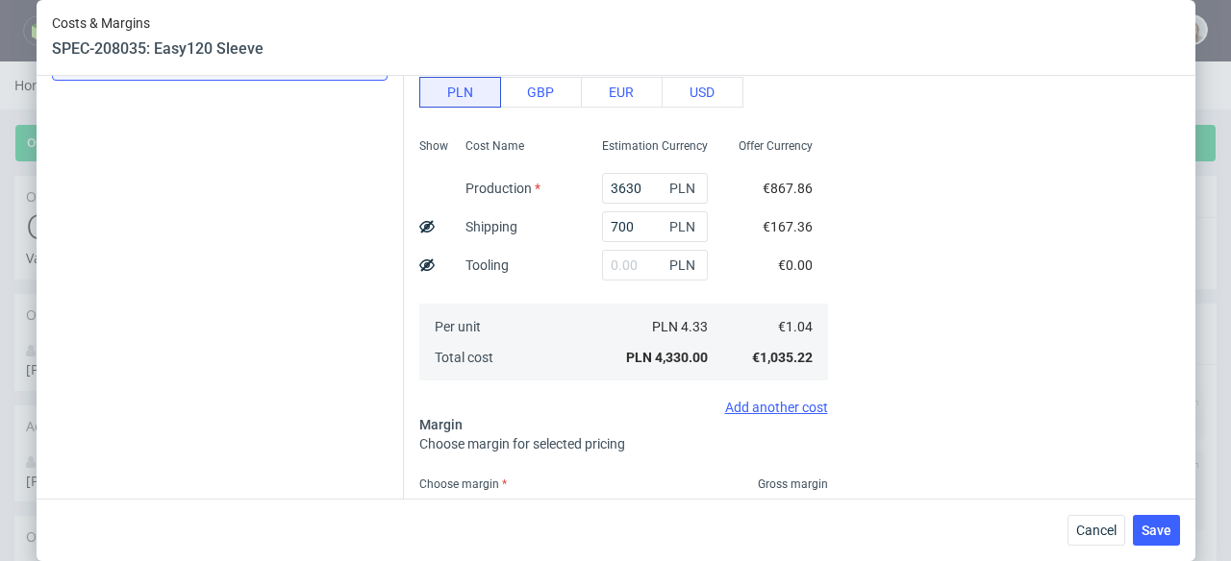
scroll to position [533, 0]
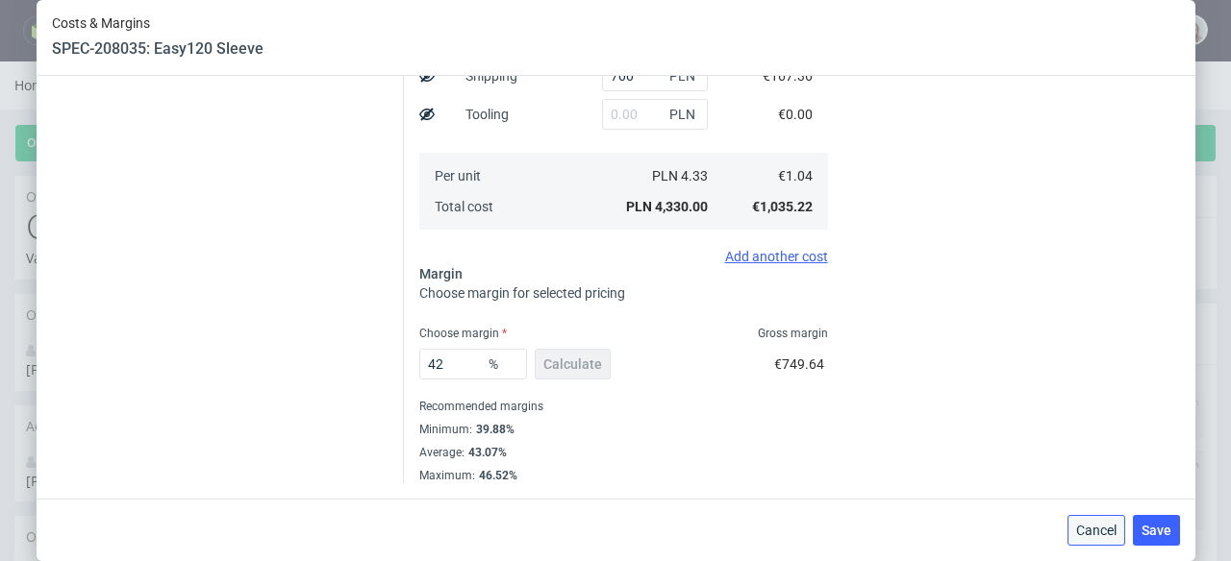
click at [1107, 533] on span "Cancel" at bounding box center [1096, 530] width 40 height 13
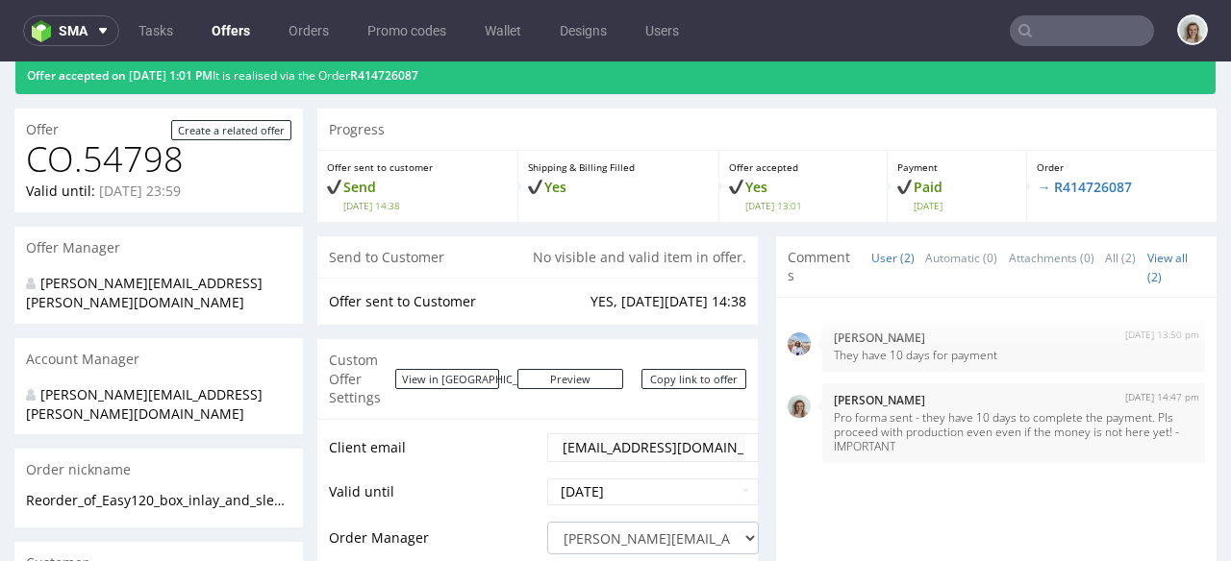
scroll to position [0, 0]
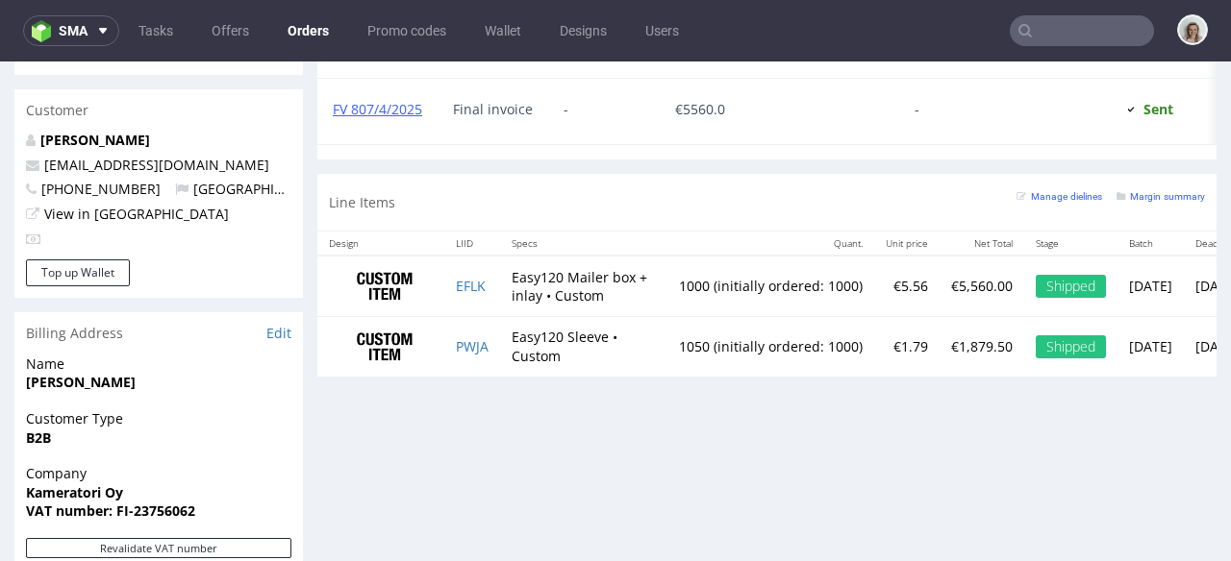
scroll to position [1033, 0]
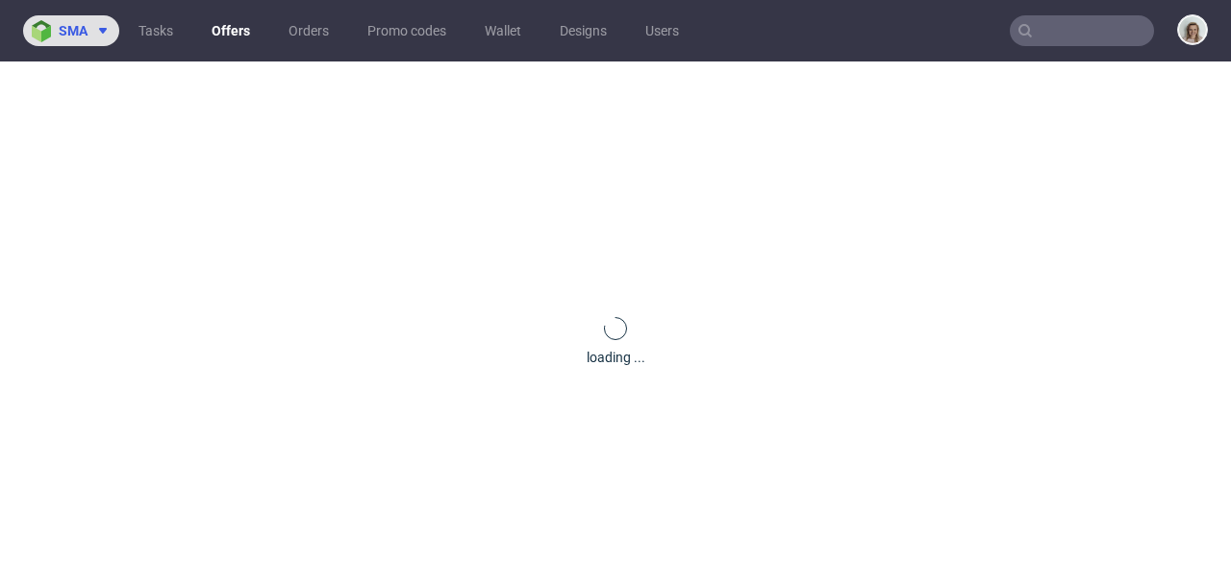
click at [58, 39] on img at bounding box center [45, 31] width 27 height 22
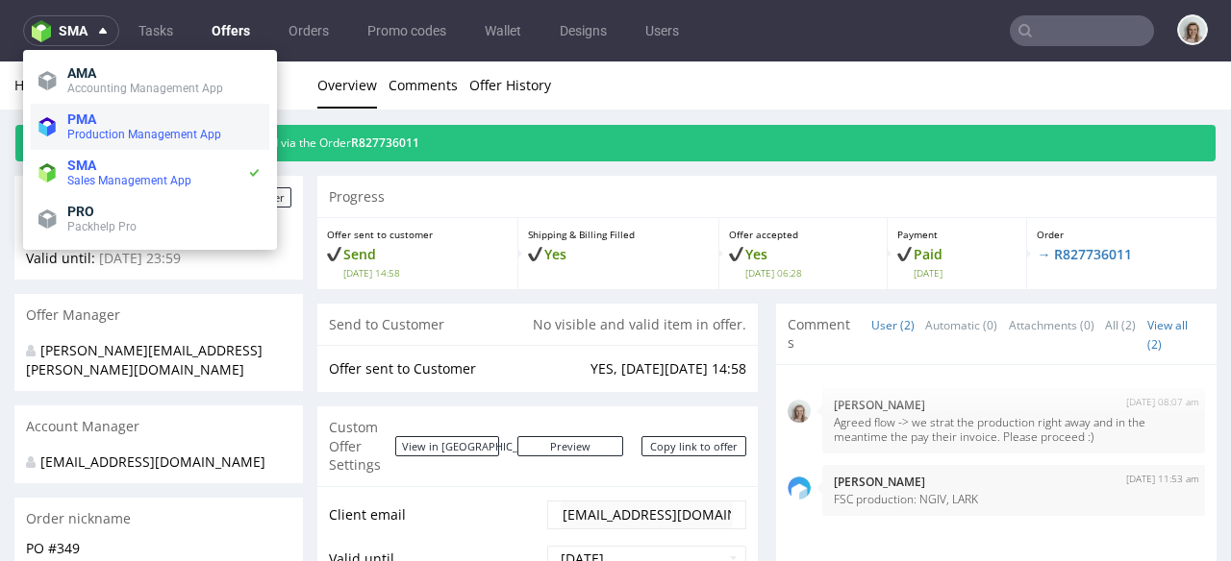
click at [60, 119] on span "PMA Production Management App" at bounding box center [161, 127] width 202 height 31
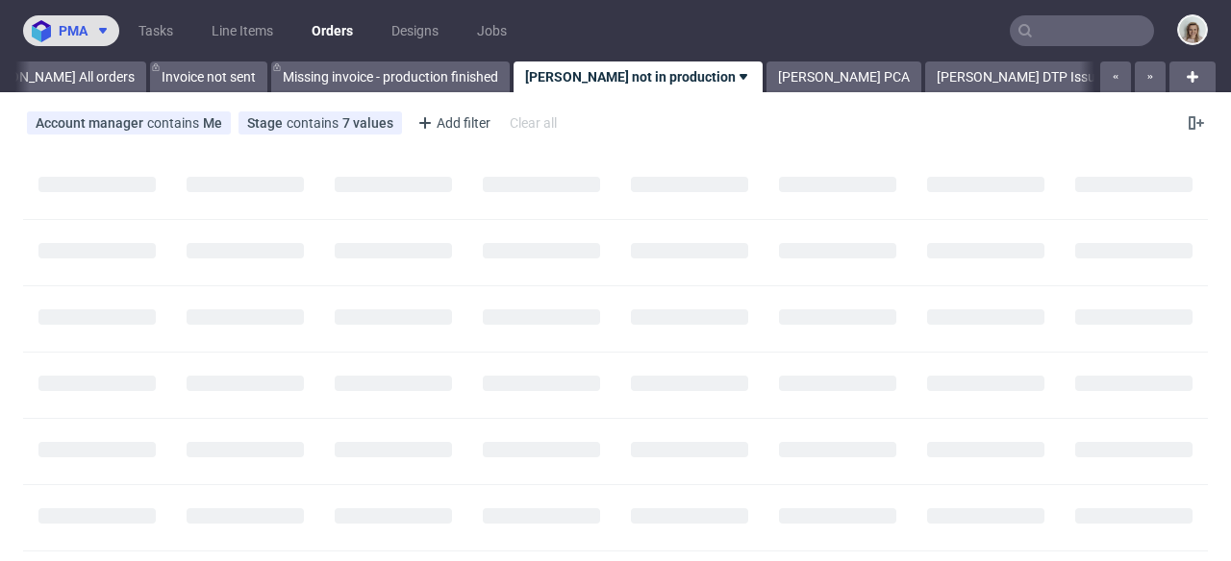
click at [79, 37] on span "pma" at bounding box center [73, 30] width 29 height 13
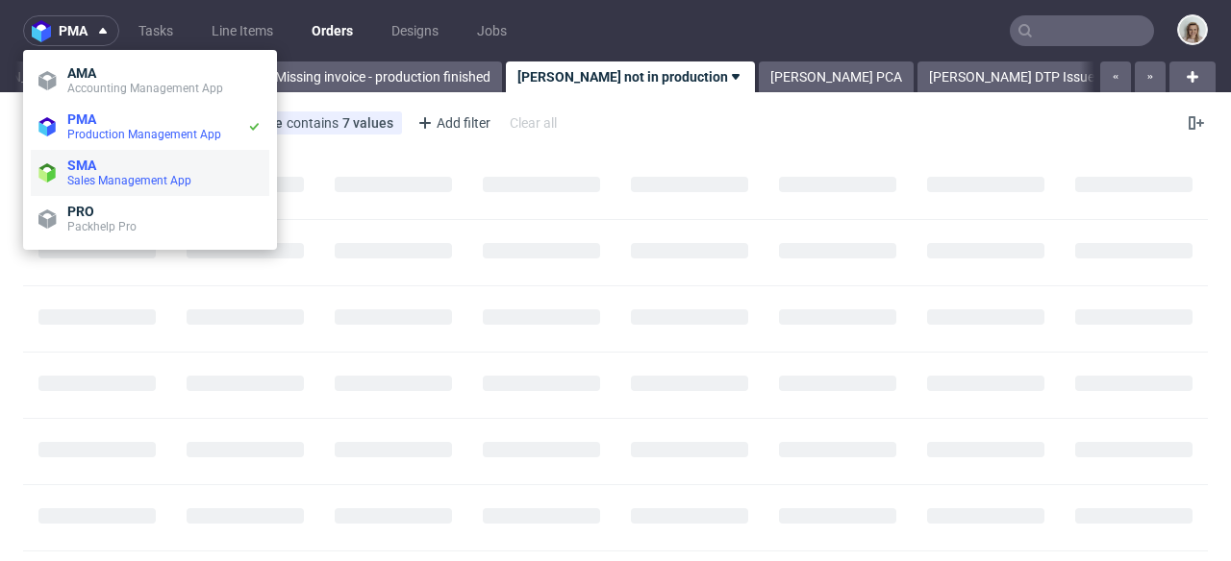
click at [79, 155] on li "SMA Sales Management App" at bounding box center [150, 173] width 238 height 46
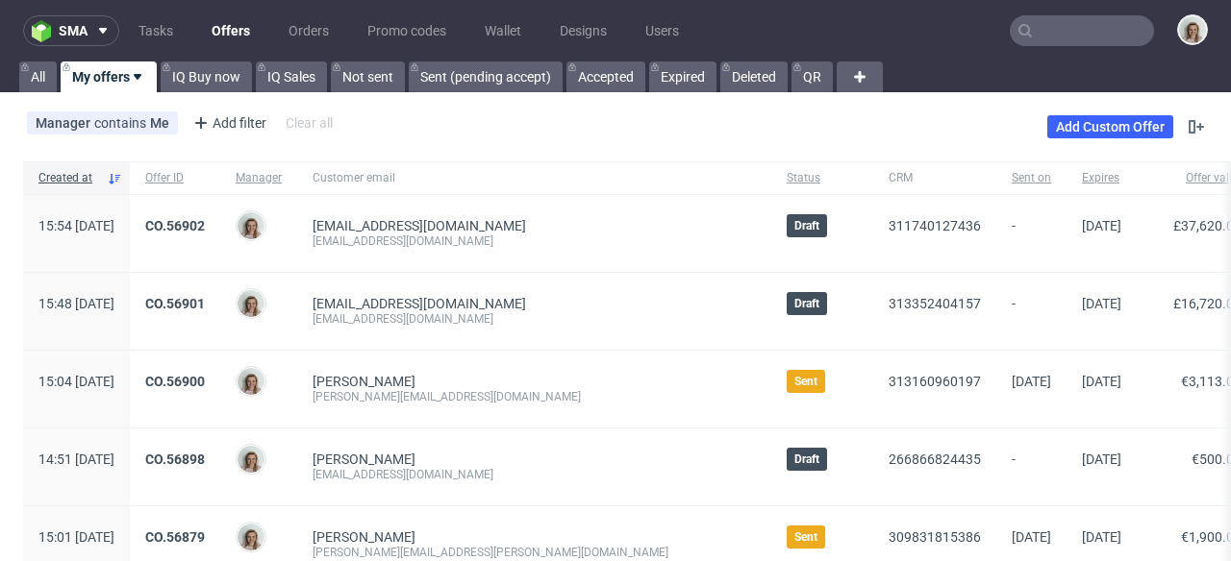
click at [220, 450] on div "CO.56898" at bounding box center [175, 467] width 90 height 77
click at [205, 460] on link "CO.56898" at bounding box center [175, 459] width 60 height 15
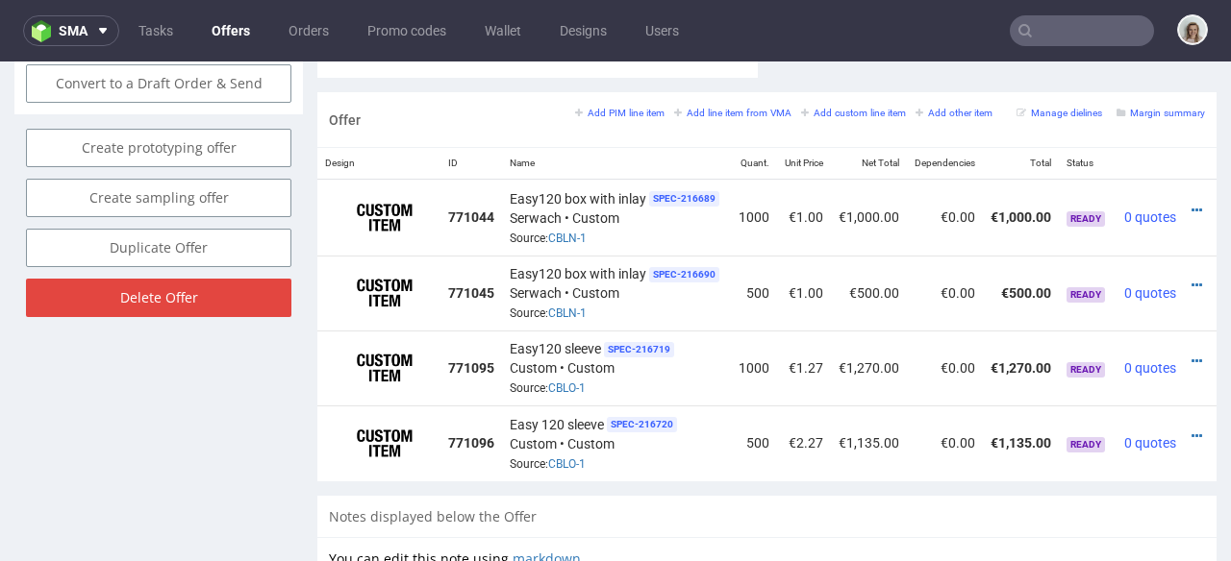
scroll to position [0, 42]
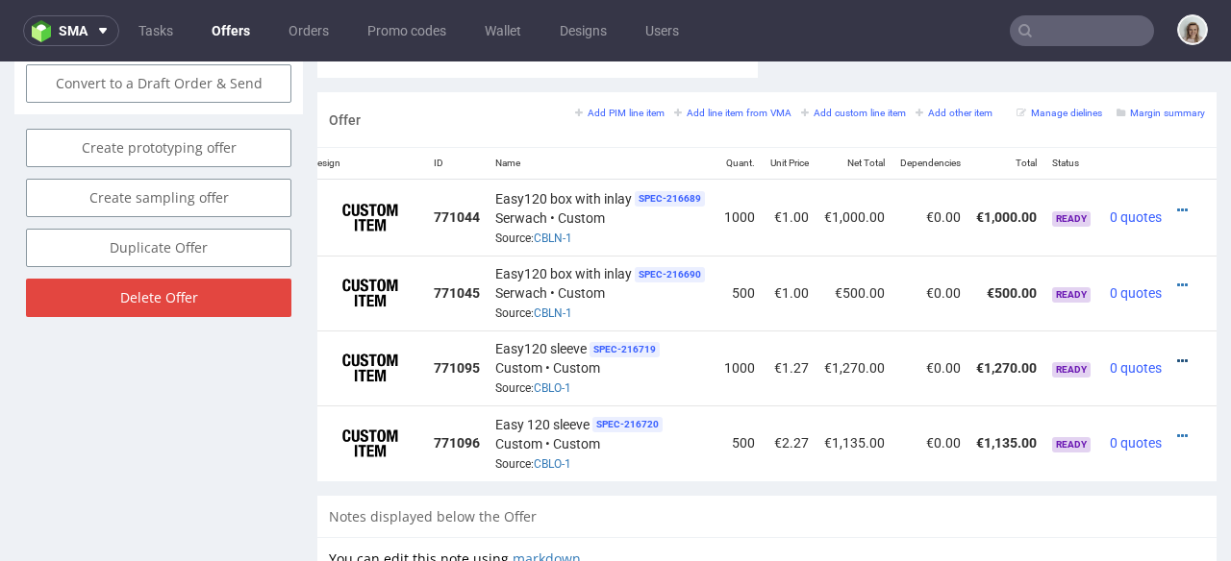
click at [1177, 355] on icon at bounding box center [1182, 361] width 11 height 13
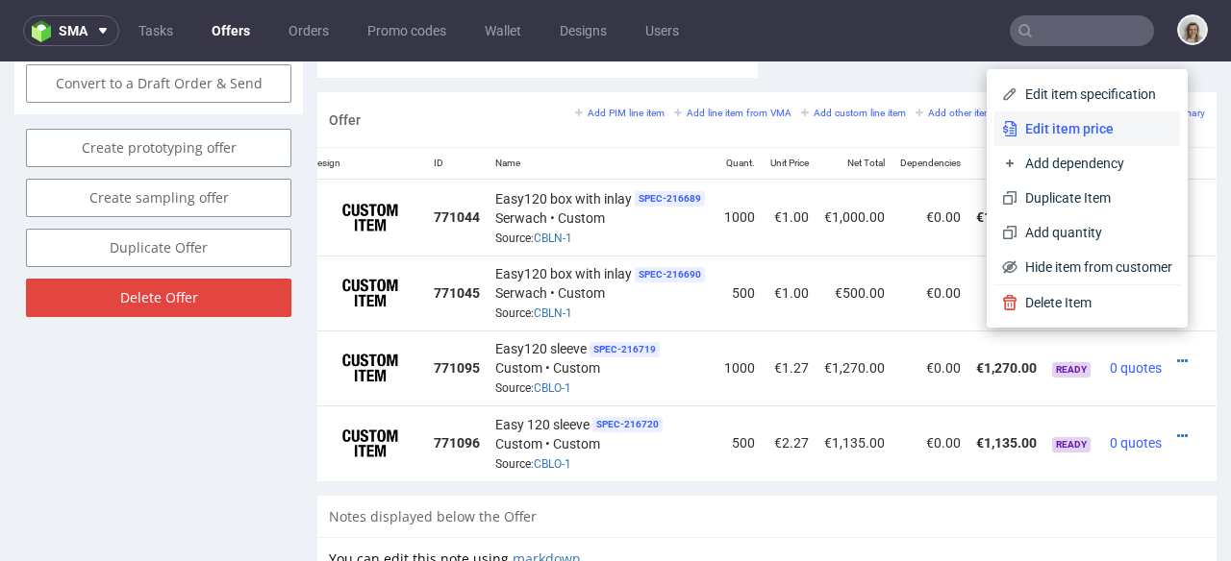
click at [1070, 139] on li "Edit item price" at bounding box center [1087, 129] width 186 height 35
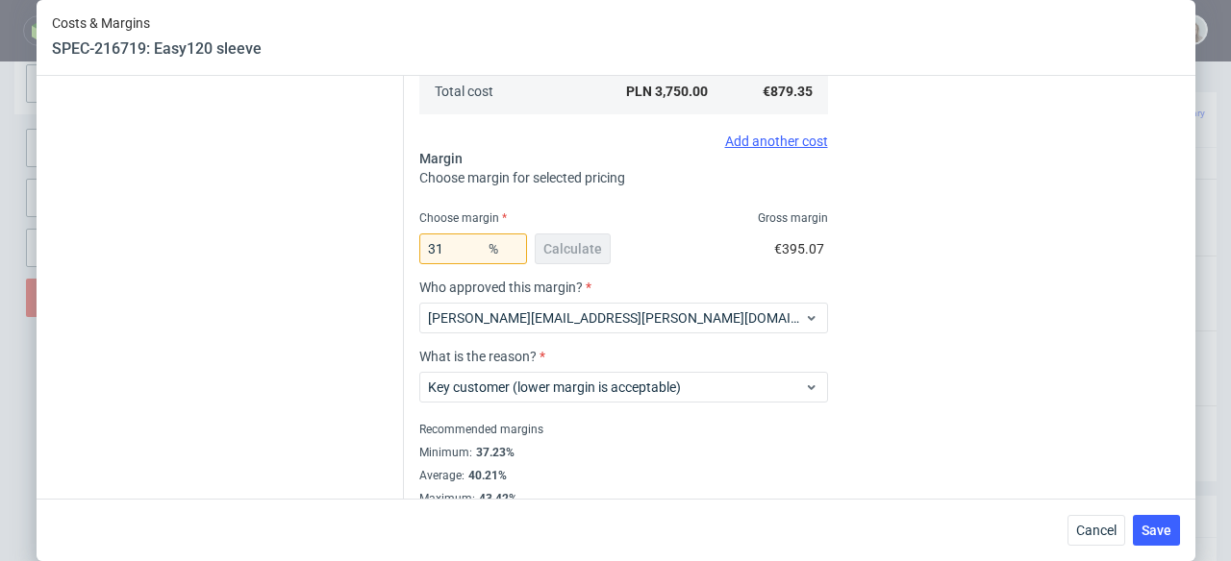
scroll to position [511, 0]
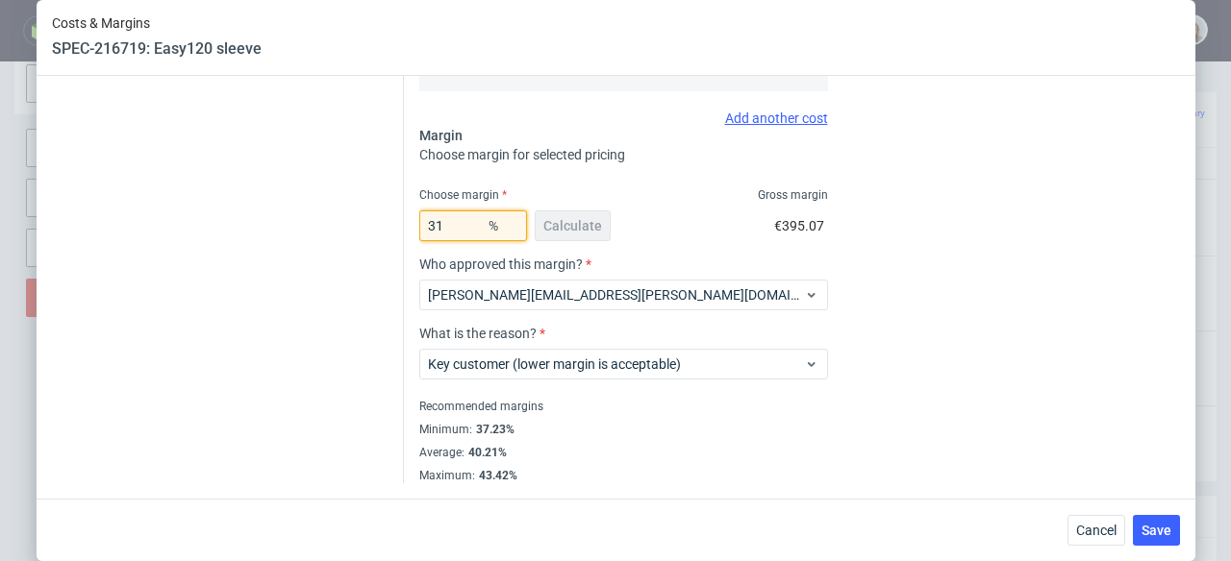
drag, startPoint x: 441, startPoint y: 226, endPoint x: 405, endPoint y: 225, distance: 36.5
click at [405, 225] on div "Costs Manage selected amounts if you need Sampled by Select sample creator Esti…" at bounding box center [792, 55] width 776 height 858
type input "4"
type input "0.91"
type input "42"
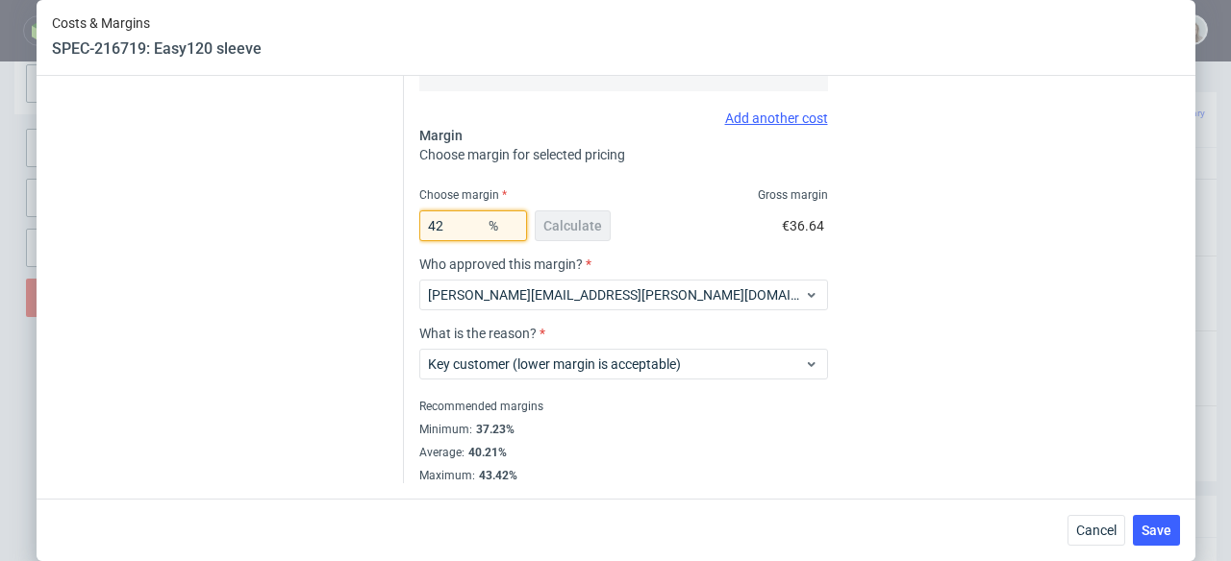
type input "1.51"
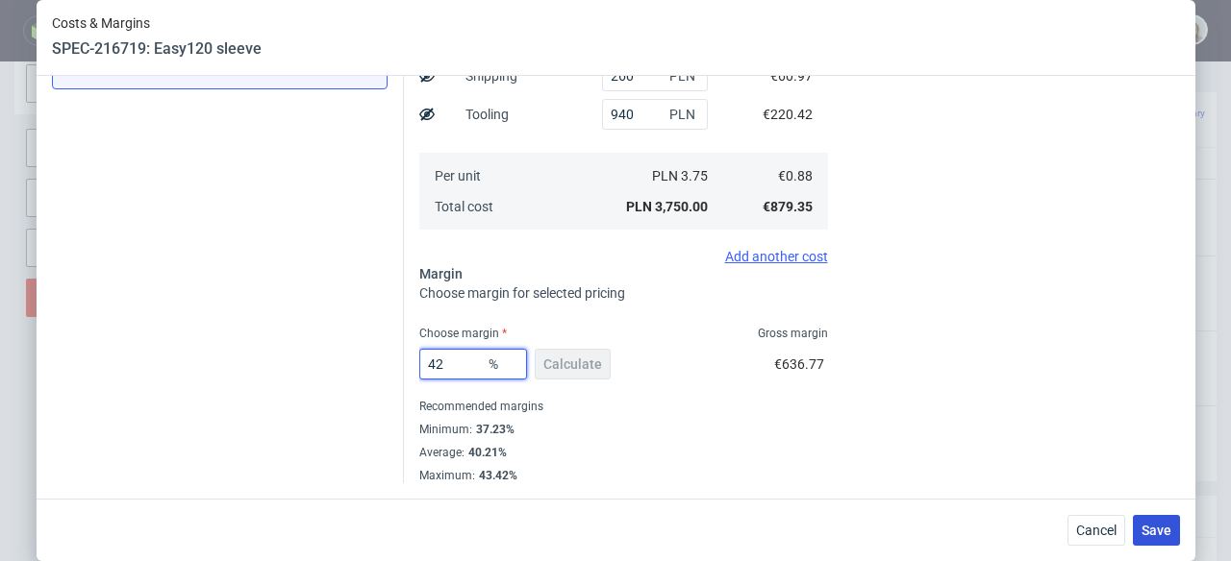
type input "42"
click at [1144, 525] on button "Save" at bounding box center [1156, 530] width 47 height 31
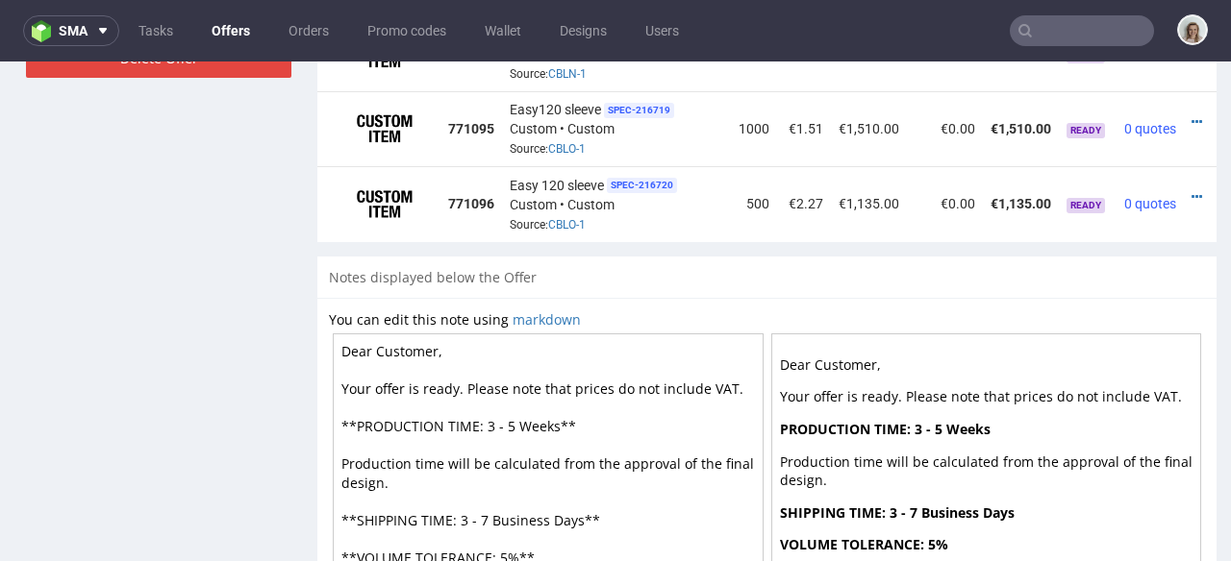
scroll to position [1399, 0]
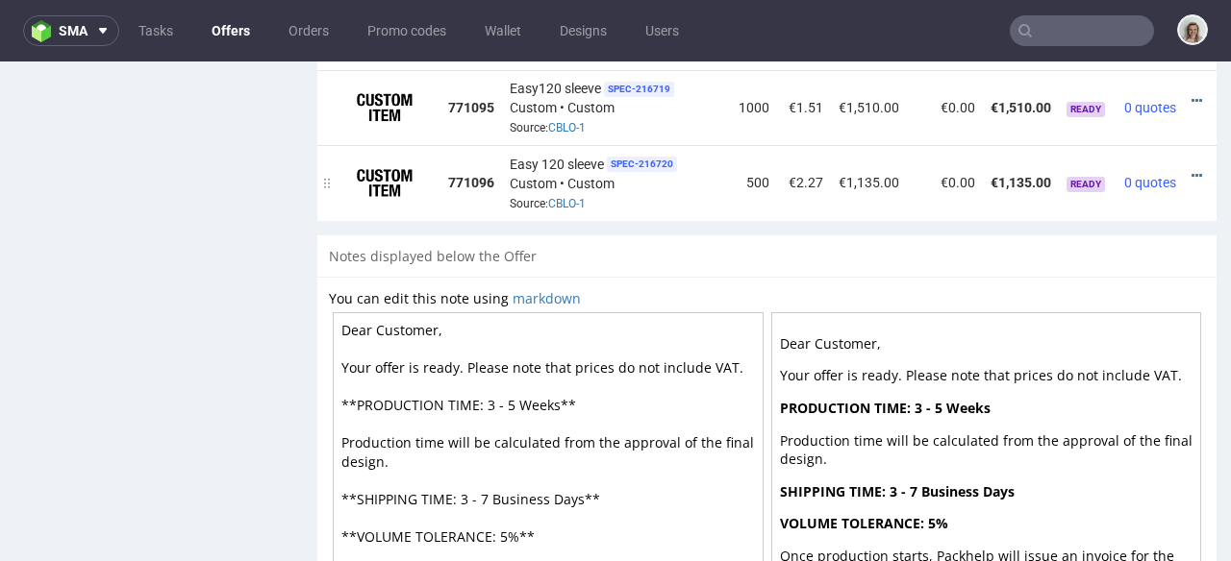
click at [1110, 196] on td "Ready" at bounding box center [1087, 182] width 58 height 75
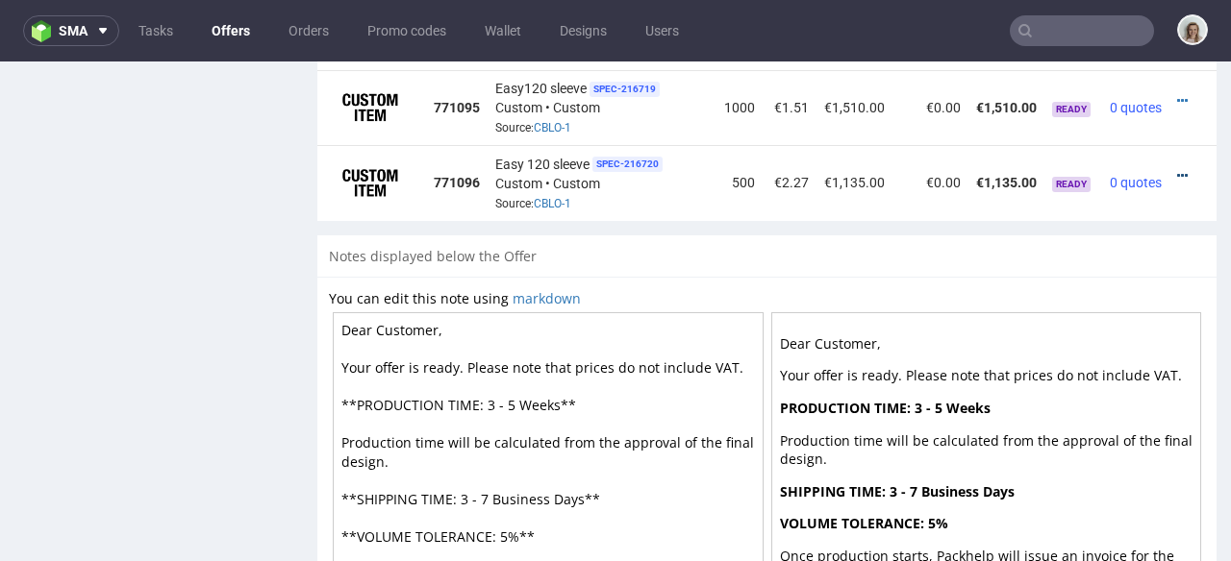
click at [1177, 169] on icon at bounding box center [1182, 175] width 11 height 13
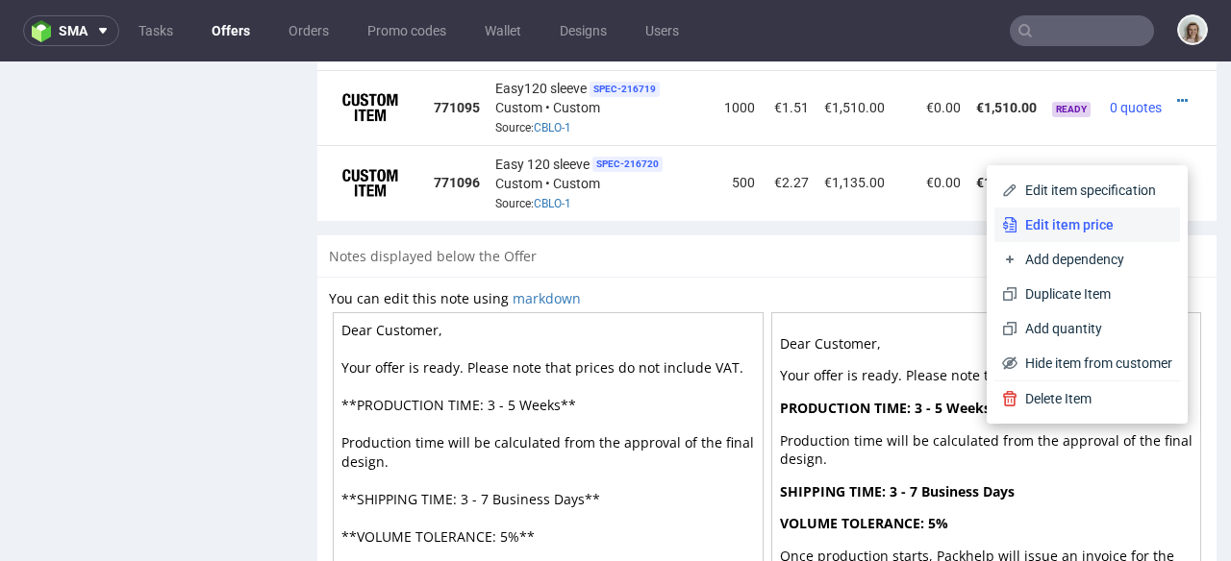
click at [1092, 230] on span "Edit item price" at bounding box center [1094, 224] width 155 height 19
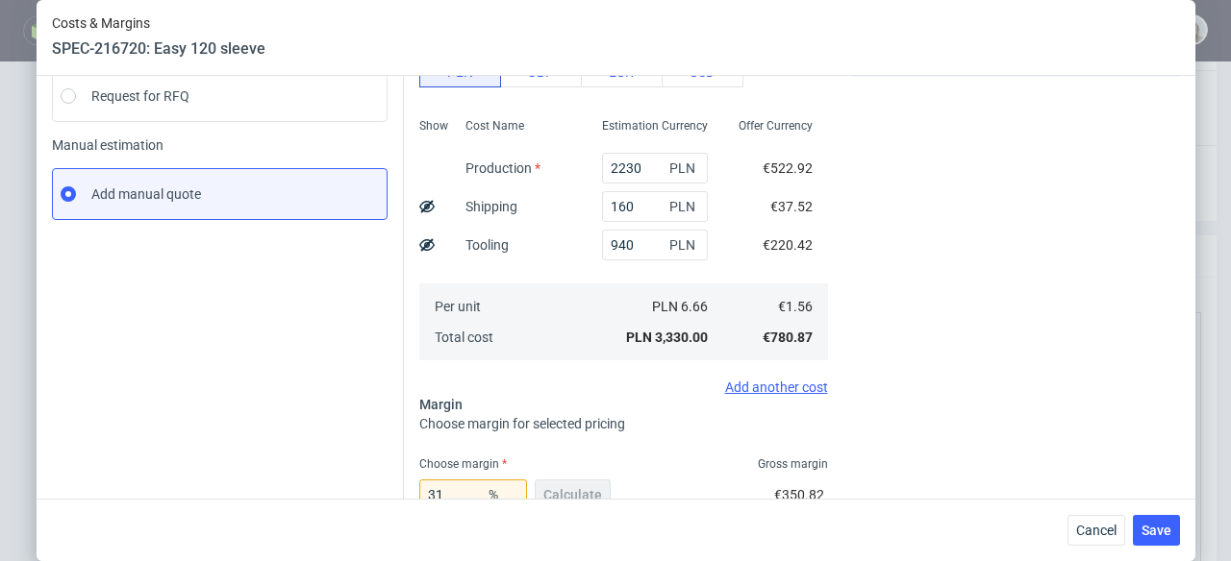
scroll to position [511, 0]
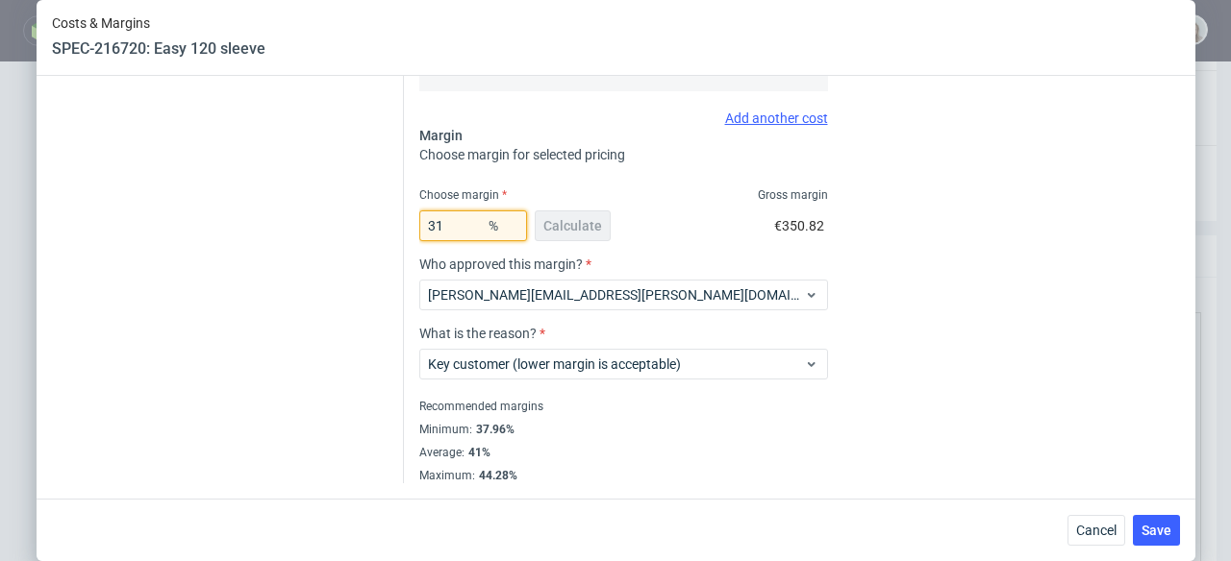
drag, startPoint x: 440, startPoint y: 229, endPoint x: 396, endPoint y: 228, distance: 44.2
click at [404, 228] on div "Costs Manage selected amounts if you need Sampled by Select sample creator Esti…" at bounding box center [792, 55] width 776 height 858
type input "42"
type input "2.7"
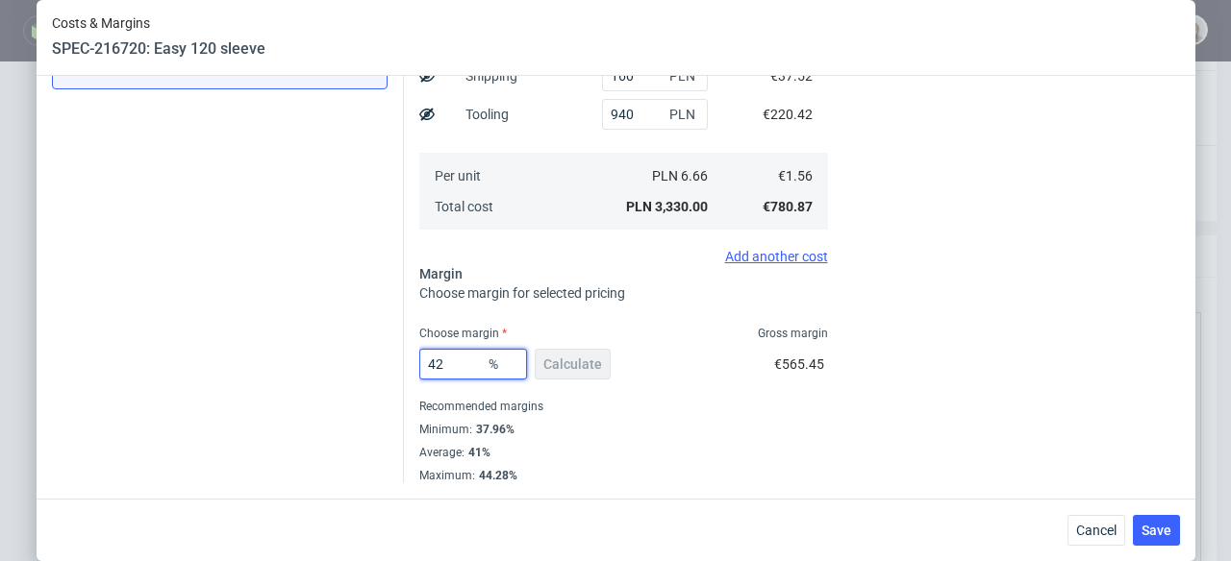
scroll to position [373, 0]
type input "42"
click at [1159, 519] on button "Save" at bounding box center [1156, 530] width 47 height 31
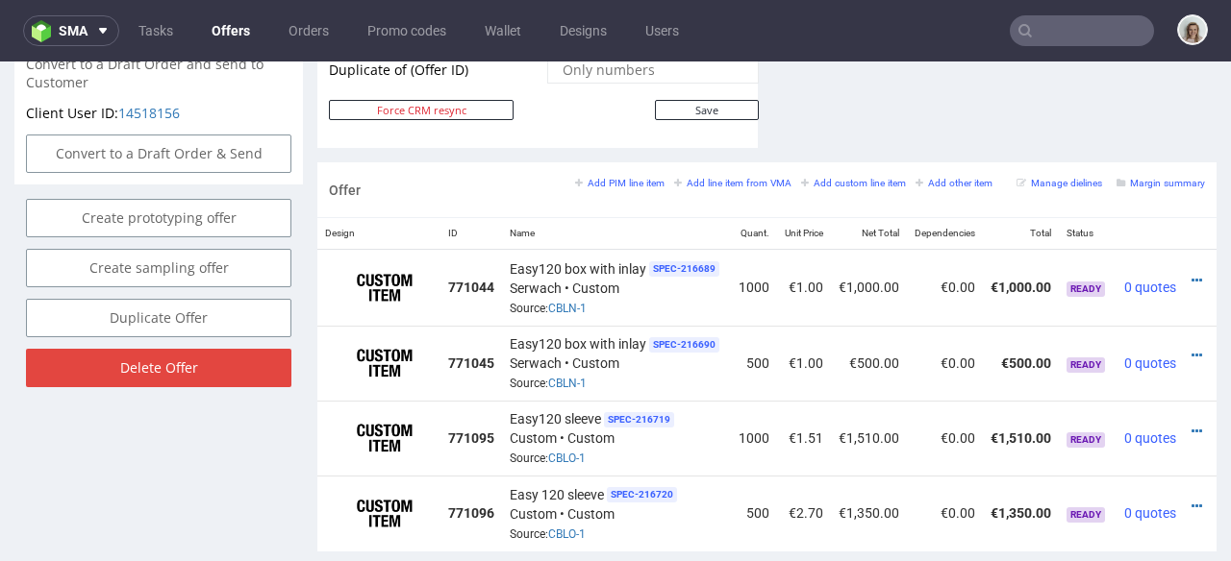
scroll to position [0, 42]
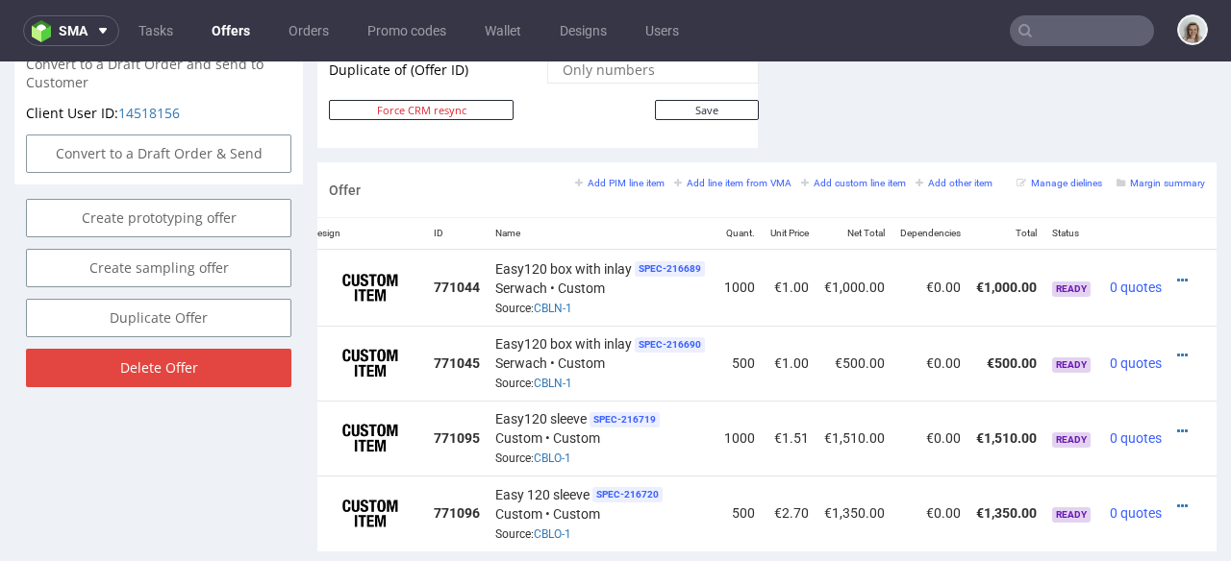
click at [1177, 500] on icon at bounding box center [1182, 506] width 11 height 13
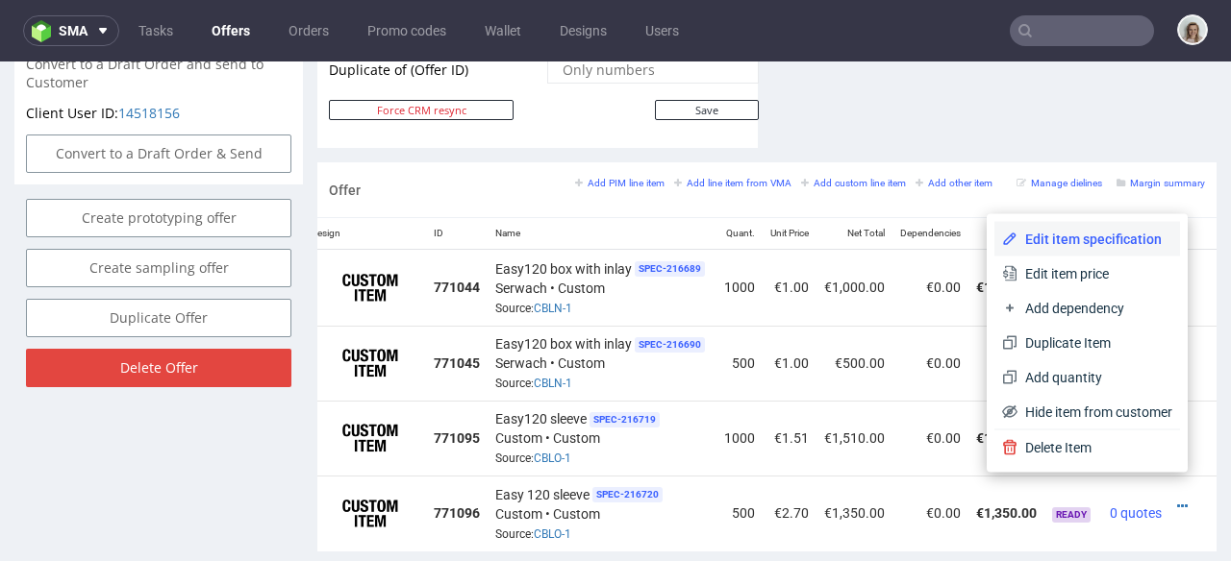
click at [1089, 232] on span "Edit item specification" at bounding box center [1094, 239] width 155 height 19
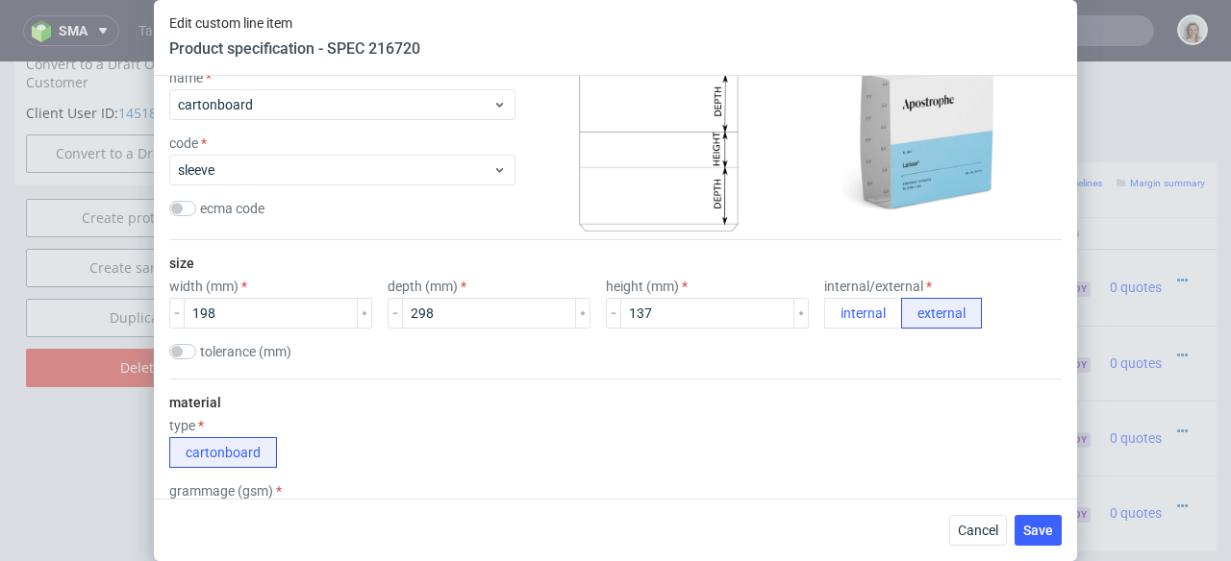
scroll to position [238, 0]
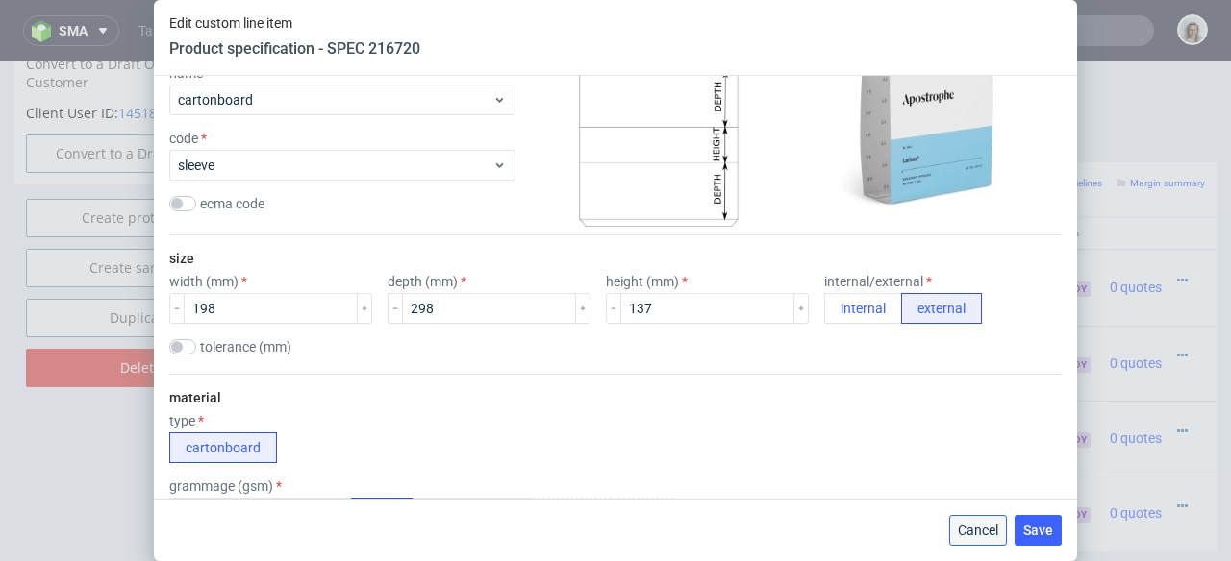
click at [975, 526] on span "Cancel" at bounding box center [978, 530] width 40 height 13
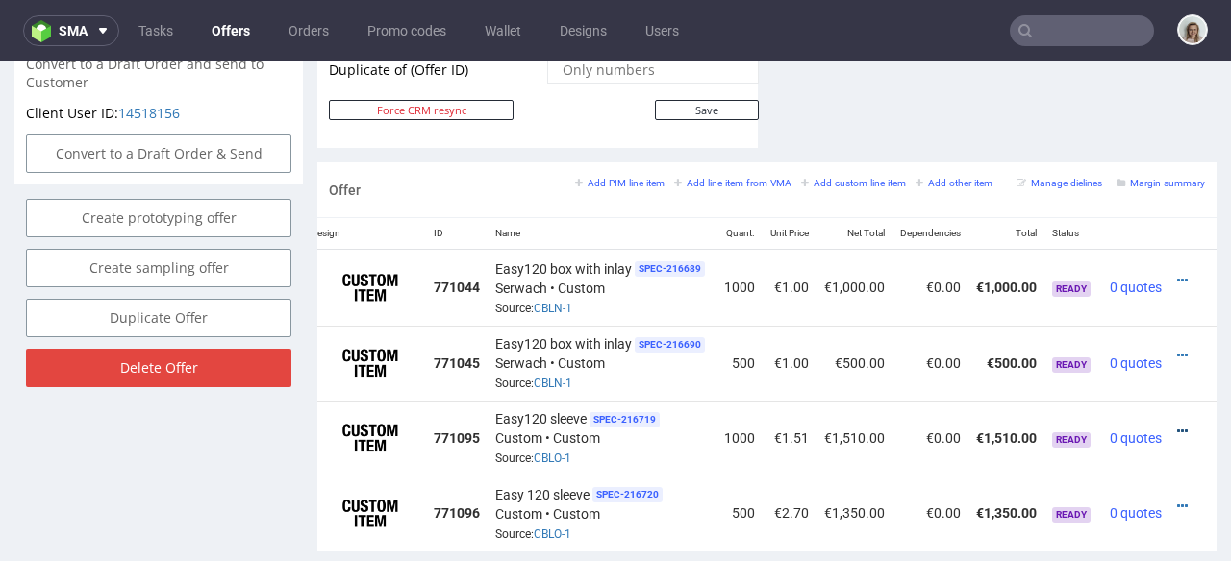
click at [1177, 425] on icon at bounding box center [1182, 431] width 11 height 13
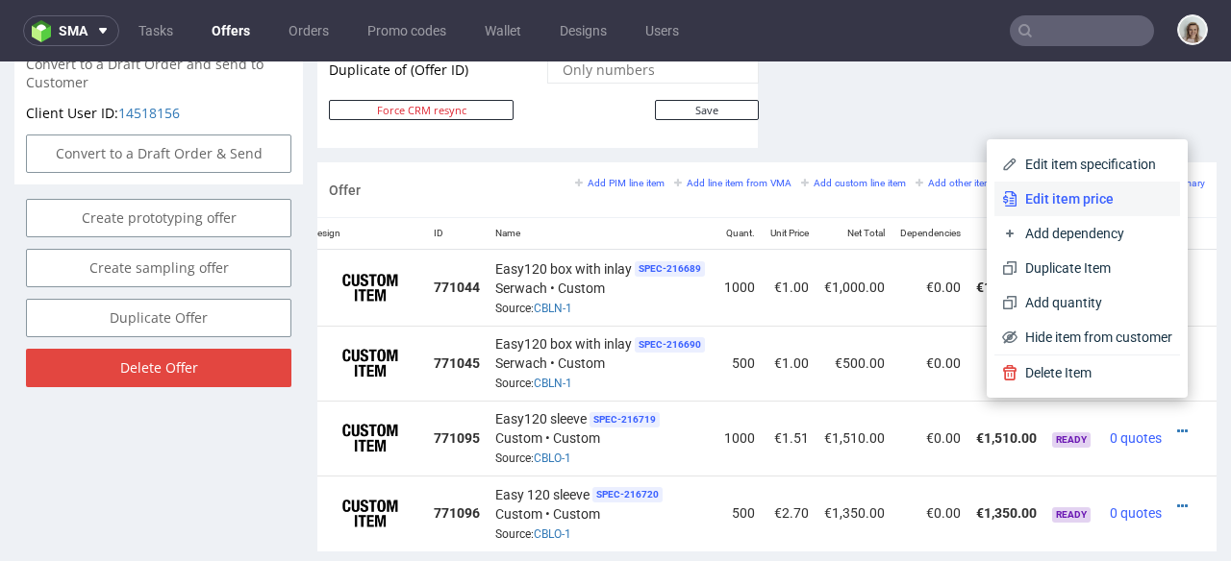
click at [1087, 195] on span "Edit item price" at bounding box center [1094, 198] width 155 height 19
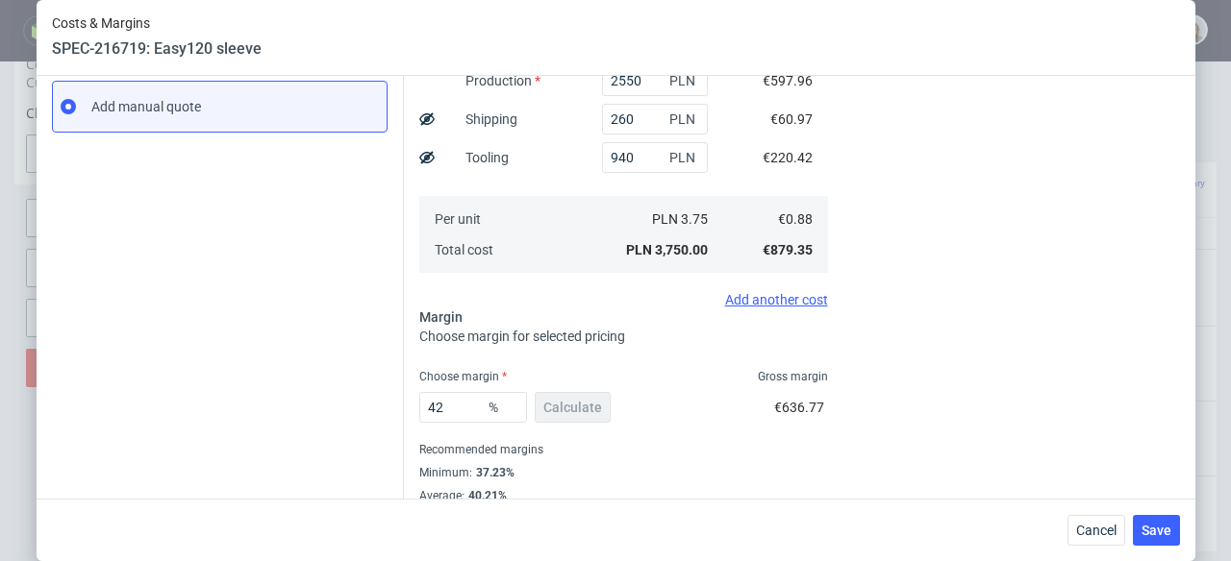
scroll to position [337, 0]
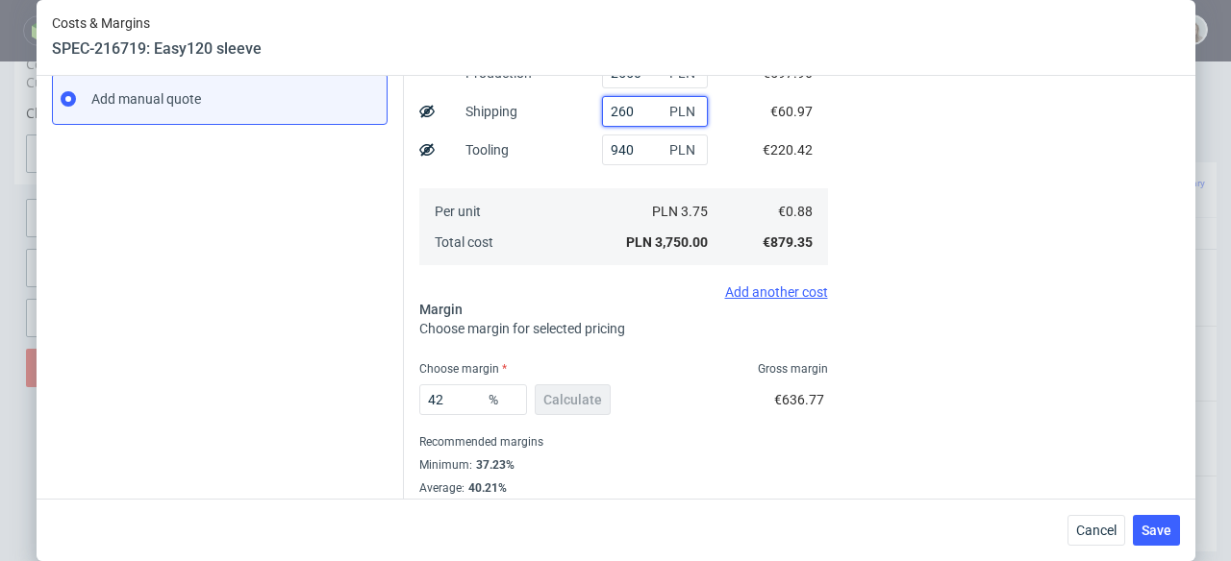
drag, startPoint x: 620, startPoint y: 113, endPoint x: 553, endPoint y: 113, distance: 67.3
click at [552, 113] on div "Show Cost Name Production Shipping Tooling Per unit Total cost Estimation Curre…" at bounding box center [623, 142] width 409 height 254
type input "300"
type input "1.53"
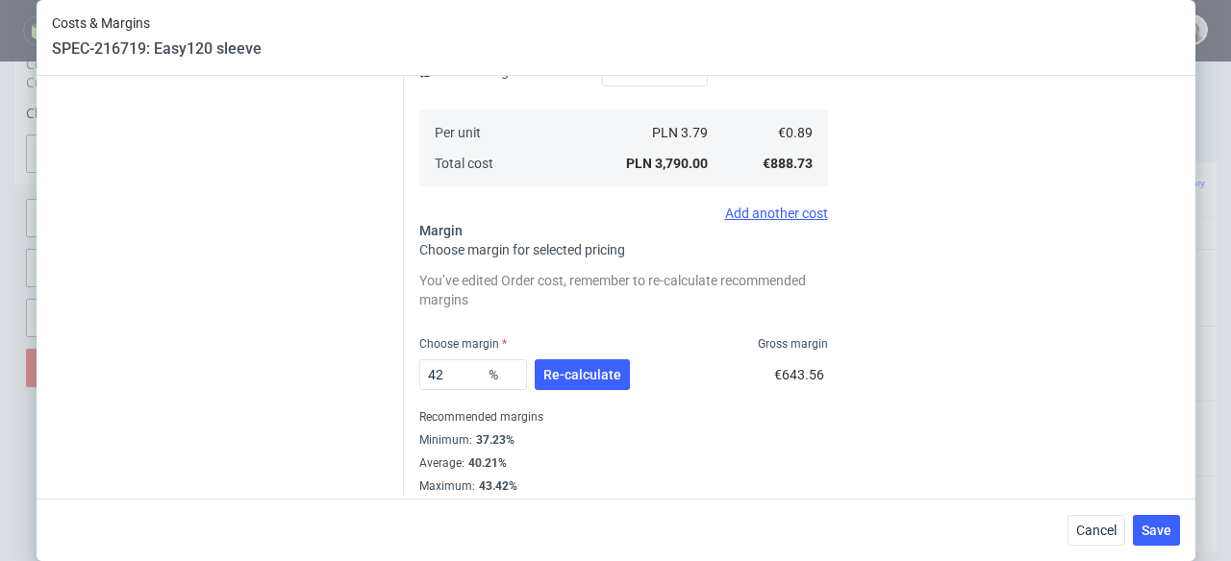
scroll to position [427, 0]
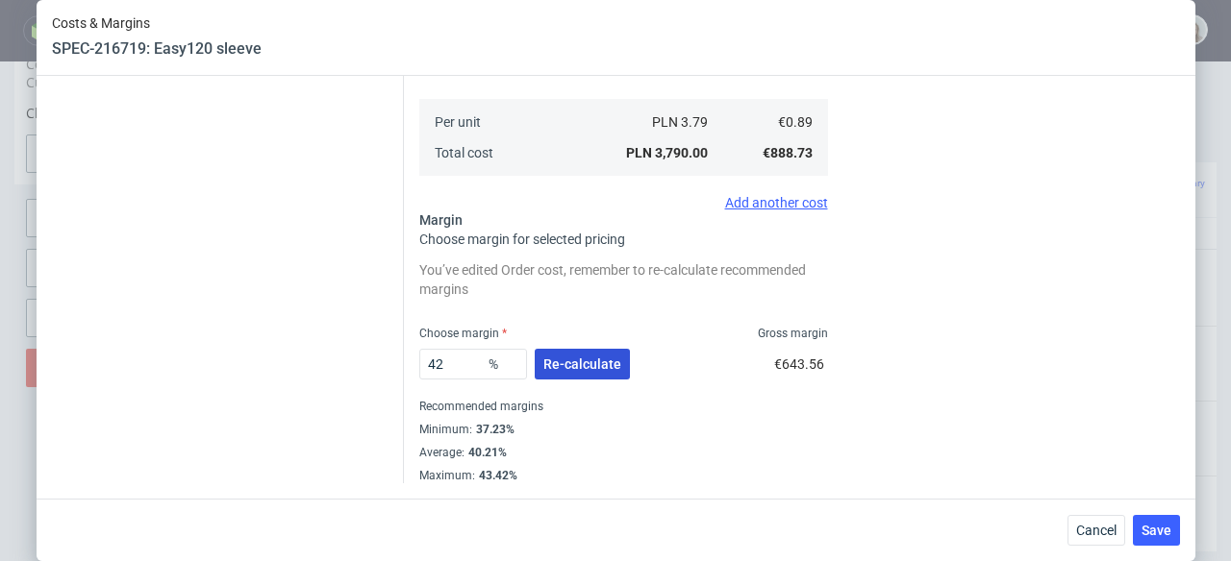
type input "300"
click at [553, 364] on span "Re-calculate" at bounding box center [582, 364] width 78 height 13
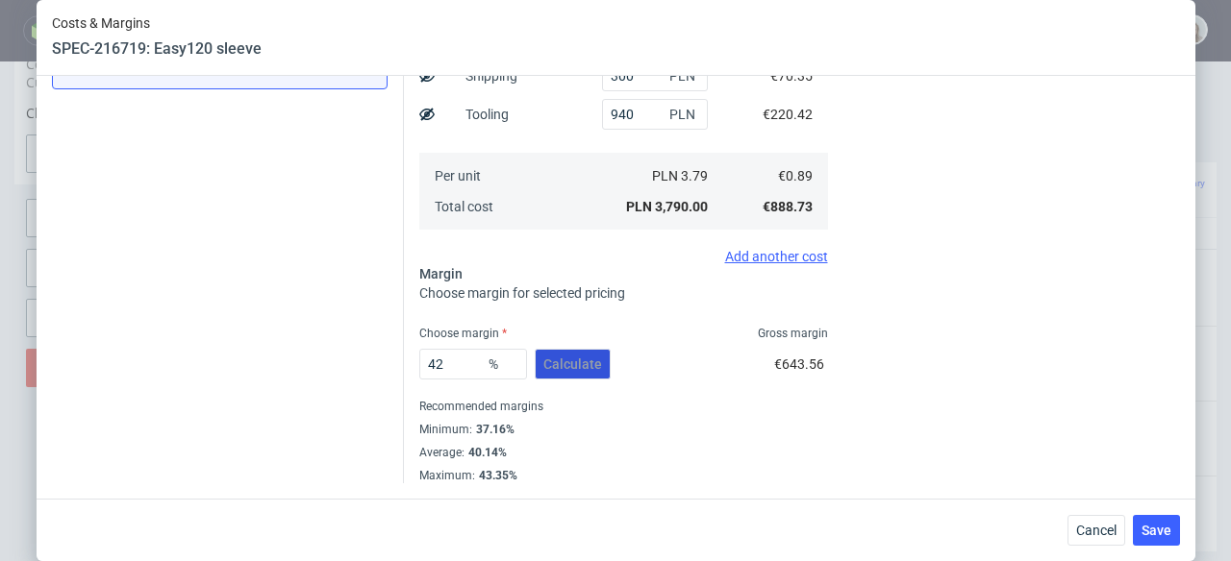
scroll to position [373, 0]
click at [1171, 537] on span "Save" at bounding box center [1156, 530] width 30 height 13
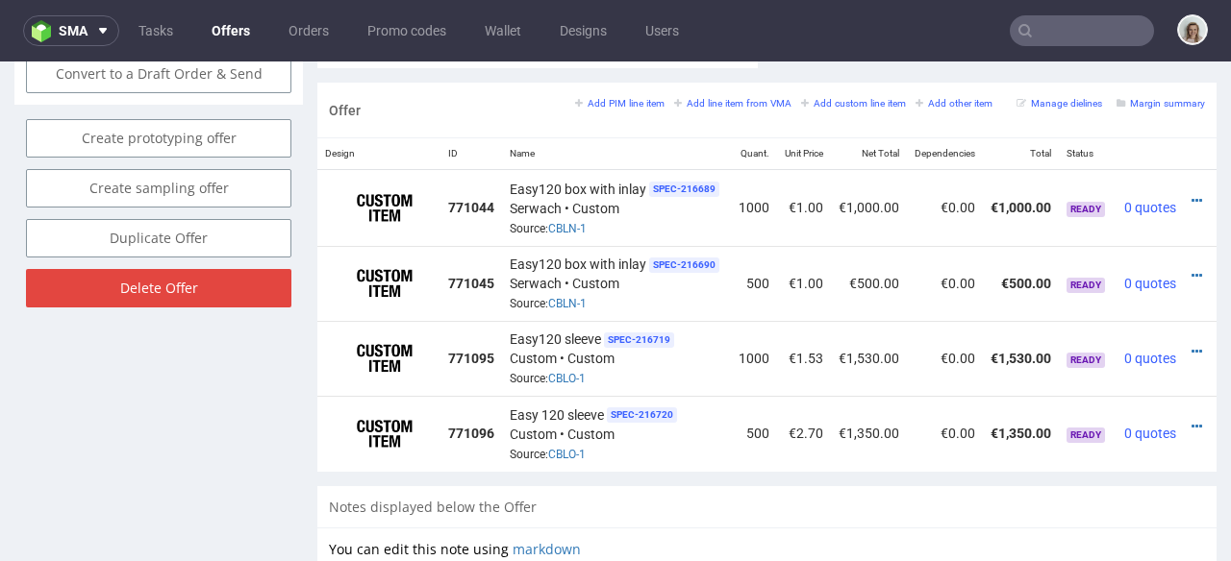
scroll to position [0, 42]
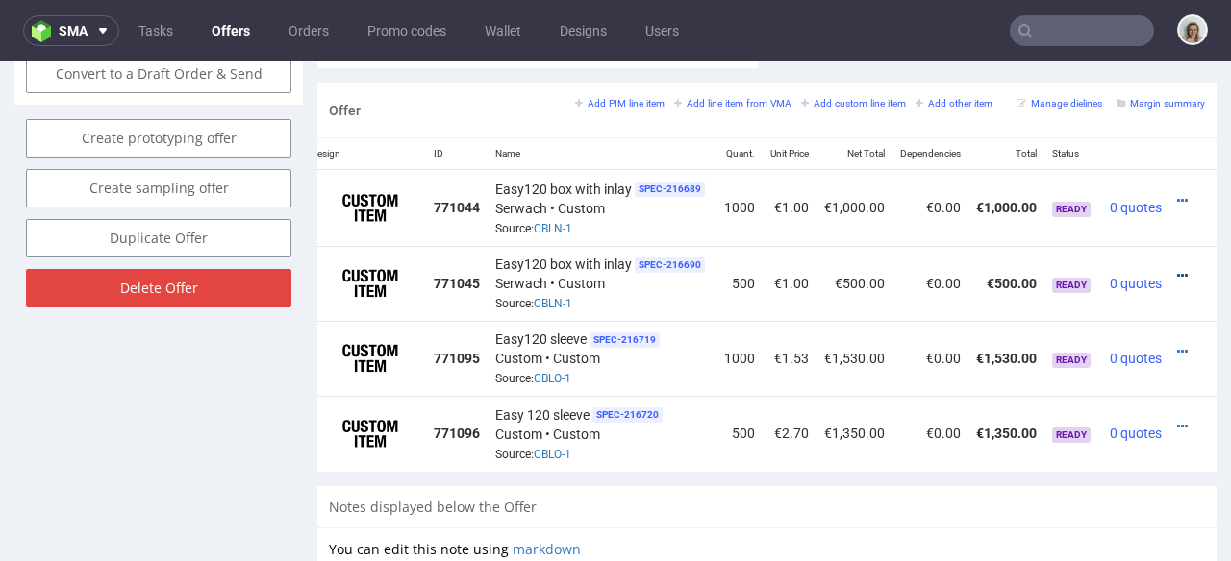
click at [1177, 269] on icon at bounding box center [1182, 275] width 11 height 13
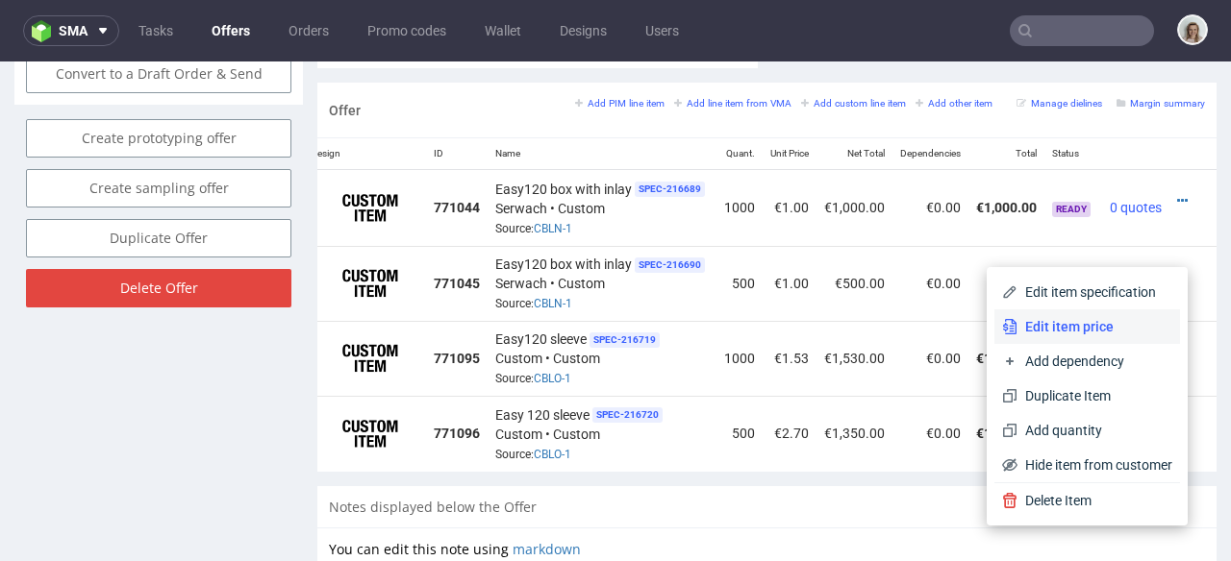
click at [1118, 321] on span "Edit item price" at bounding box center [1094, 326] width 155 height 19
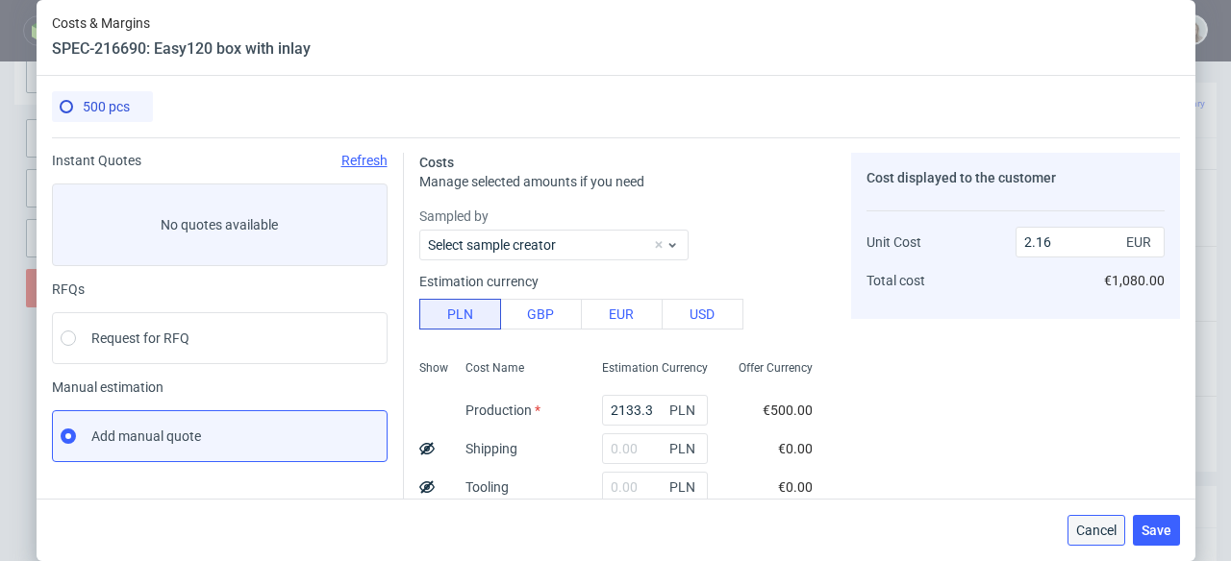
click at [1093, 532] on span "Cancel" at bounding box center [1096, 530] width 40 height 13
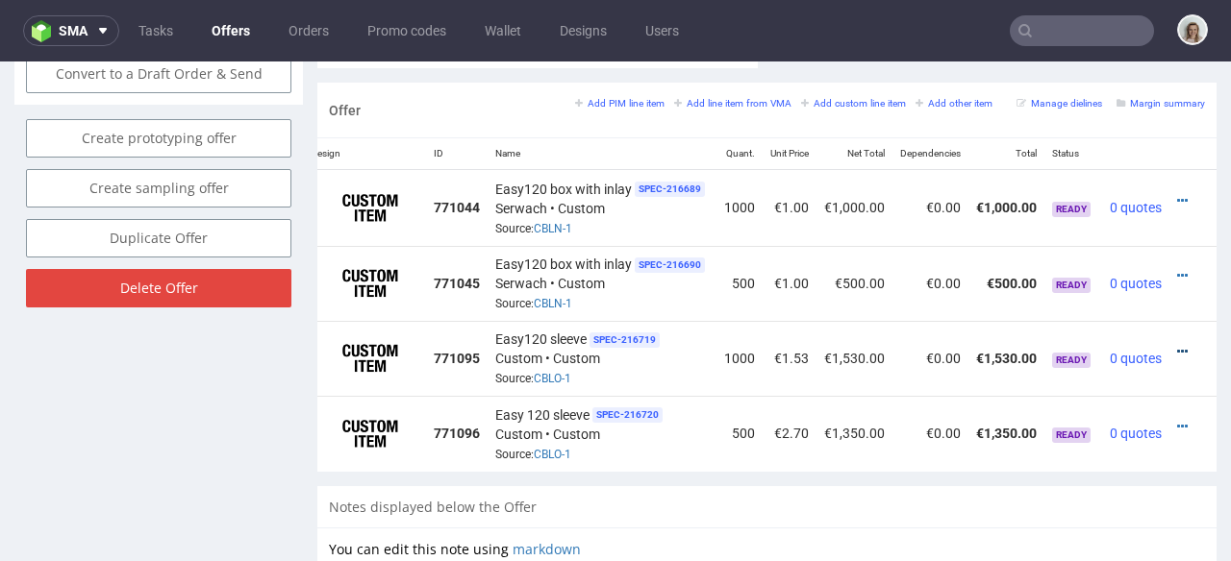
click at [1177, 345] on icon at bounding box center [1182, 351] width 11 height 13
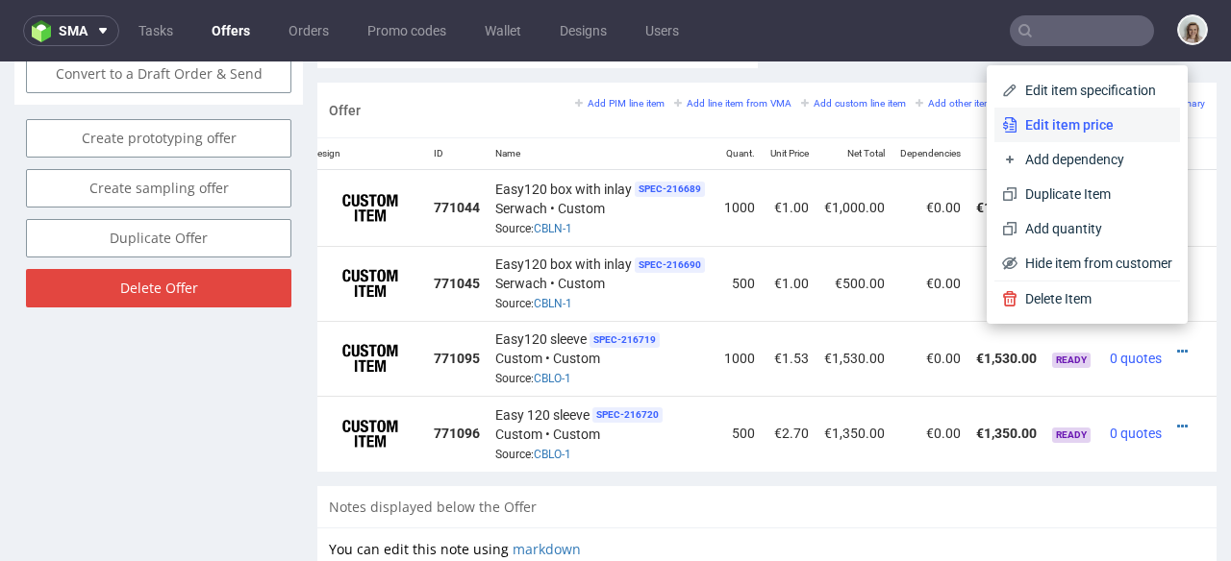
click at [1084, 126] on span "Edit item price" at bounding box center [1094, 124] width 155 height 19
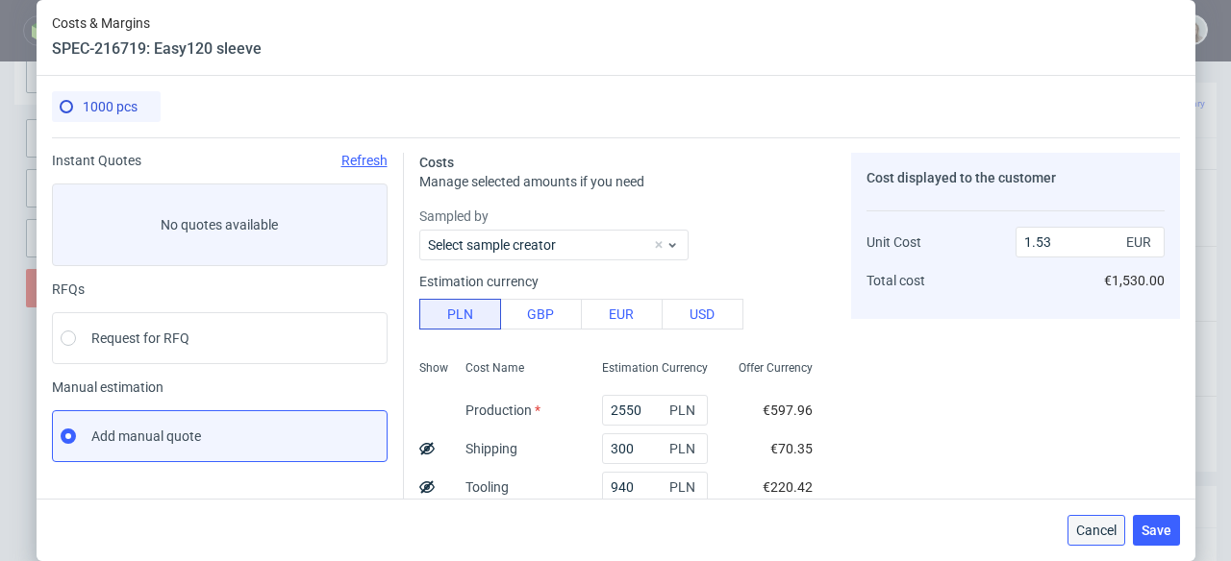
click at [1115, 517] on button "Cancel" at bounding box center [1096, 530] width 58 height 31
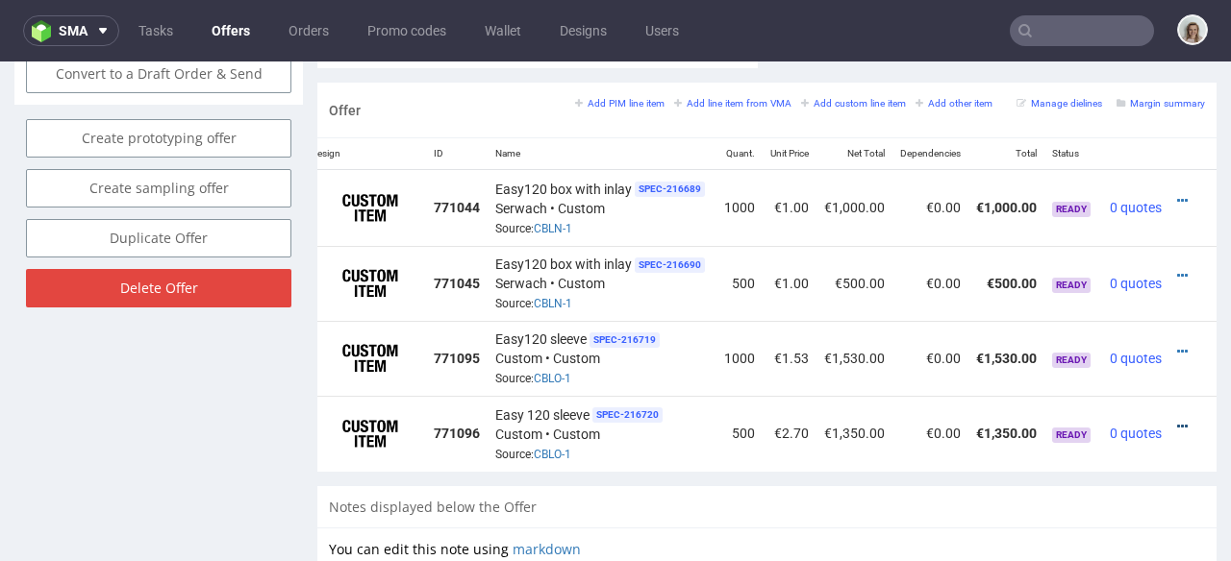
click at [1177, 420] on icon at bounding box center [1182, 426] width 11 height 13
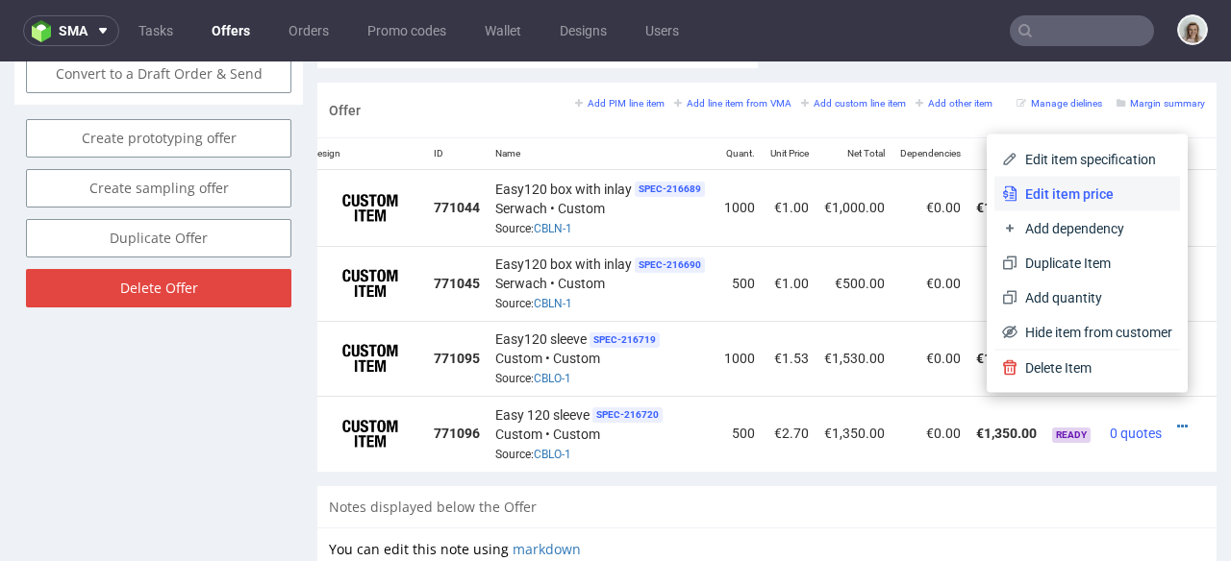
click at [1123, 187] on span "Edit item price" at bounding box center [1094, 194] width 155 height 19
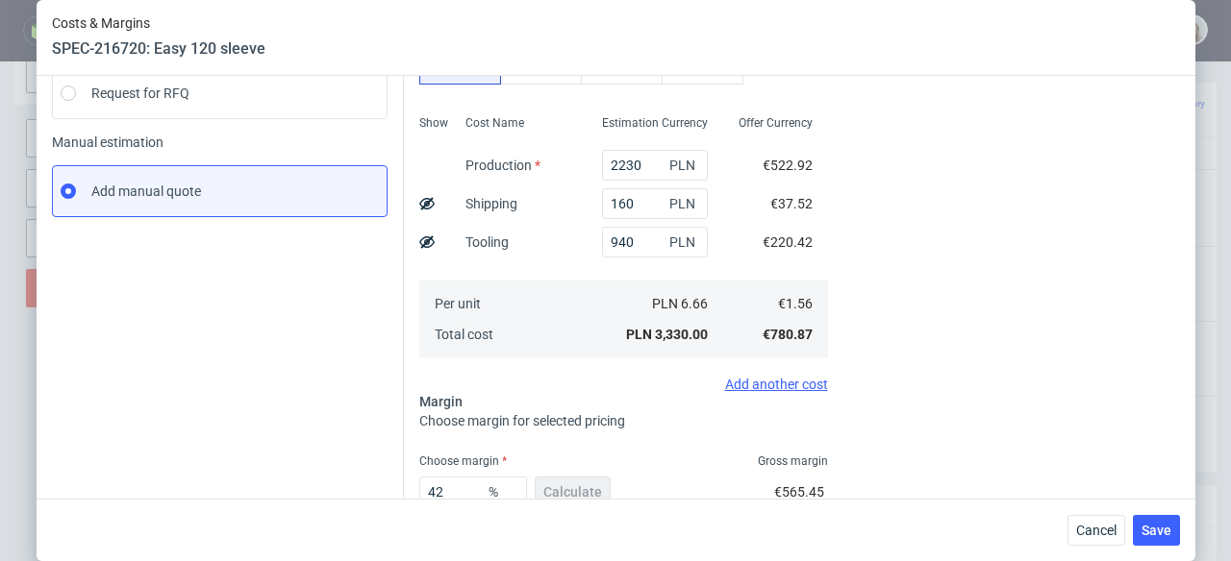
scroll to position [373, 0]
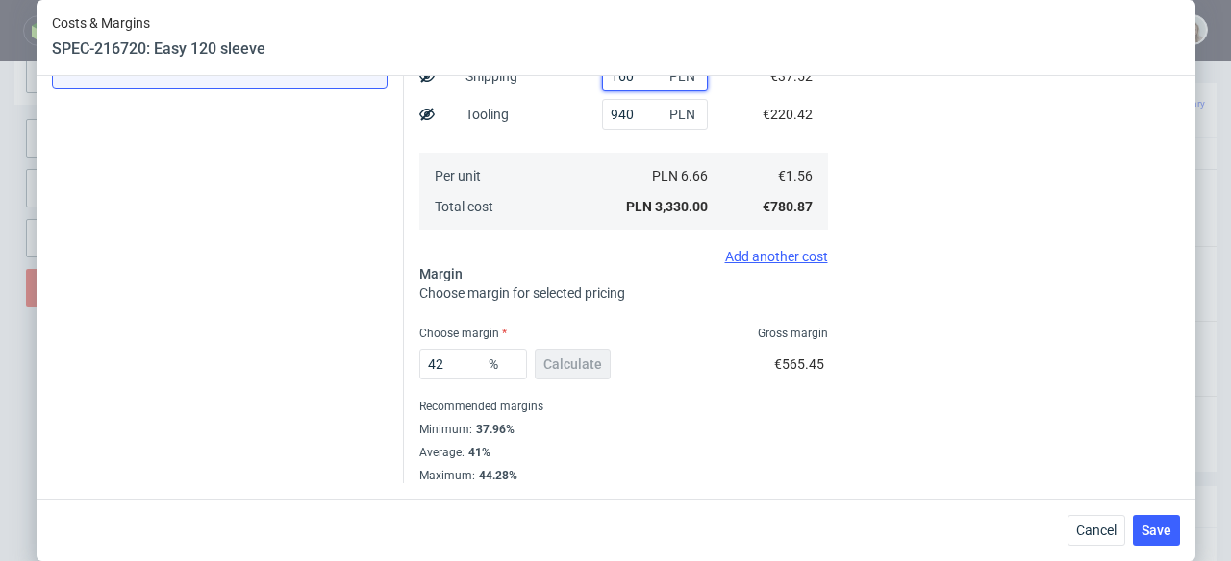
click at [615, 87] on input "160" at bounding box center [655, 76] width 106 height 31
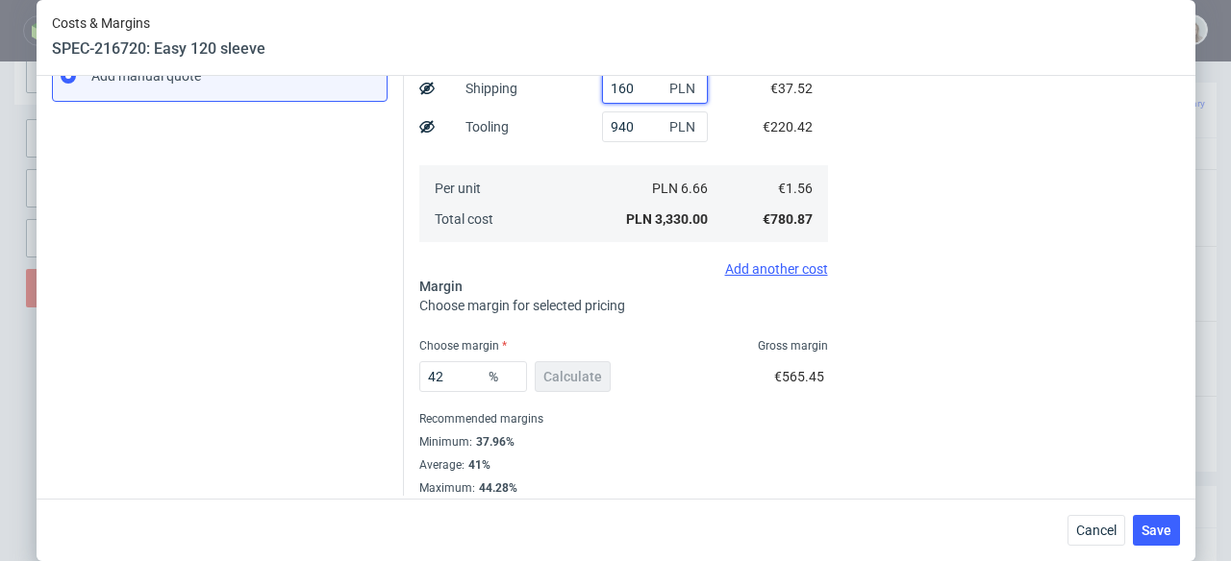
scroll to position [355, 0]
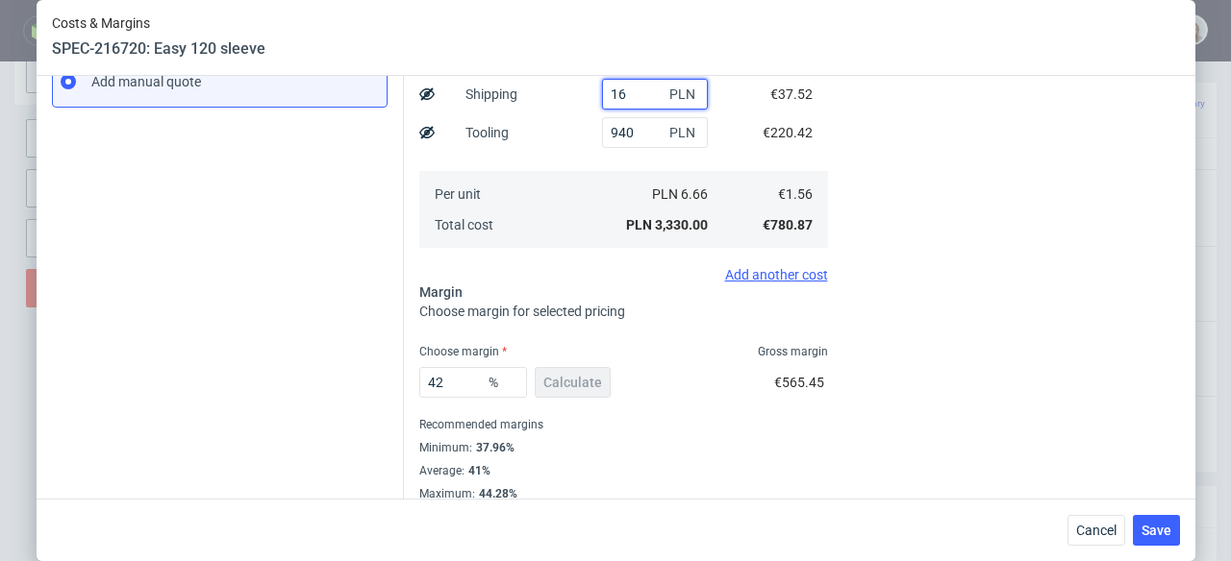
type input "1"
type input "2.56"
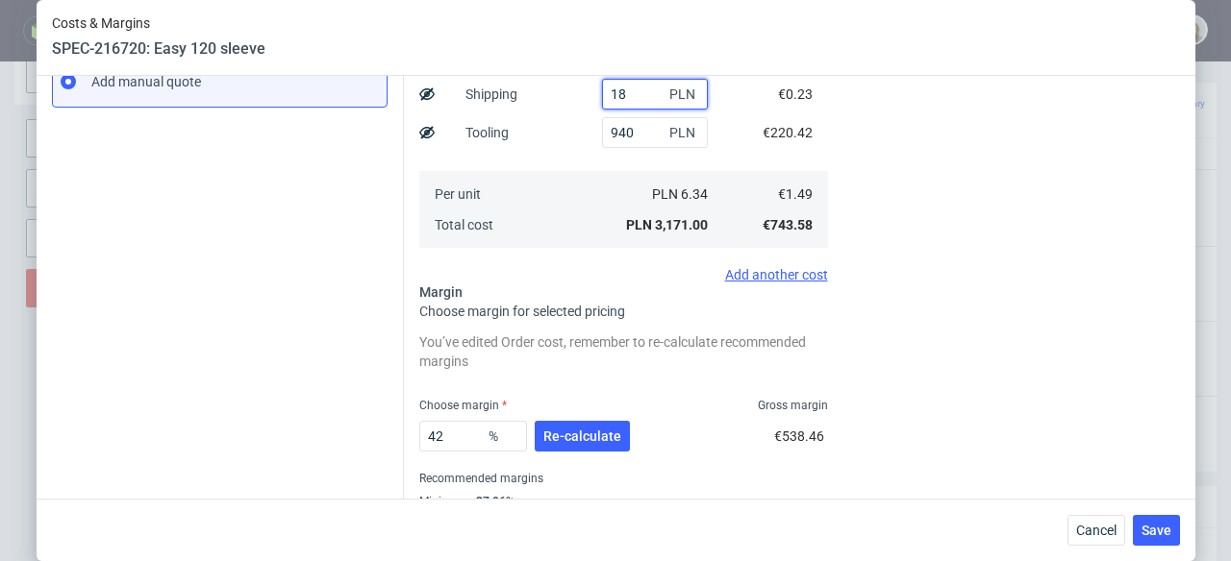
type input "180"
type input "2.7"
type input "180"
click at [578, 440] on span "Re-calculate" at bounding box center [582, 436] width 78 height 13
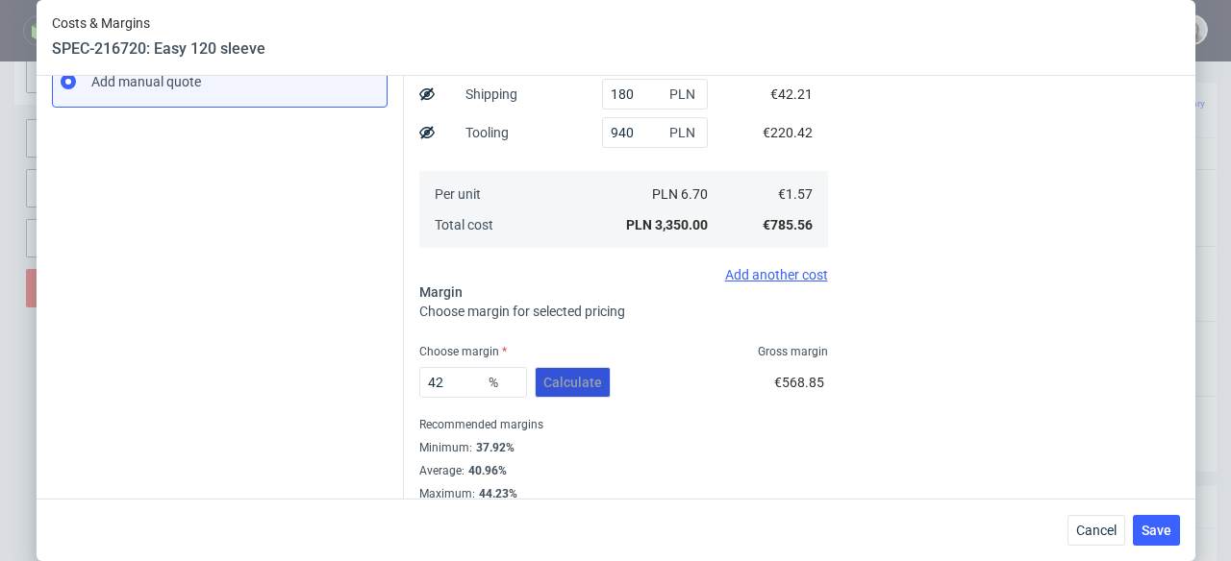
scroll to position [373, 0]
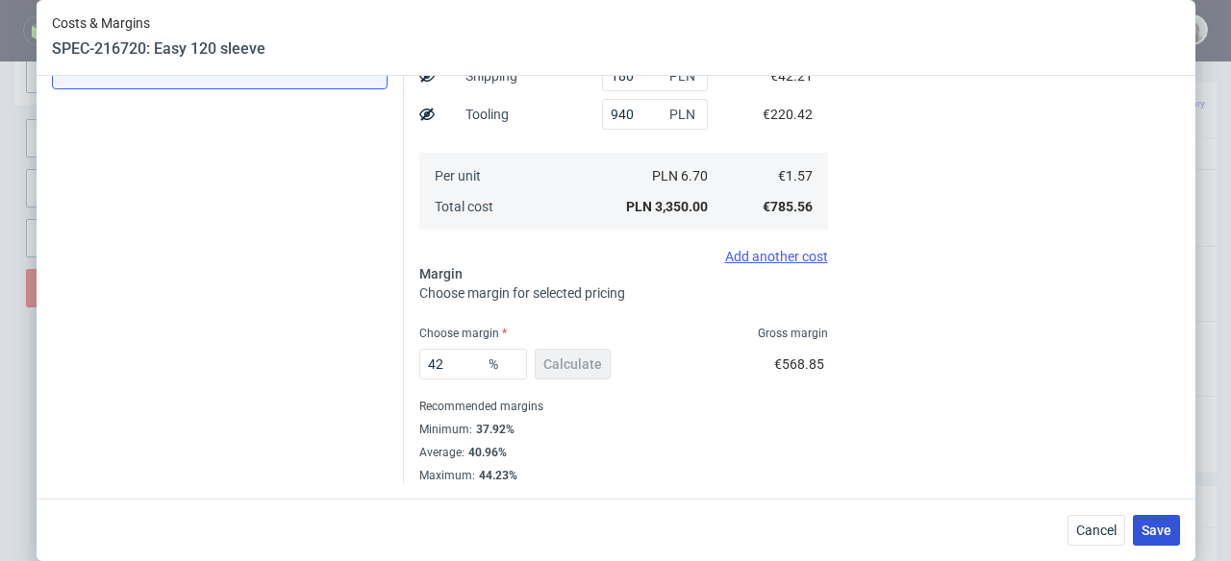
click at [1168, 534] on span "Save" at bounding box center [1156, 530] width 30 height 13
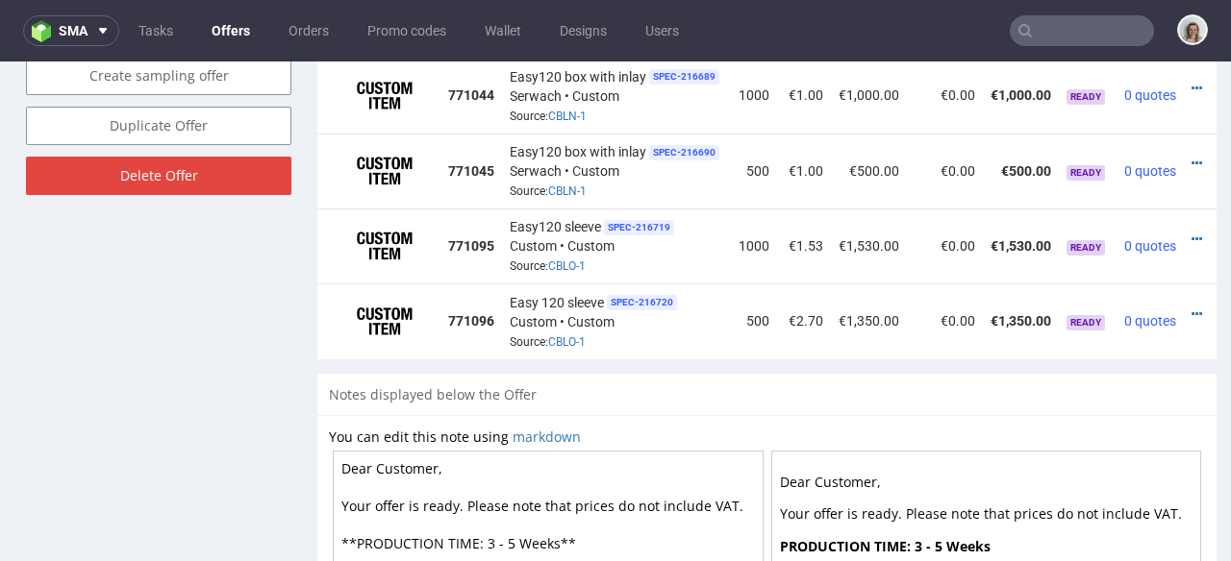
scroll to position [1269, 0]
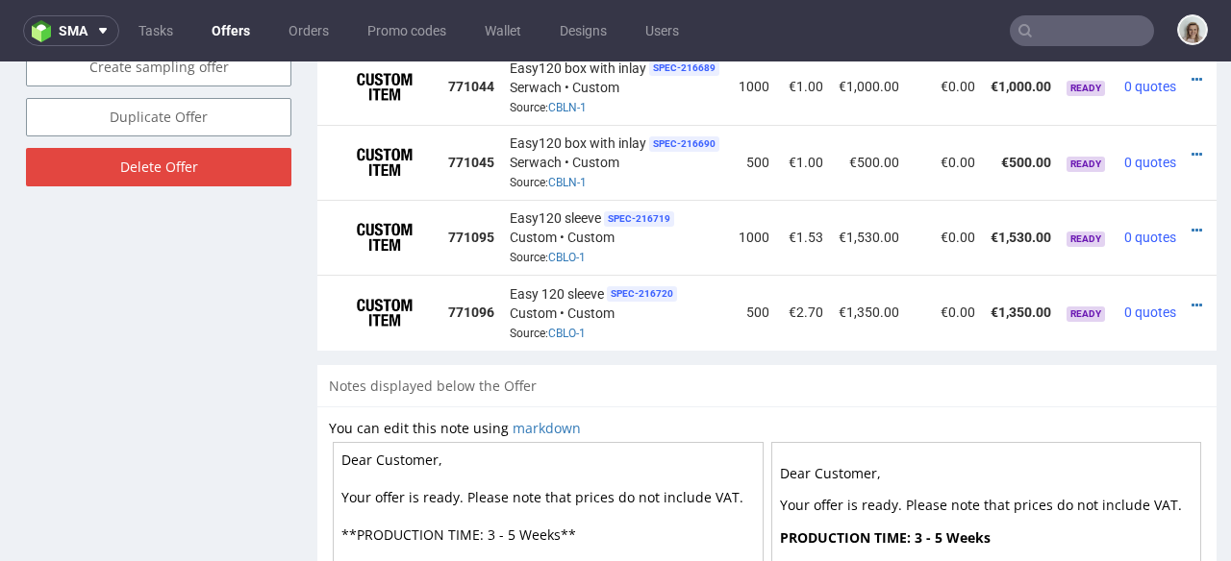
drag, startPoint x: 376, startPoint y: 448, endPoint x: 505, endPoint y: 448, distance: 128.8
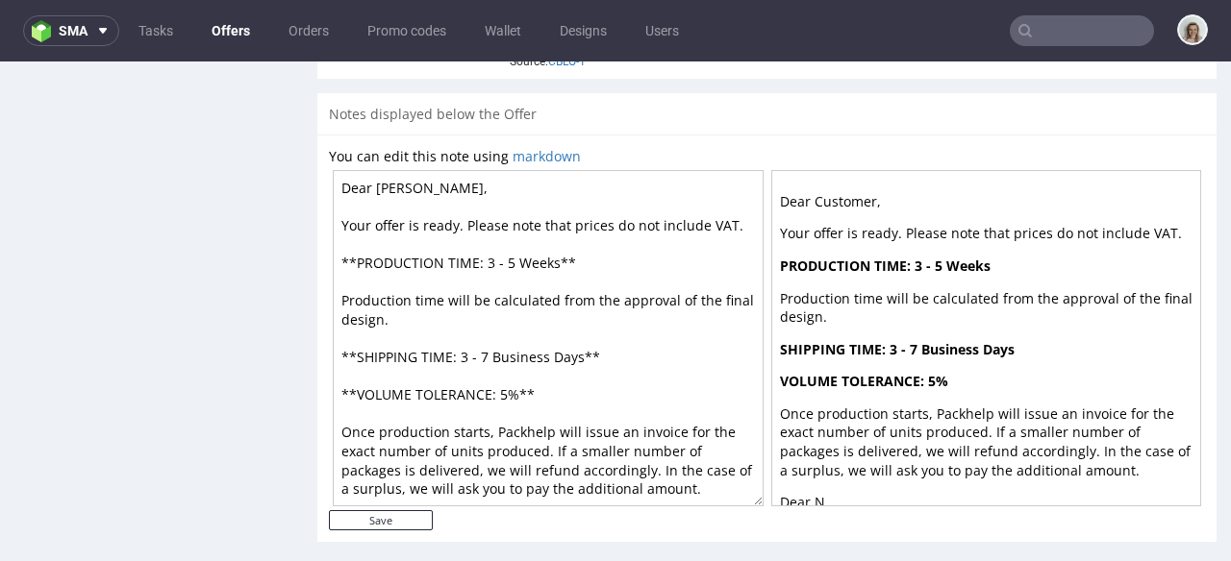
scroll to position [1552, 0]
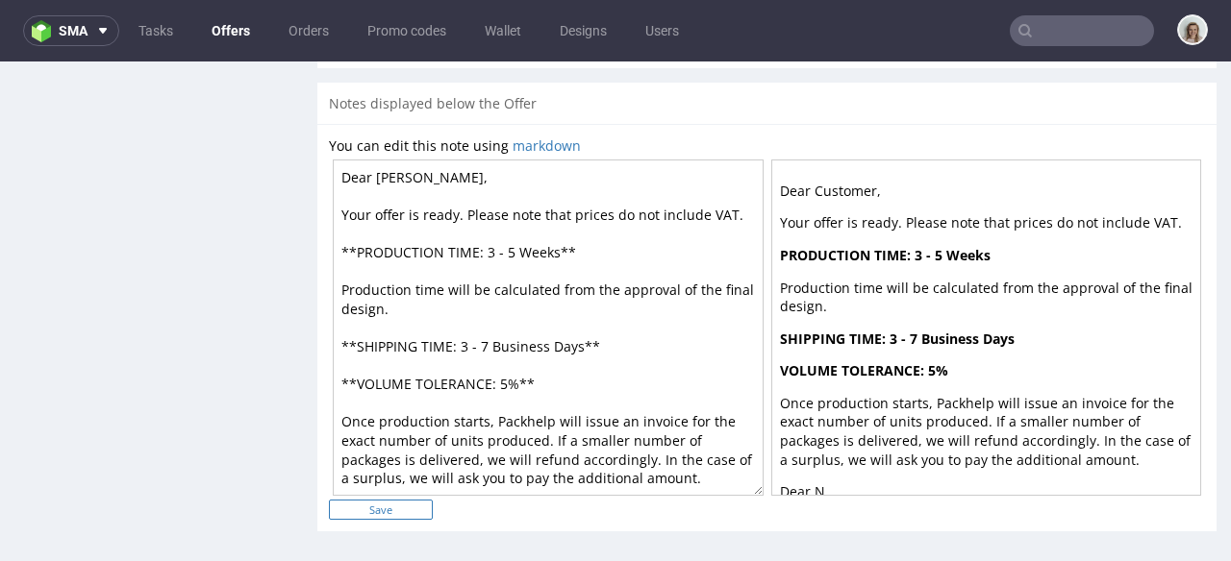
type textarea "Dear [PERSON_NAME], Your offer is ready. Please note that prices do not include…"
click at [375, 509] on input "Save" at bounding box center [381, 510] width 104 height 20
type input "In progress..."
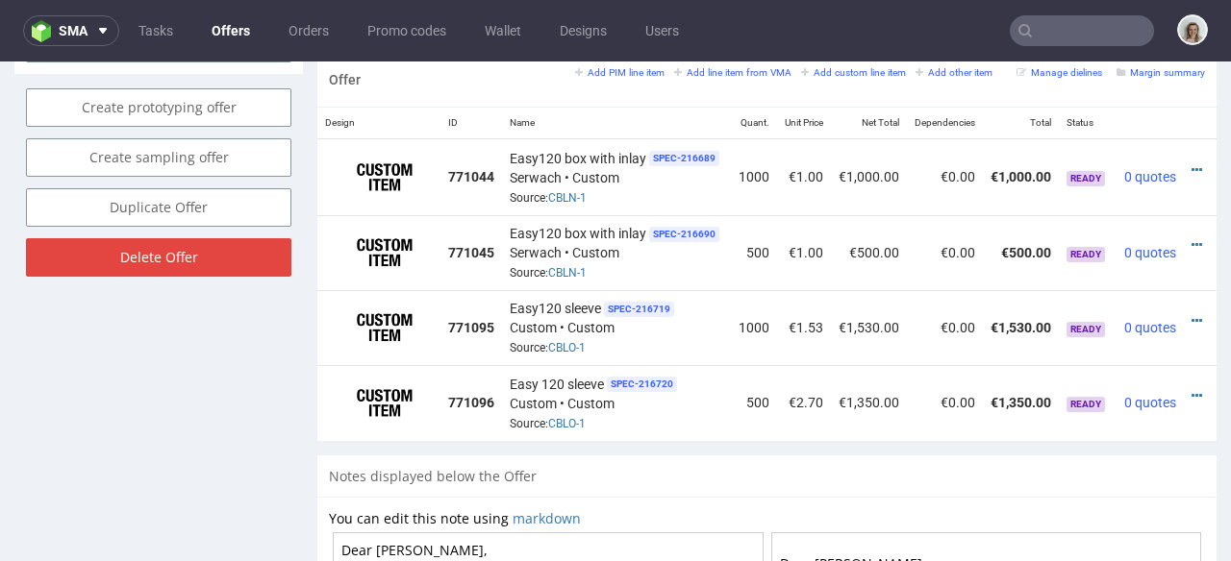
scroll to position [0, 42]
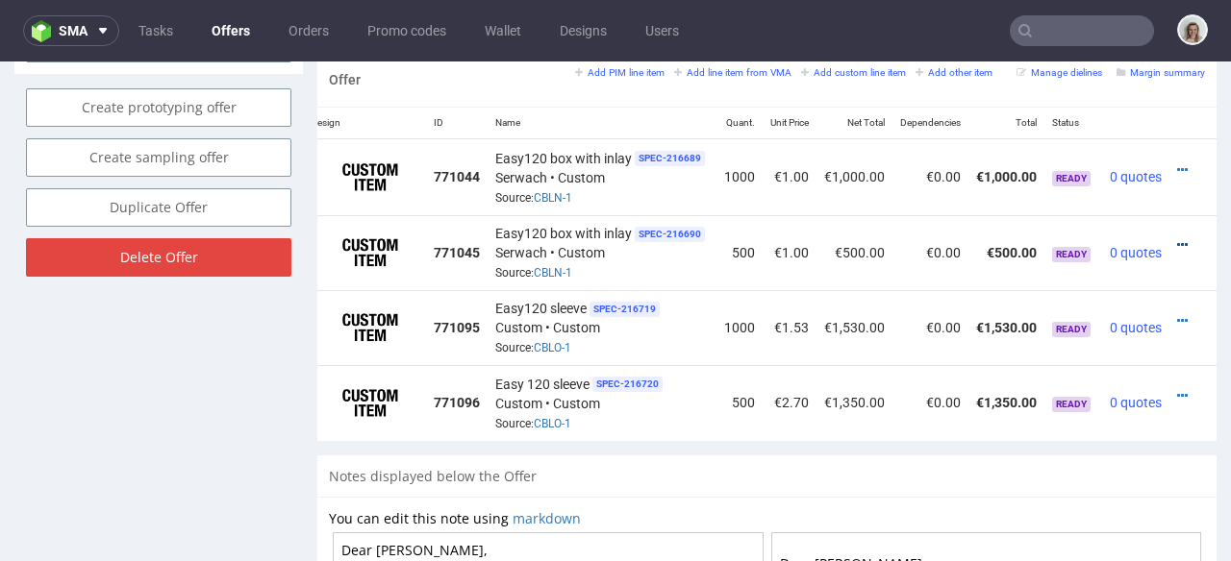
click at [1177, 238] on icon at bounding box center [1182, 244] width 11 height 13
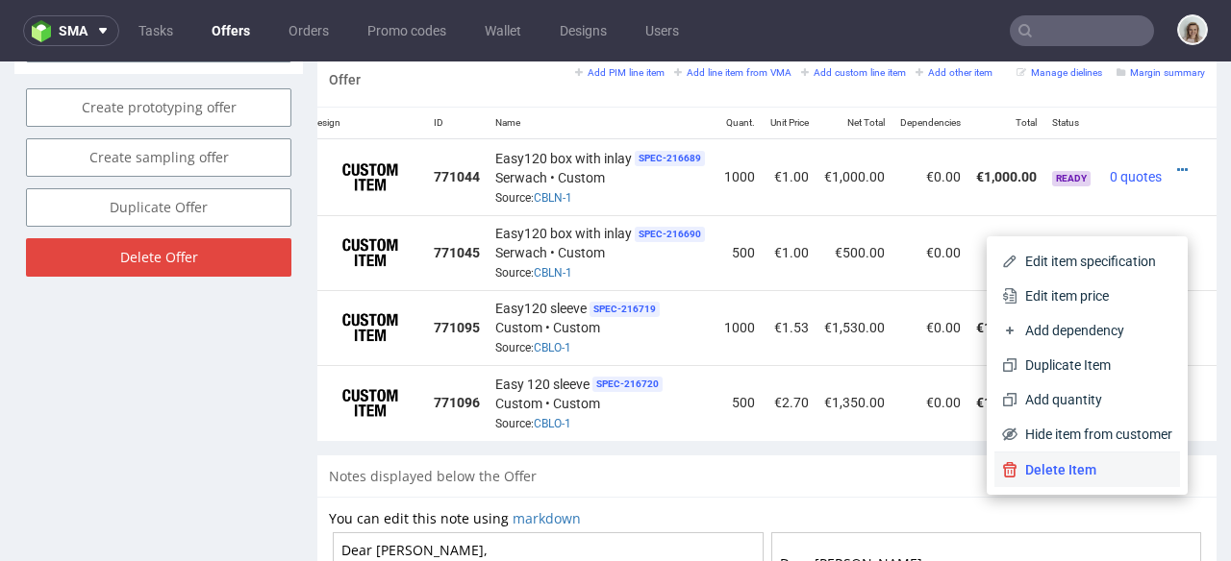
click at [1033, 466] on span "Delete Item" at bounding box center [1094, 470] width 155 height 19
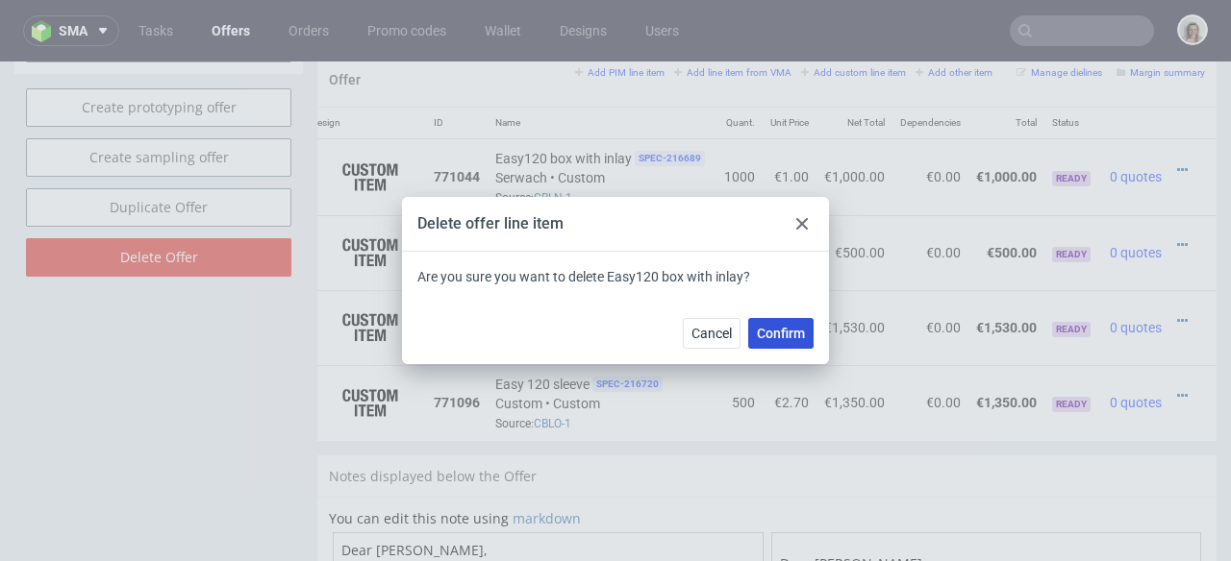
click at [762, 343] on button "Confirm" at bounding box center [780, 333] width 65 height 31
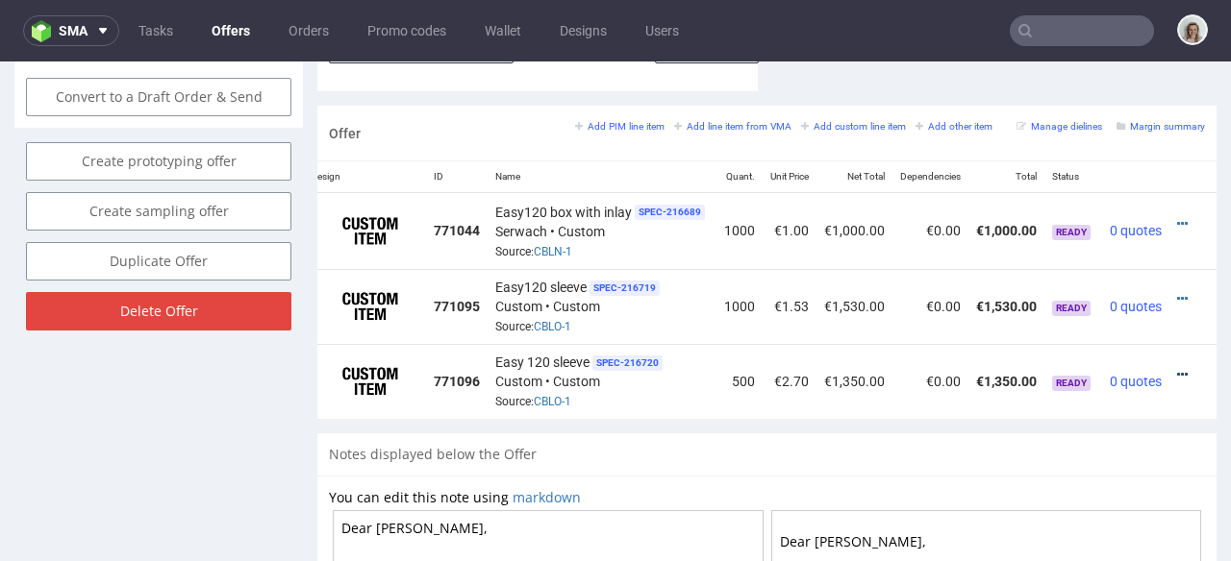
click at [1177, 368] on icon at bounding box center [1182, 374] width 11 height 13
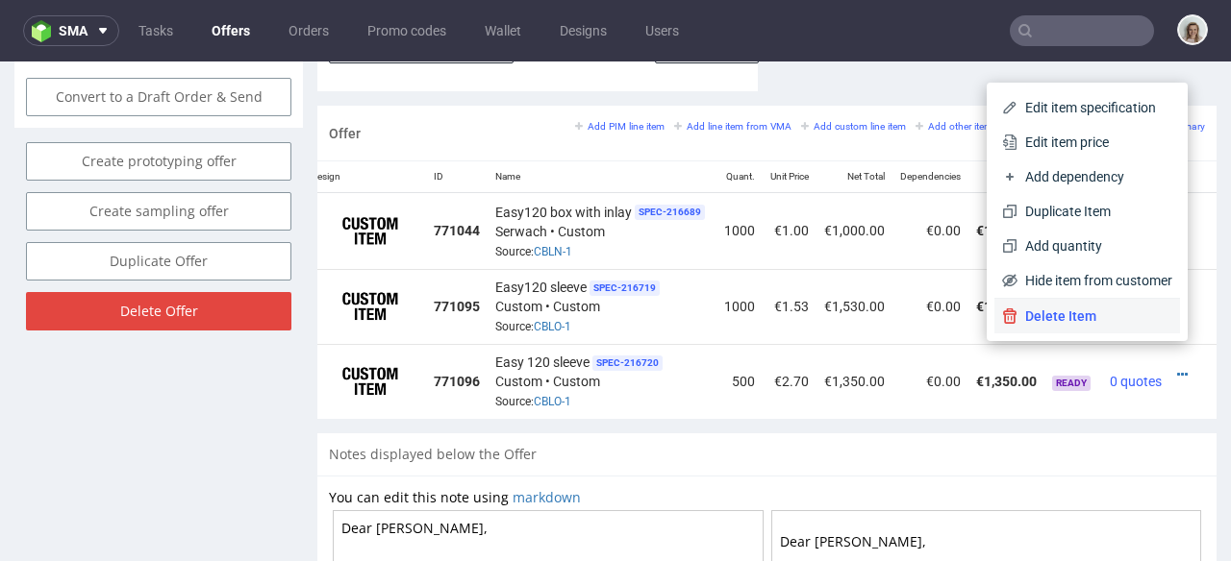
click at [1045, 320] on span "Delete Item" at bounding box center [1094, 316] width 155 height 19
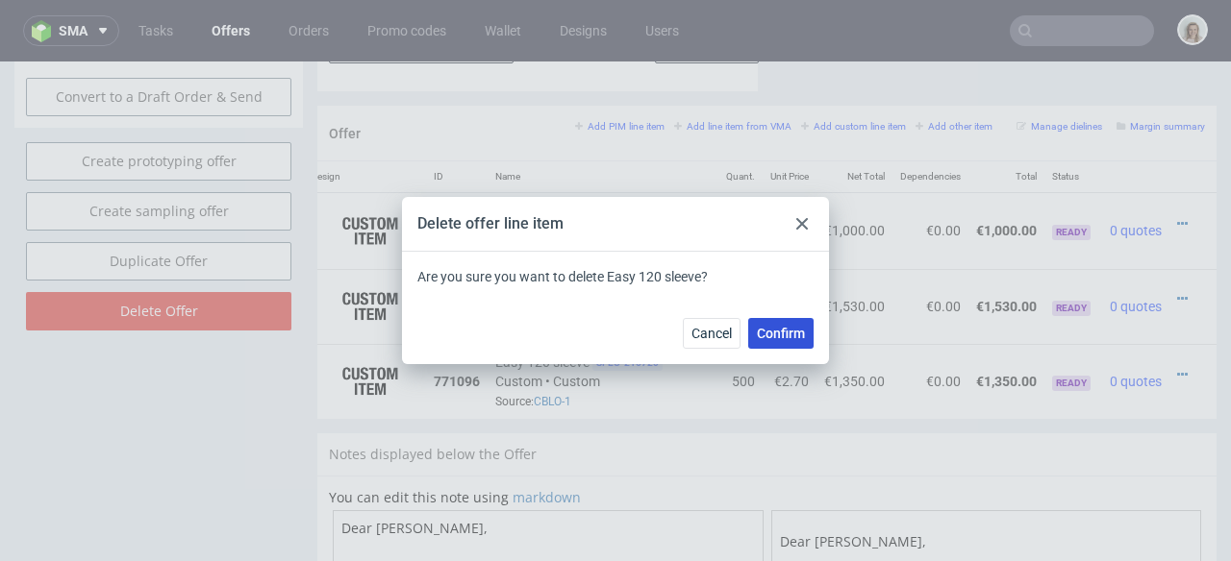
click at [805, 336] on button "Confirm" at bounding box center [780, 333] width 65 height 31
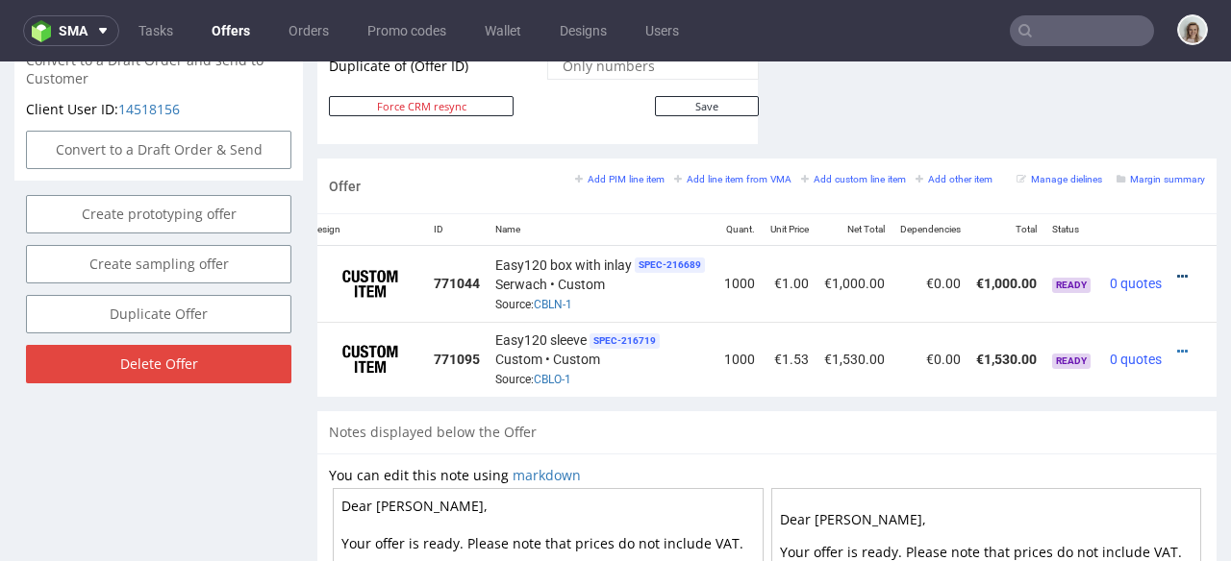
click at [1177, 270] on icon at bounding box center [1182, 276] width 11 height 13
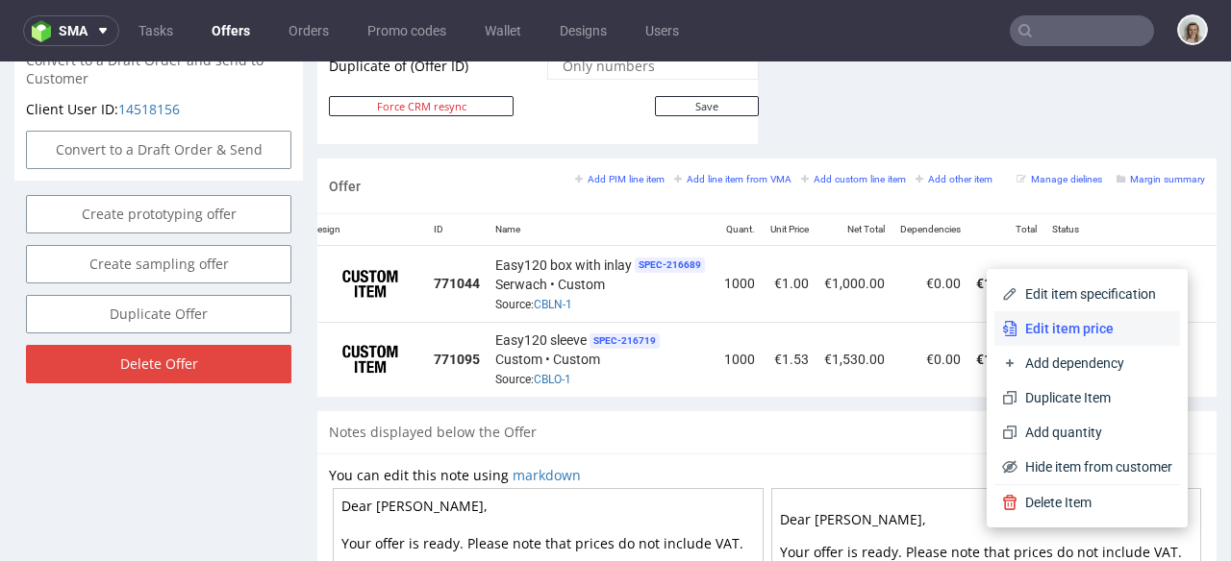
click at [1058, 340] on li "Edit item price" at bounding box center [1087, 328] width 186 height 35
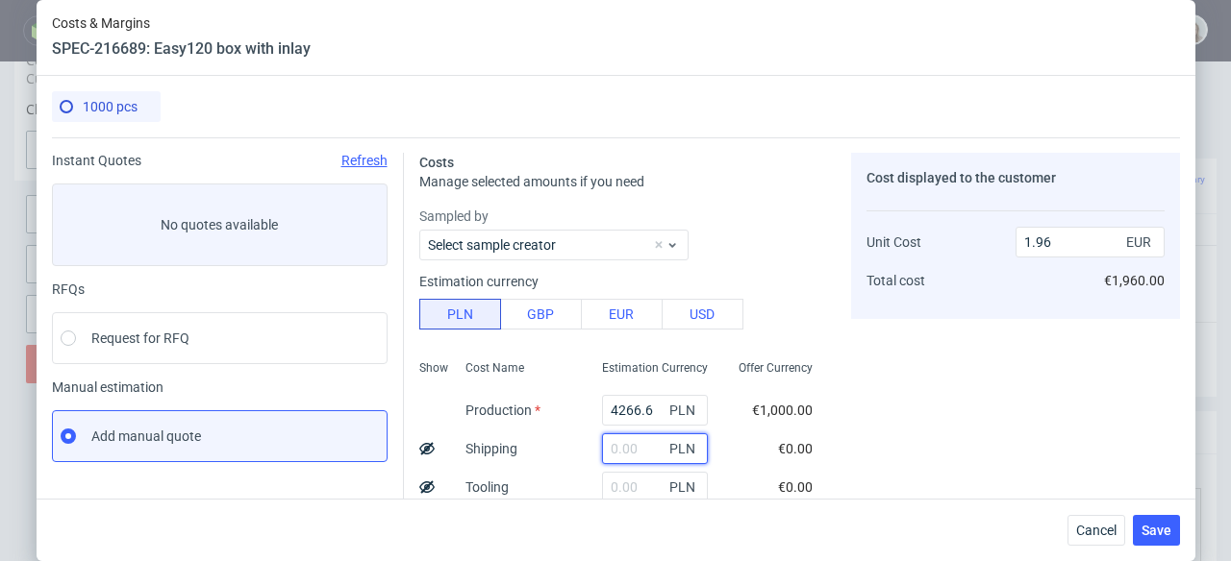
click at [609, 444] on input "text" at bounding box center [655, 449] width 106 height 31
paste input "2571,46"
type input "2571.46"
type input "3.14"
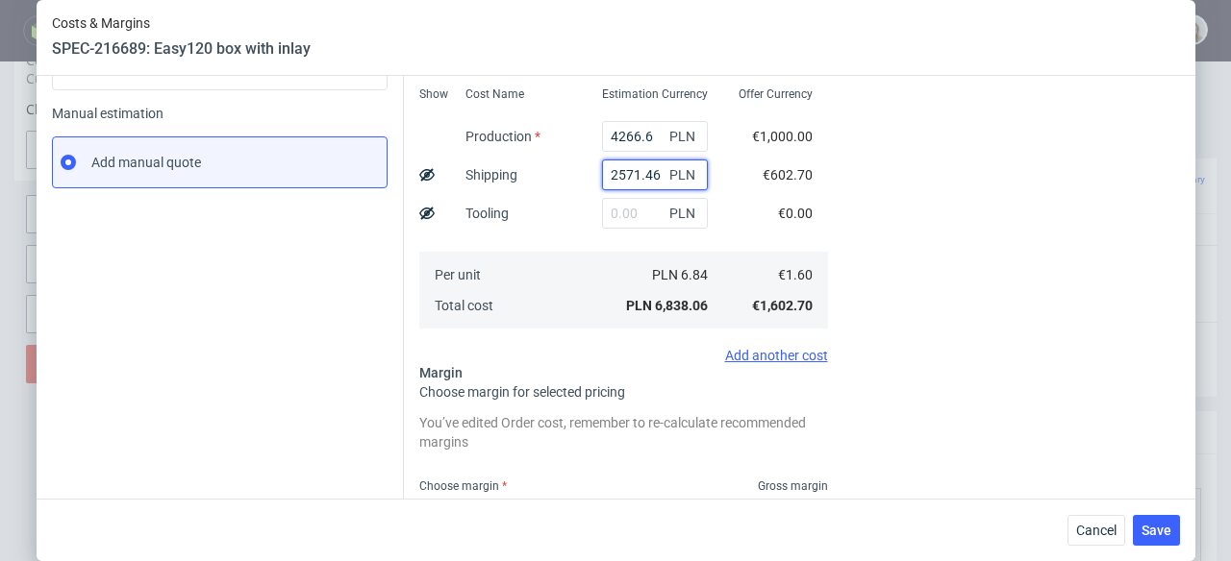
scroll to position [275, 0]
type input "2571.46"
drag, startPoint x: 633, startPoint y: 132, endPoint x: 587, endPoint y: 128, distance: 45.3
click at [602, 128] on input "4266.6" at bounding box center [655, 135] width 106 height 31
paste input "10780"
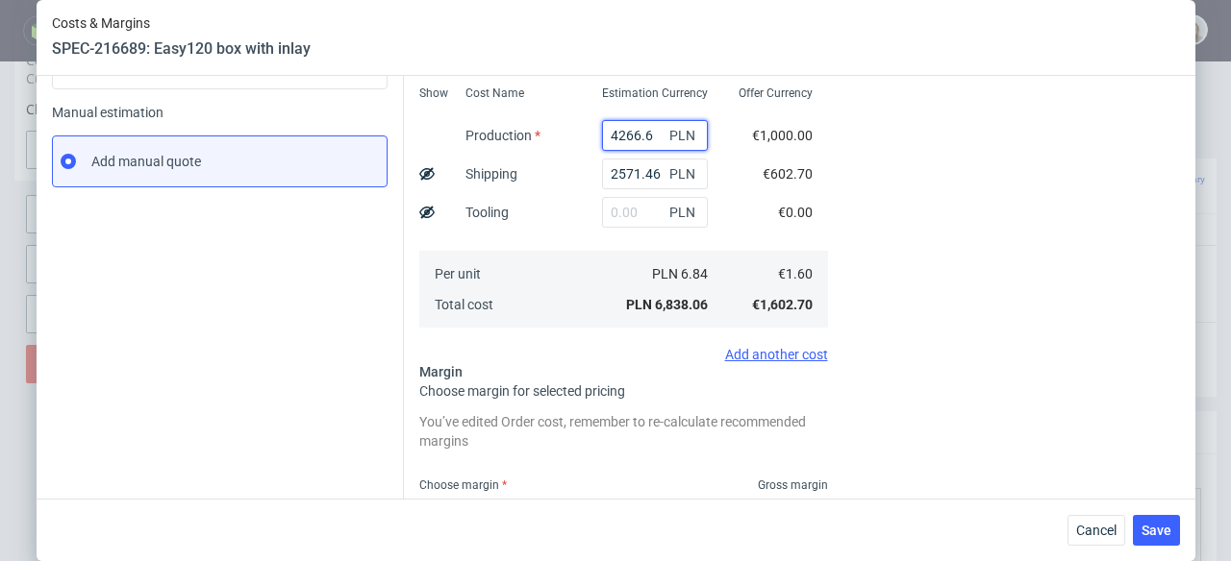
type input "10780"
type input "6.13"
type input "10780"
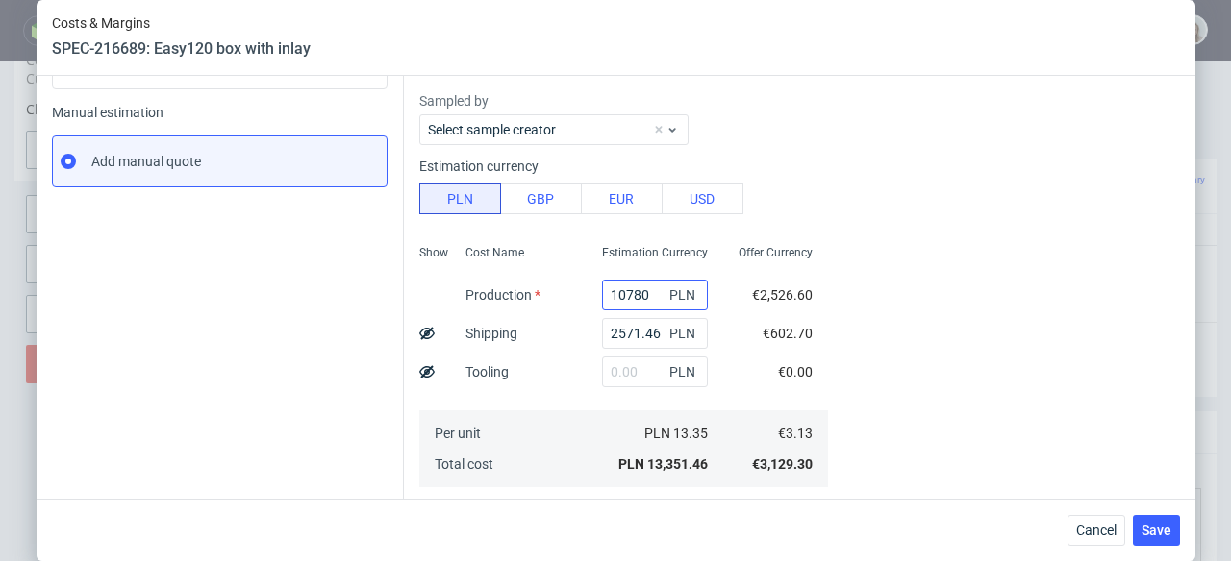
scroll to position [0, 28]
click at [607, 381] on input "text" at bounding box center [655, 372] width 106 height 31
type input "3"
type input "6.14"
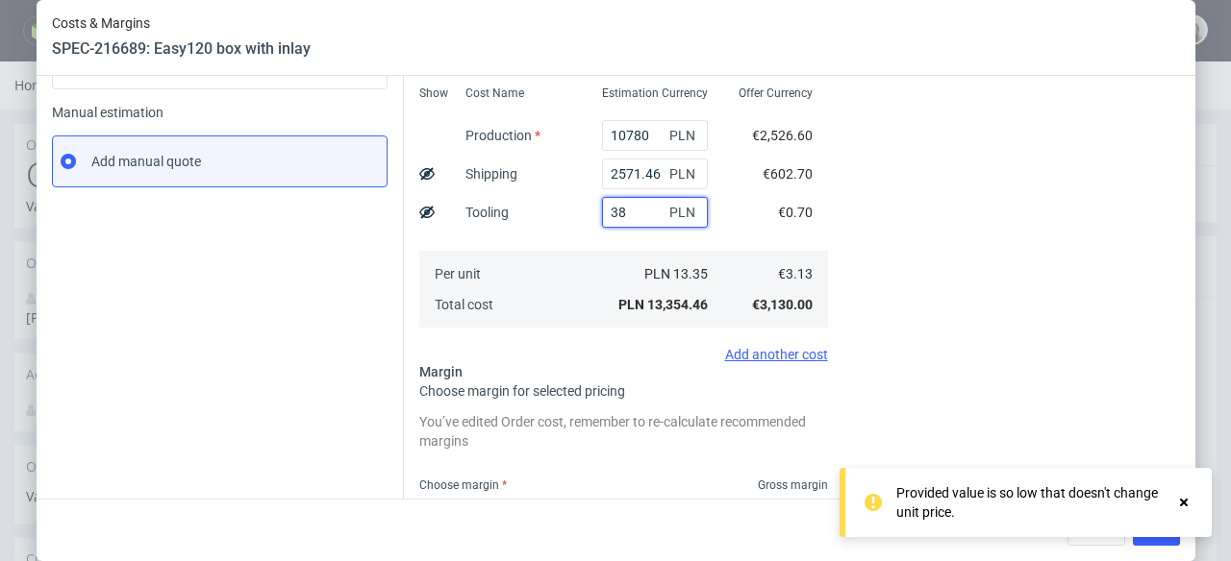
type input "380"
type input "6.15"
type input "3800"
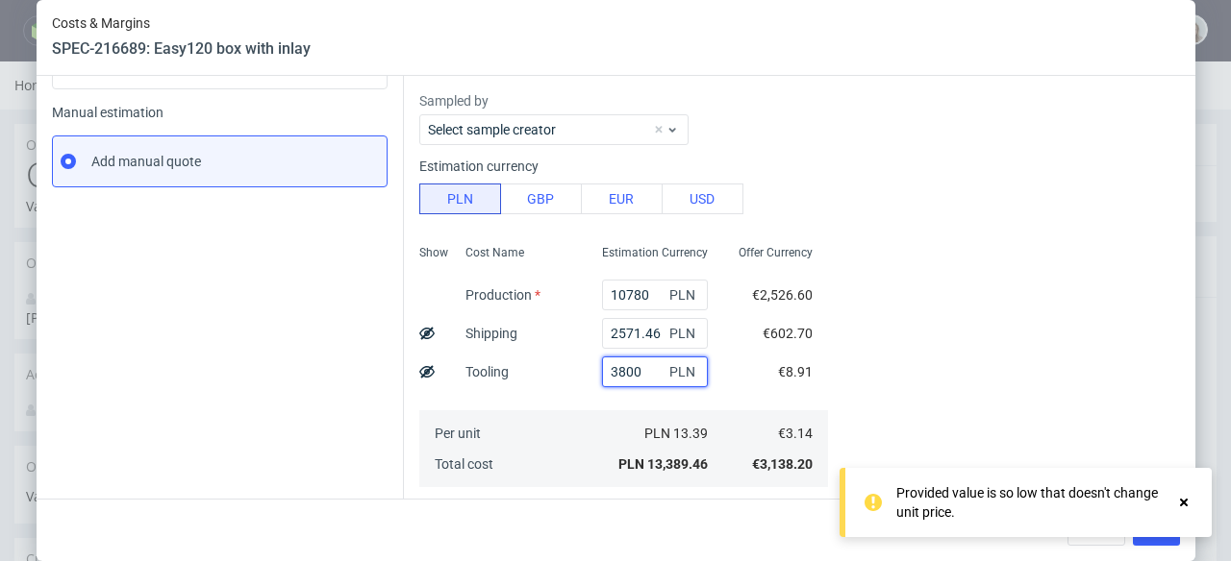
type input "7.88"
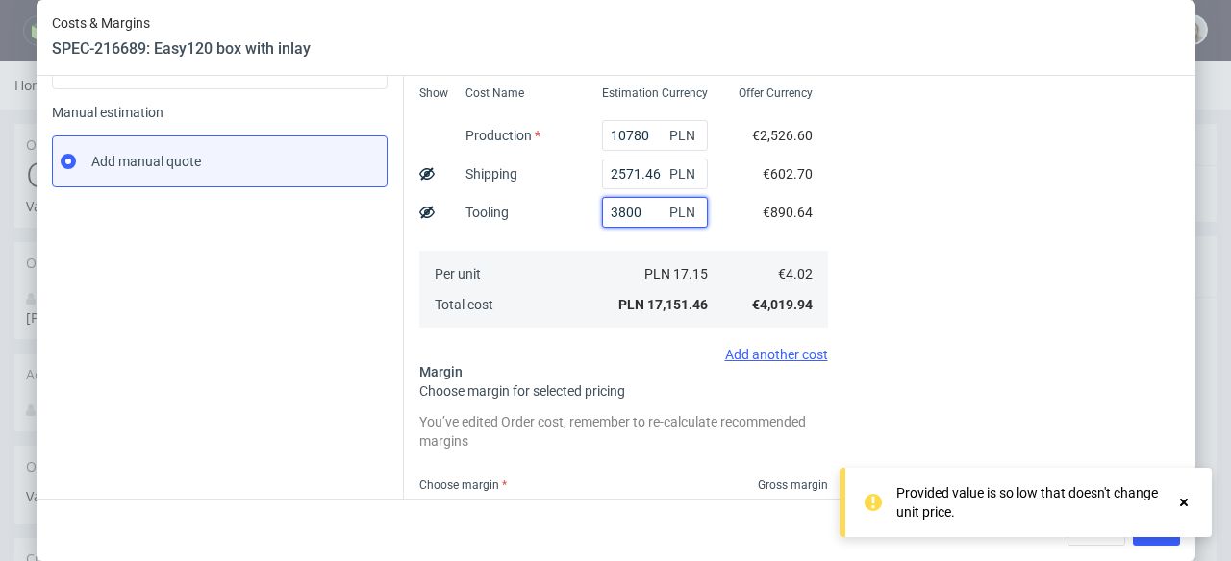
type input "3800"
click at [896, 328] on div "Cost displayed to the customer Unit Cost Total cost 7.88 EUR €7,880.00" at bounding box center [1015, 257] width 329 height 758
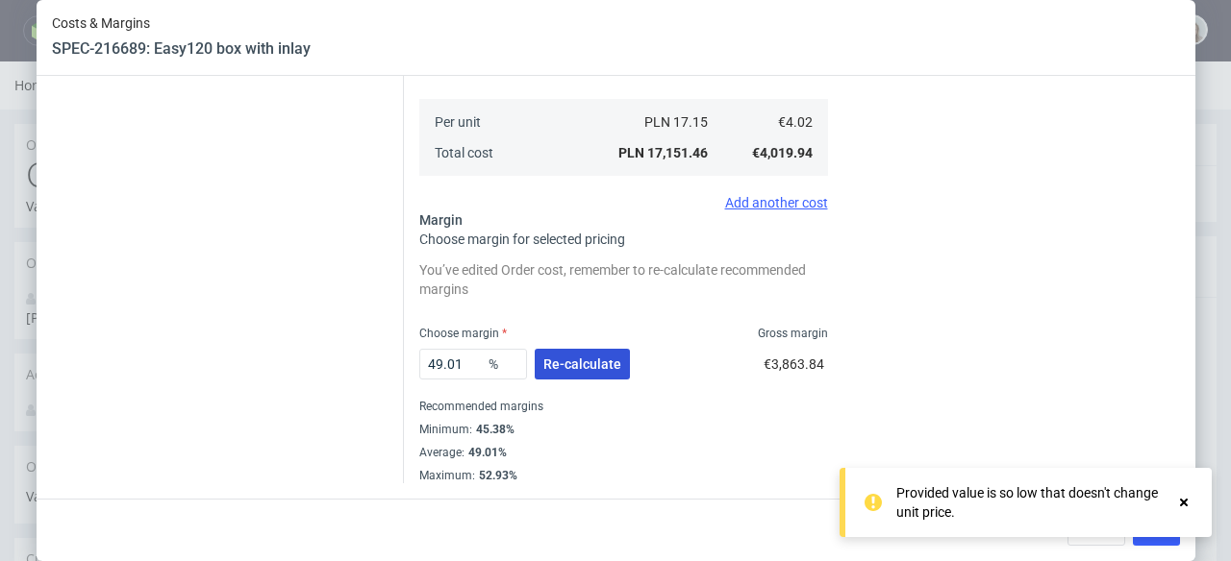
click at [575, 358] on span "Re-calculate" at bounding box center [582, 364] width 78 height 13
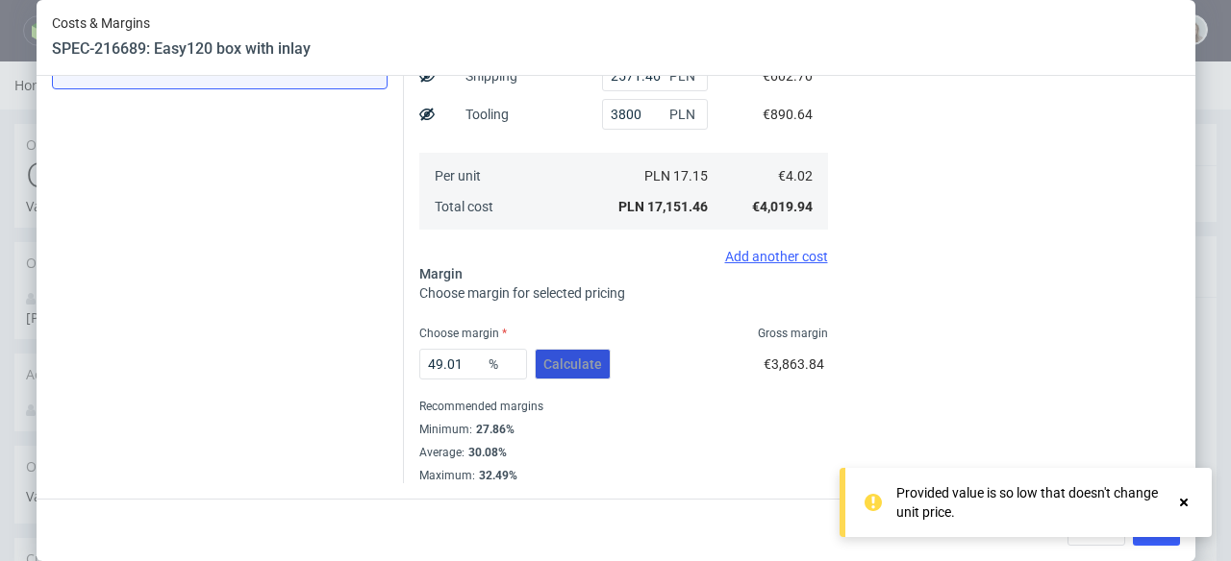
scroll to position [373, 0]
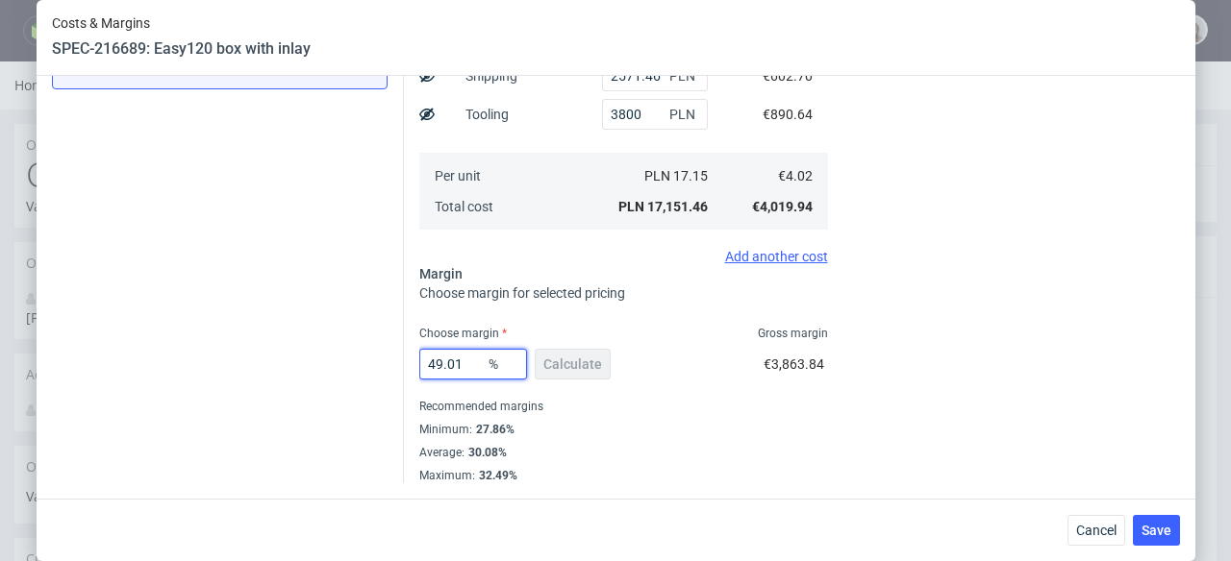
drag, startPoint x: 458, startPoint y: 365, endPoint x: 411, endPoint y: 363, distance: 47.1
click at [419, 363] on input "49.01" at bounding box center [473, 364] width 108 height 31
type input "31"
type input "5.82"
type input "31"
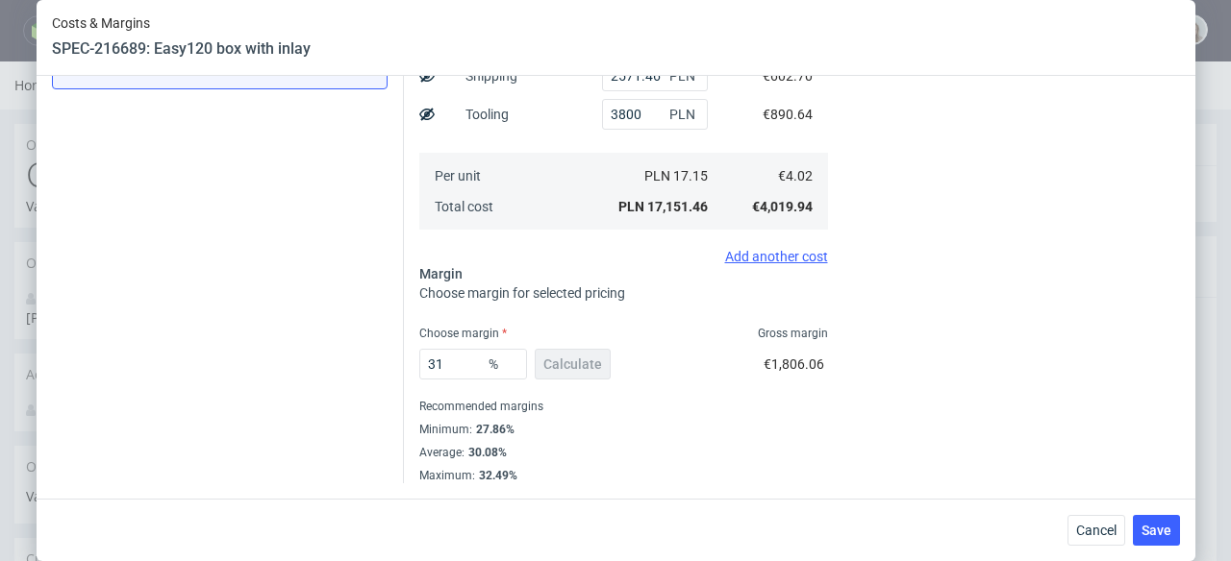
click at [642, 431] on div "Minimum : 27.86%" at bounding box center [623, 429] width 409 height 23
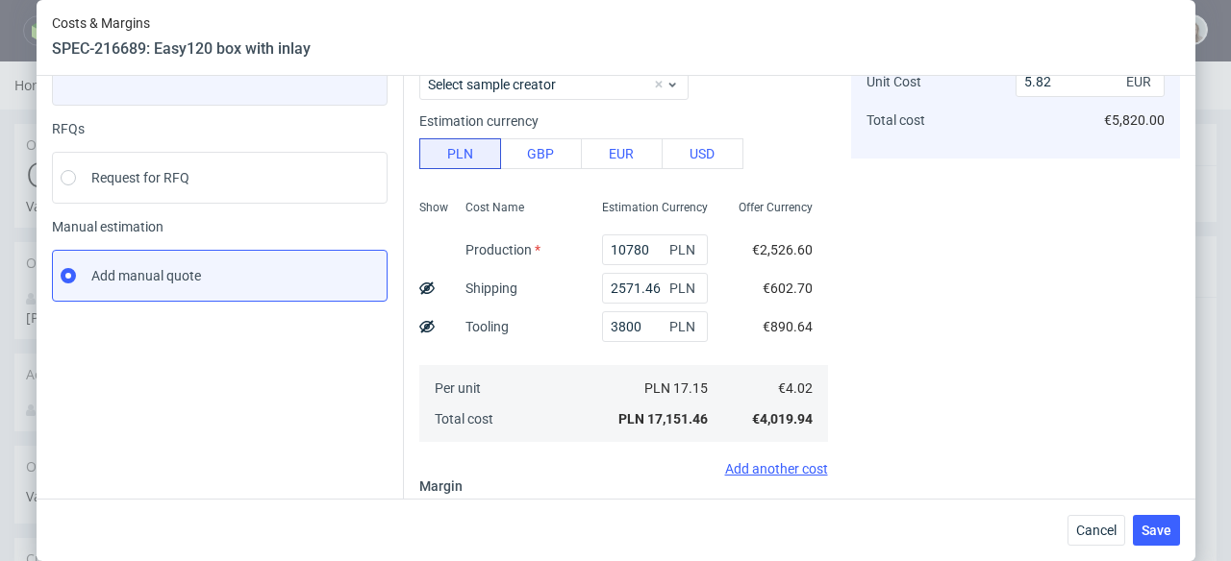
scroll to position [159, 0]
click at [1161, 527] on span "Save" at bounding box center [1156, 530] width 30 height 13
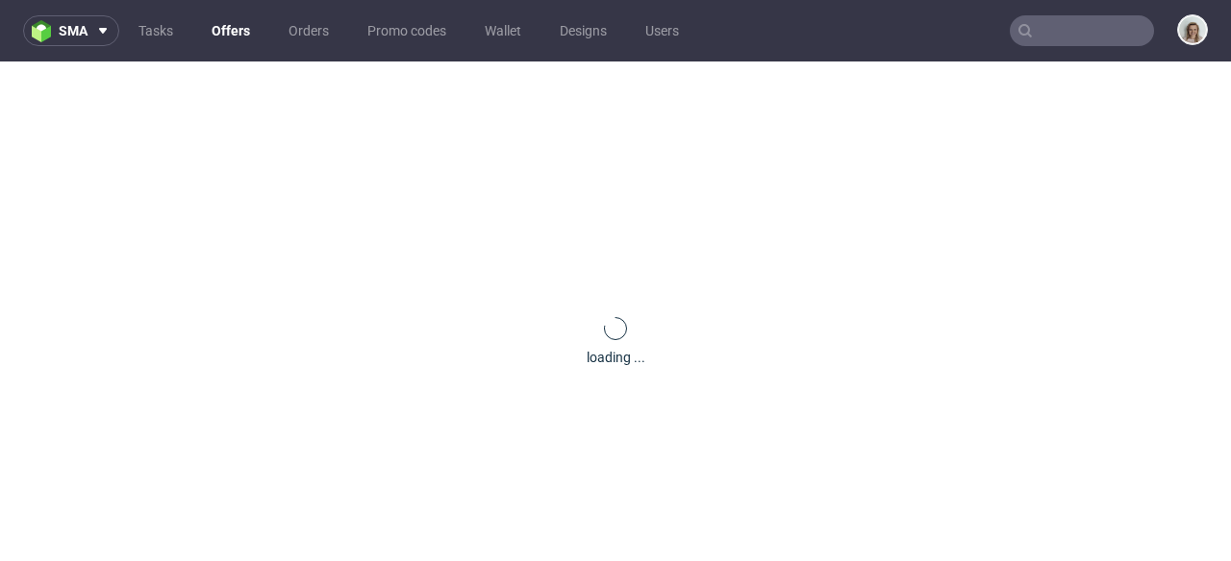
scroll to position [0, 0]
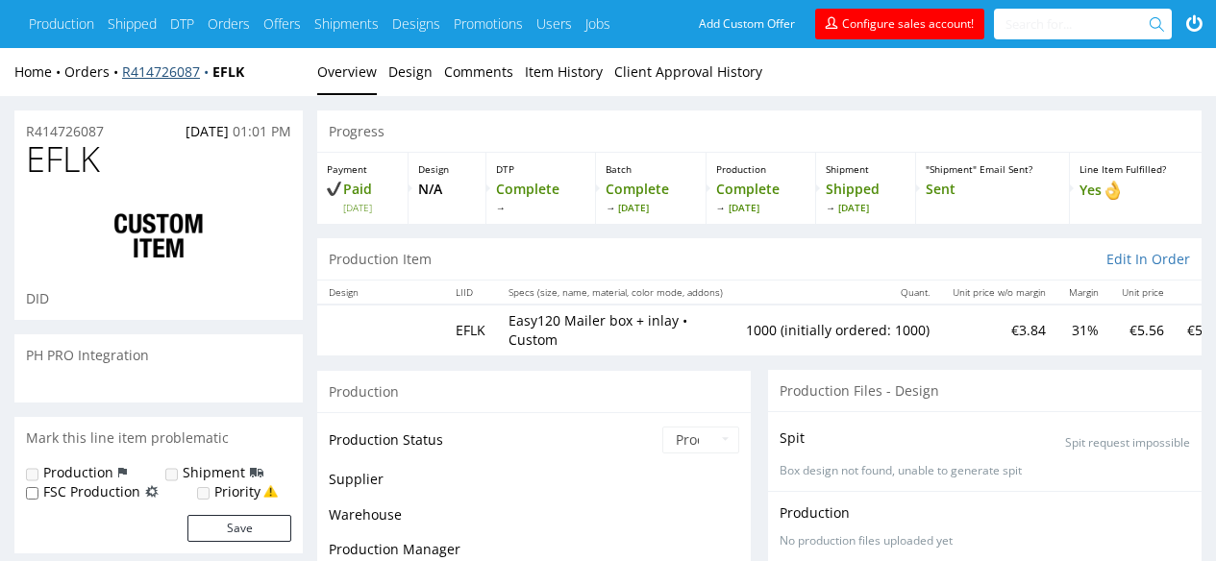
scroll to position [256, 0]
click at [169, 77] on link "R414726087" at bounding box center [167, 71] width 90 height 18
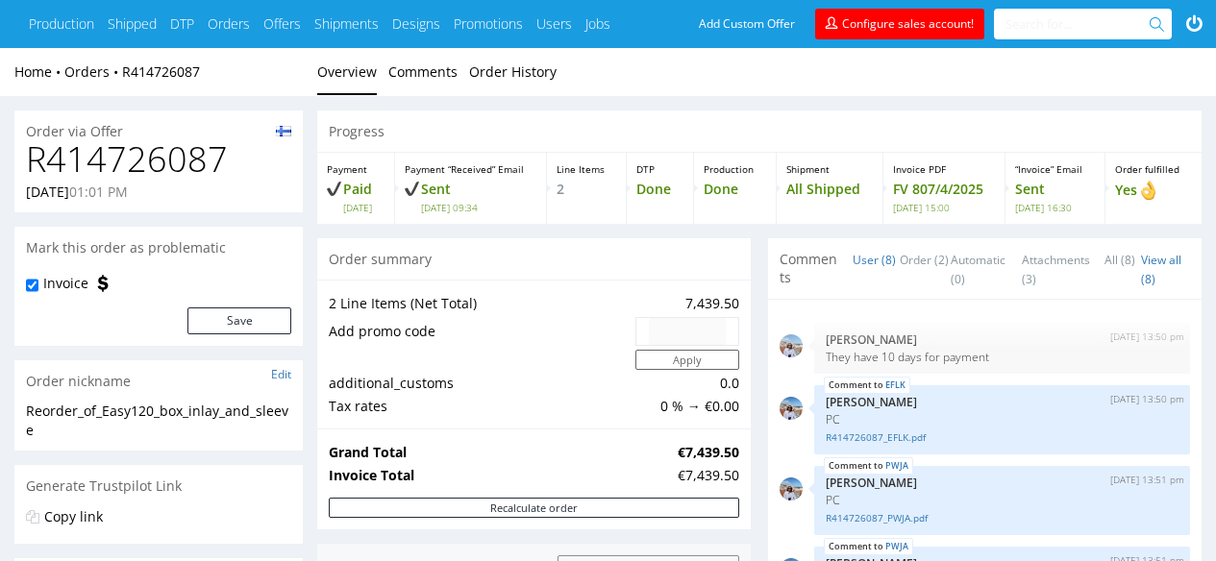
scroll to position [256, 0]
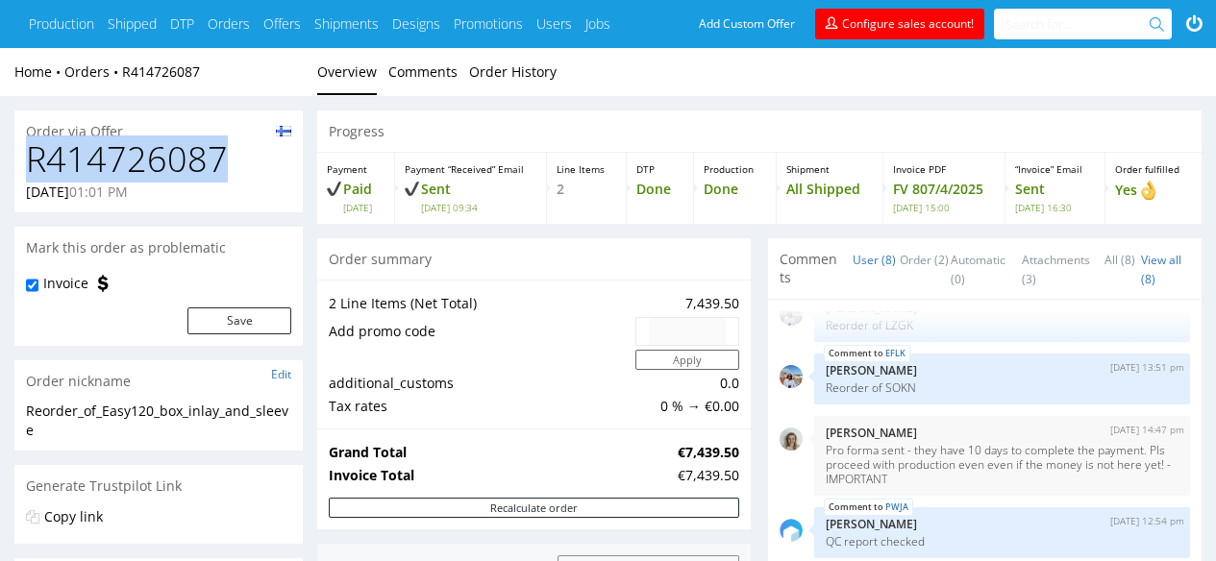
drag, startPoint x: 253, startPoint y: 153, endPoint x: 20, endPoint y: 152, distance: 232.7
click at [20, 152] on div "R414726087 [DATE] 01:01 PM" at bounding box center [158, 176] width 288 height 72
copy h1 "R414726087"
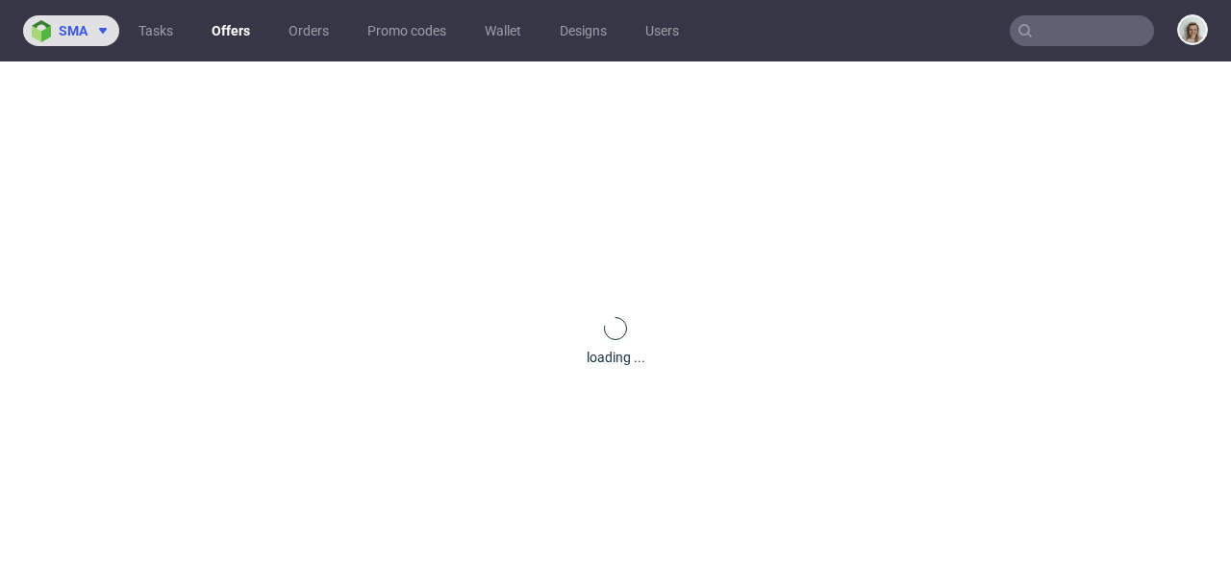
click at [92, 34] on span at bounding box center [98, 30] width 23 height 15
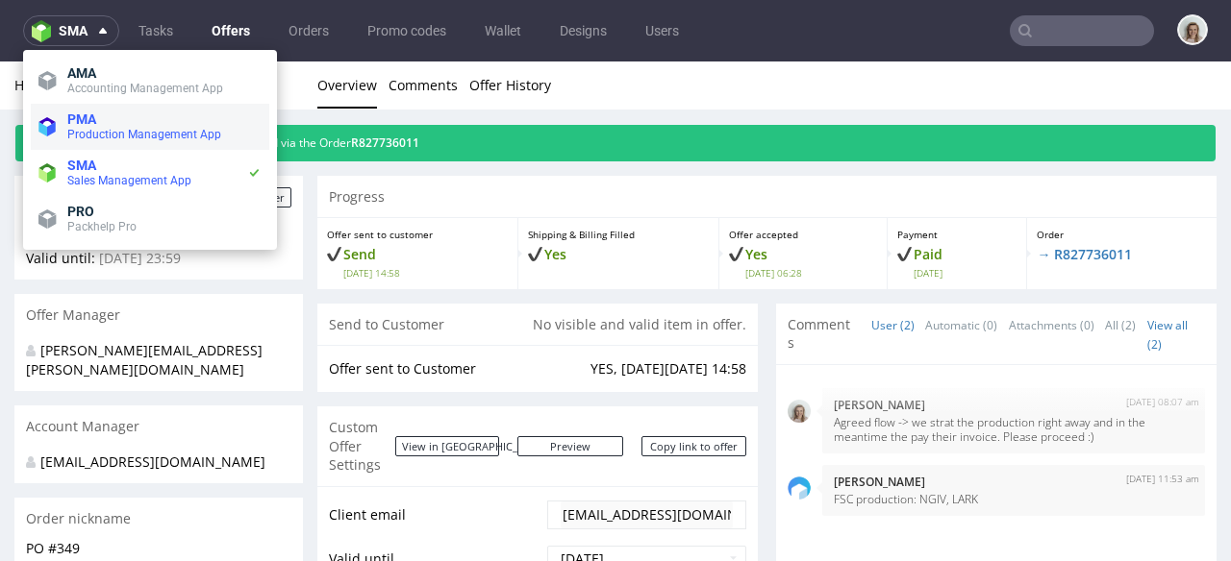
click at [101, 133] on span "Production Management App" at bounding box center [144, 134] width 154 height 13
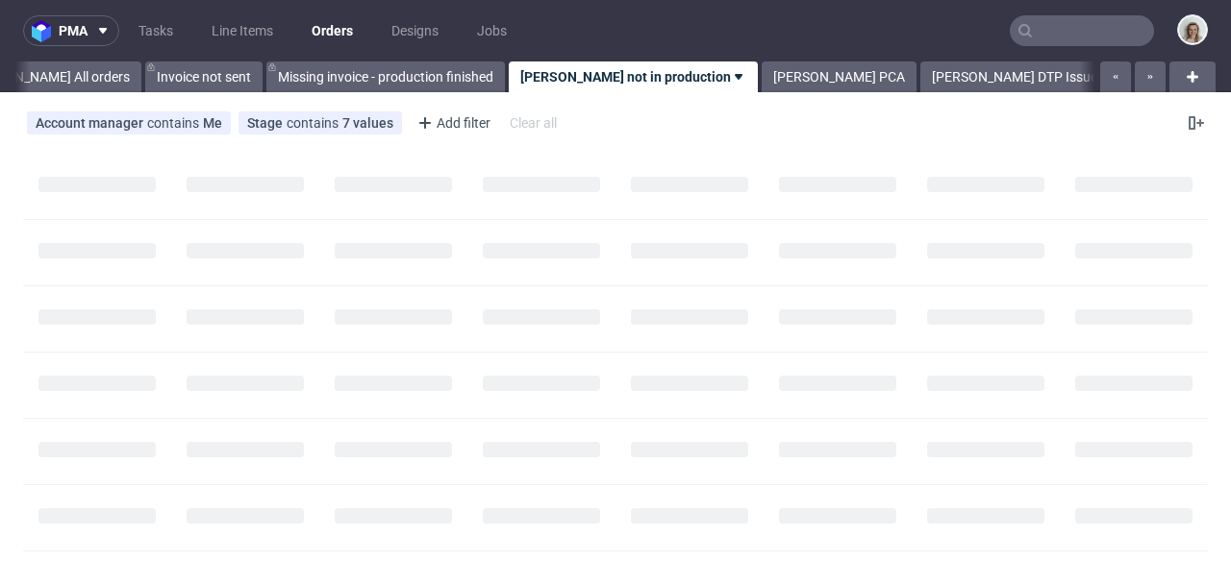
click at [1113, 35] on input "text" at bounding box center [1081, 30] width 144 height 31
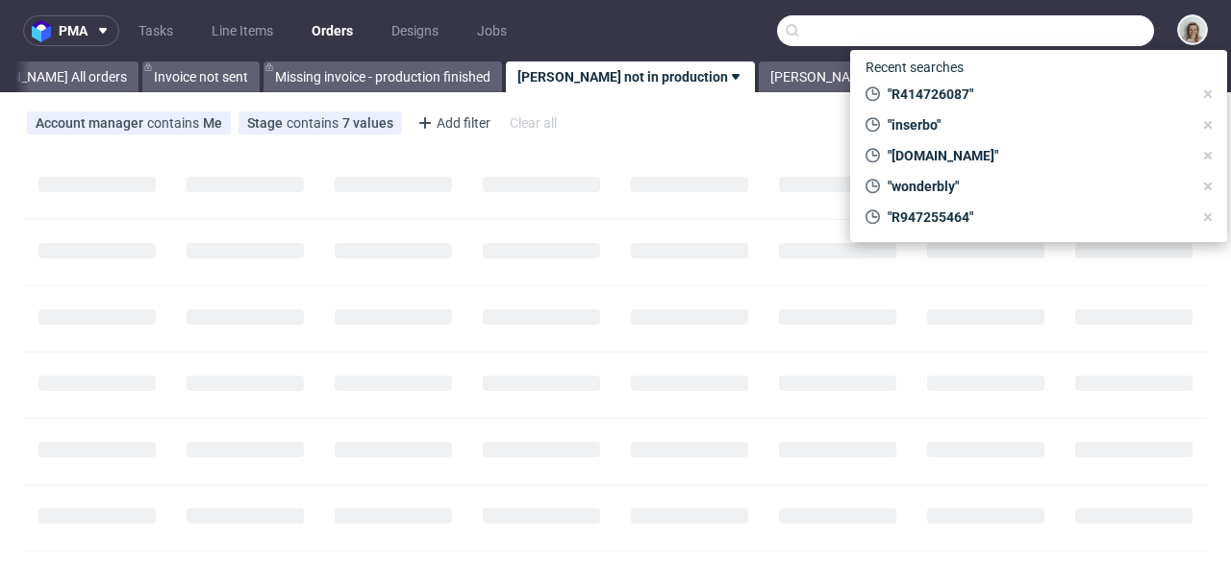
paste input "R414726087"
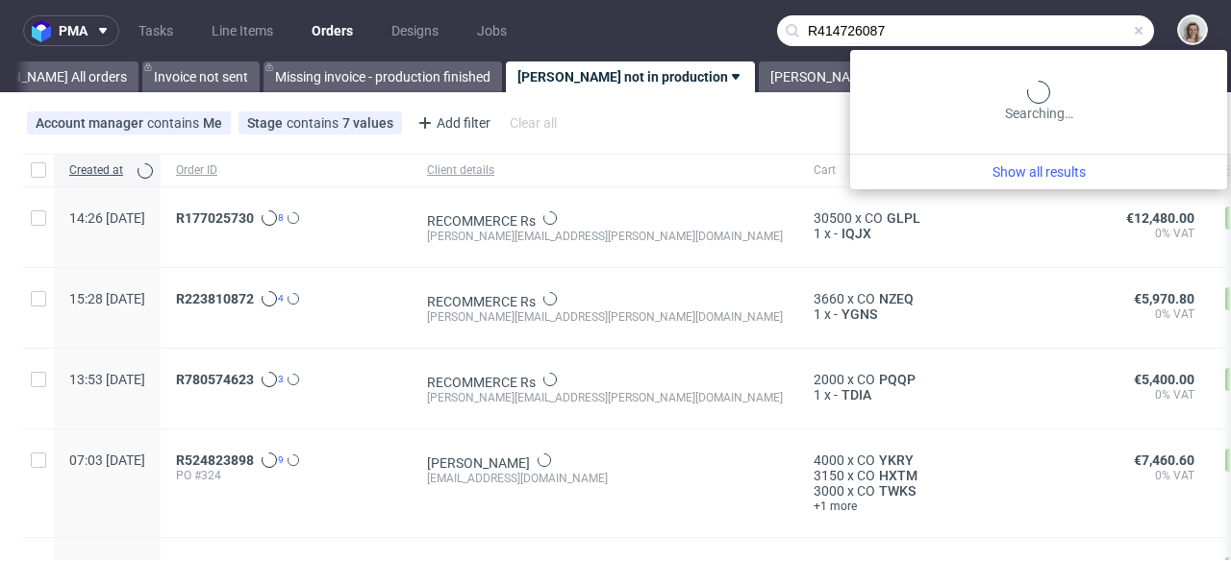
type input "R414726087"
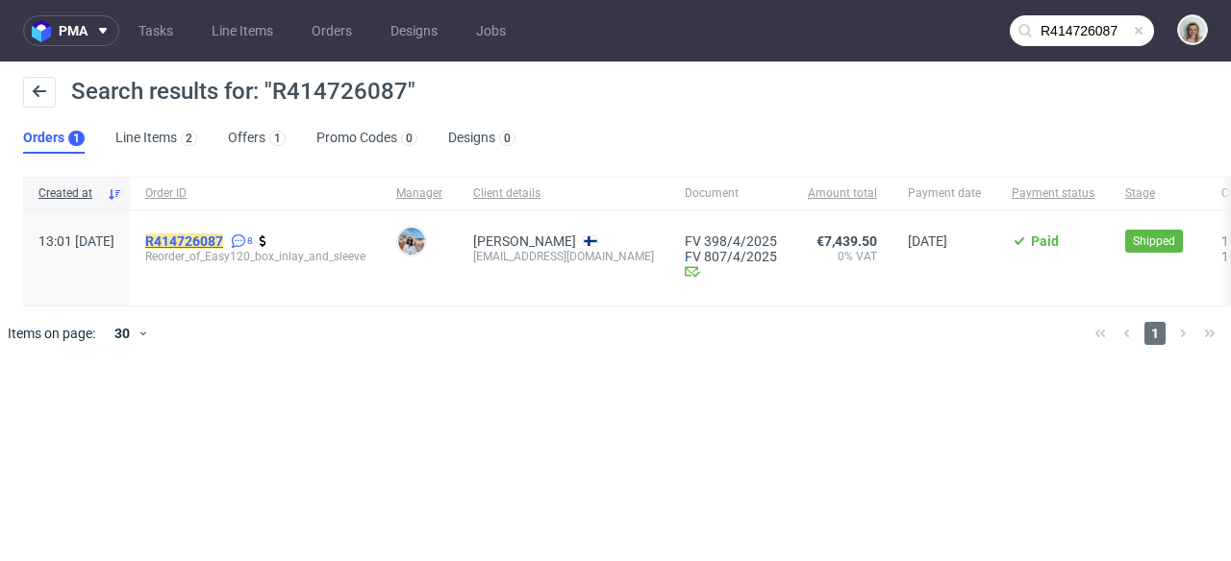
click at [223, 237] on mark "R414726087" at bounding box center [184, 241] width 78 height 15
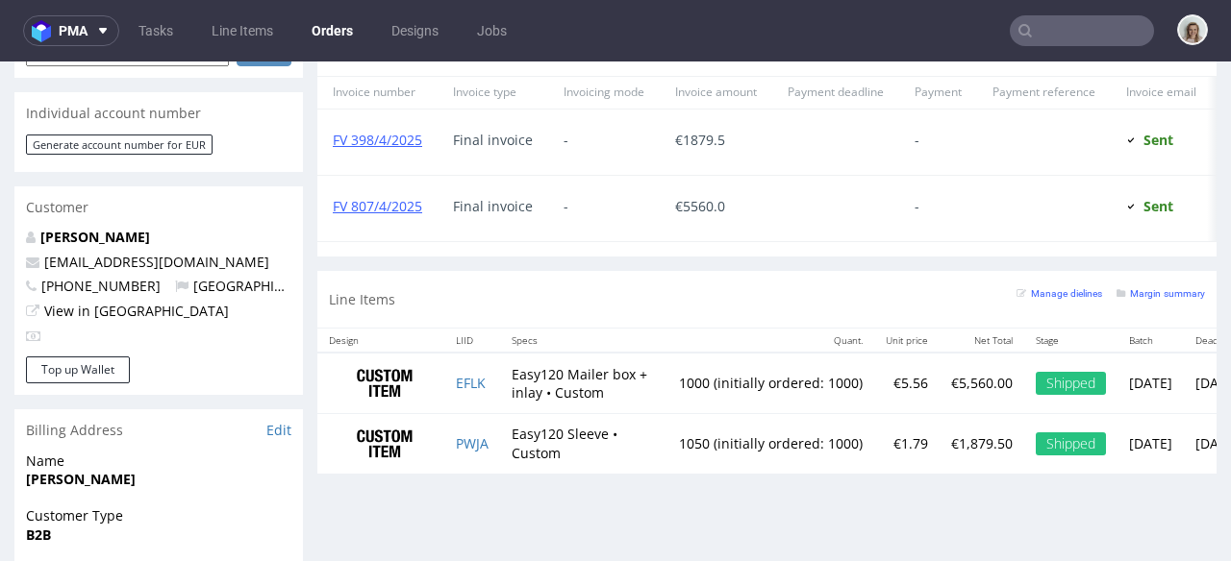
scroll to position [934, 0]
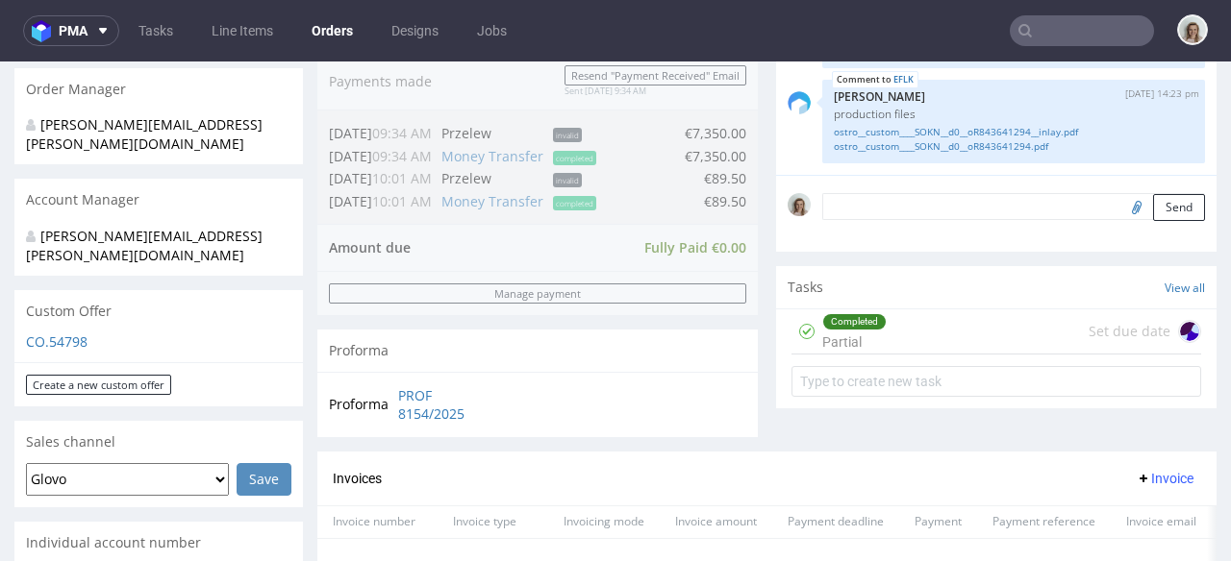
scroll to position [478, 0]
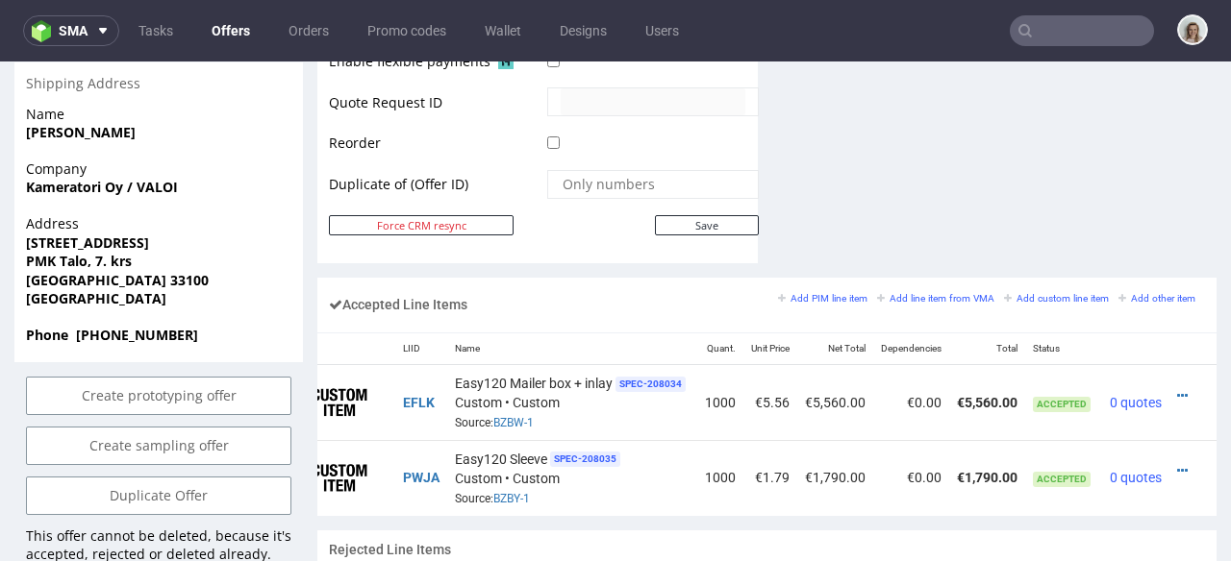
scroll to position [0, 74]
click at [1177, 389] on icon at bounding box center [1182, 395] width 11 height 13
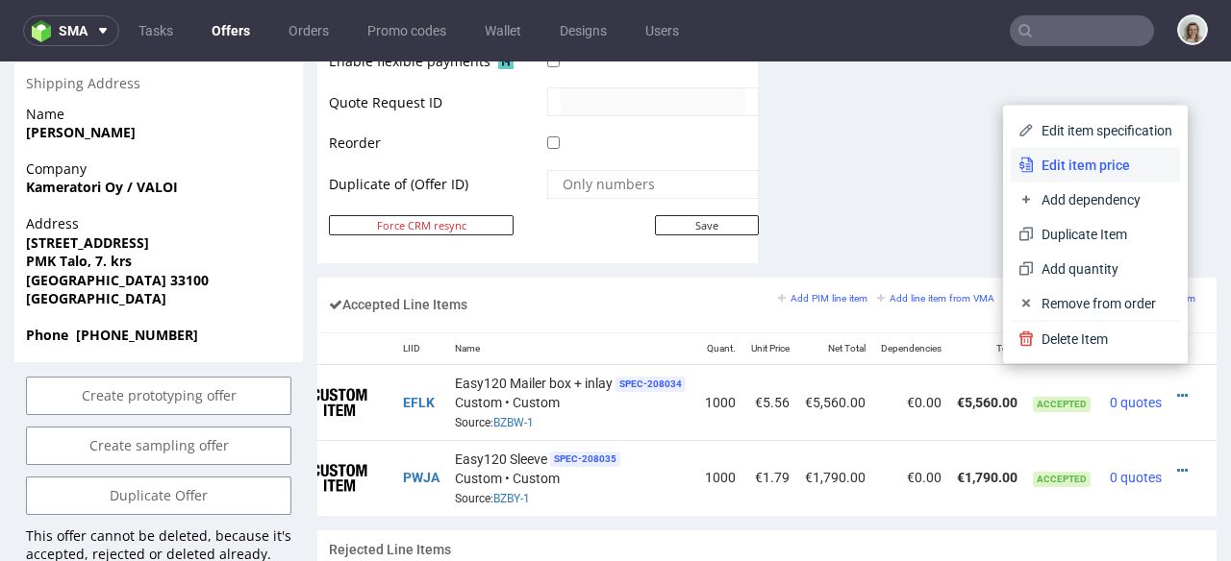
click at [1073, 162] on span "Edit item price" at bounding box center [1102, 165] width 138 height 19
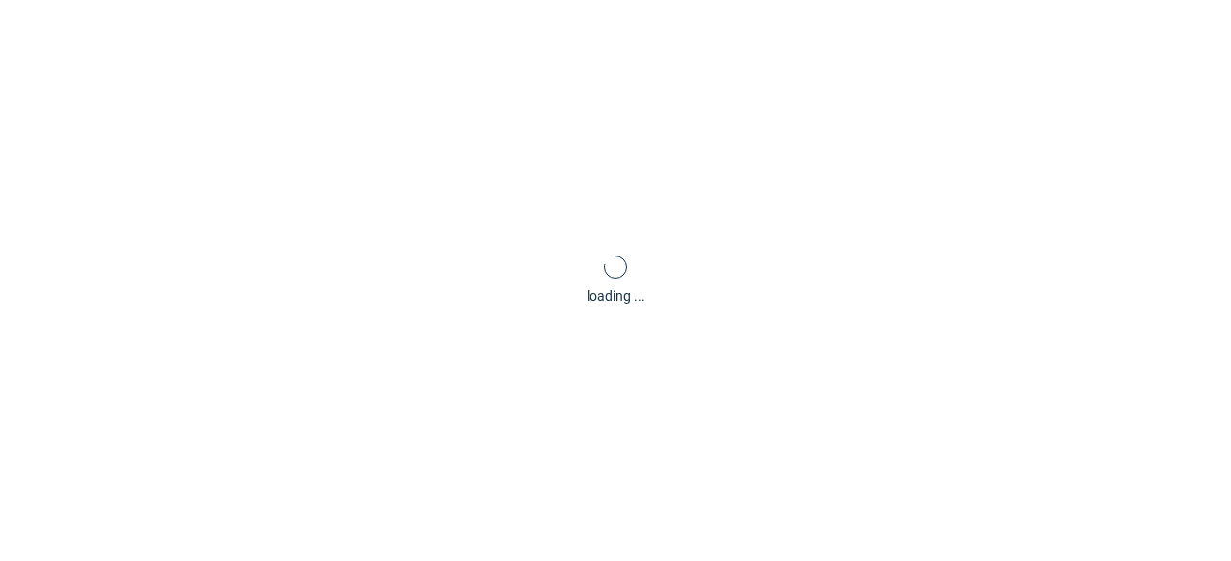
type input "5.56"
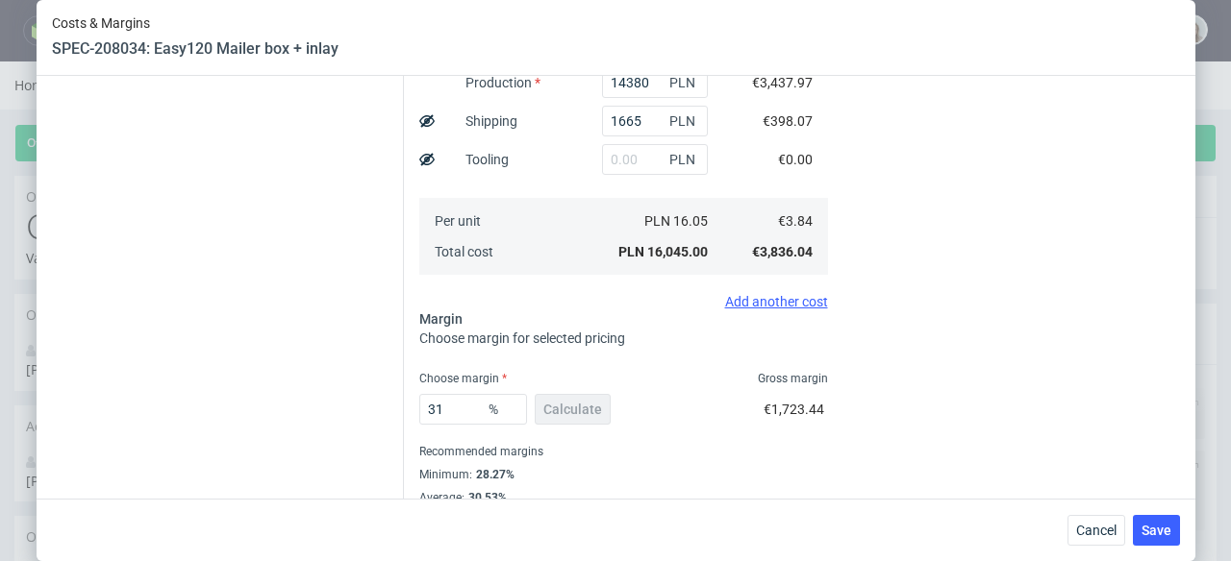
scroll to position [492, 0]
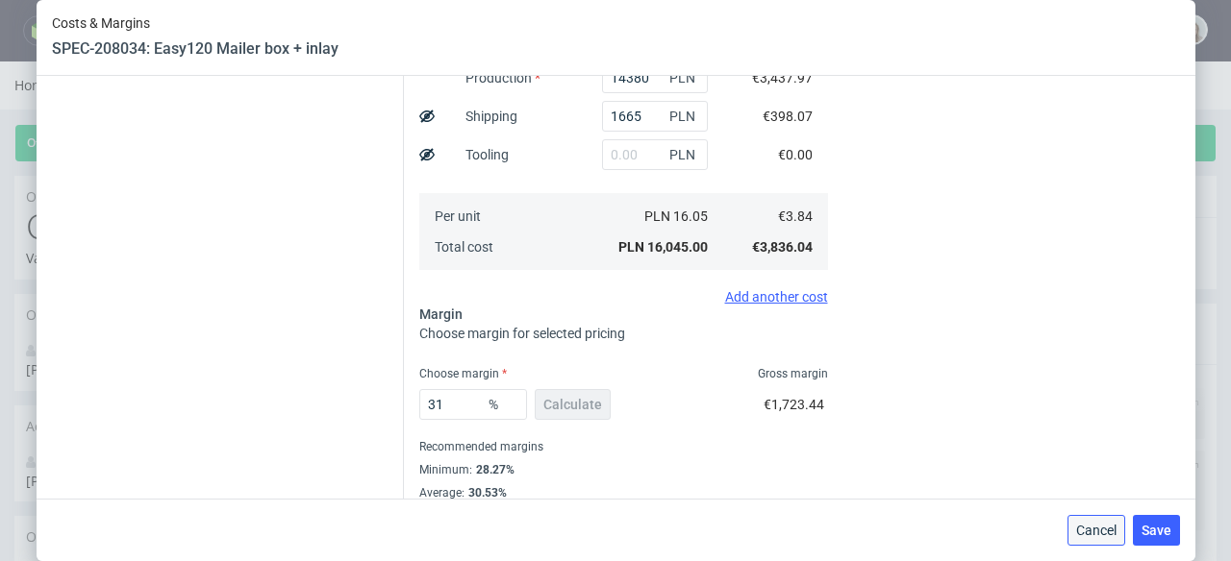
click at [1100, 535] on span "Cancel" at bounding box center [1096, 530] width 40 height 13
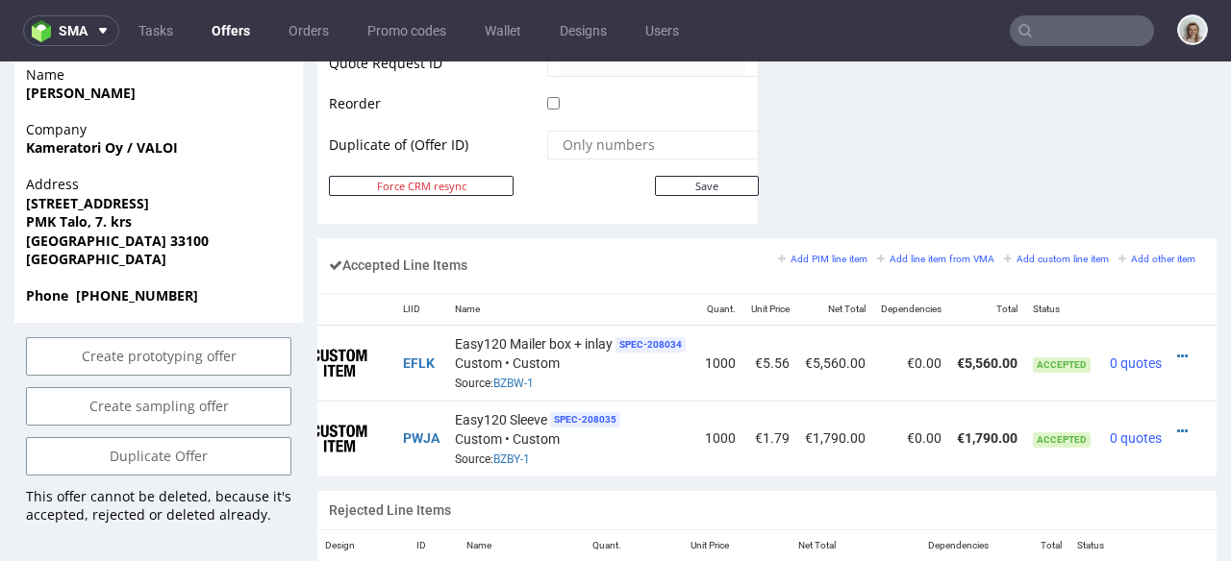
scroll to position [1073, 0]
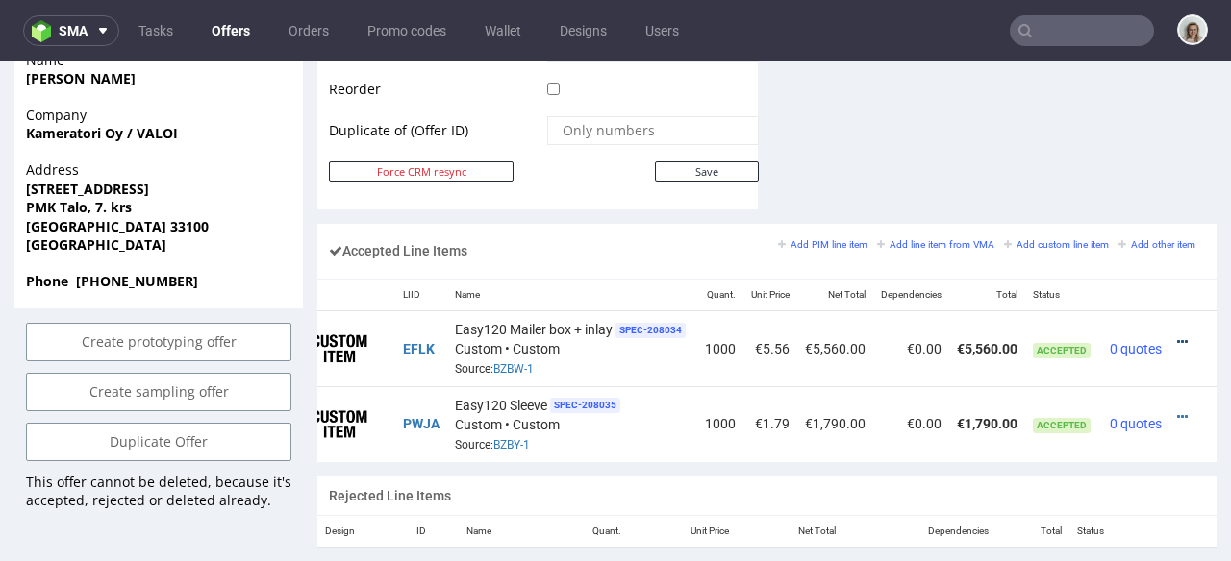
click at [1177, 336] on icon at bounding box center [1182, 342] width 11 height 13
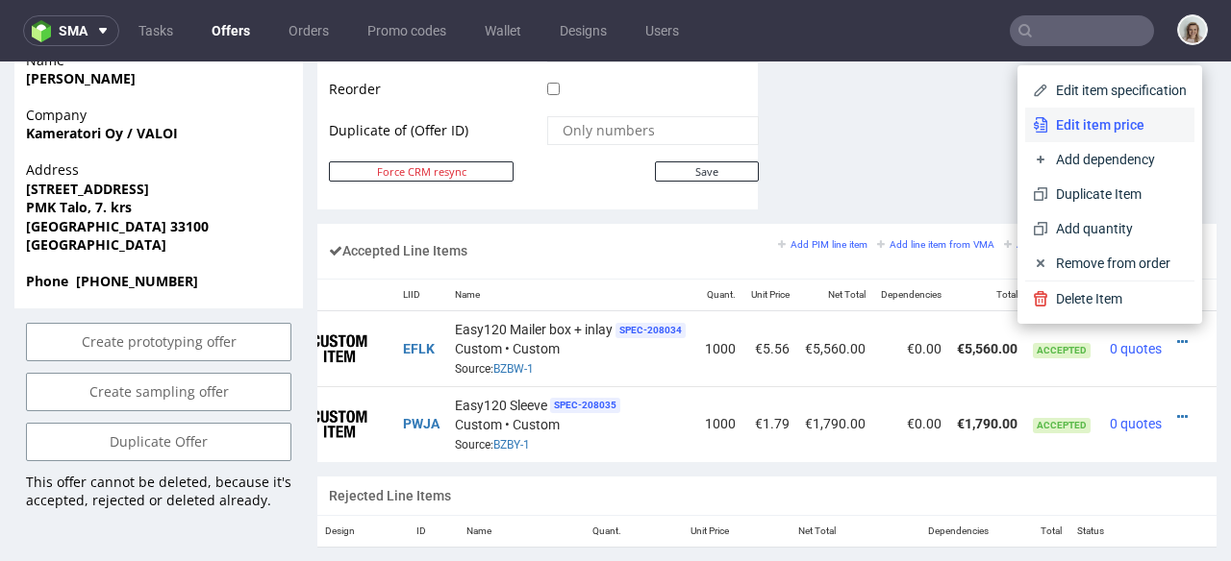
click at [1100, 135] on li "Edit item price" at bounding box center [1109, 125] width 169 height 35
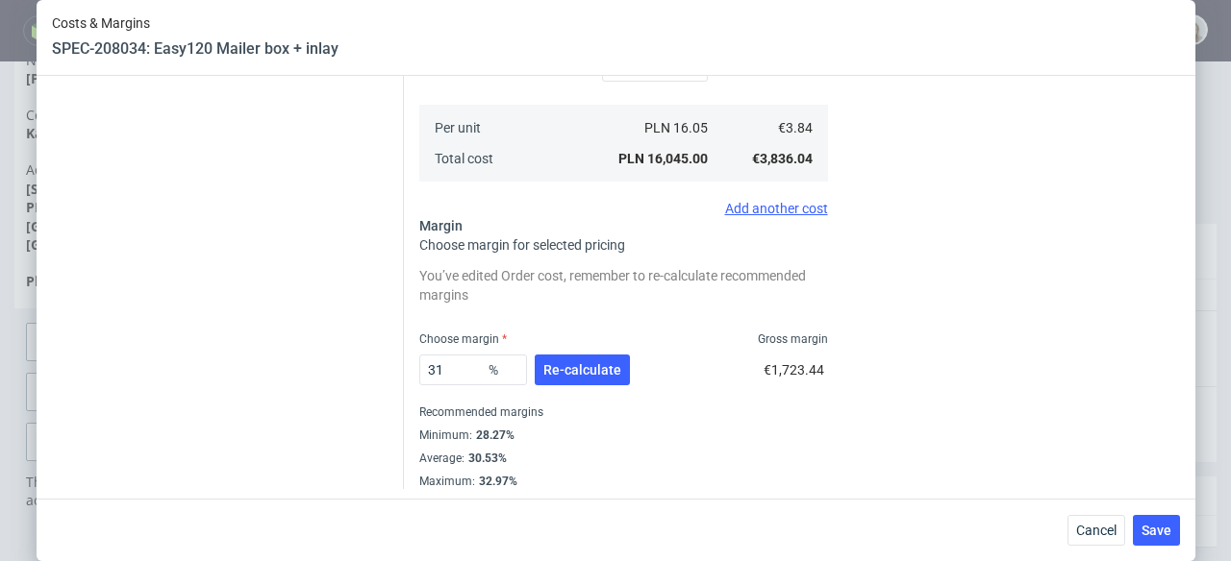
scroll to position [586, 0]
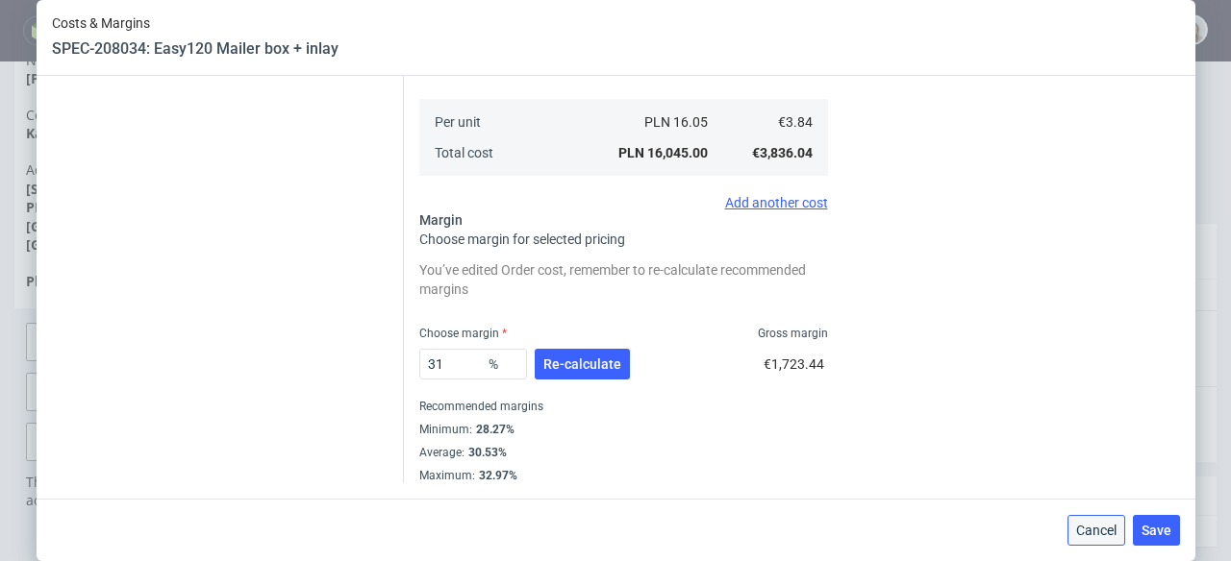
click at [1110, 526] on span "Cancel" at bounding box center [1096, 530] width 40 height 13
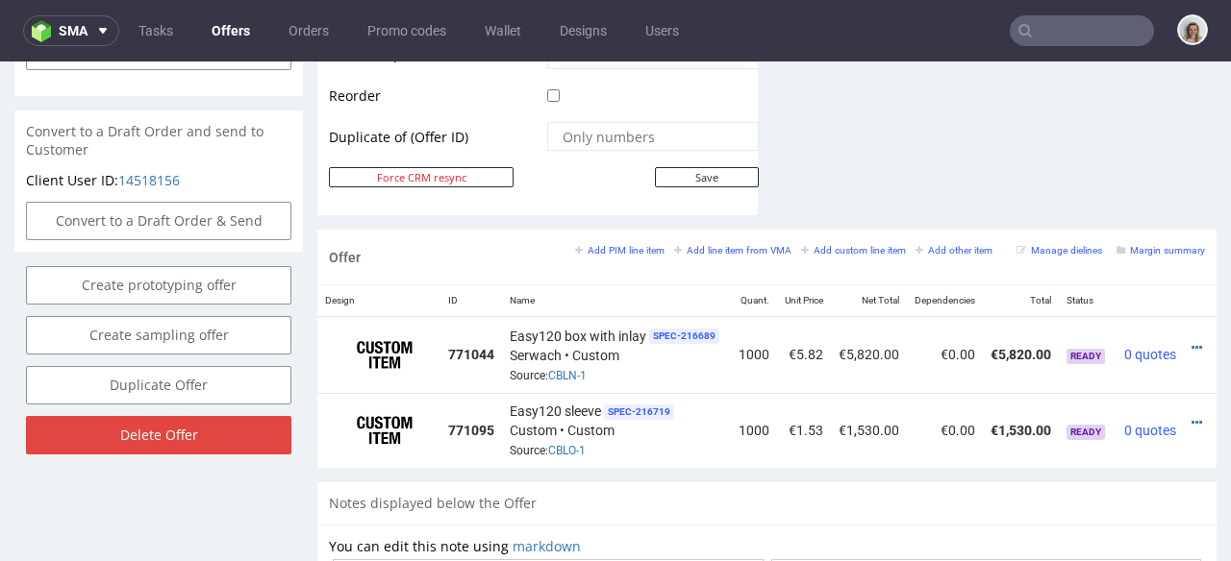
scroll to position [0, 42]
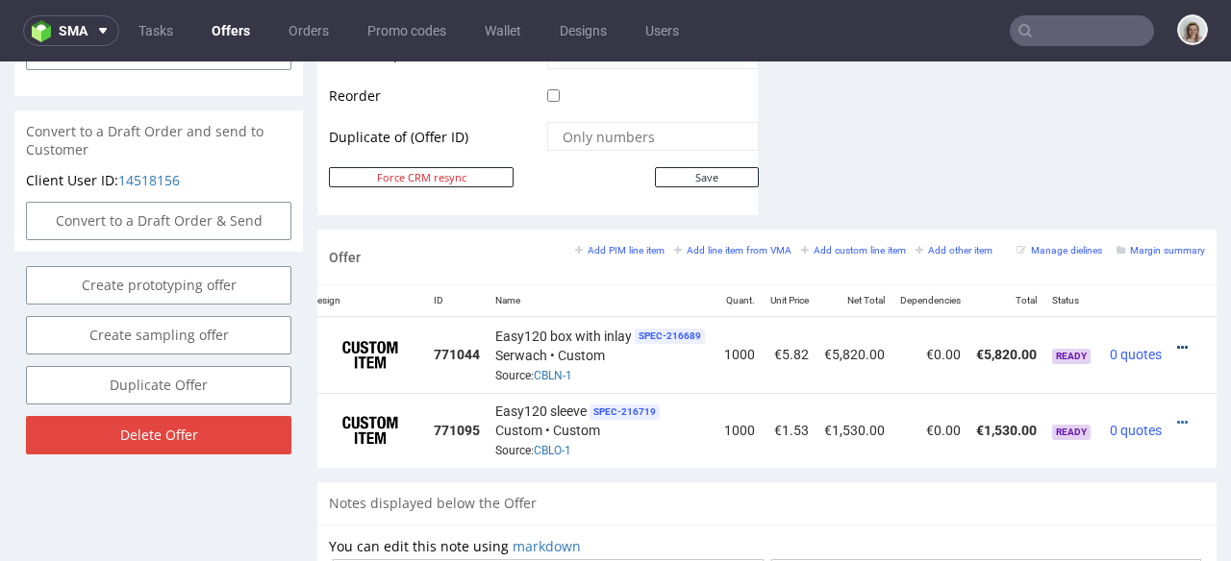
click at [1177, 341] on icon at bounding box center [1182, 347] width 11 height 13
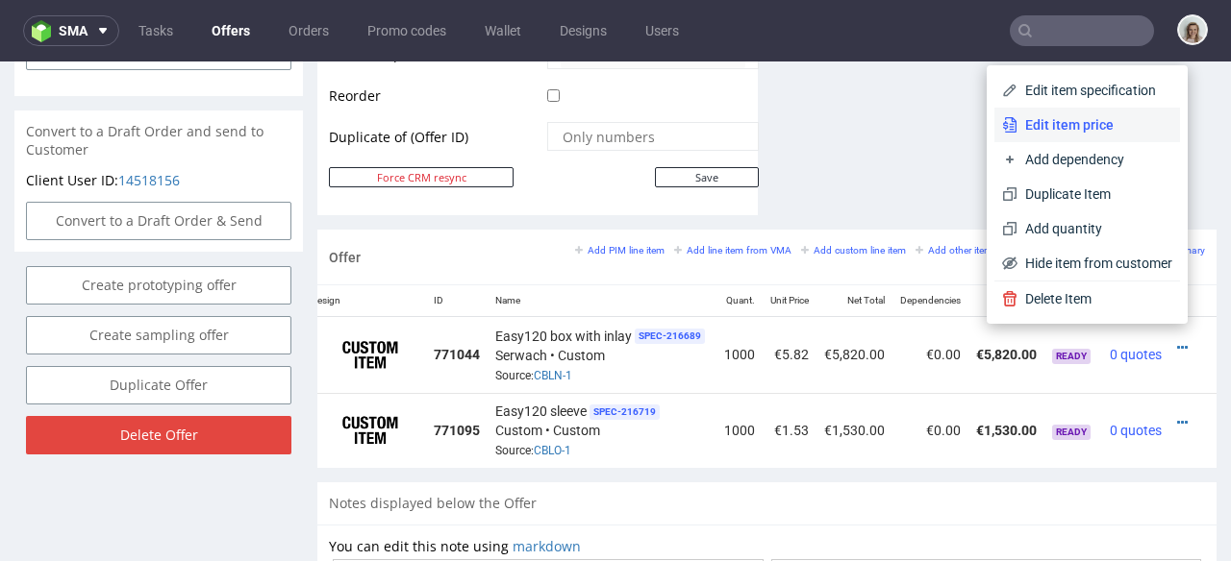
click at [1057, 124] on span "Edit item price" at bounding box center [1094, 124] width 155 height 19
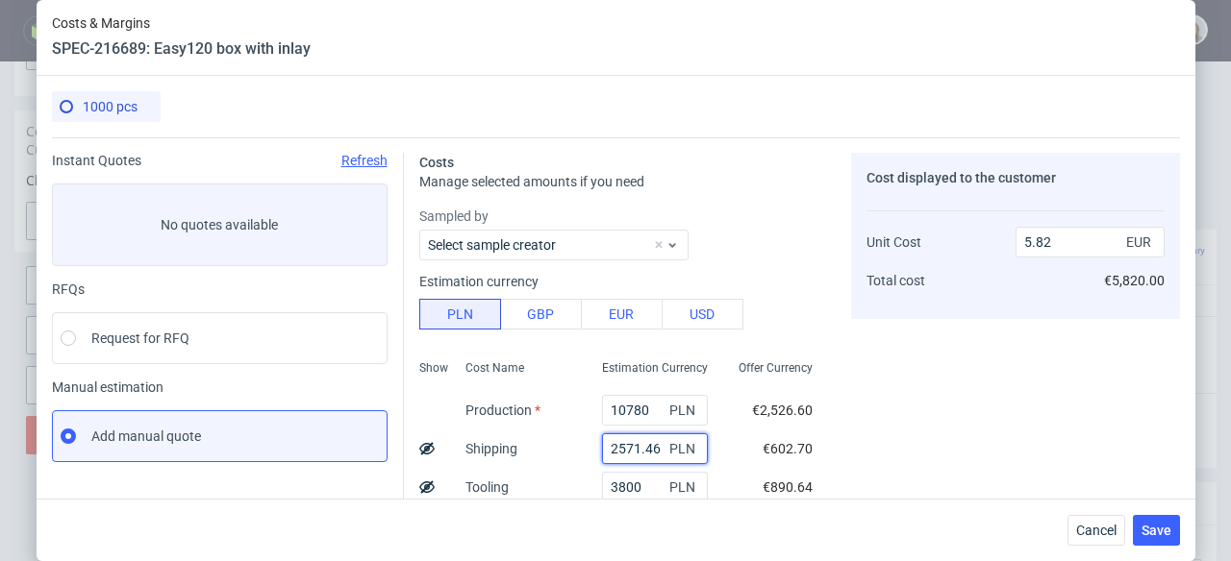
drag, startPoint x: 638, startPoint y: 445, endPoint x: 570, endPoint y: 442, distance: 68.3
click at [586, 442] on div "2571.46 PLN" at bounding box center [654, 449] width 137 height 38
paste input "154,24"
type input "2154.24"
type input "5.68"
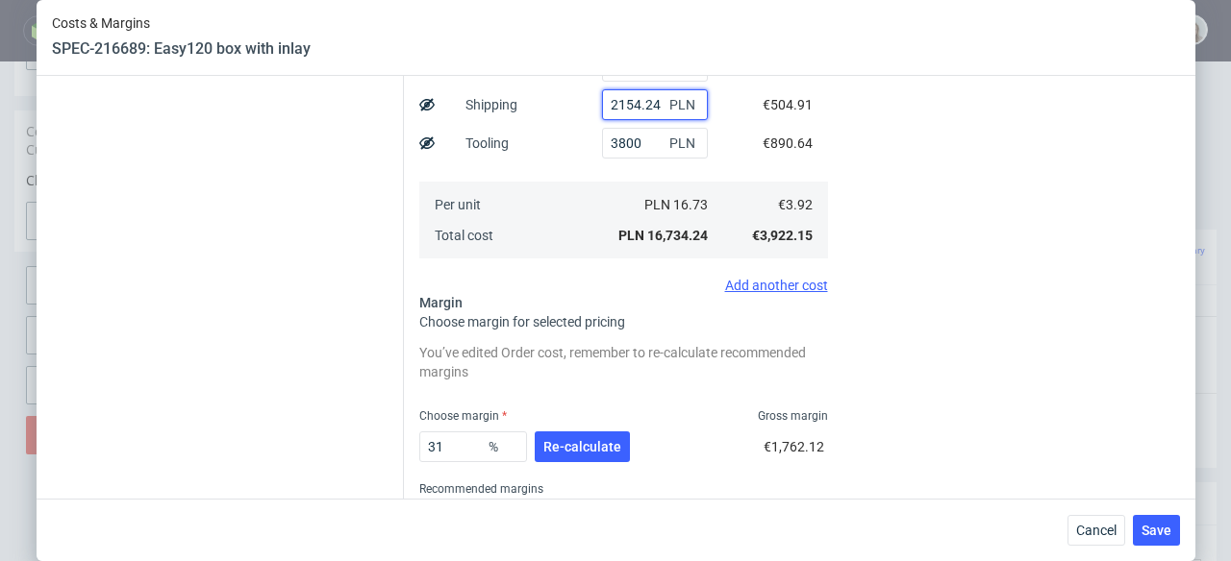
scroll to position [506, 0]
type input "2154.24"
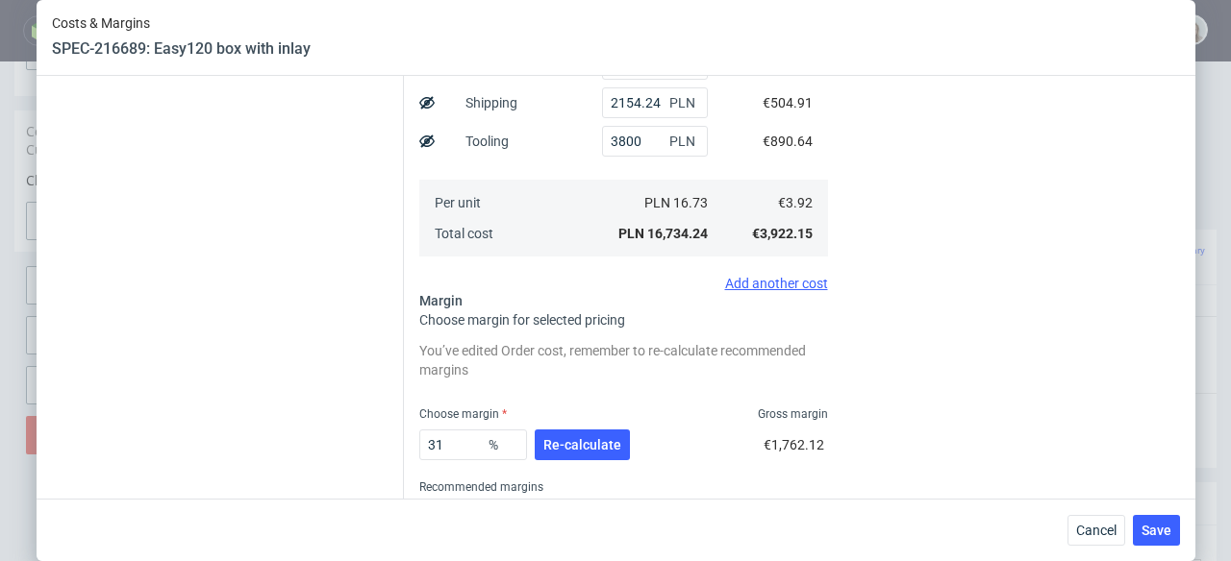
click at [570, 442] on span "Re-calculate" at bounding box center [582, 444] width 78 height 13
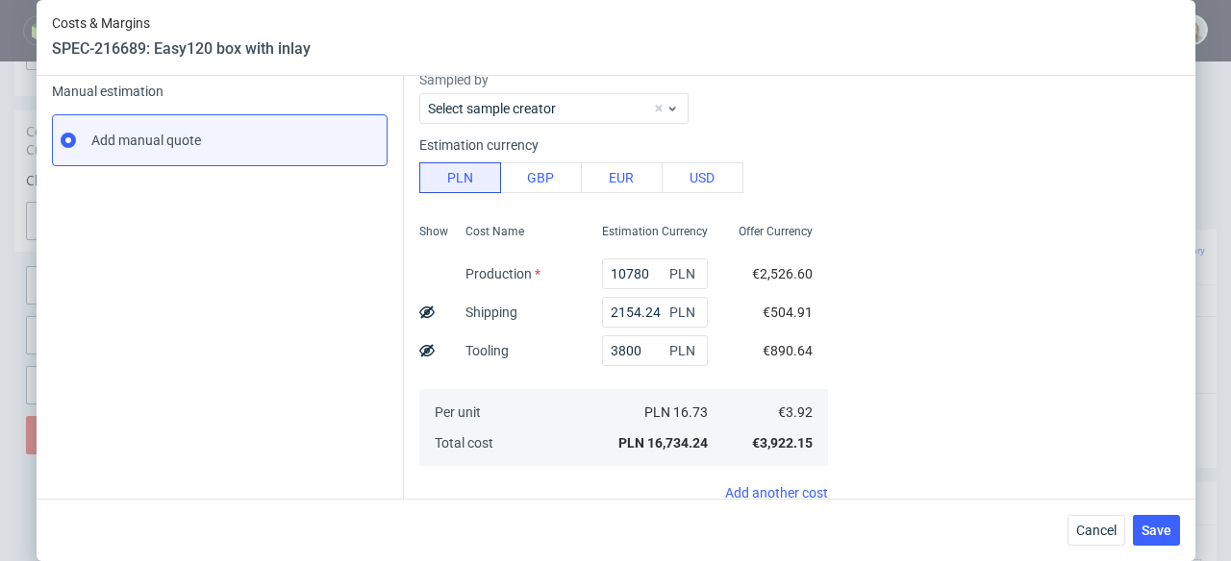
scroll to position [533, 0]
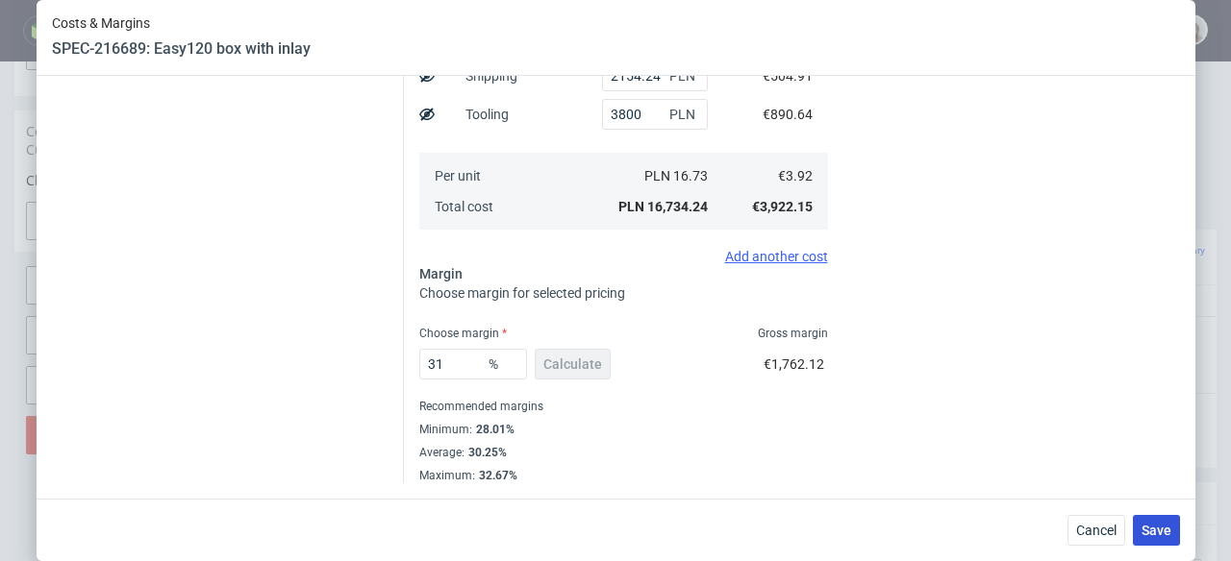
click at [1142, 527] on button "Save" at bounding box center [1156, 530] width 47 height 31
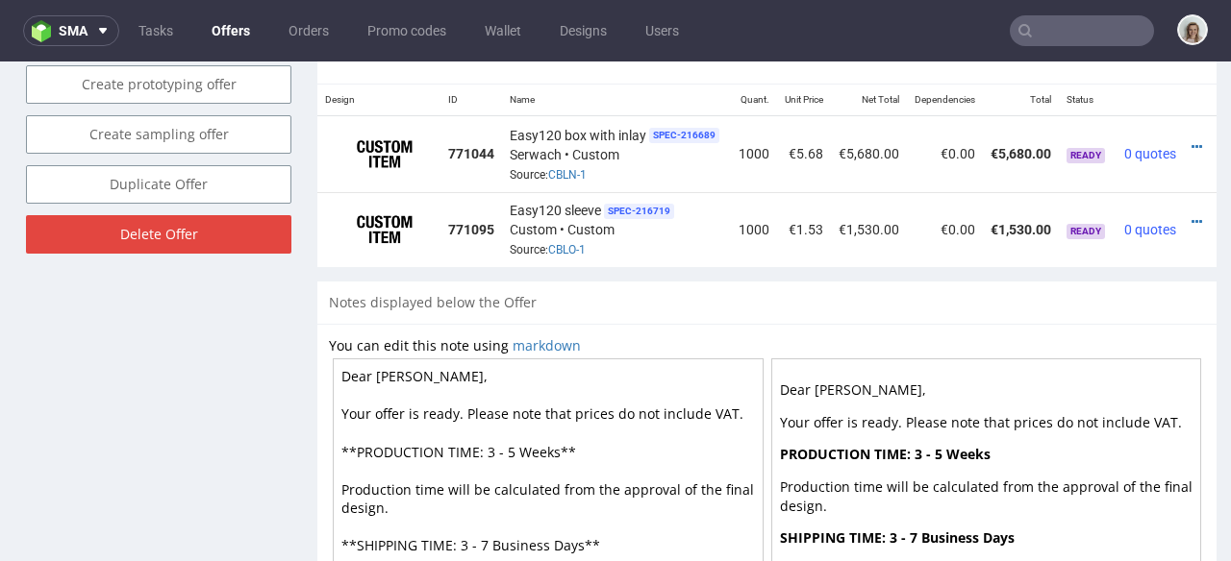
scroll to position [0, 42]
